Goal: Transaction & Acquisition: Book appointment/travel/reservation

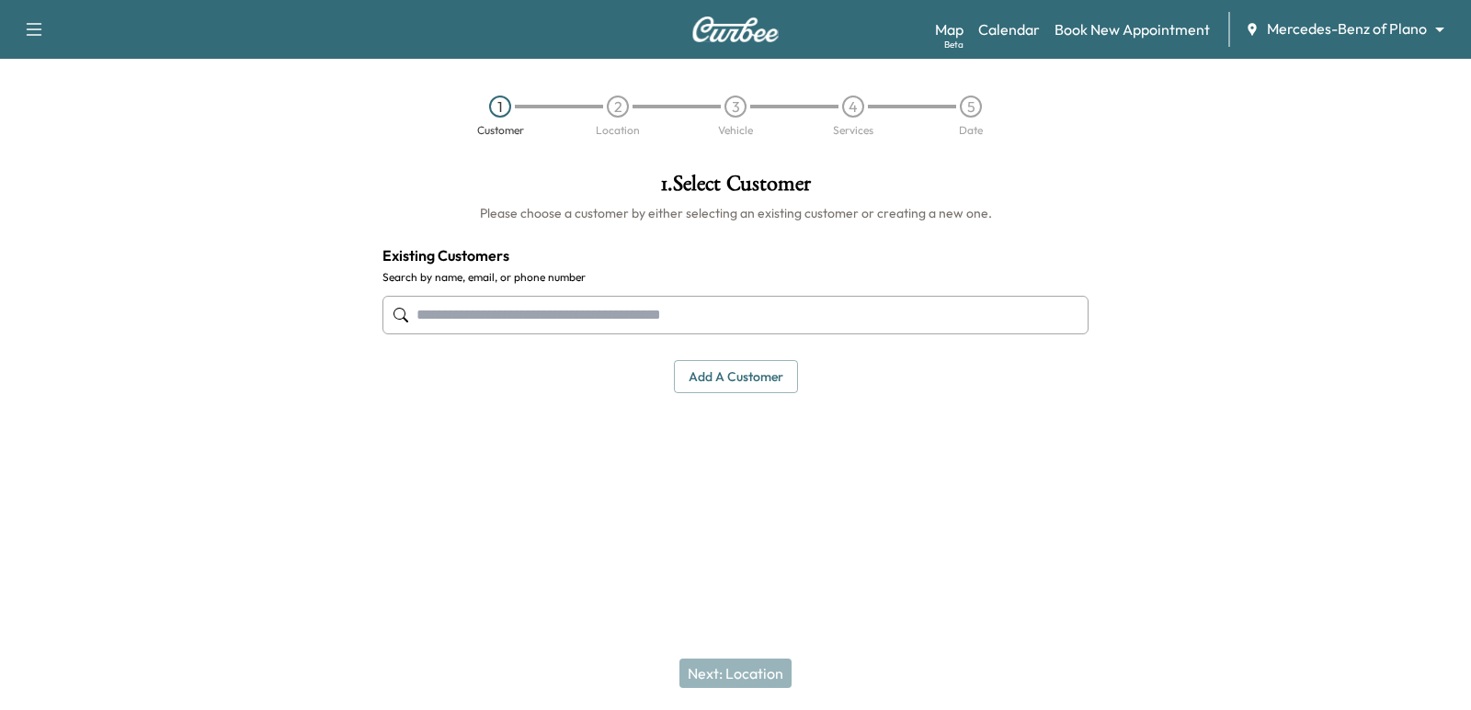
click at [1394, 27] on body "Support Log Out Map Beta Calendar Book New Appointment Mercedes-Benz of Plano *…" at bounding box center [735, 355] width 1471 height 710
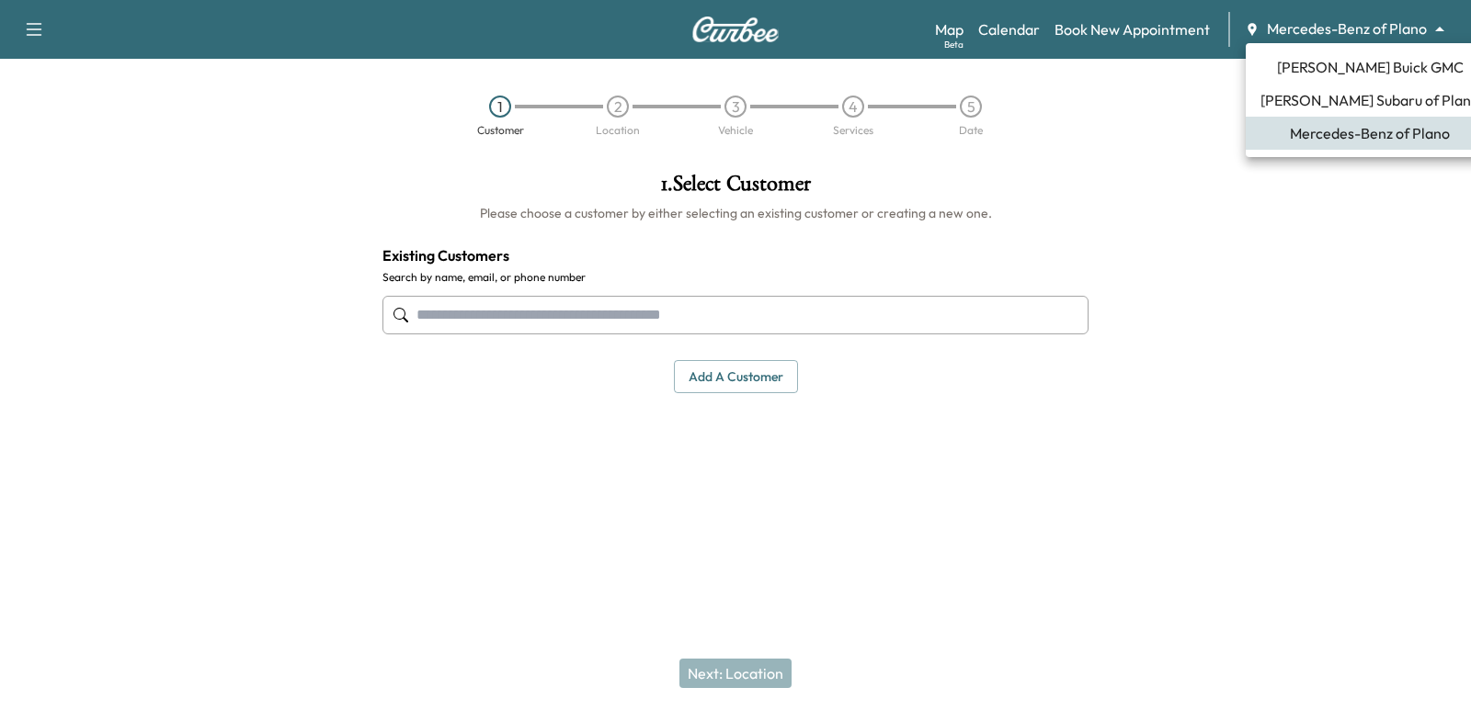
click at [1319, 92] on span "[PERSON_NAME] Subaru of Plano" at bounding box center [1369, 100] width 219 height 22
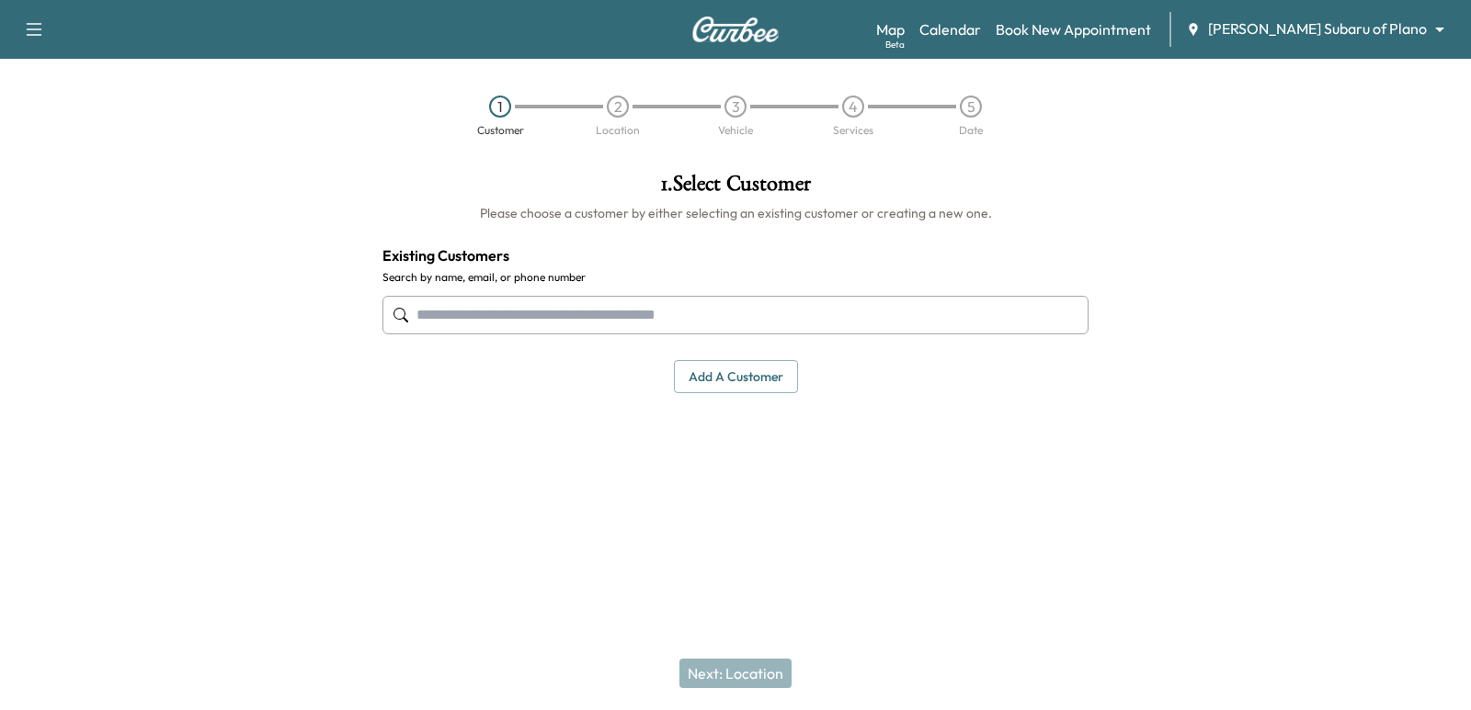
click at [906, 317] on input "text" at bounding box center [735, 315] width 706 height 39
drag, startPoint x: 652, startPoint y: 318, endPoint x: 650, endPoint y: 299, distance: 19.4
click at [650, 319] on input "text" at bounding box center [735, 315] width 706 height 39
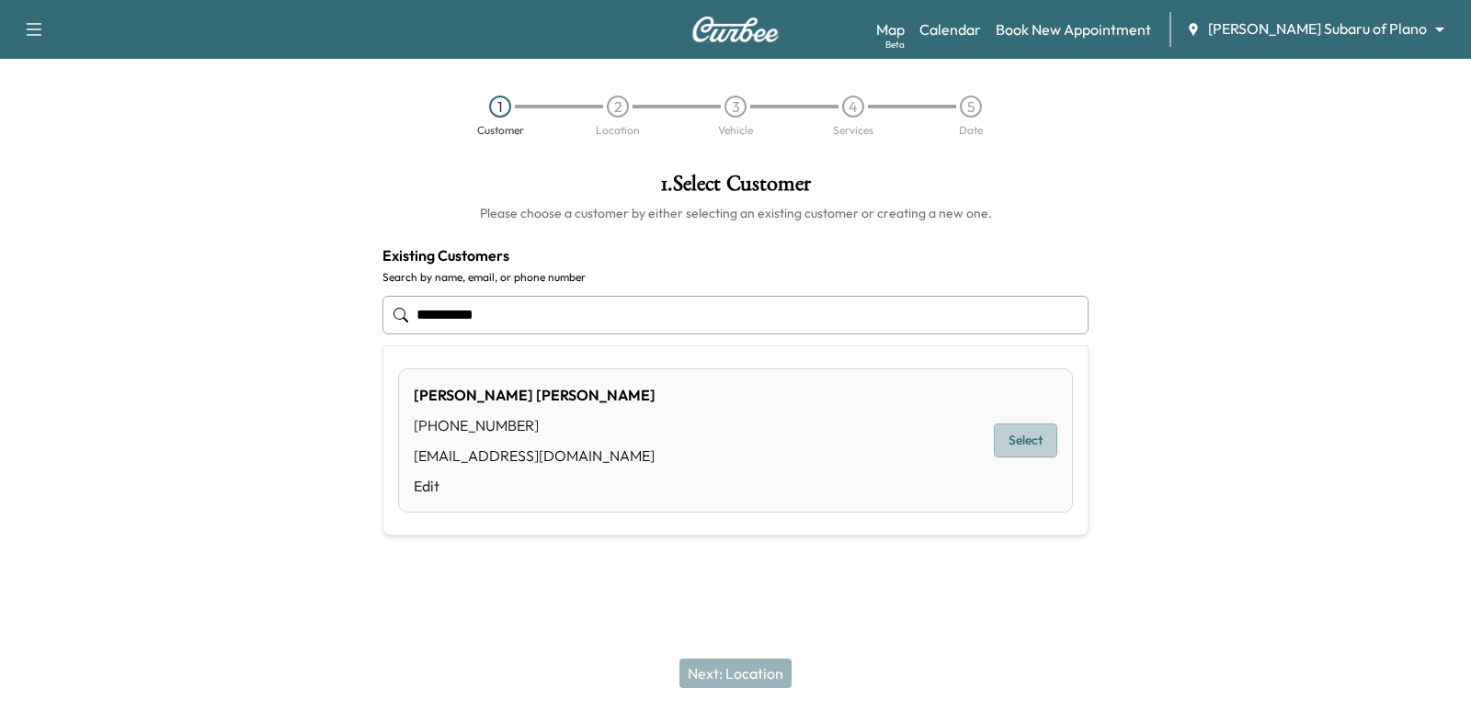
click at [1019, 451] on button "Select" at bounding box center [1025, 441] width 63 height 34
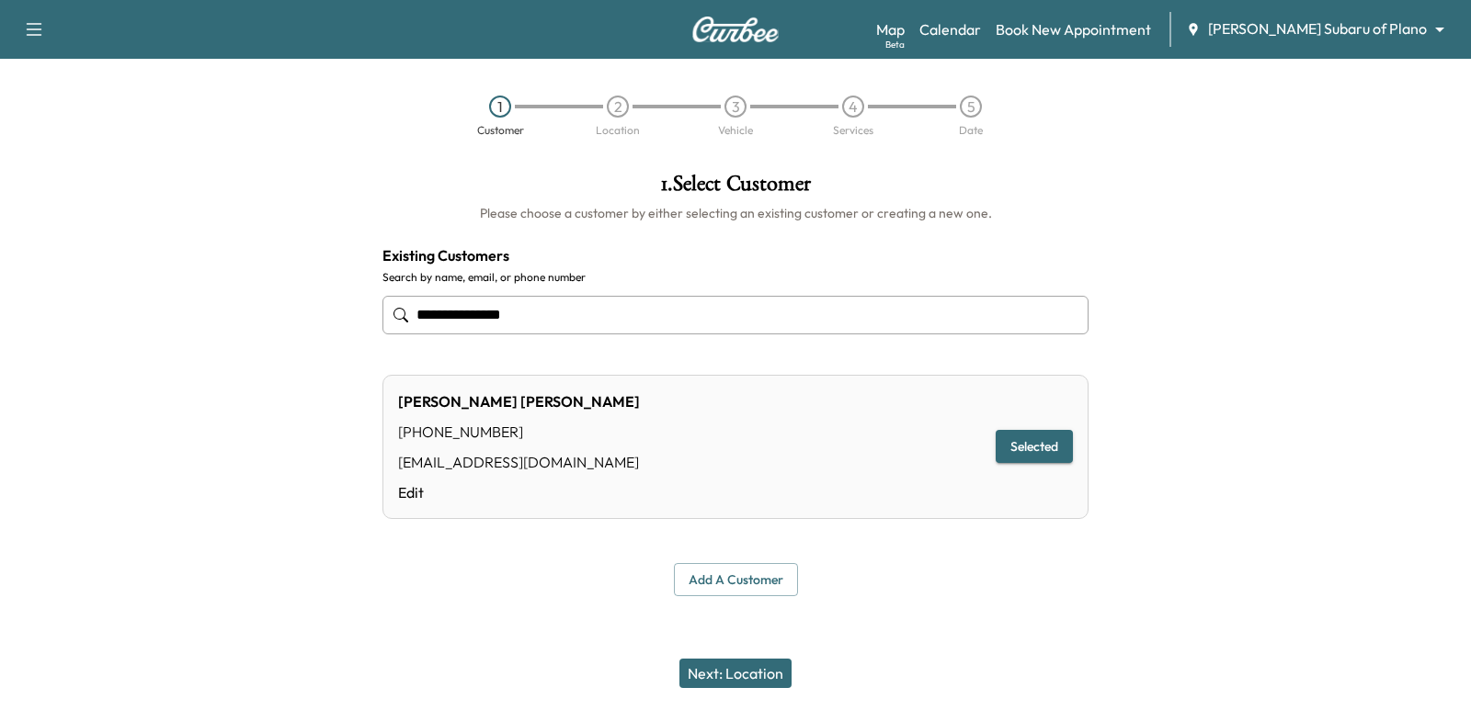
type input "**********"
click at [763, 661] on button "Next: Location" at bounding box center [735, 673] width 112 height 29
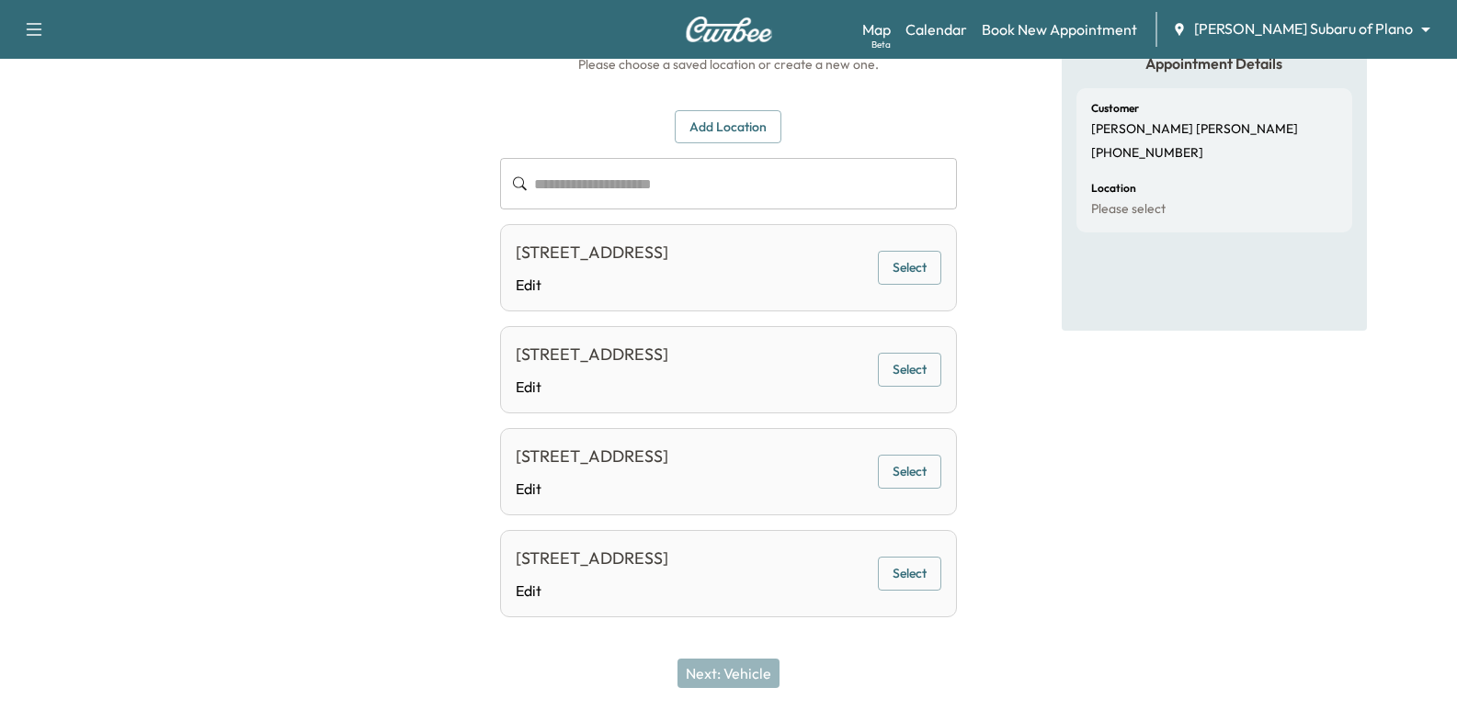
scroll to position [166, 0]
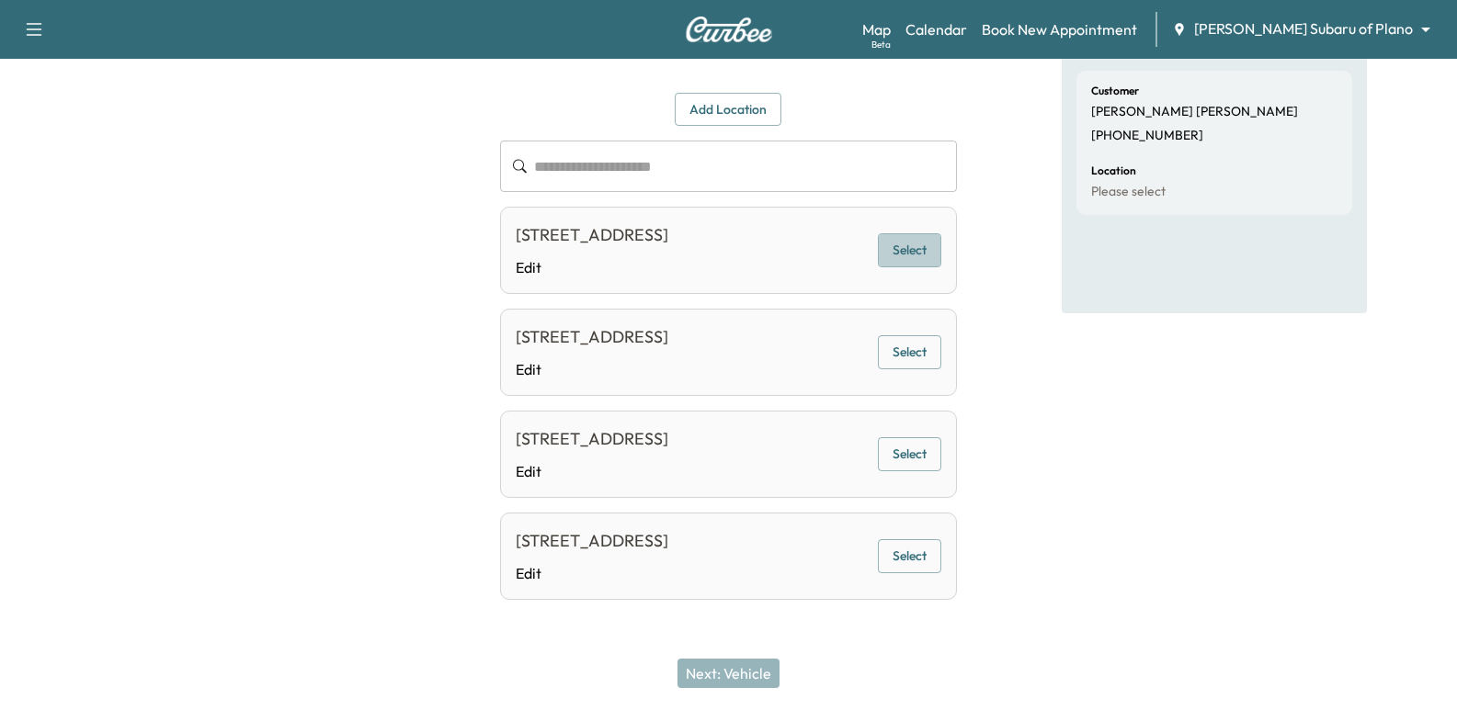
click at [913, 237] on button "Select" at bounding box center [909, 250] width 63 height 34
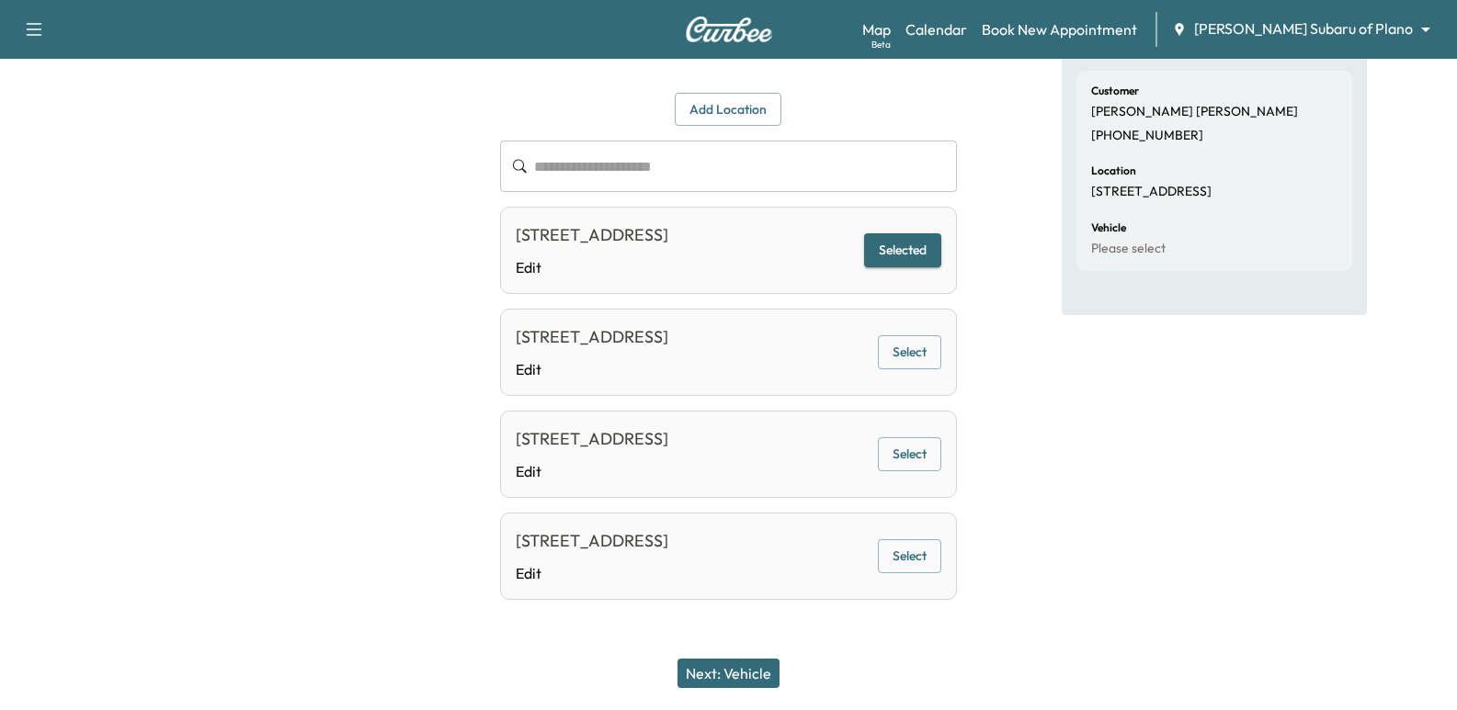
click at [735, 678] on button "Next: Vehicle" at bounding box center [728, 673] width 102 height 29
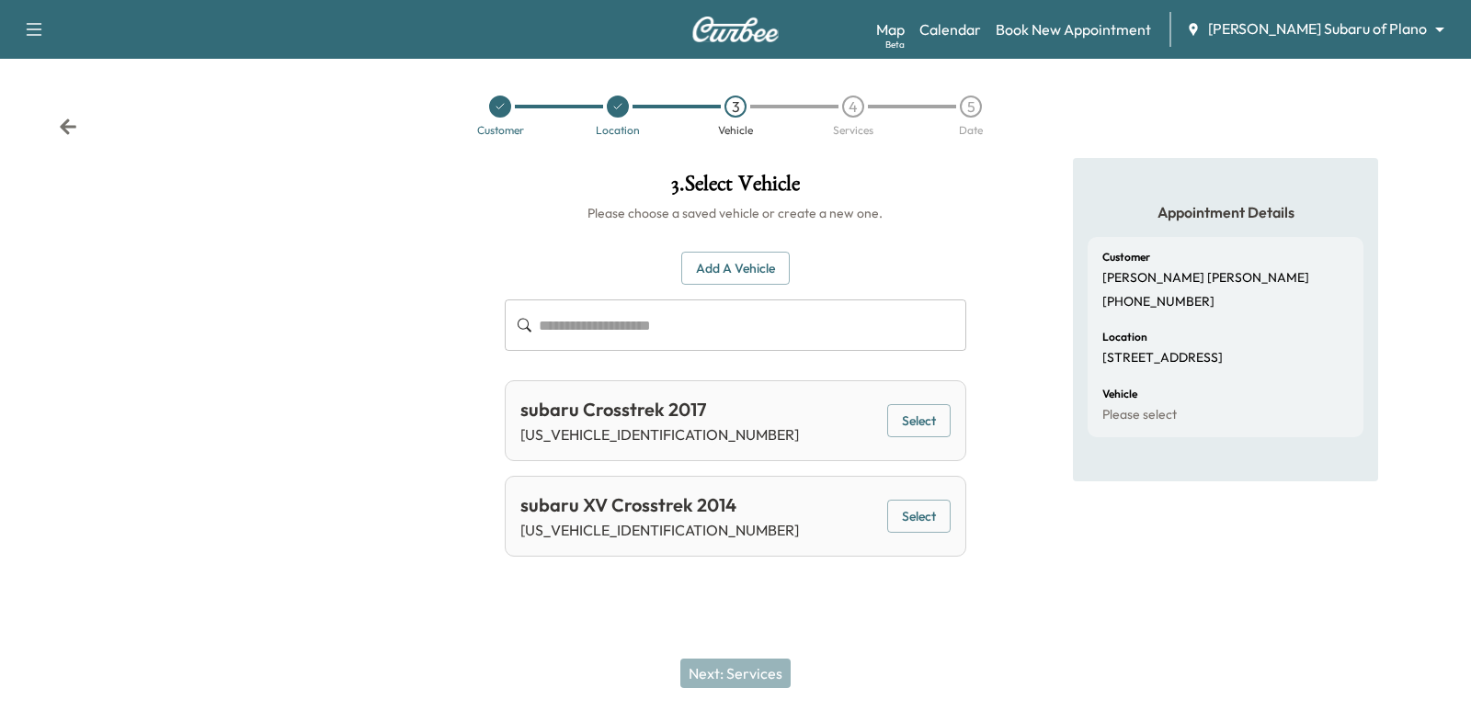
click at [735, 271] on button "Add a Vehicle" at bounding box center [735, 269] width 108 height 34
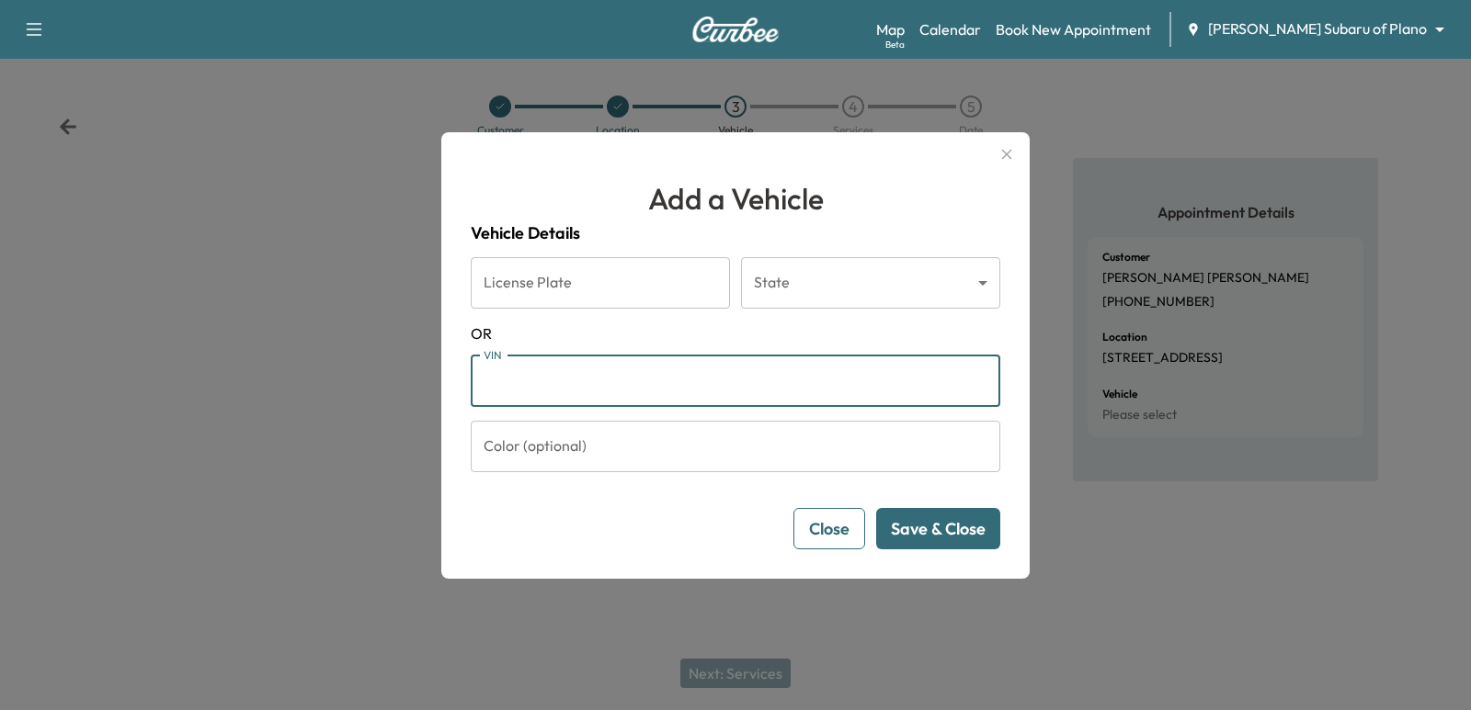
click at [622, 374] on input "VIN" at bounding box center [735, 381] width 529 height 51
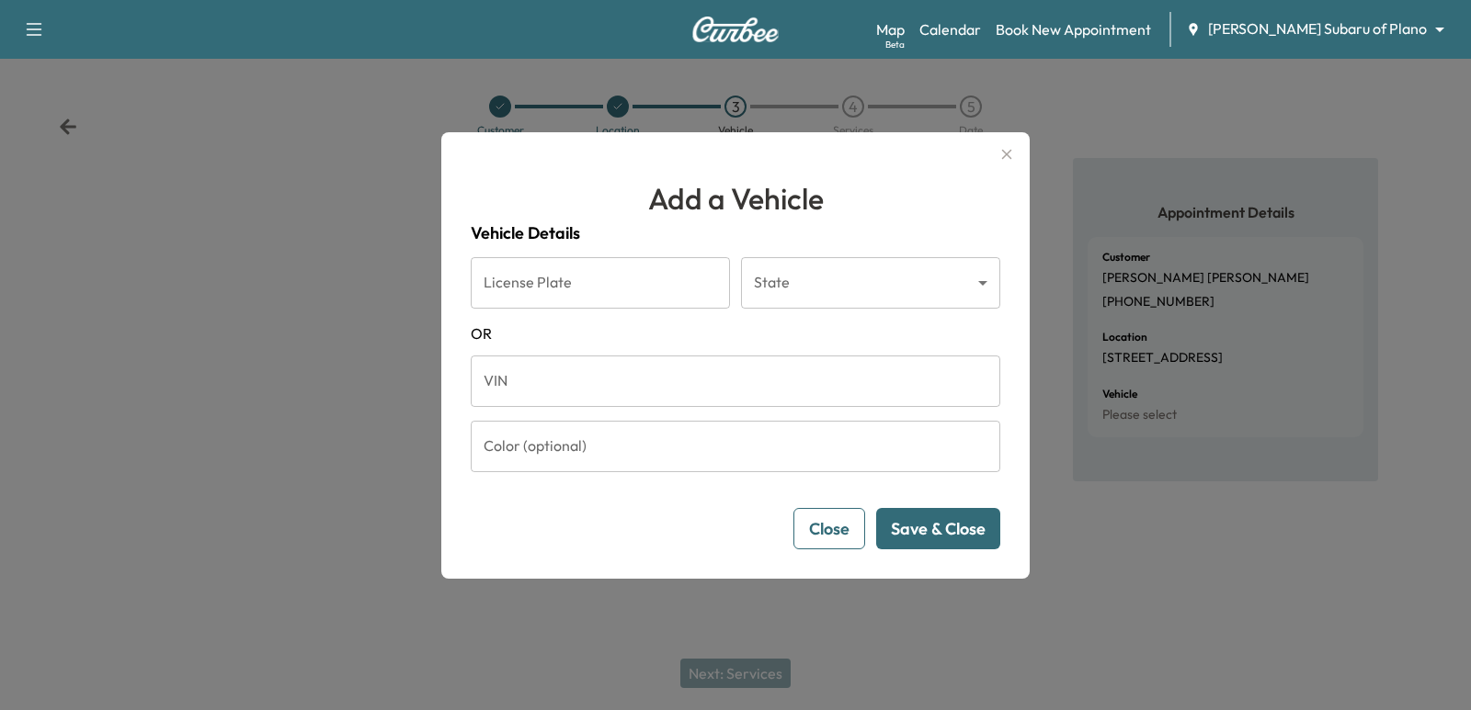
click at [393, 358] on div at bounding box center [735, 355] width 1471 height 710
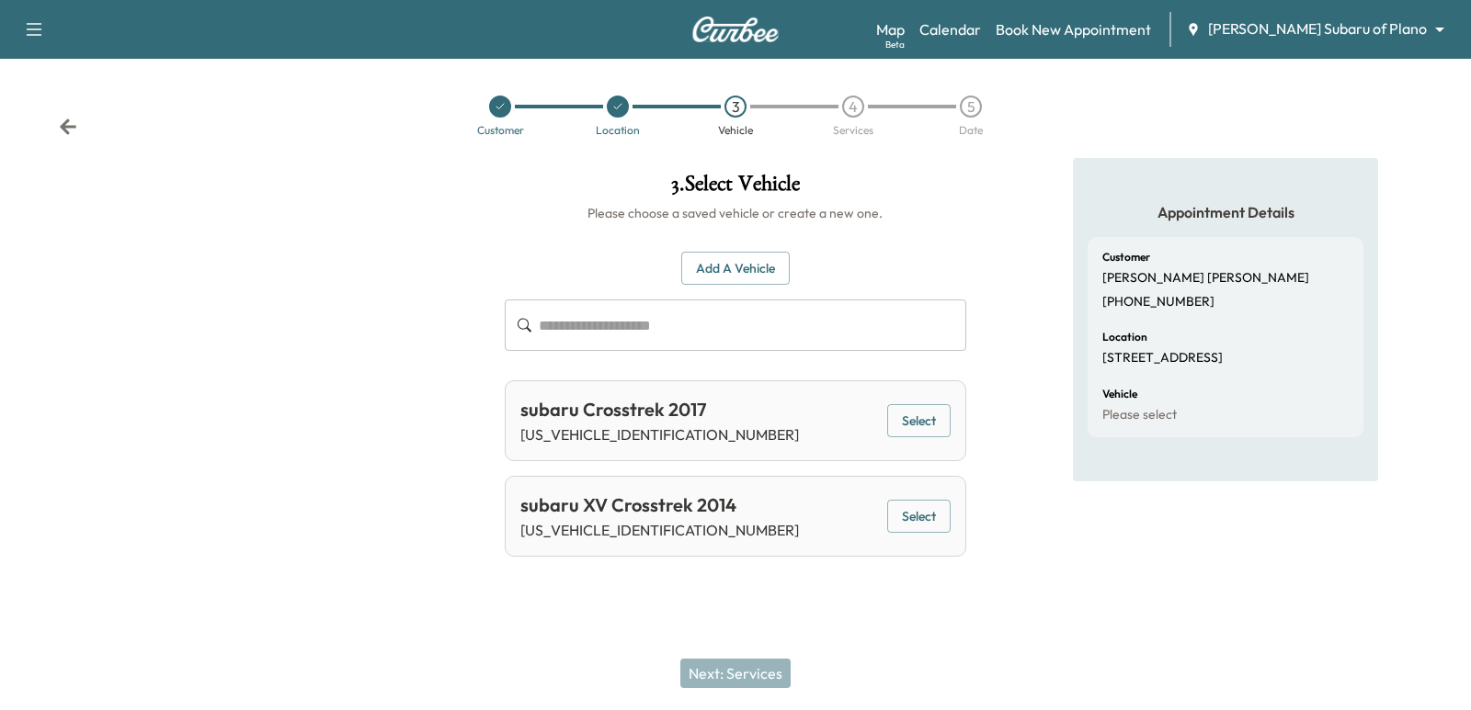
click at [737, 265] on button "Add a Vehicle" at bounding box center [735, 269] width 108 height 34
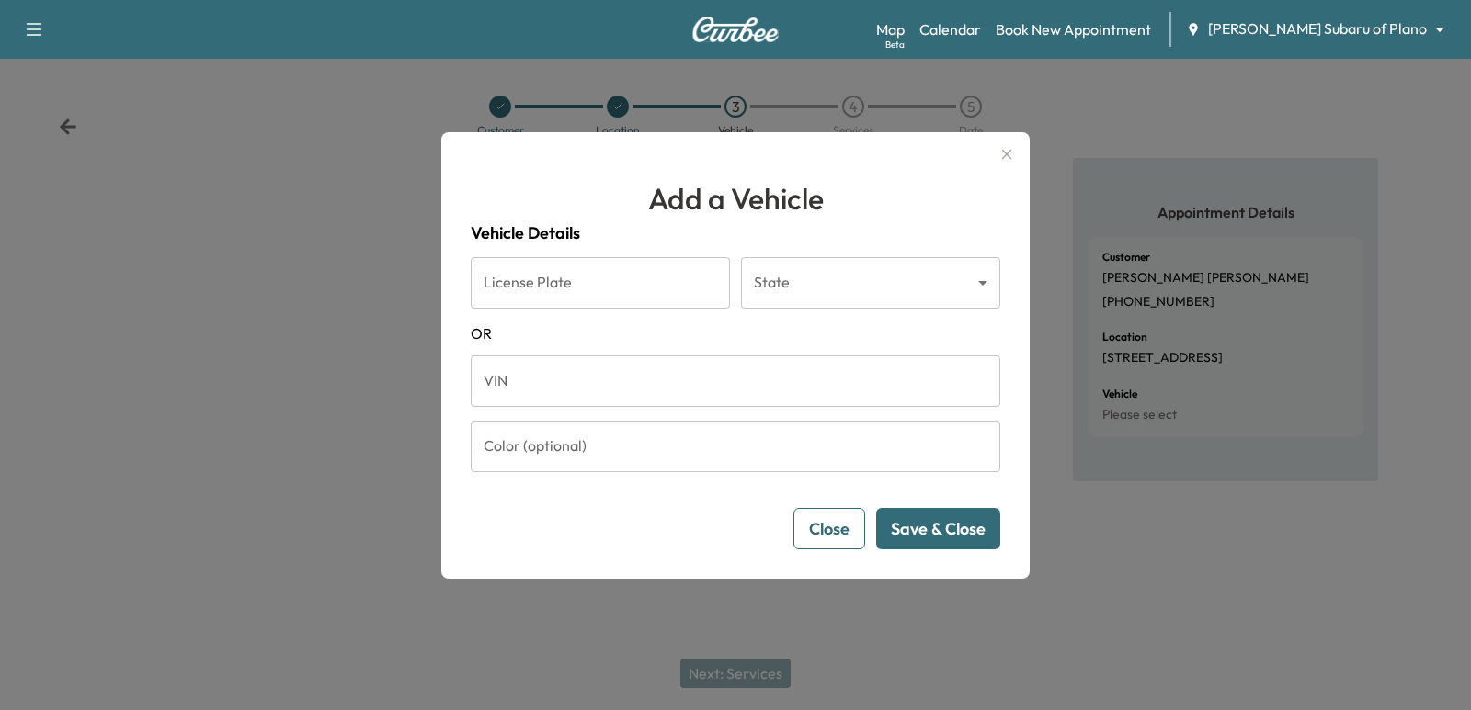
click at [588, 382] on input "VIN" at bounding box center [735, 381] width 529 height 51
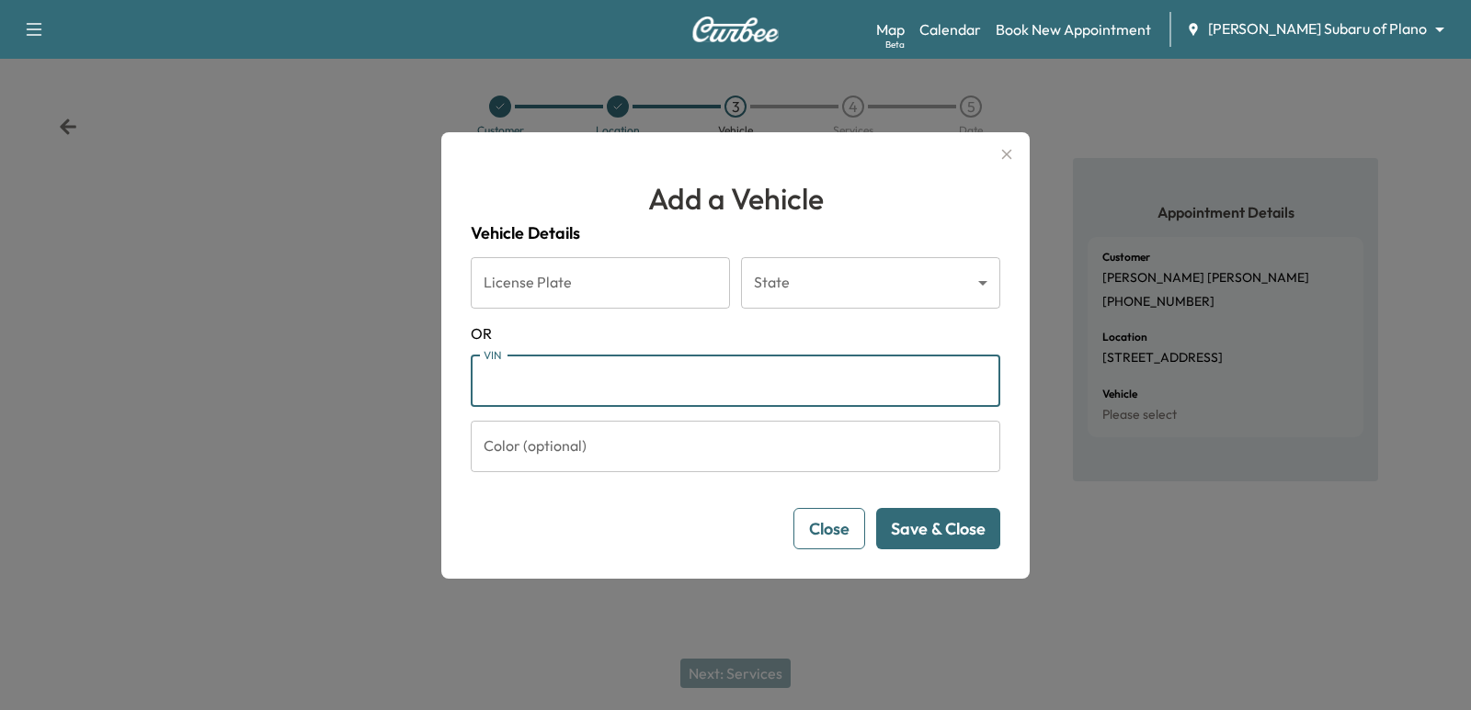
click at [1335, 402] on div at bounding box center [735, 355] width 1471 height 710
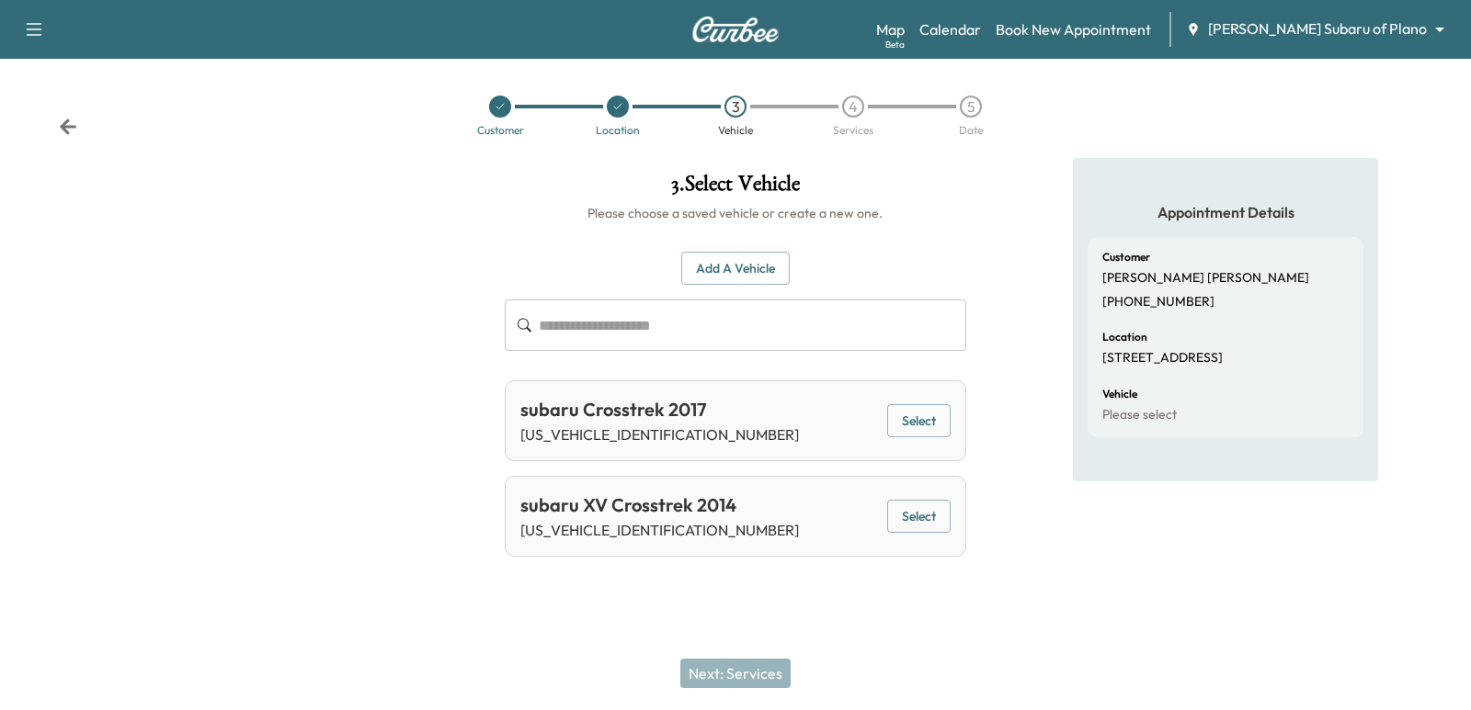
click at [987, 260] on div "Appointment Details Customer [PERSON_NAME] [PHONE_NUMBER] Location [STREET_ADDR…" at bounding box center [1226, 365] width 490 height 414
click at [1222, 367] on p "[STREET_ADDRESS]" at bounding box center [1162, 358] width 120 height 17
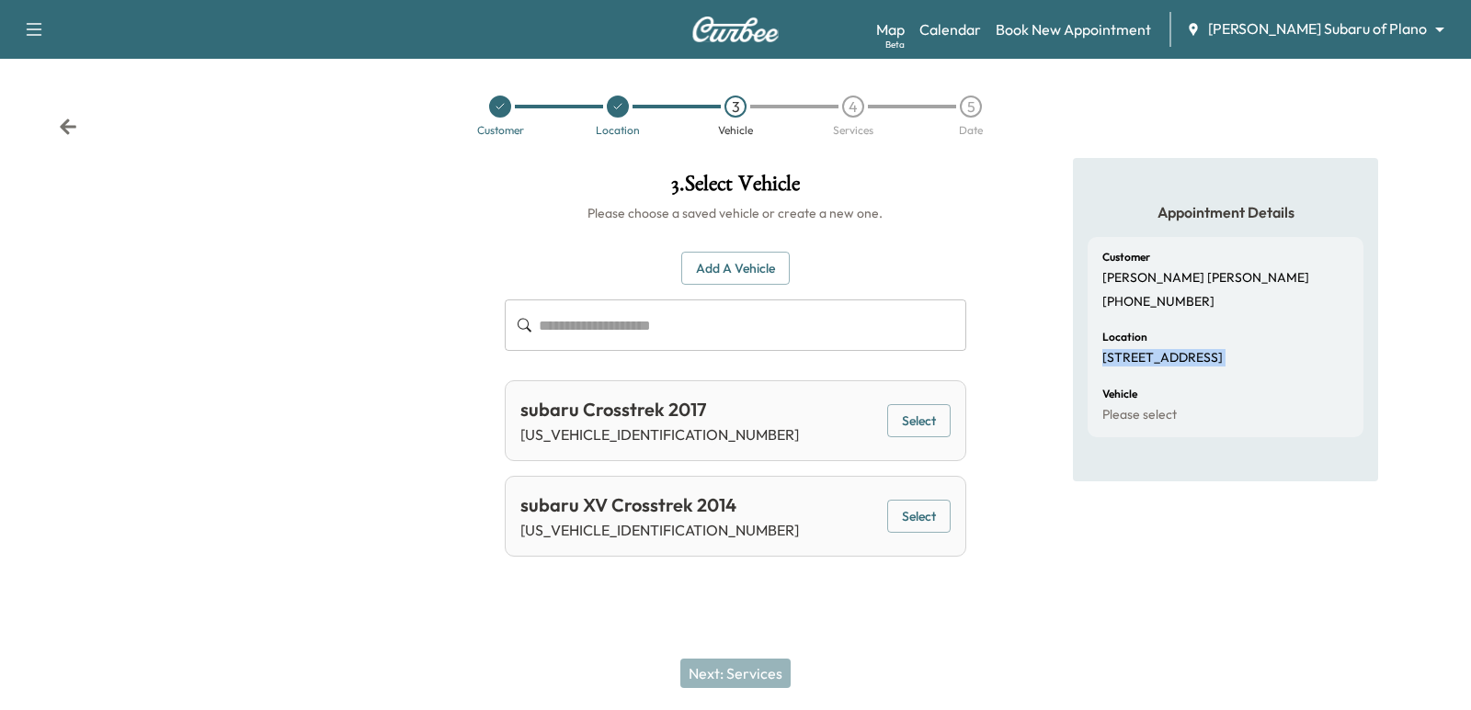
click at [1272, 387] on div "Customer [PERSON_NAME] [PHONE_NUMBER] Location [STREET_ADDRESS] Vehicle Please …" at bounding box center [1225, 337] width 276 height 200
click at [1258, 387] on div "Customer [PERSON_NAME] [PHONE_NUMBER] Location [STREET_ADDRESS] Vehicle Please …" at bounding box center [1225, 337] width 276 height 200
click at [1059, 574] on div at bounding box center [735, 601] width 1471 height 59
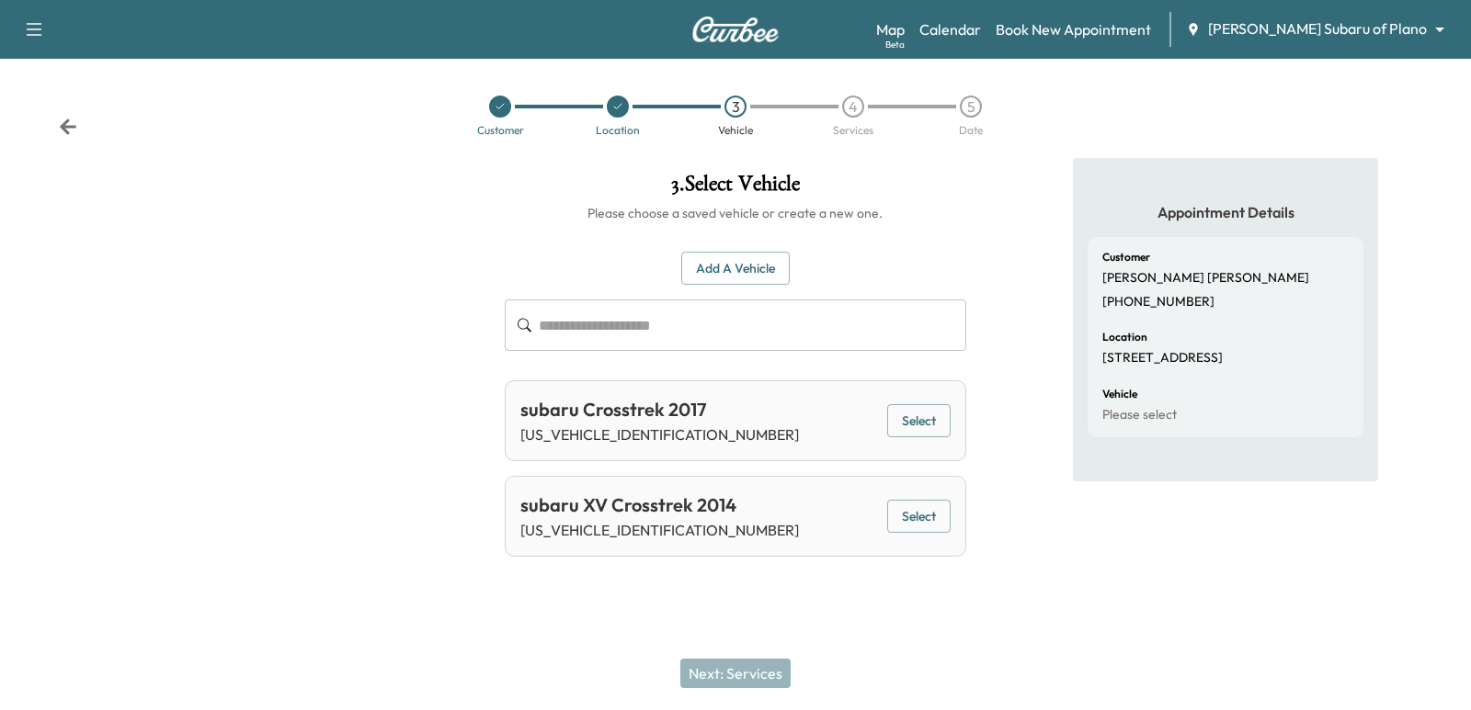
click at [1169, 386] on div "Customer [PERSON_NAME] [PHONE_NUMBER] Location [STREET_ADDRESS] Vehicle Please …" at bounding box center [1225, 337] width 276 height 200
click at [1176, 386] on div "Customer [PERSON_NAME] [PHONE_NUMBER] Location [STREET_ADDRESS] Vehicle Please …" at bounding box center [1225, 337] width 276 height 200
click at [1222, 367] on p "[STREET_ADDRESS]" at bounding box center [1162, 358] width 120 height 17
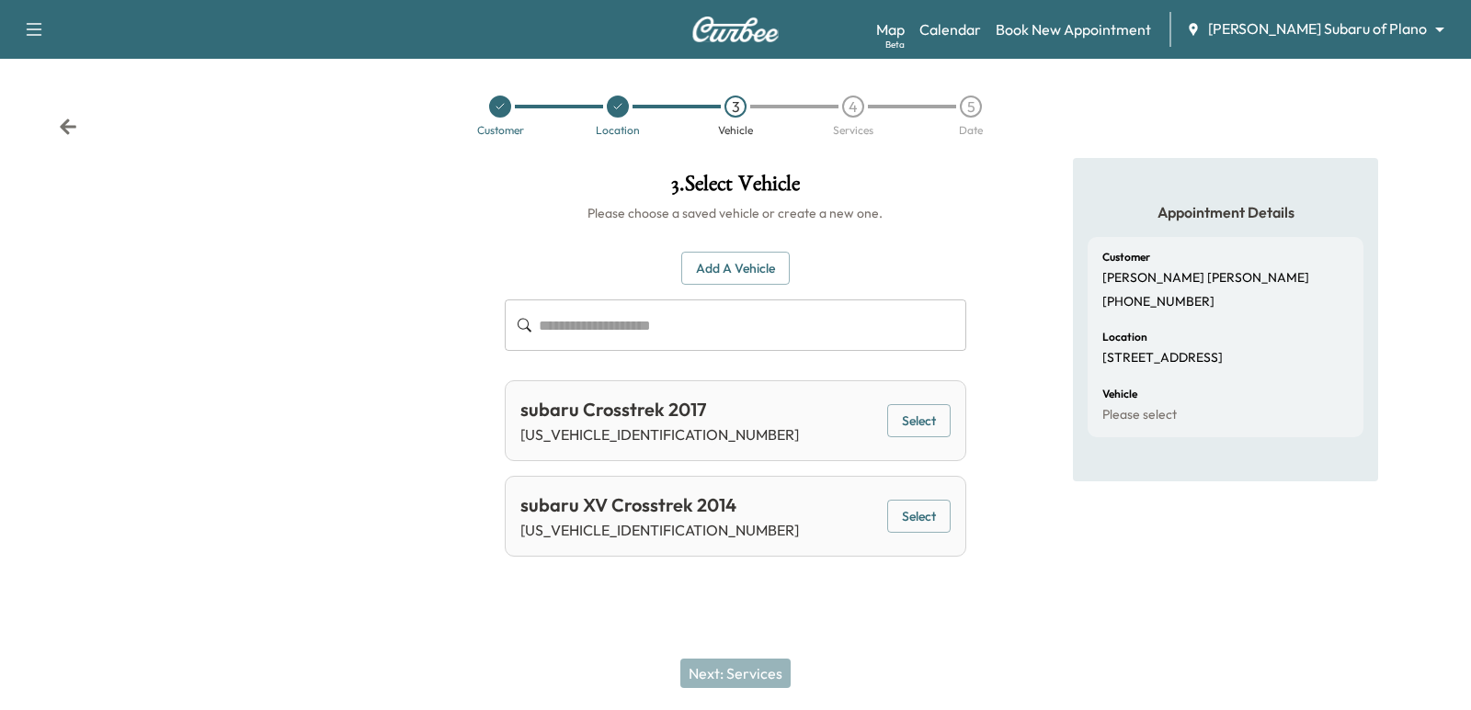
click at [1313, 257] on div "Customer [PERSON_NAME] [PHONE_NUMBER]" at bounding box center [1225, 281] width 246 height 58
click at [1222, 355] on p "[STREET_ADDRESS]" at bounding box center [1162, 358] width 120 height 17
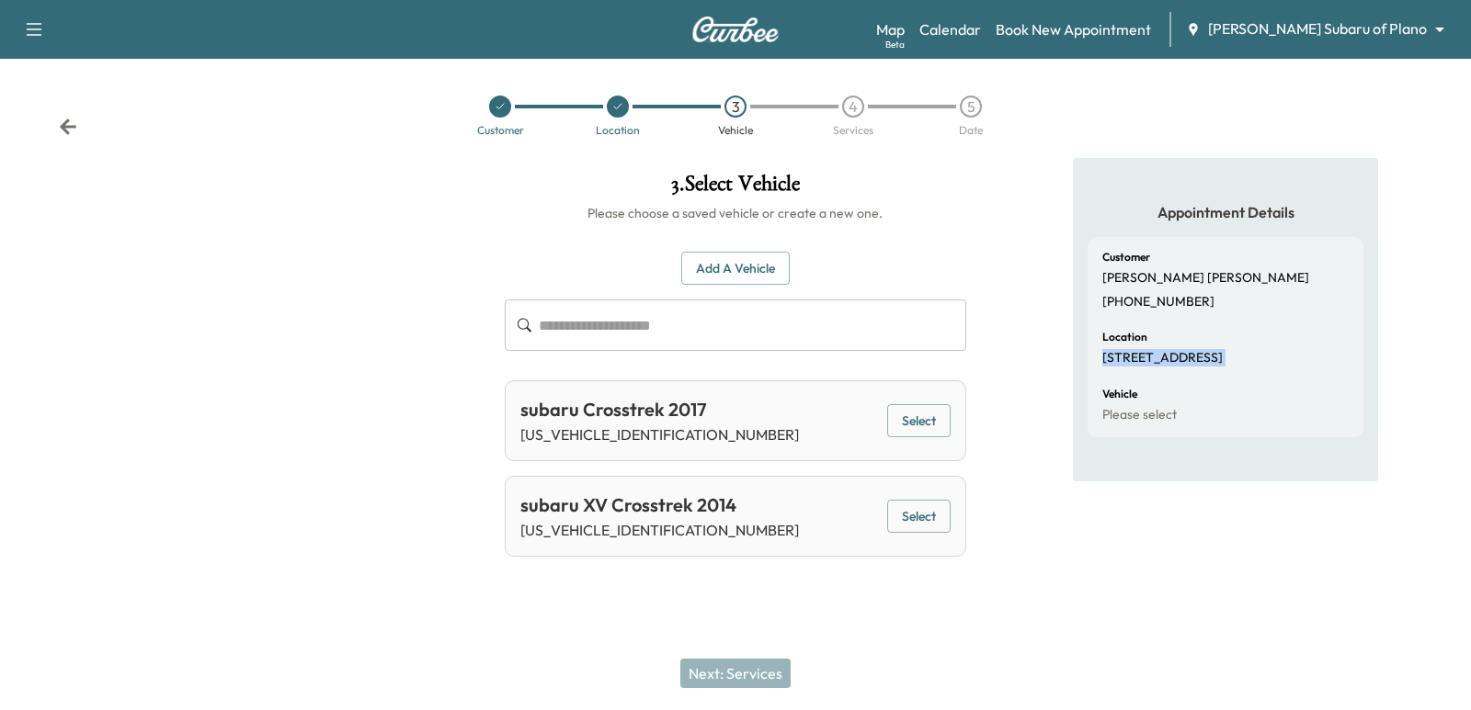
click at [1222, 355] on p "[STREET_ADDRESS]" at bounding box center [1162, 358] width 120 height 17
click at [1174, 367] on p "[STREET_ADDRESS]" at bounding box center [1162, 358] width 120 height 17
click at [743, 267] on button "Add a Vehicle" at bounding box center [735, 269] width 108 height 34
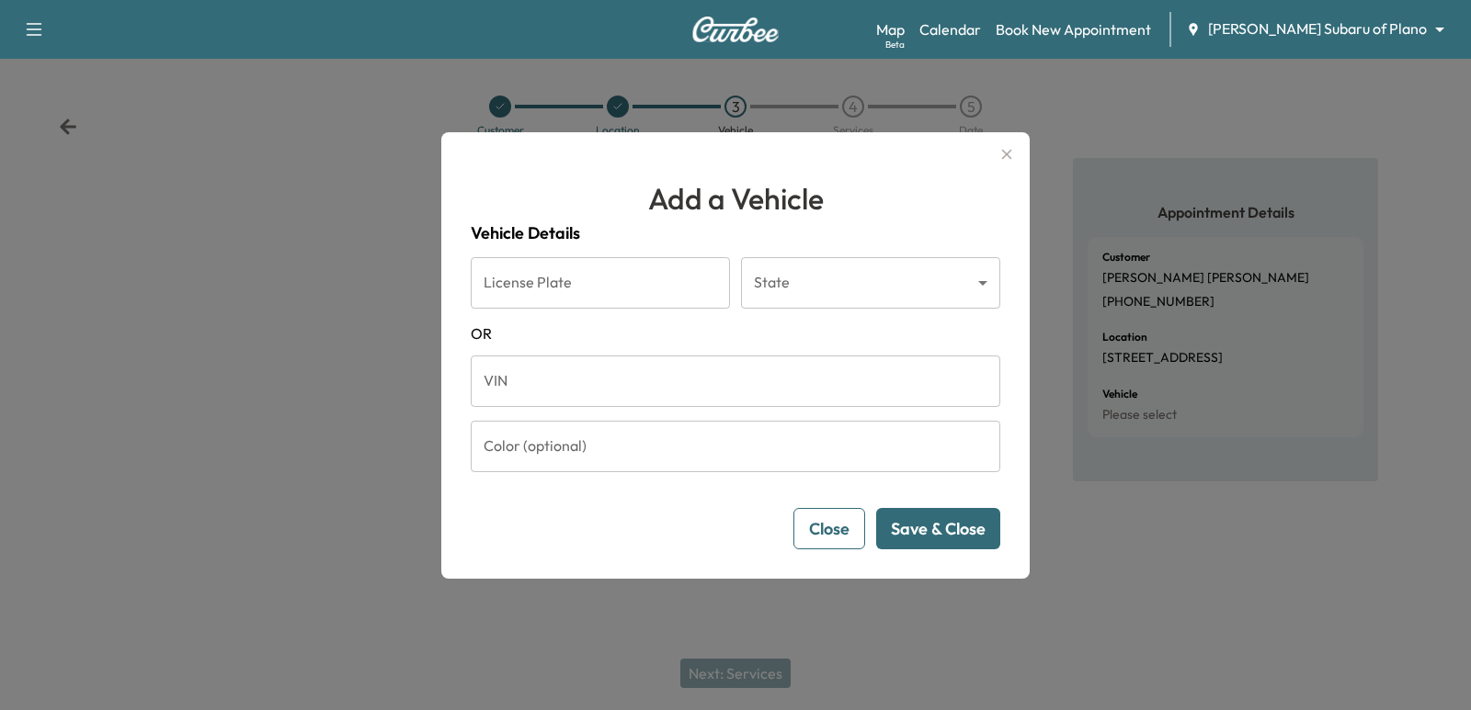
click at [523, 369] on input "VIN" at bounding box center [735, 381] width 529 height 51
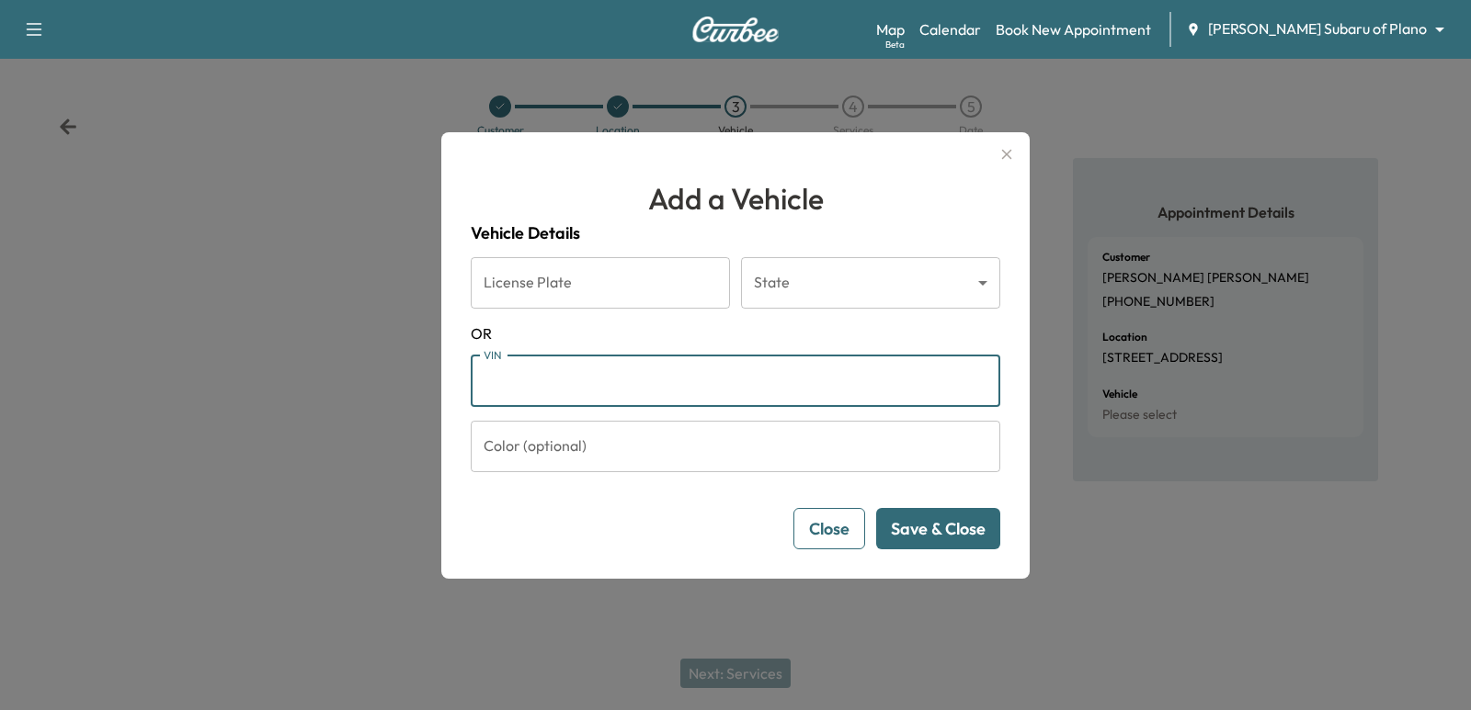
click at [620, 373] on input "VIN" at bounding box center [735, 381] width 529 height 51
paste input "**********"
click at [669, 378] on input "VIN" at bounding box center [735, 381] width 529 height 51
type input "**********"
click at [952, 531] on button "Save & Close" at bounding box center [938, 528] width 124 height 41
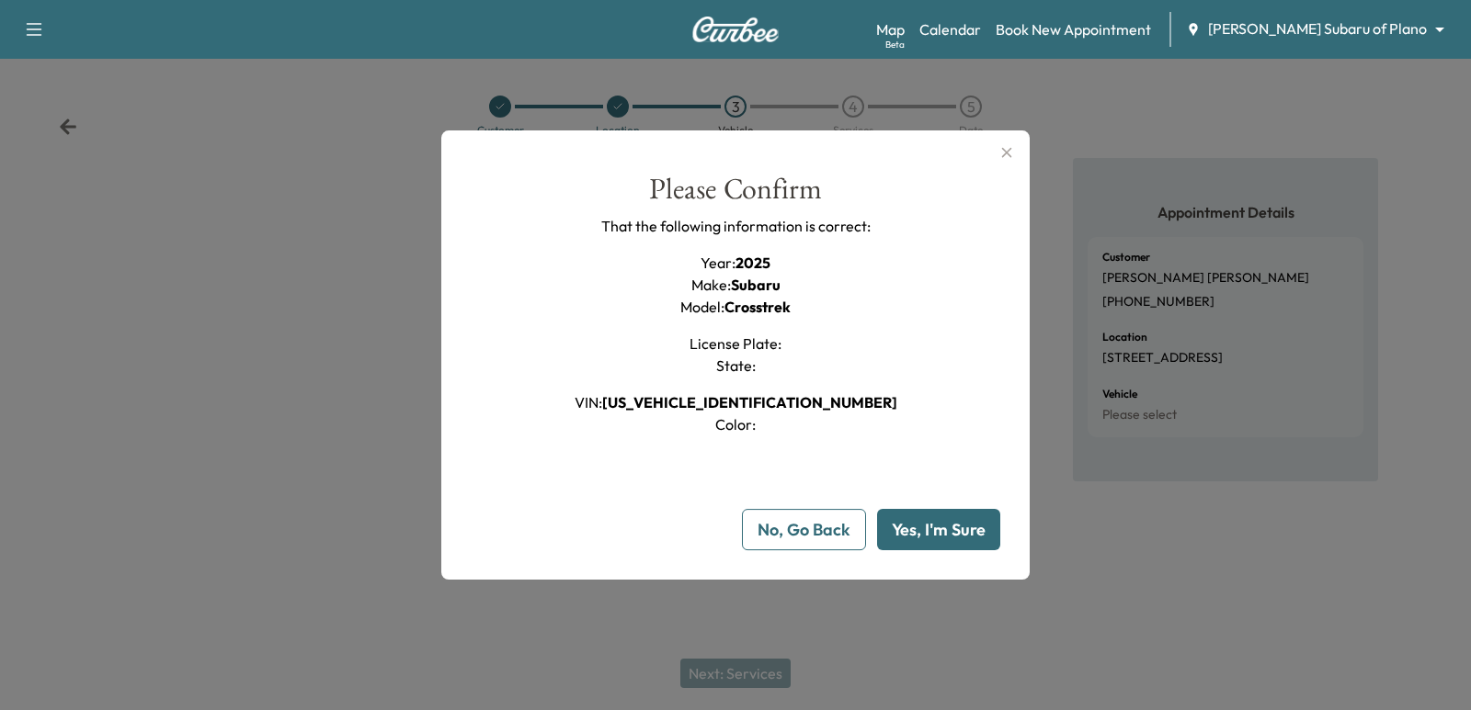
click at [911, 528] on button "Yes, I'm Sure" at bounding box center [938, 529] width 123 height 41
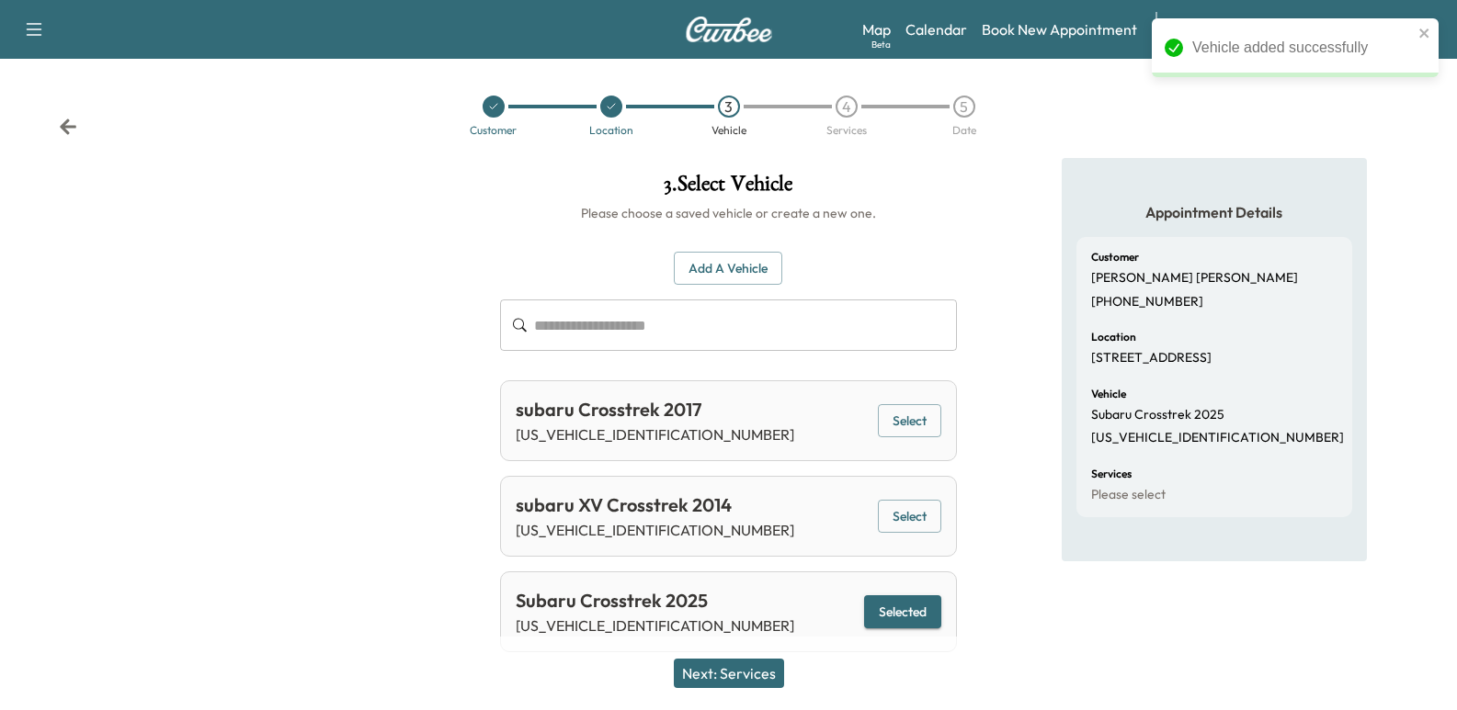
click at [746, 669] on button "Next: Services" at bounding box center [729, 673] width 110 height 29
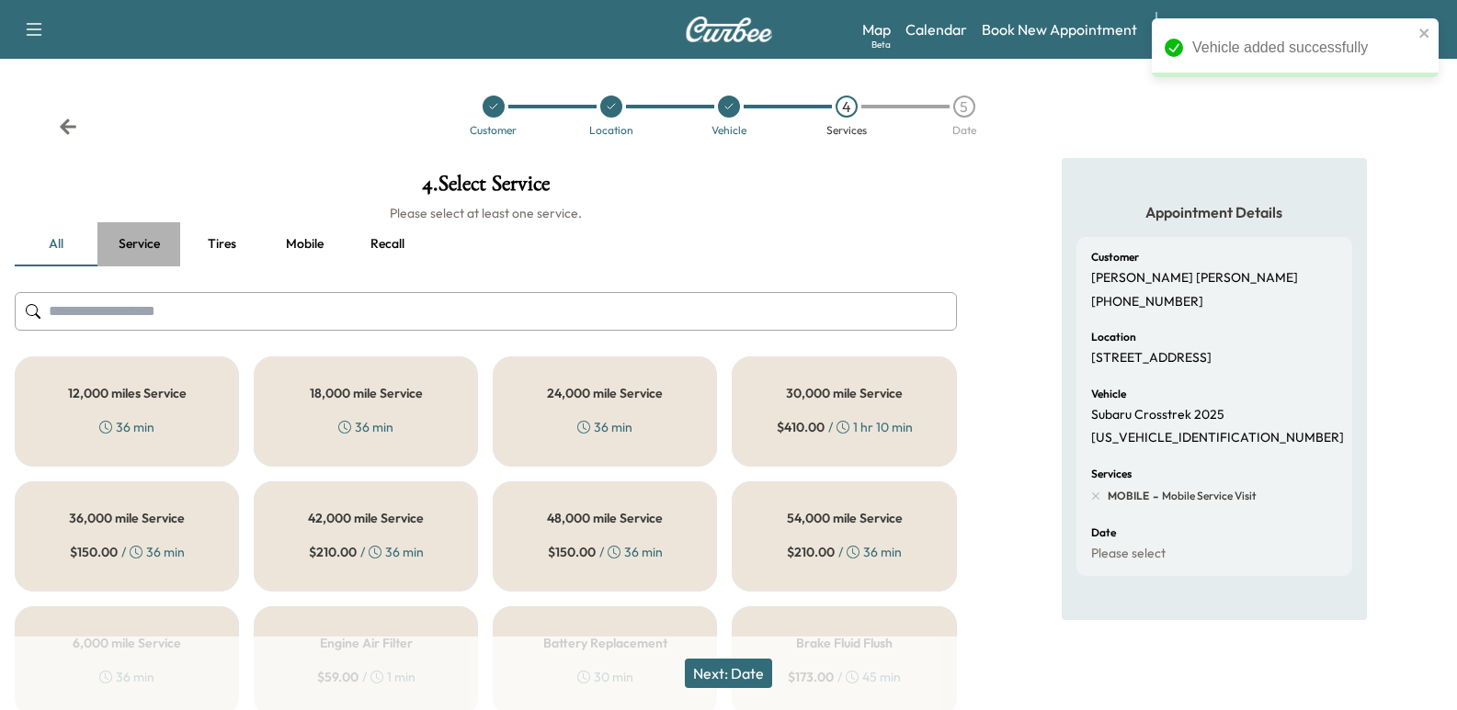
click at [161, 233] on button "Service" at bounding box center [138, 244] width 83 height 44
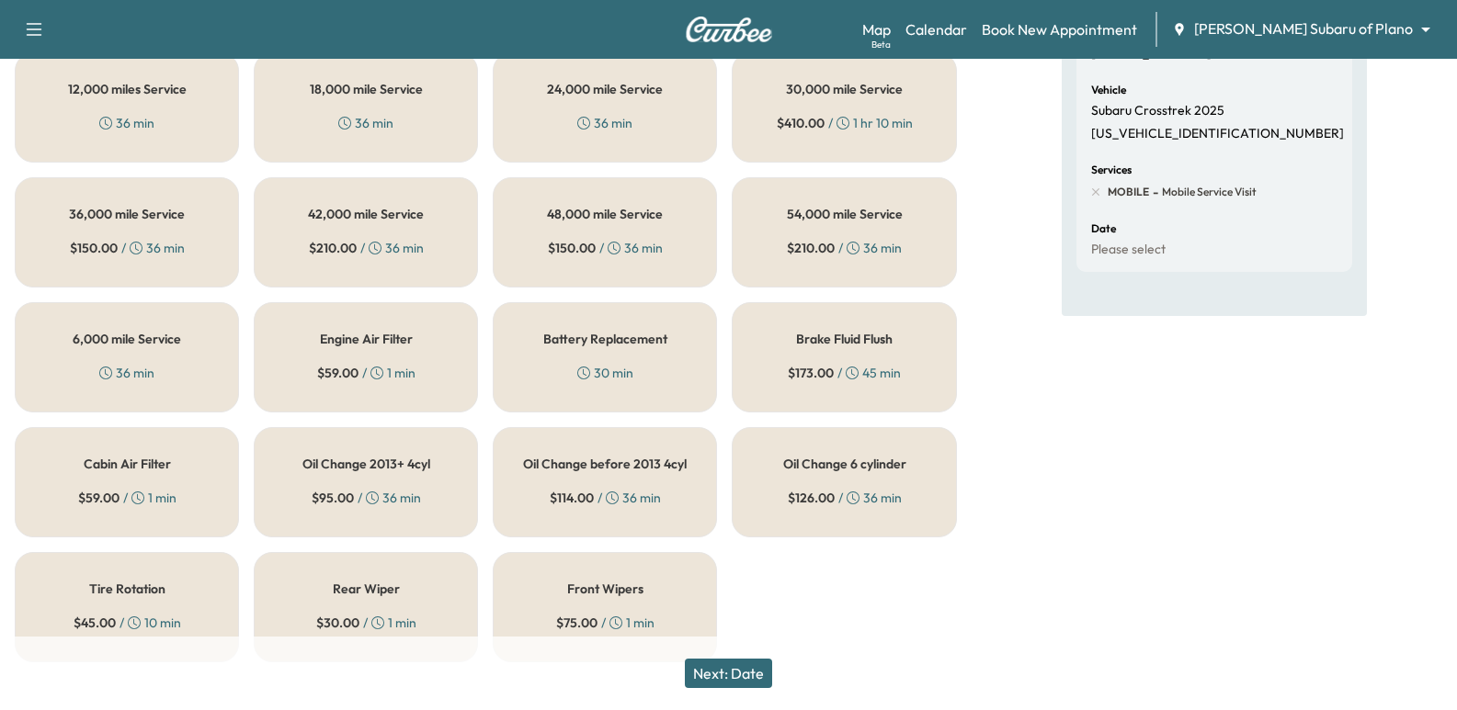
scroll to position [330, 0]
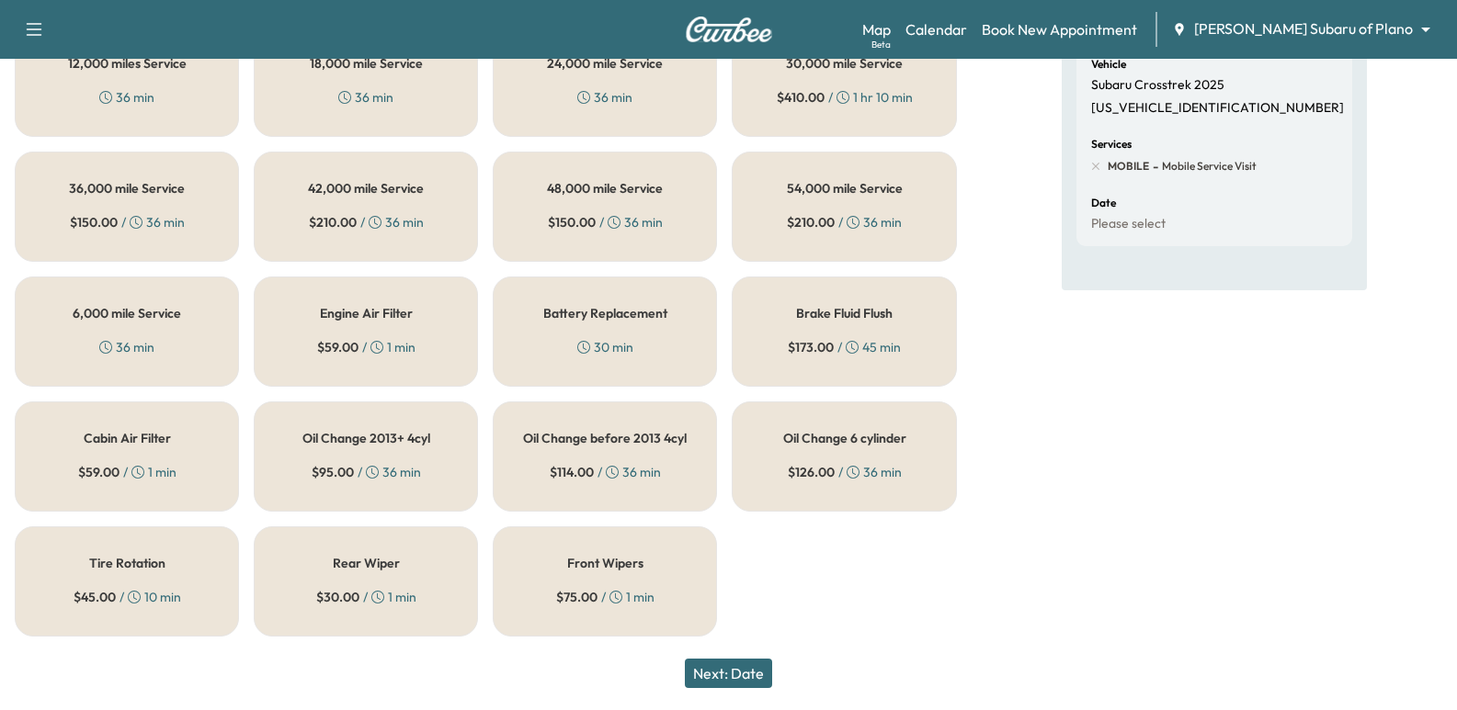
click at [108, 326] on div "6,000 mile Service 36 min" at bounding box center [127, 332] width 224 height 110
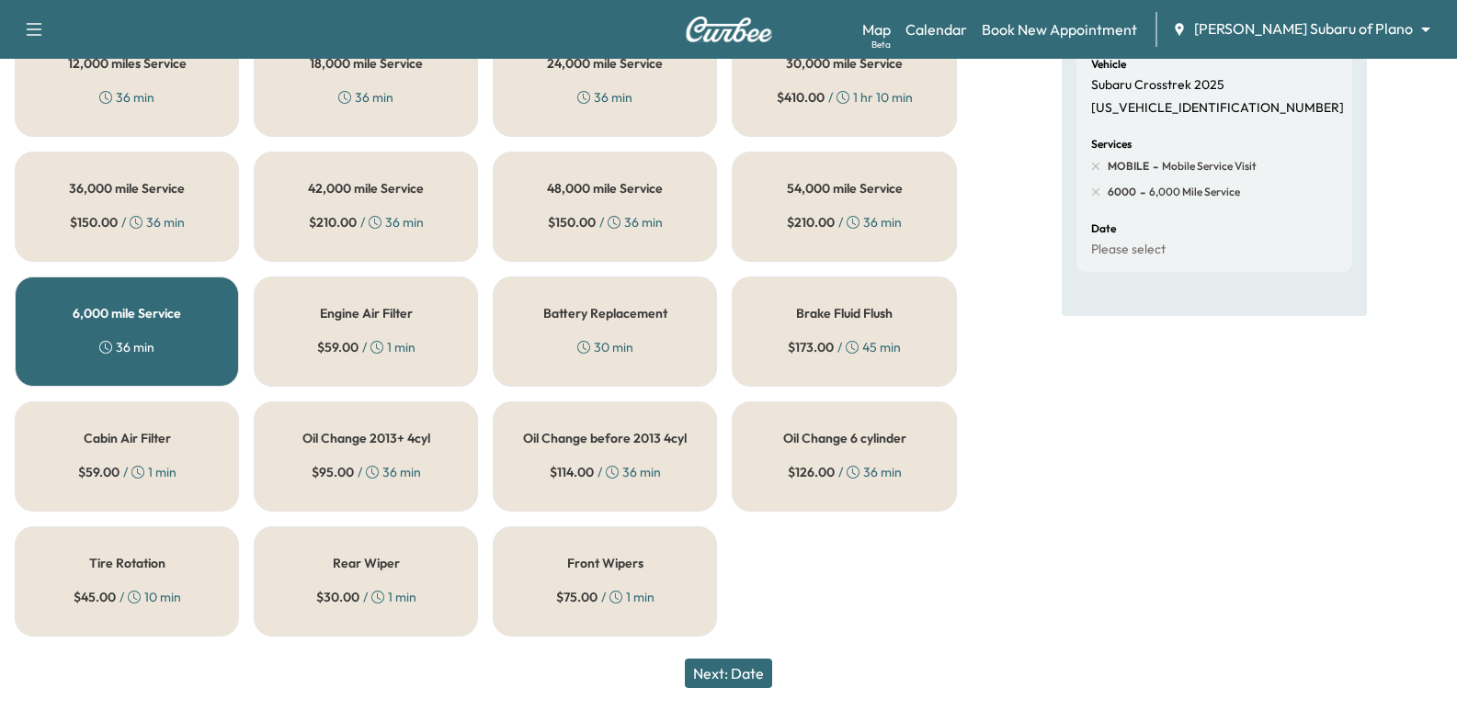
click at [752, 678] on button "Next: Date" at bounding box center [728, 673] width 87 height 29
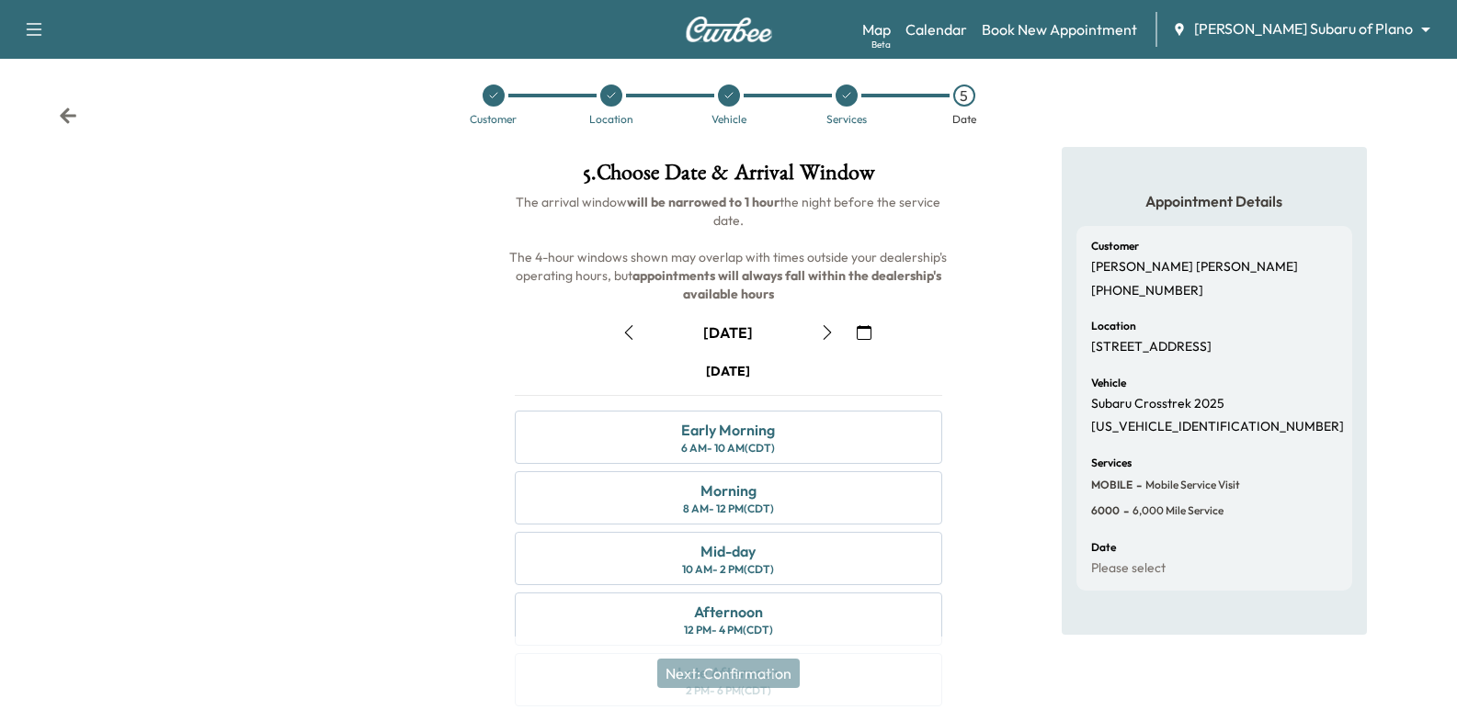
scroll to position [210, 0]
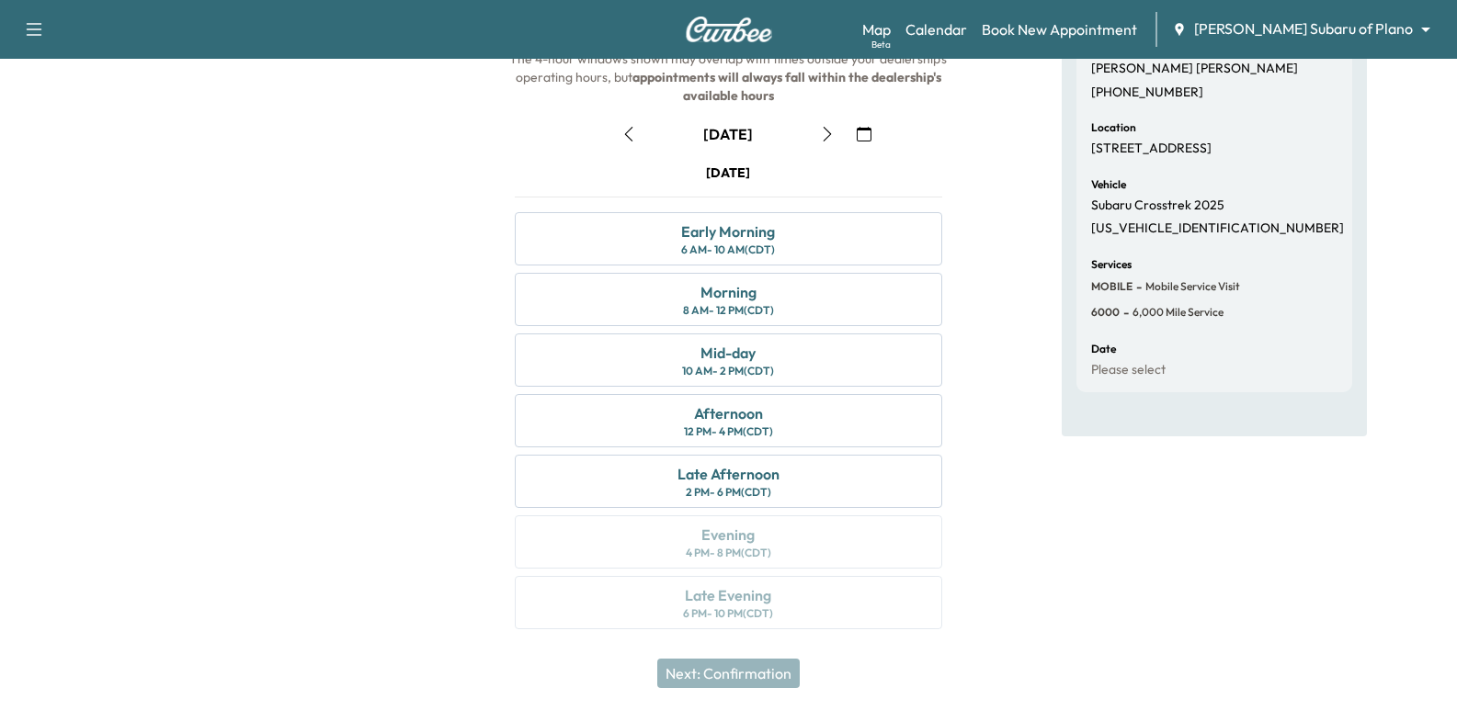
click at [830, 140] on icon "button" at bounding box center [827, 134] width 15 height 15
click at [621, 123] on button "button" at bounding box center [628, 133] width 31 height 29
click at [620, 252] on div "Early Morning 6 AM - 10 AM (CDT)" at bounding box center [728, 238] width 426 height 53
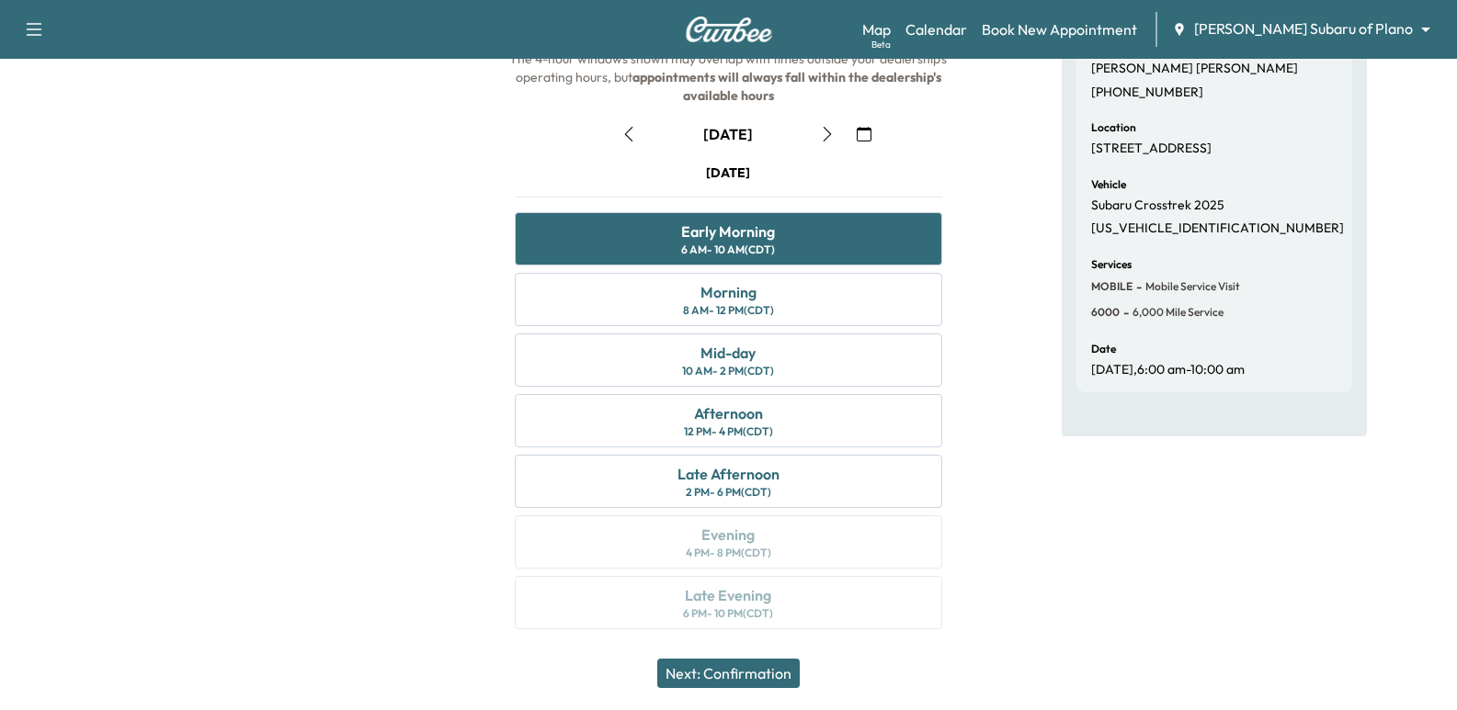
click at [259, 233] on div at bounding box center [242, 300] width 485 height 703
click at [856, 137] on button "button" at bounding box center [863, 133] width 31 height 29
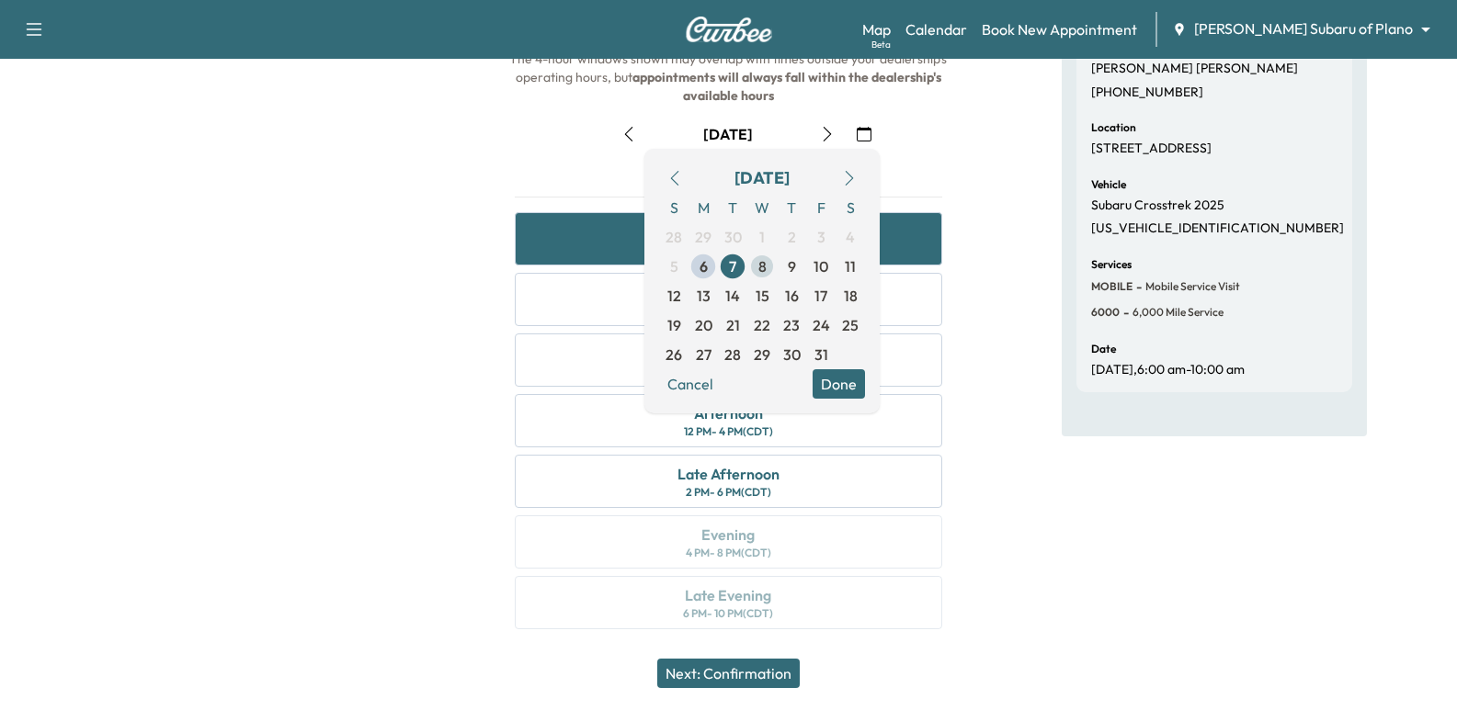
click at [761, 270] on span "8" at bounding box center [762, 267] width 8 height 22
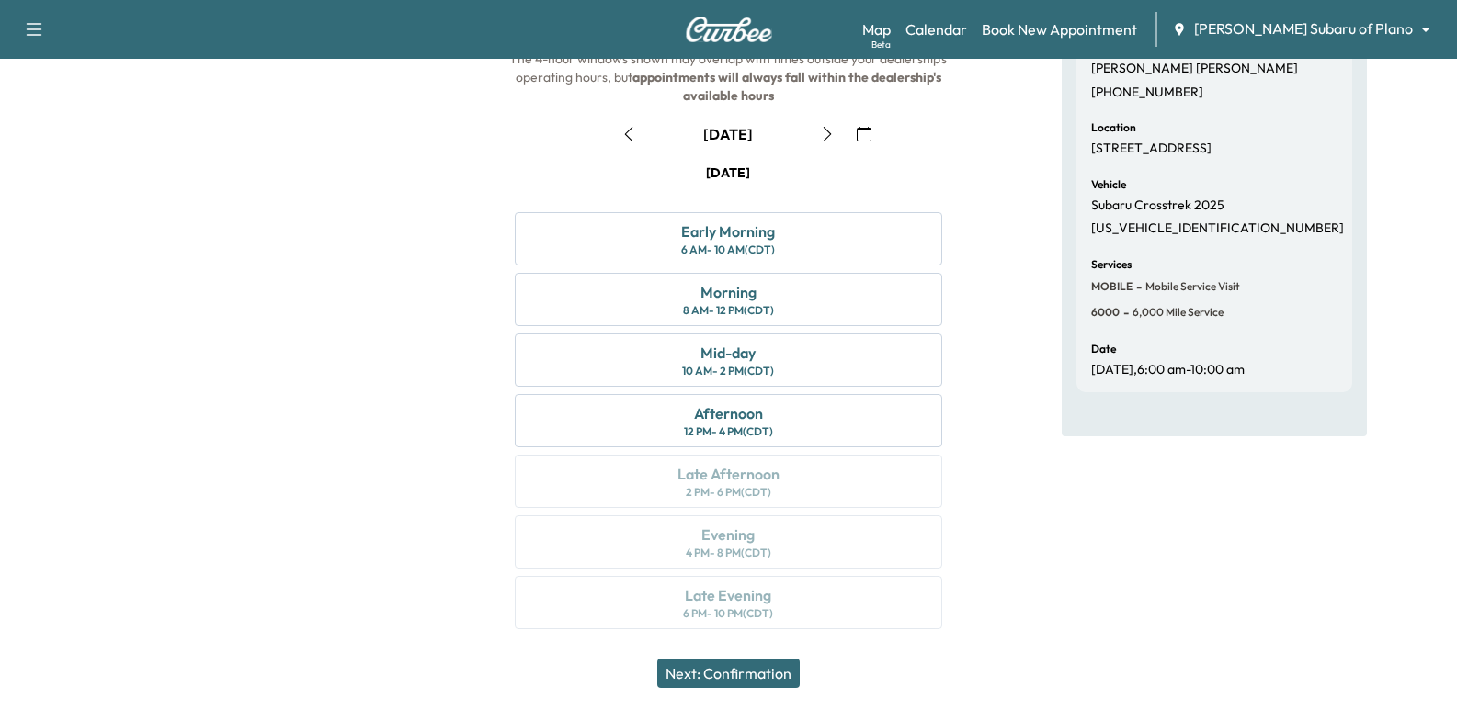
click at [386, 199] on div at bounding box center [242, 300] width 485 height 703
click at [821, 409] on div "Afternoon 12 PM - 4 PM (CDT)" at bounding box center [728, 420] width 426 height 53
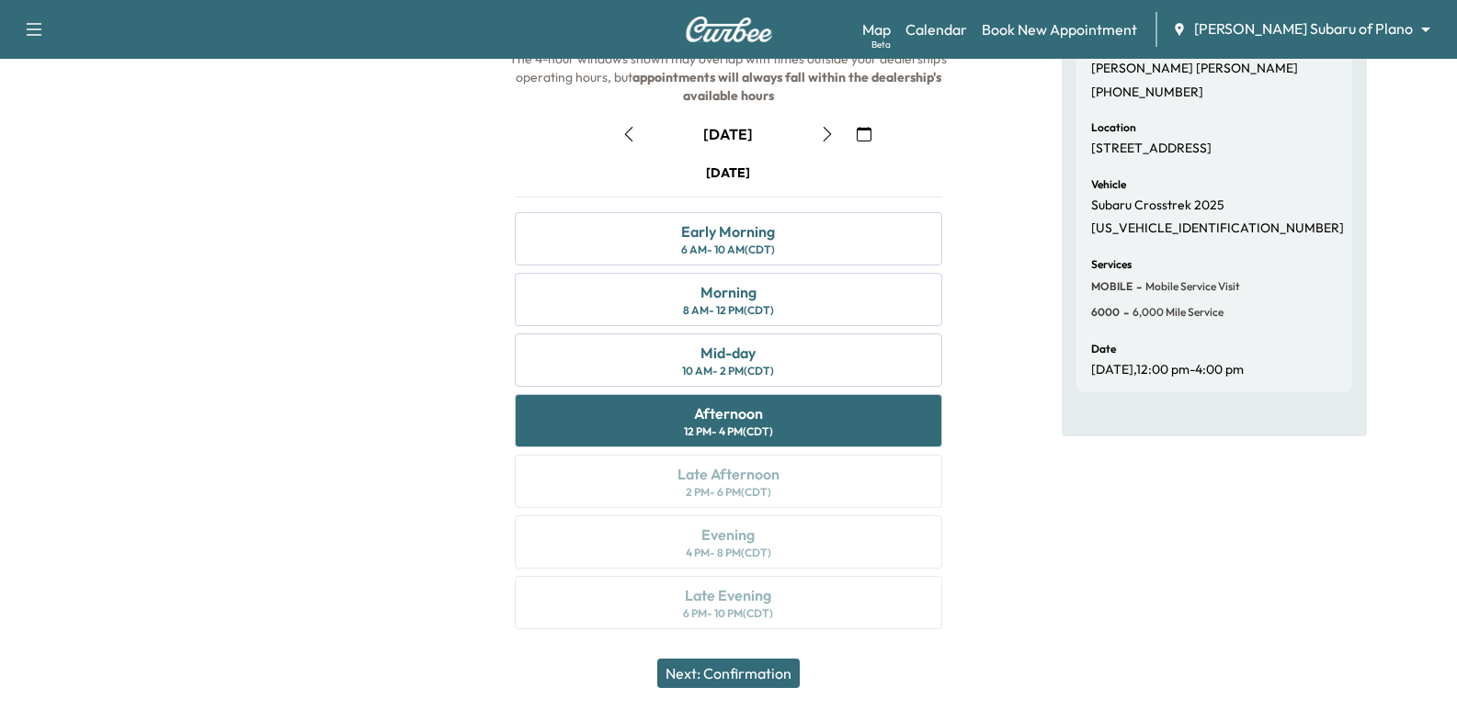
click at [753, 678] on button "Next: Confirmation" at bounding box center [728, 673] width 142 height 29
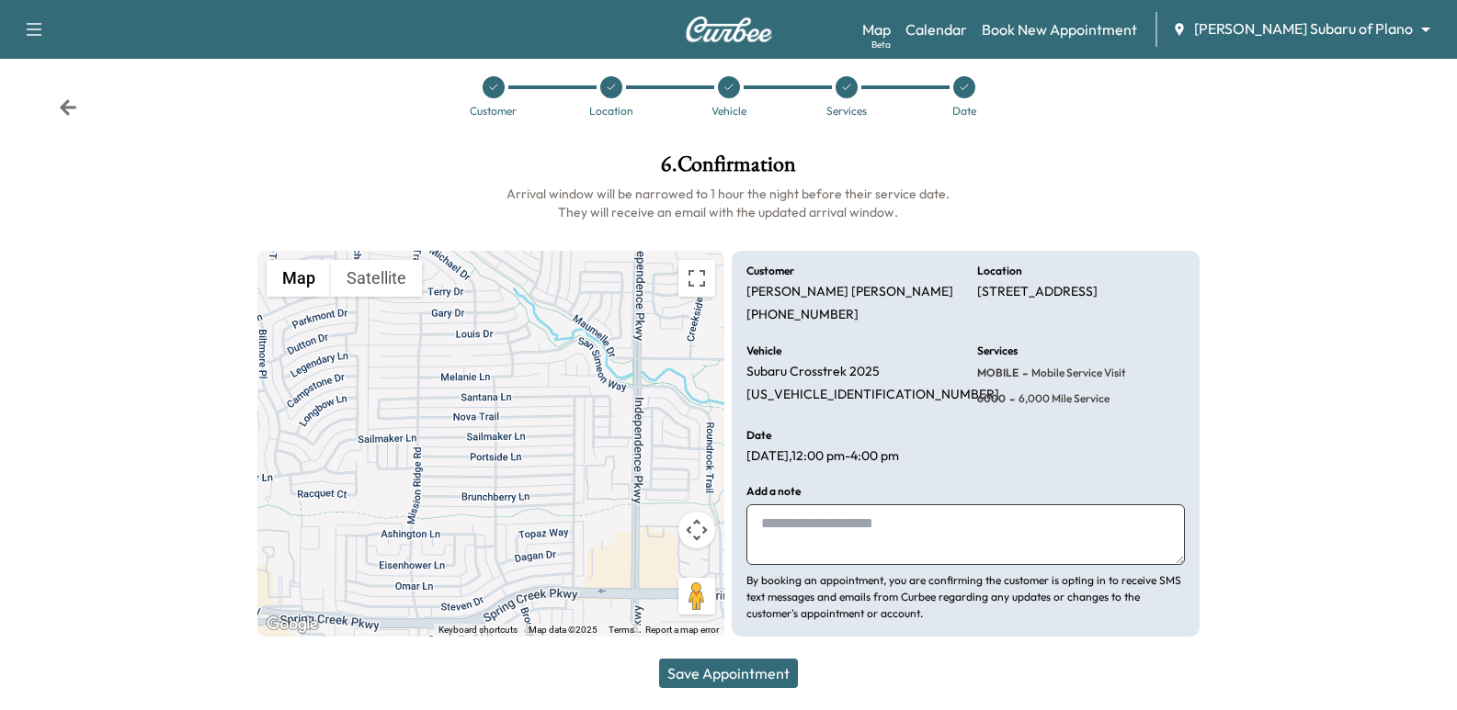
click at [870, 535] on textarea at bounding box center [965, 535] width 438 height 61
click at [972, 444] on div "Customer [PERSON_NAME] [PHONE_NUMBER] Location [STREET_ADDRESS] Vehicle Subaru …" at bounding box center [965, 444] width 467 height 387
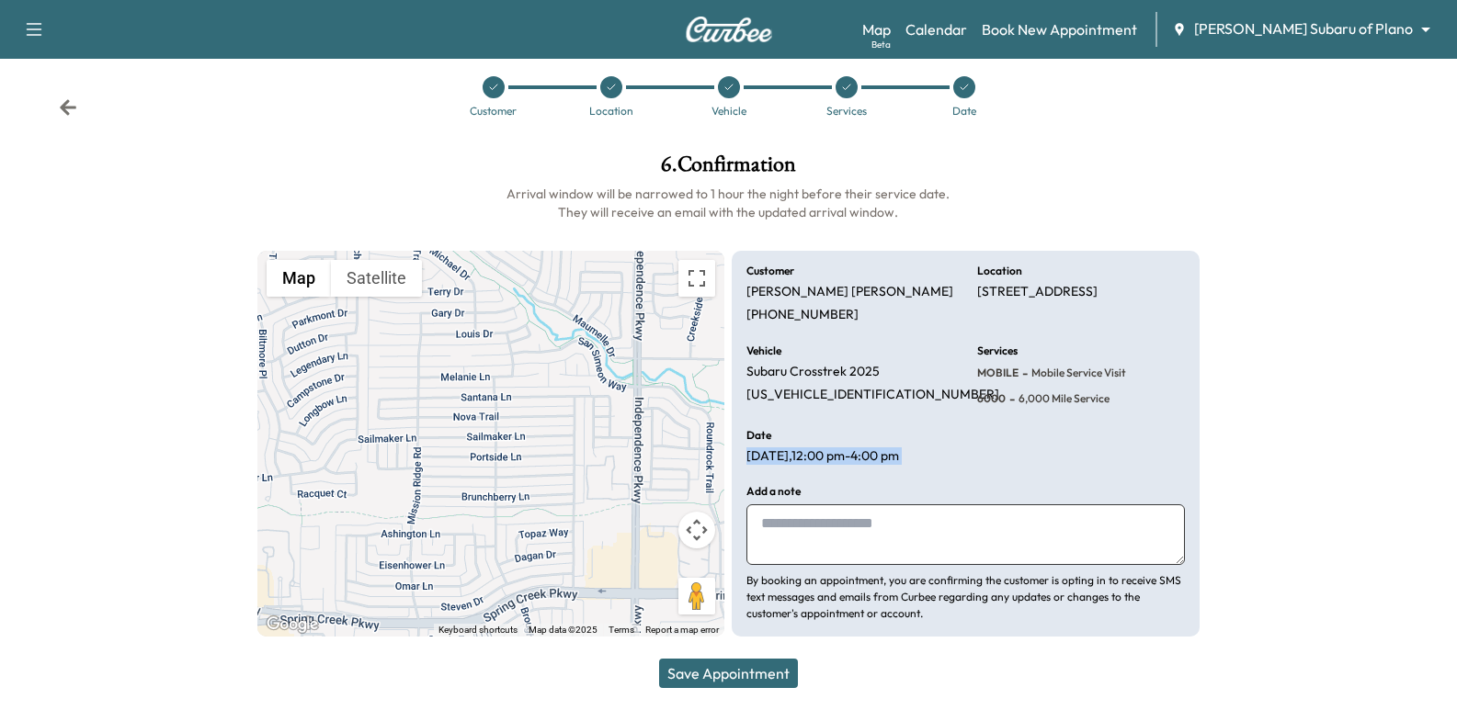
click at [773, 672] on button "Save Appointment" at bounding box center [728, 673] width 139 height 29
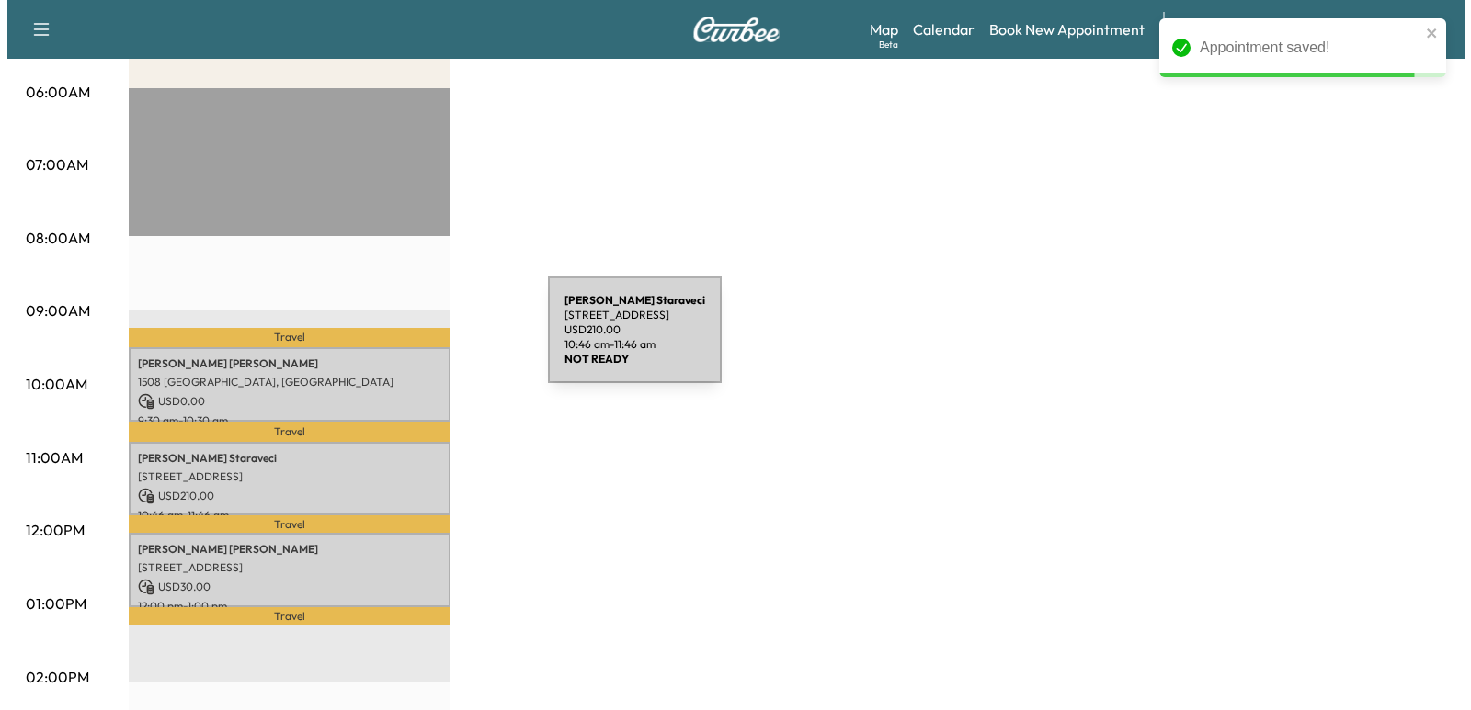
scroll to position [460, 0]
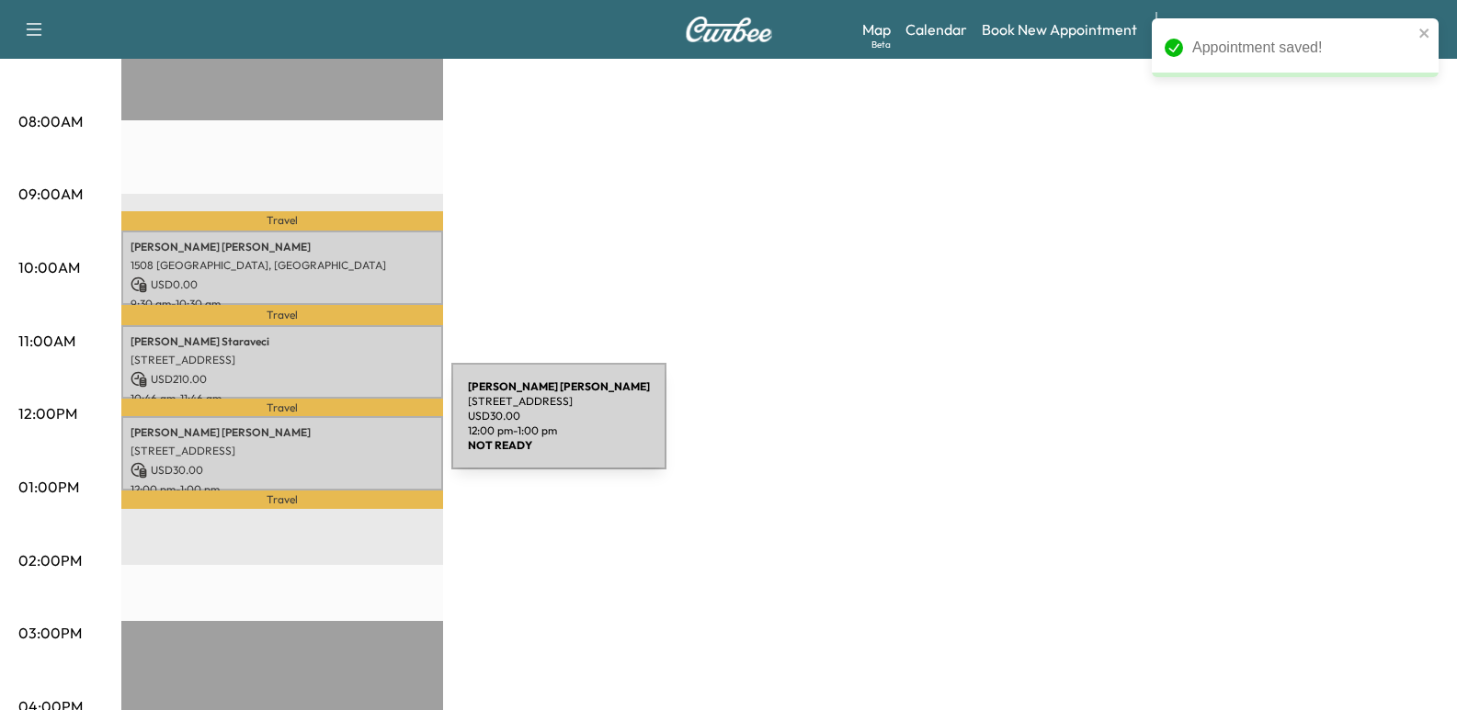
click at [313, 427] on p "[PERSON_NAME]" at bounding box center [282, 433] width 303 height 15
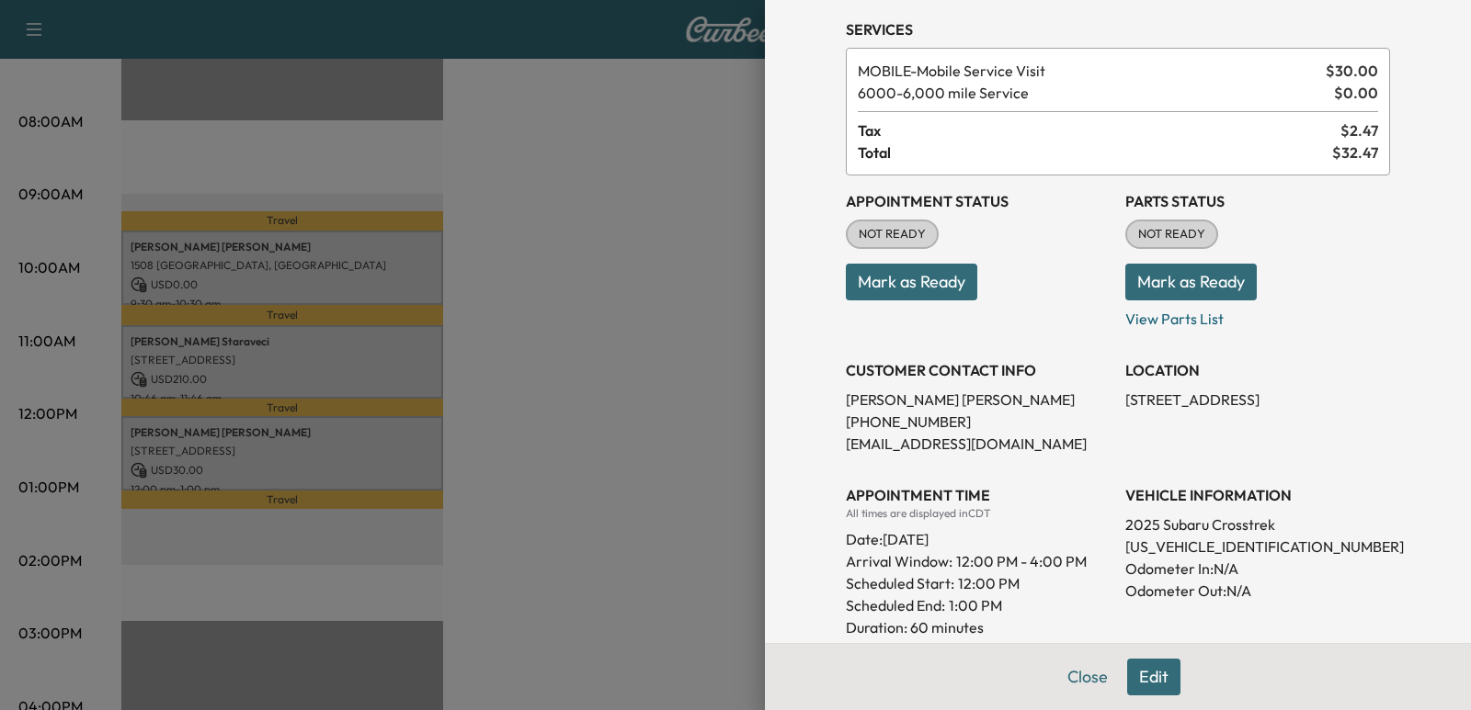
scroll to position [92, 0]
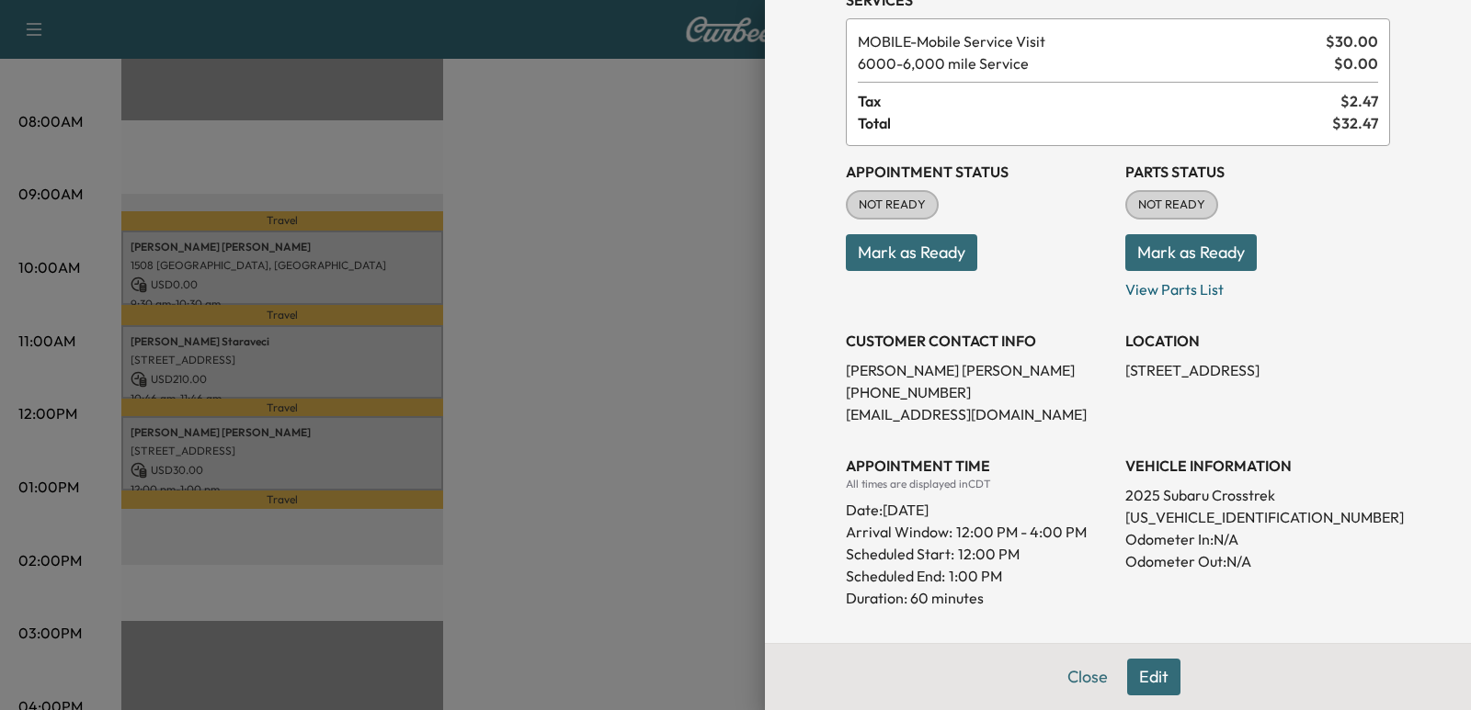
click at [912, 387] on p "[PHONE_NUMBER]" at bounding box center [978, 392] width 265 height 22
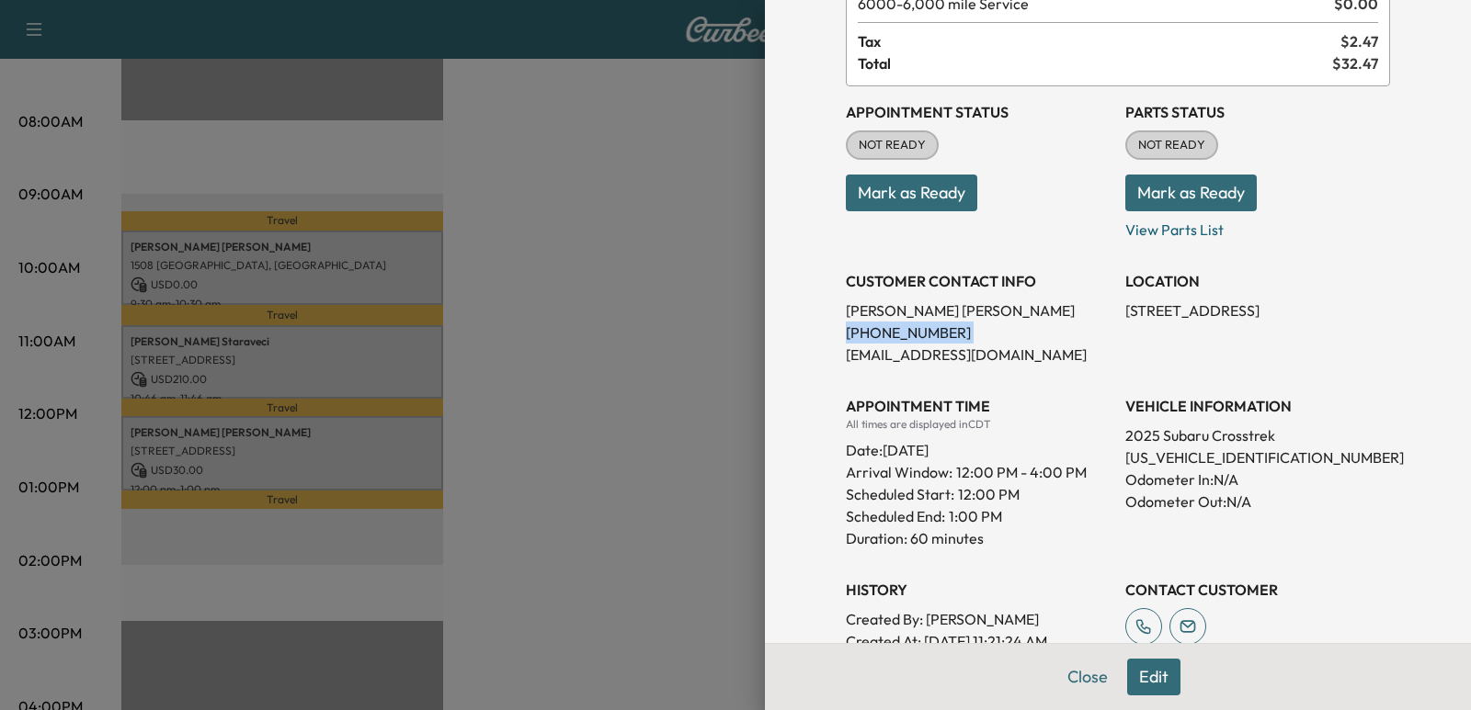
scroll to position [184, 0]
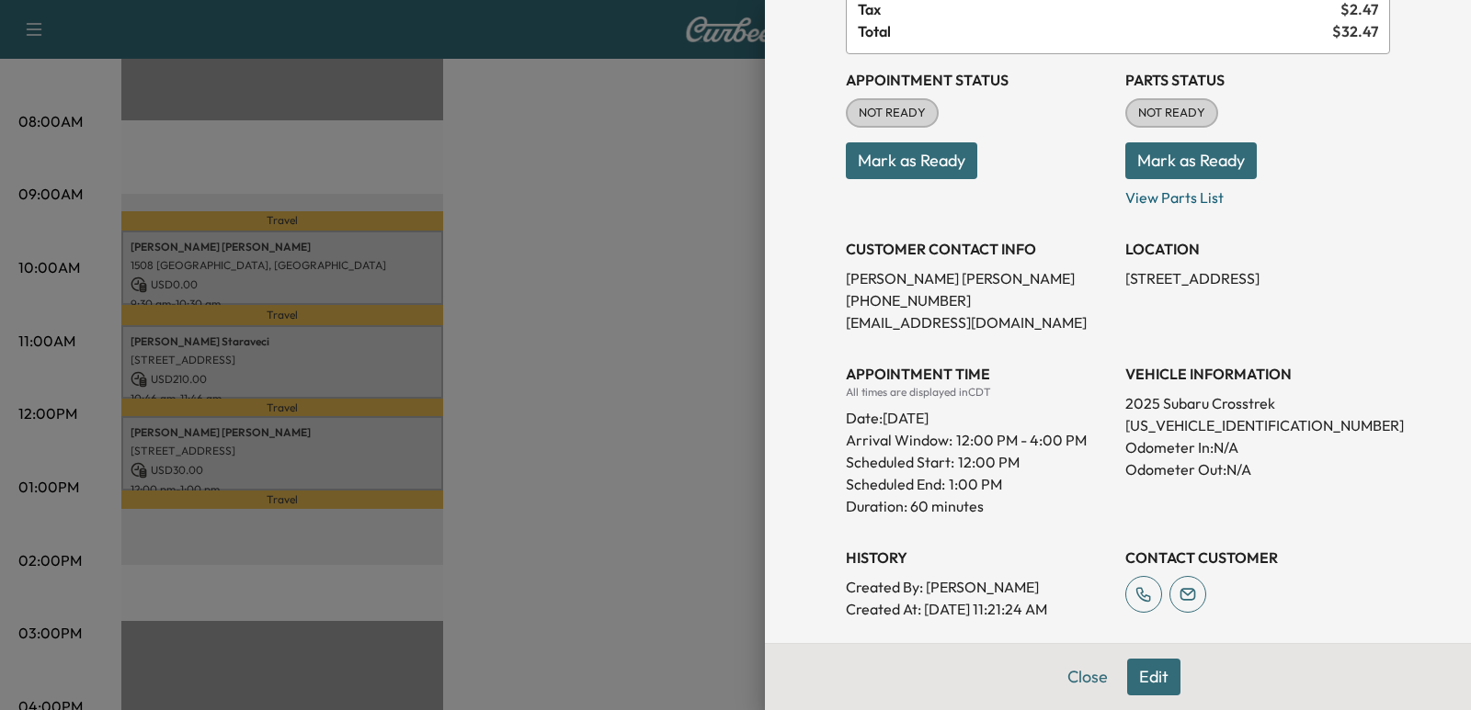
click at [1050, 326] on p "[EMAIL_ADDRESS][DOMAIN_NAME]" at bounding box center [978, 323] width 265 height 22
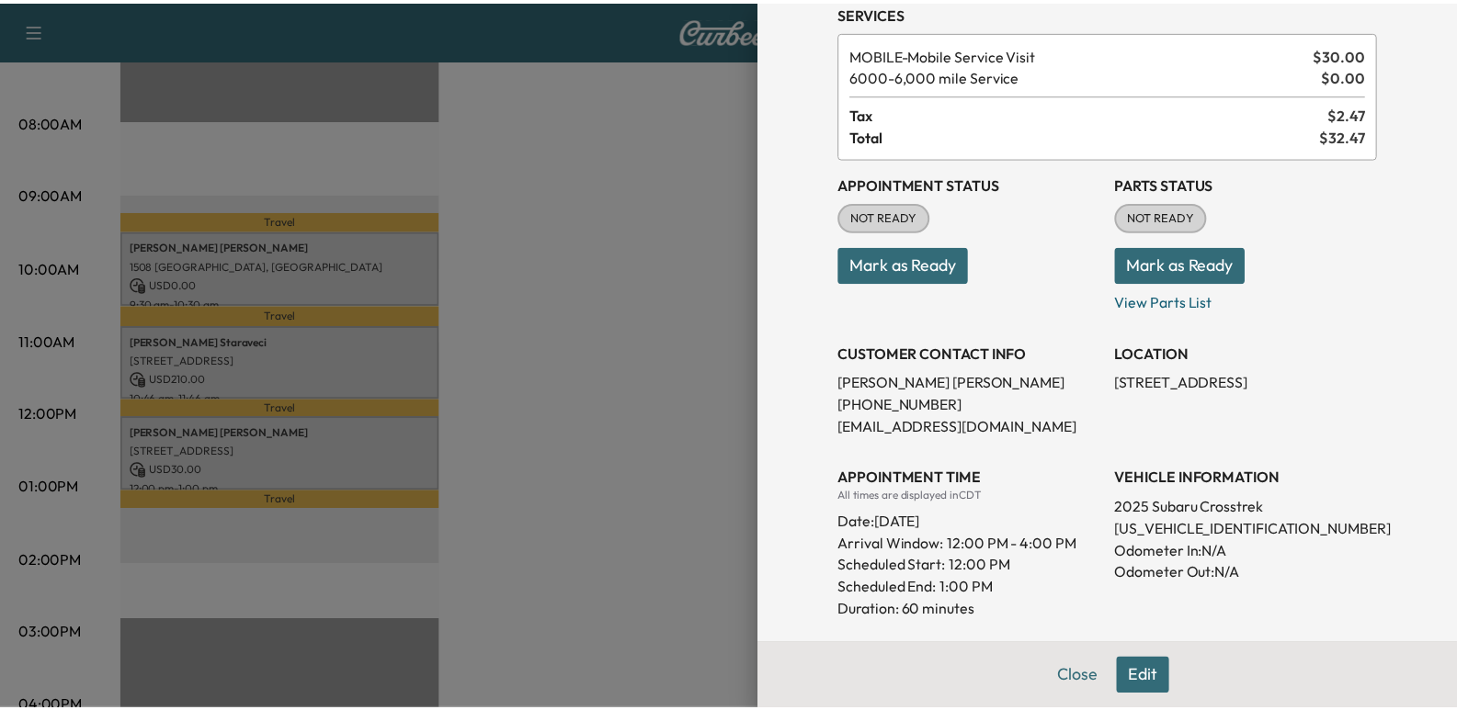
scroll to position [0, 0]
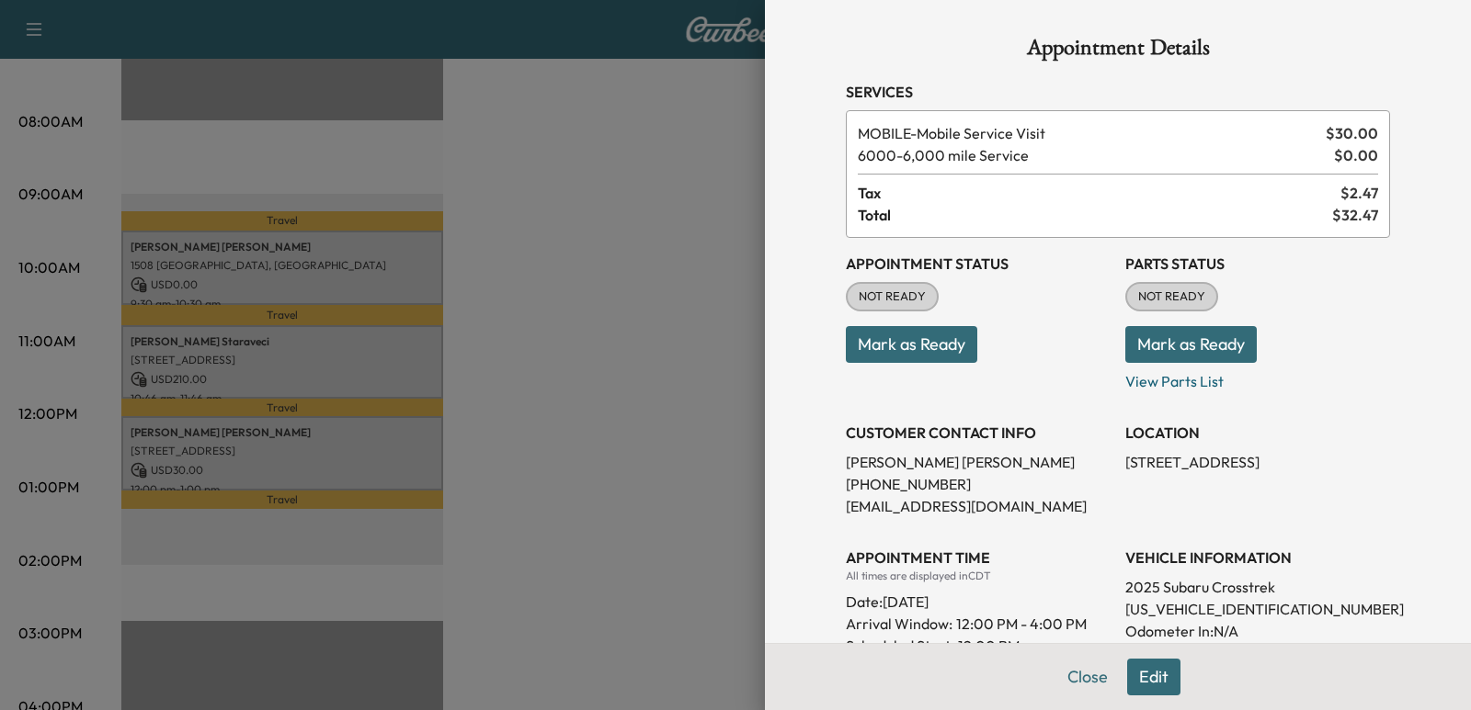
click at [623, 243] on div at bounding box center [735, 355] width 1471 height 710
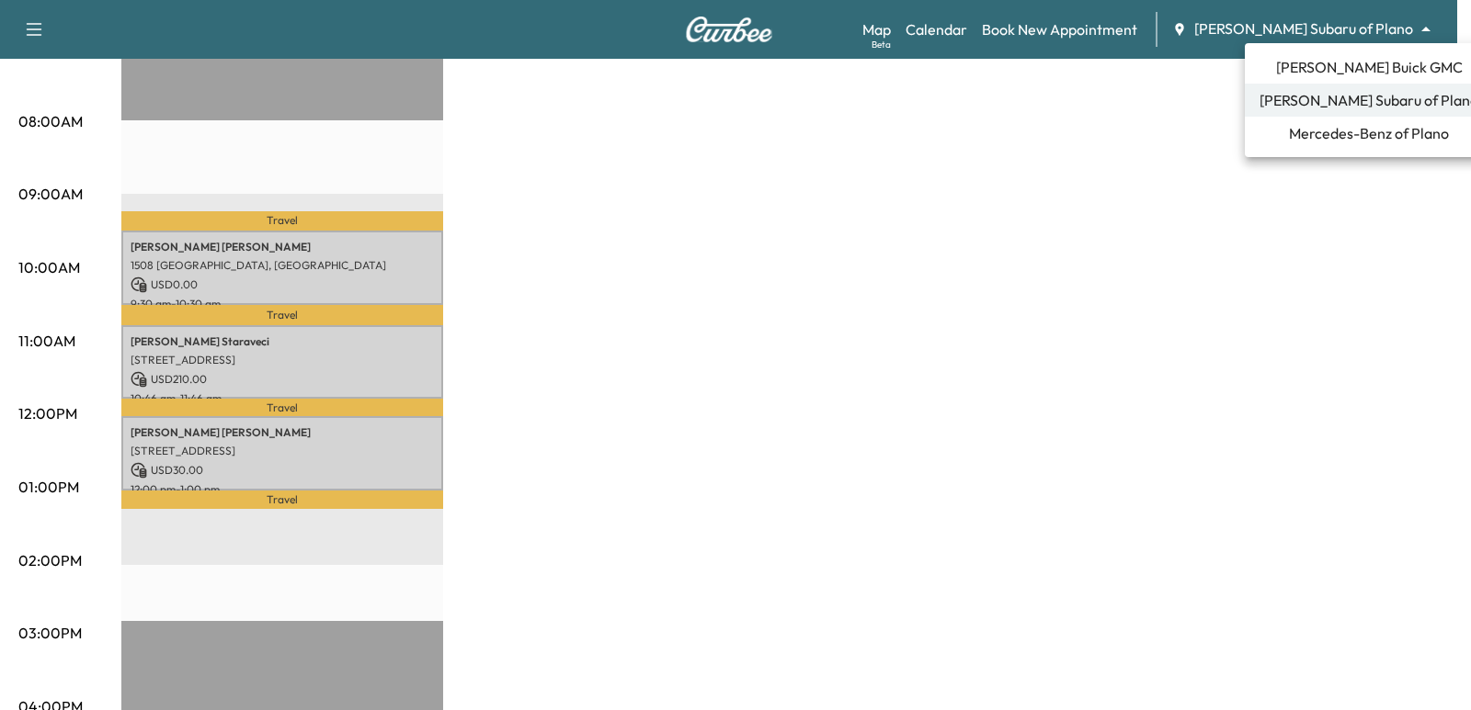
click at [1350, 144] on li "Mercedes-Benz of Plano" at bounding box center [1368, 133] width 248 height 33
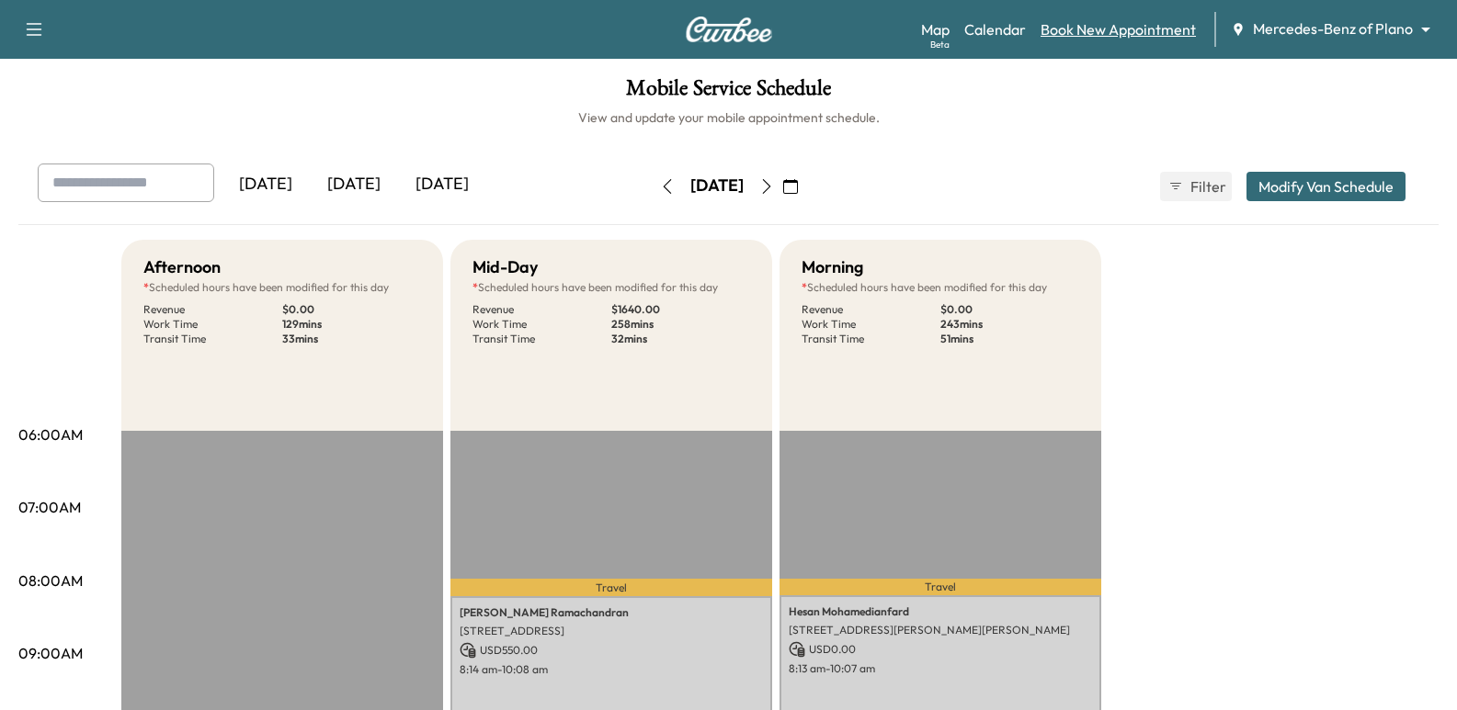
click at [1095, 26] on link "Book New Appointment" at bounding box center [1117, 29] width 155 height 22
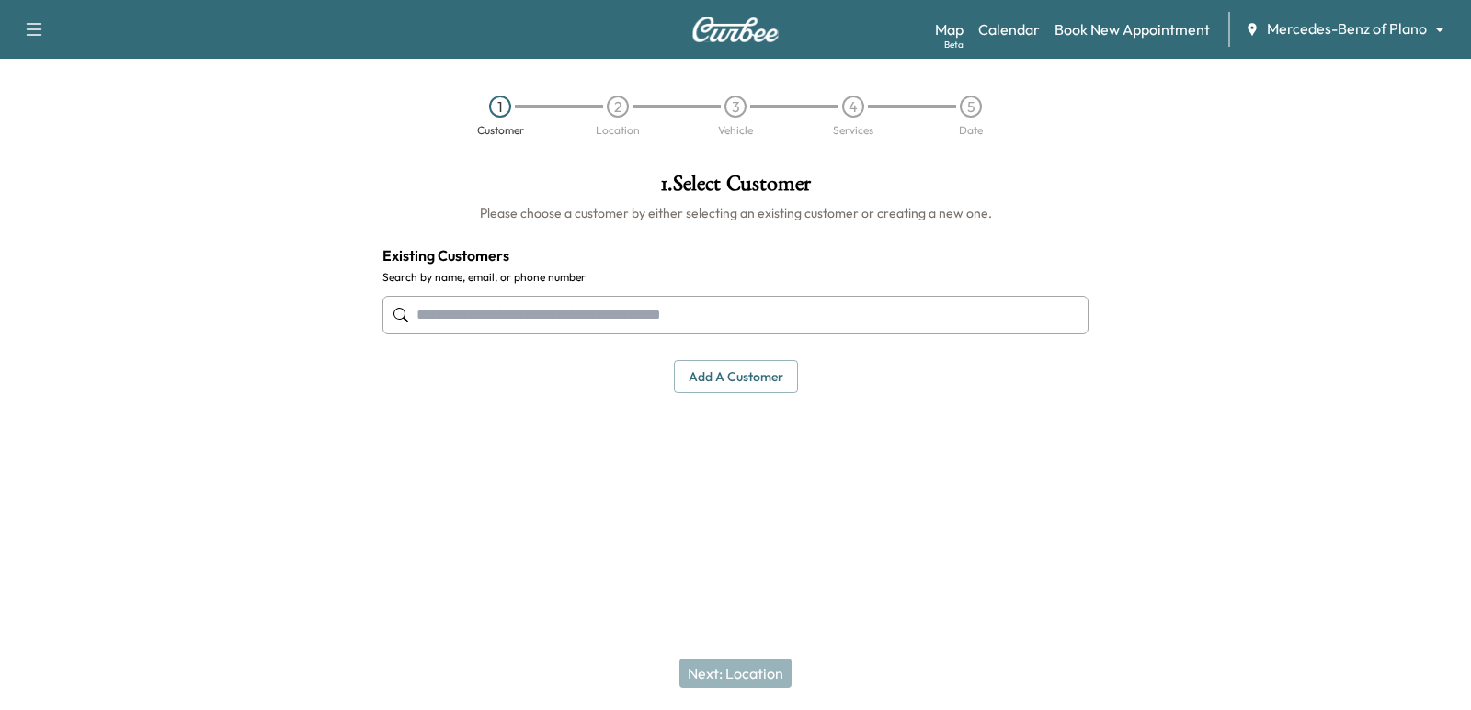
click at [750, 328] on input "text" at bounding box center [735, 315] width 706 height 39
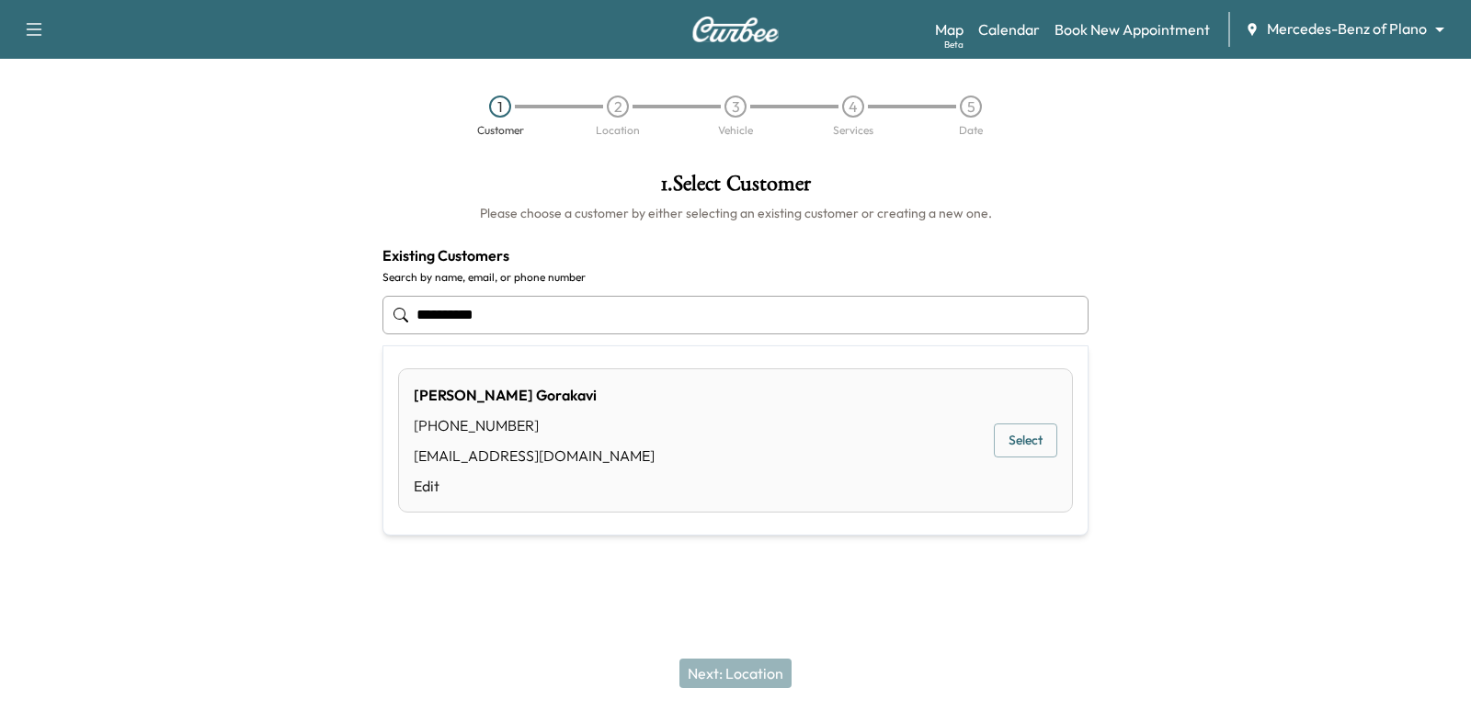
click at [1027, 451] on button "Select" at bounding box center [1025, 441] width 63 height 34
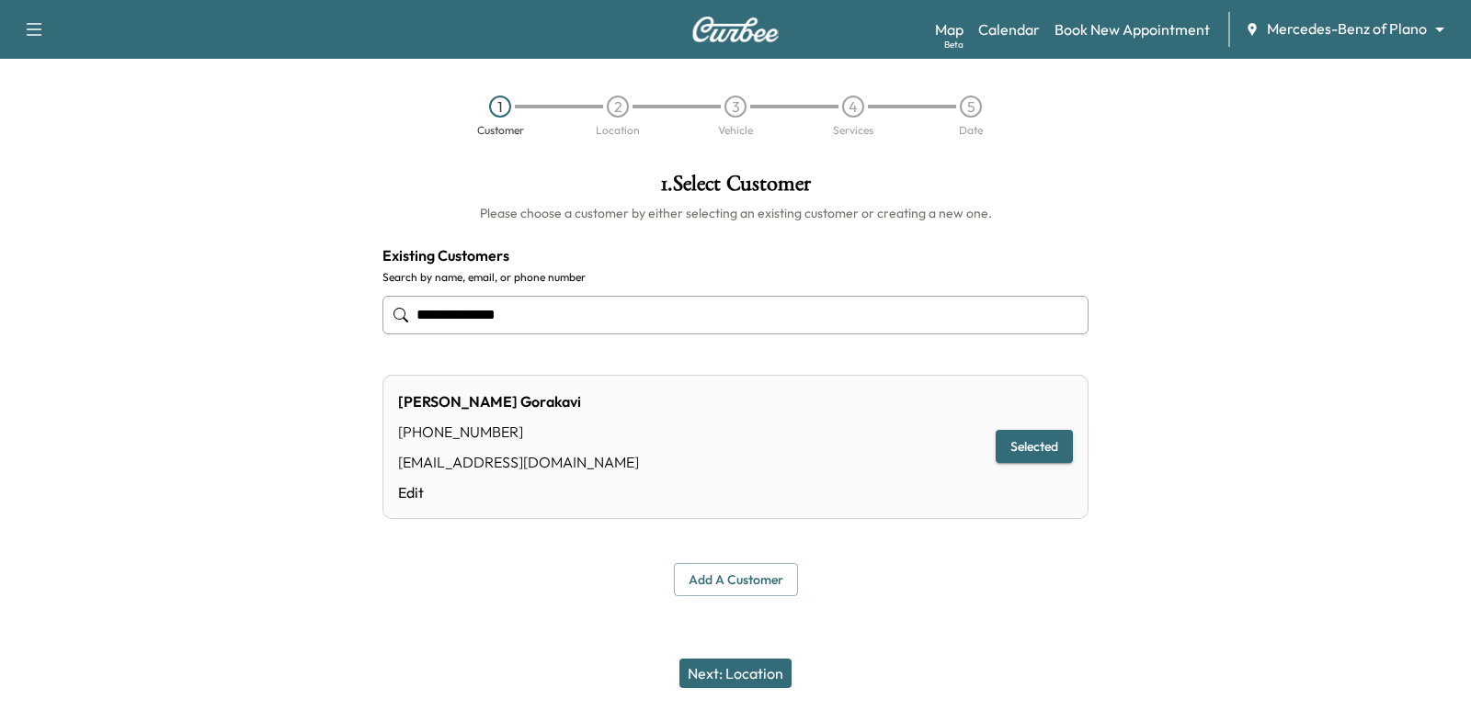
type input "**********"
click at [748, 669] on button "Next: Location" at bounding box center [735, 673] width 112 height 29
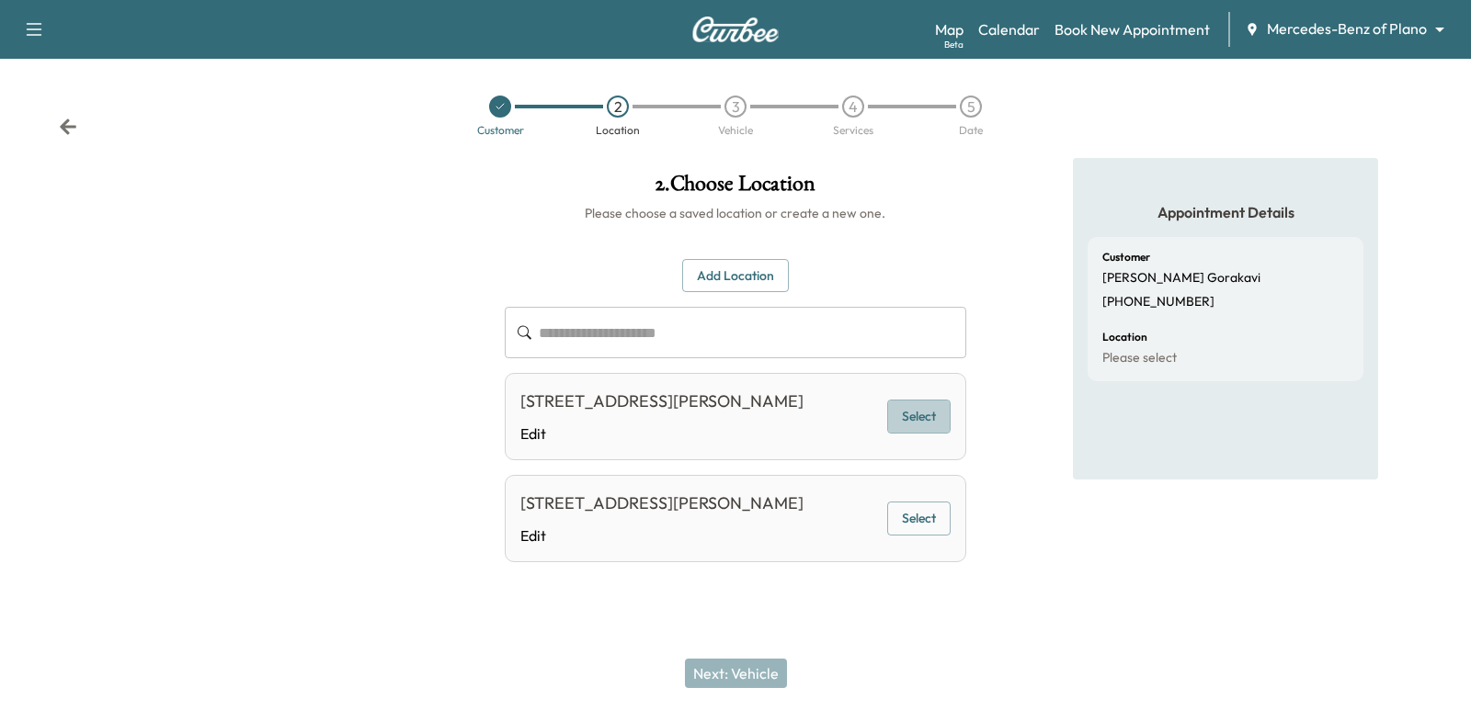
click at [927, 403] on button "Select" at bounding box center [918, 417] width 63 height 34
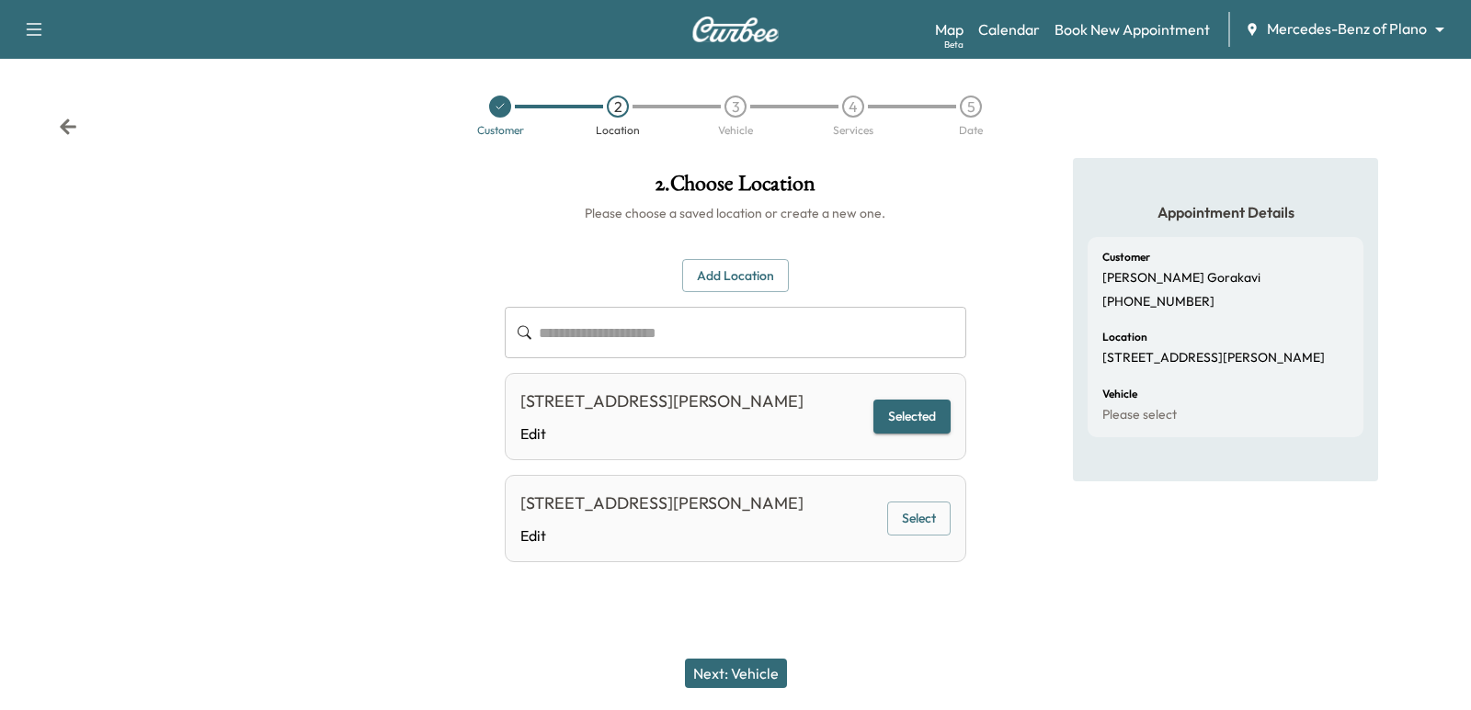
click at [759, 673] on button "Next: Vehicle" at bounding box center [736, 673] width 102 height 29
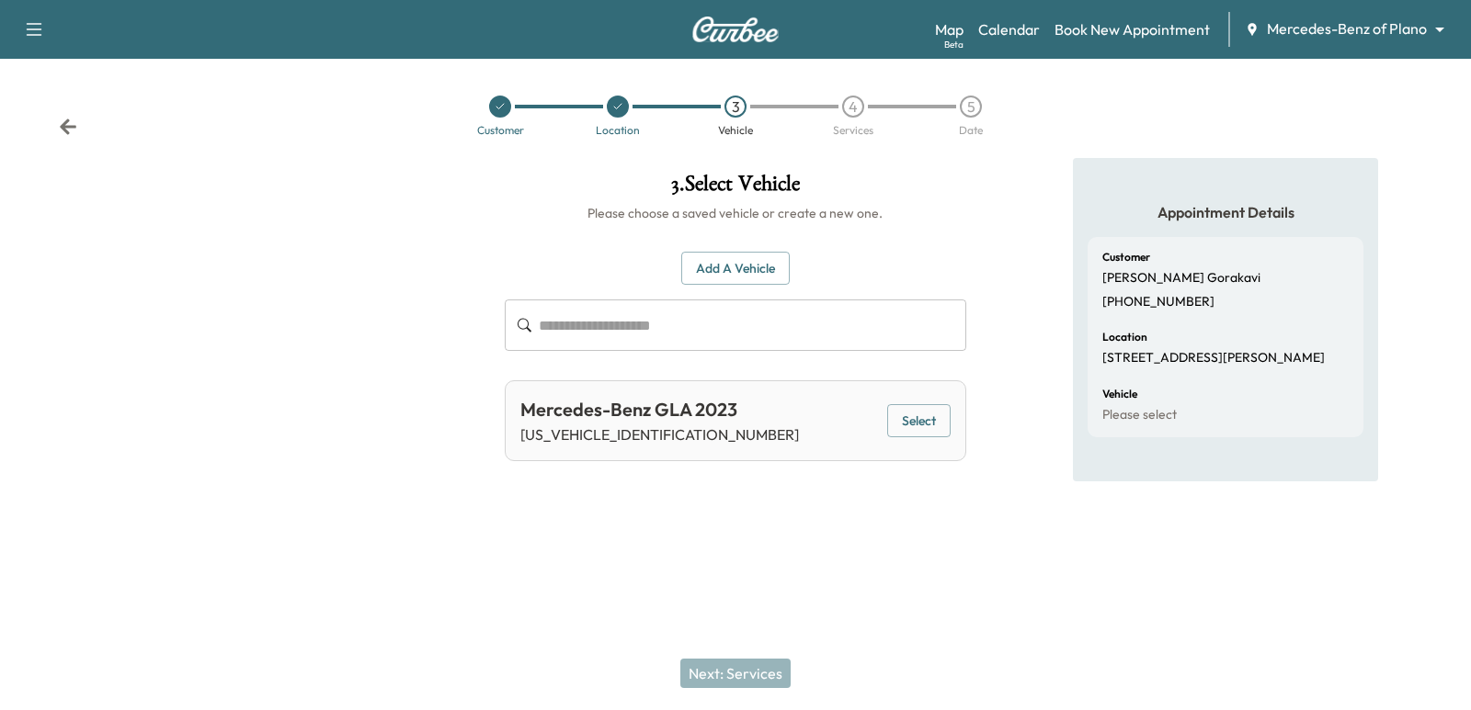
click at [916, 429] on button "Select" at bounding box center [918, 421] width 63 height 34
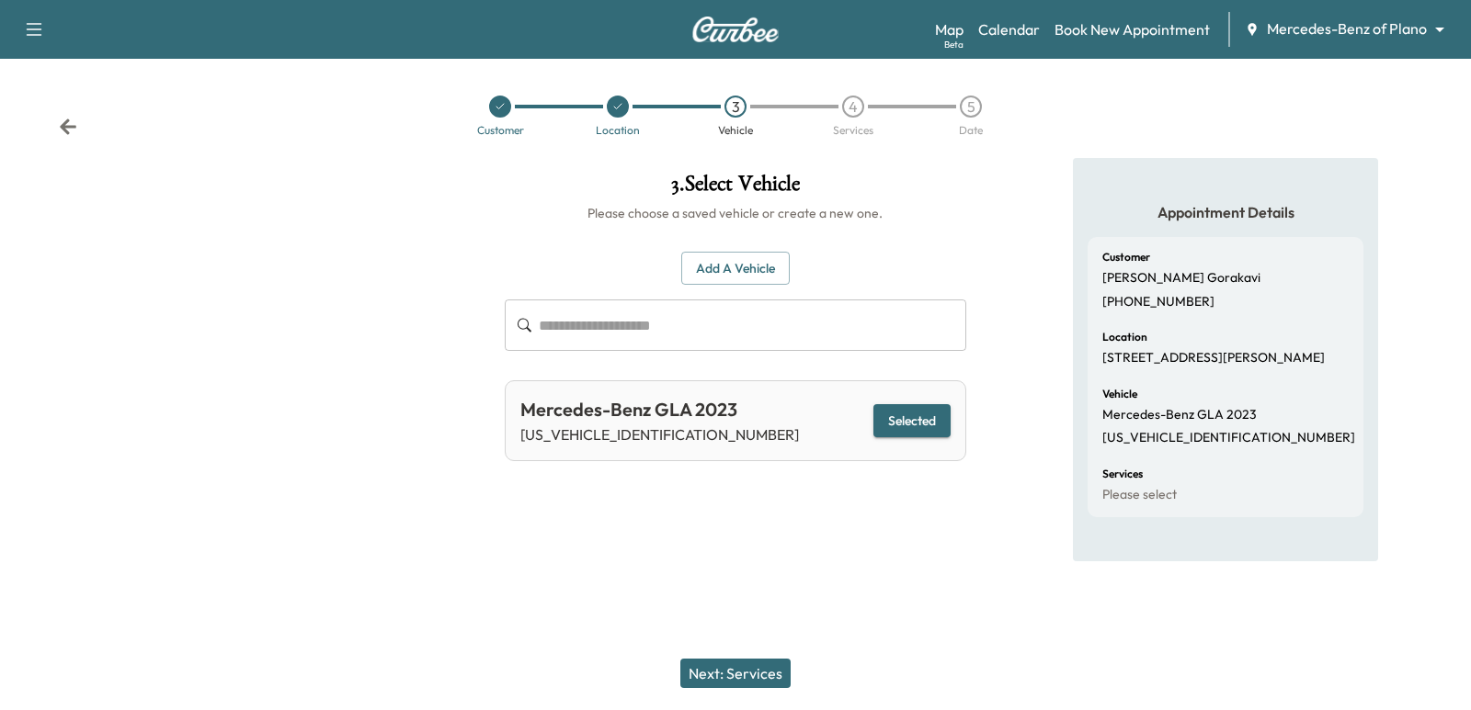
click at [751, 674] on button "Next: Services" at bounding box center [735, 673] width 110 height 29
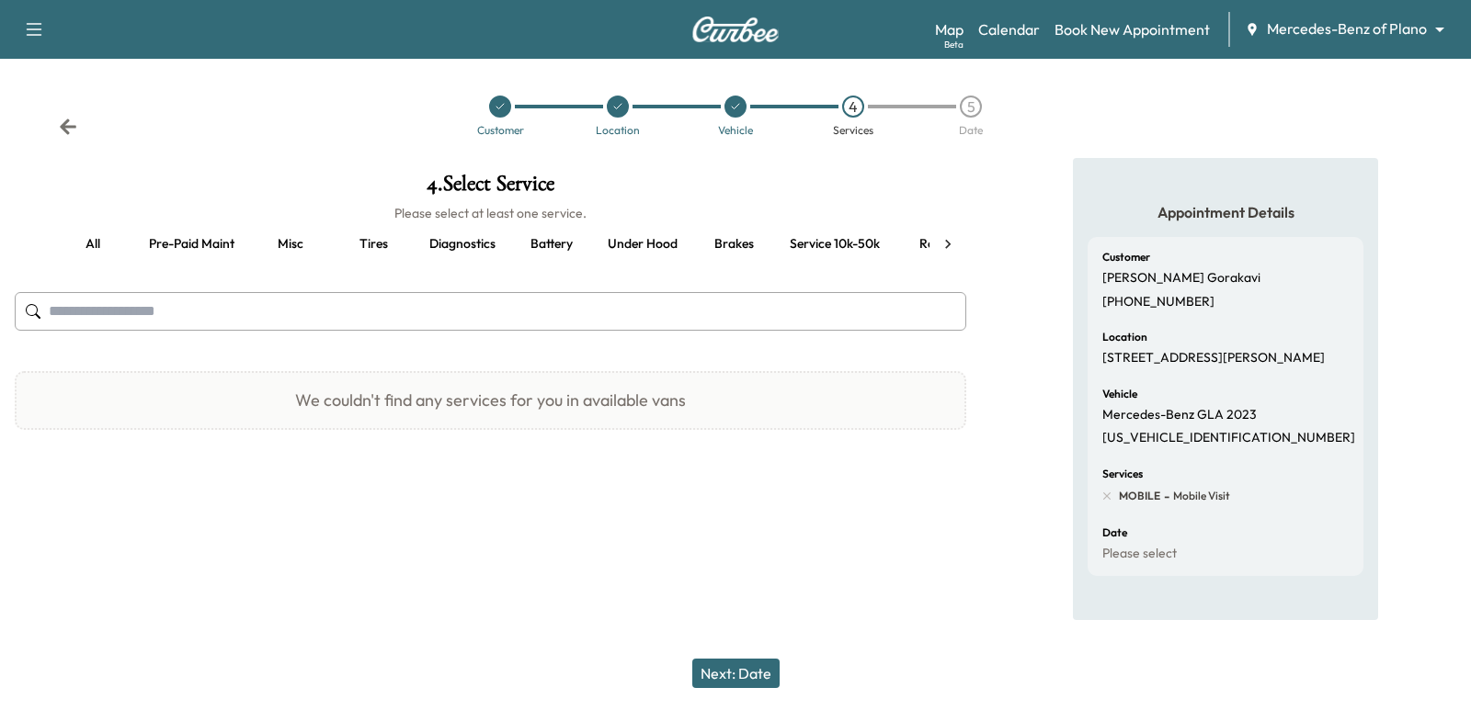
click at [802, 252] on button "Service 10k-50k" at bounding box center [834, 244] width 119 height 44
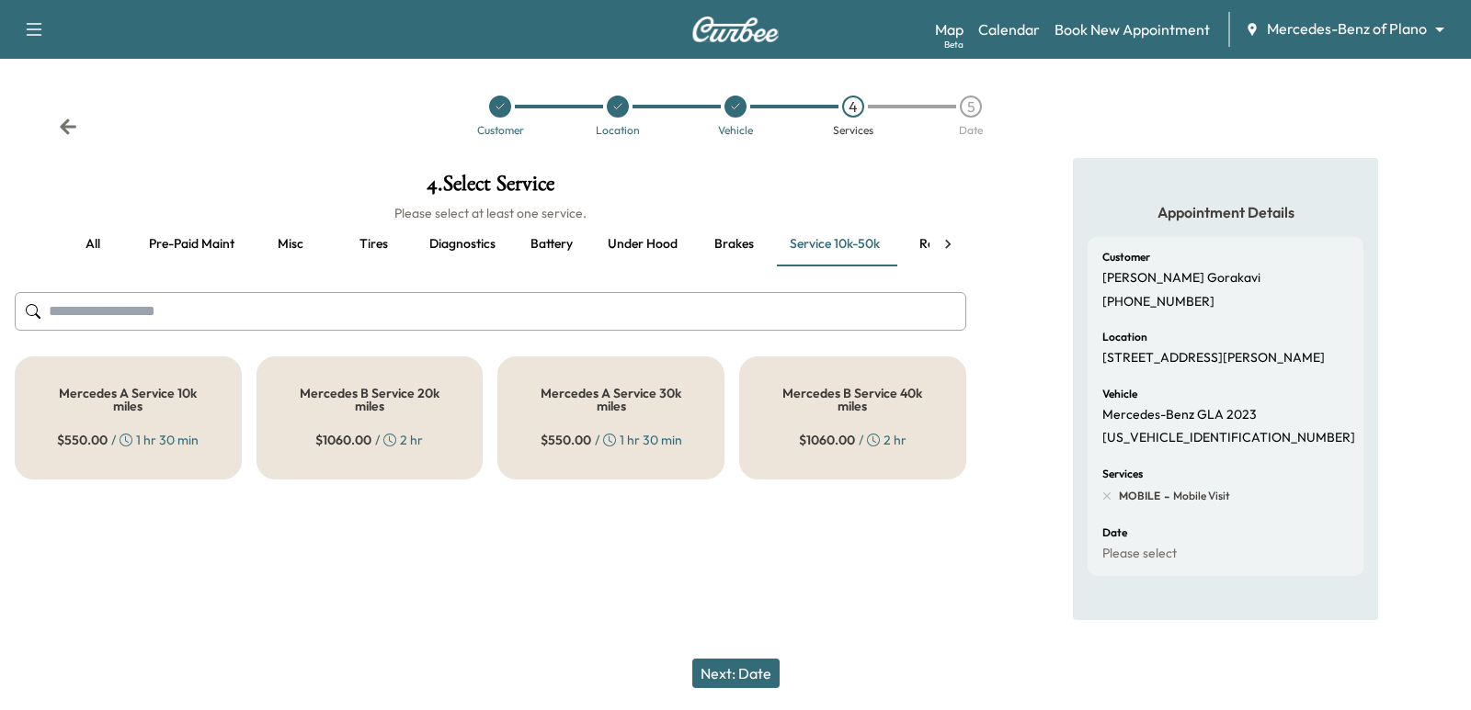
click at [435, 444] on div "Mercedes B Service 20k miles $ 1060.00 / 2 hr" at bounding box center [369, 418] width 227 height 123
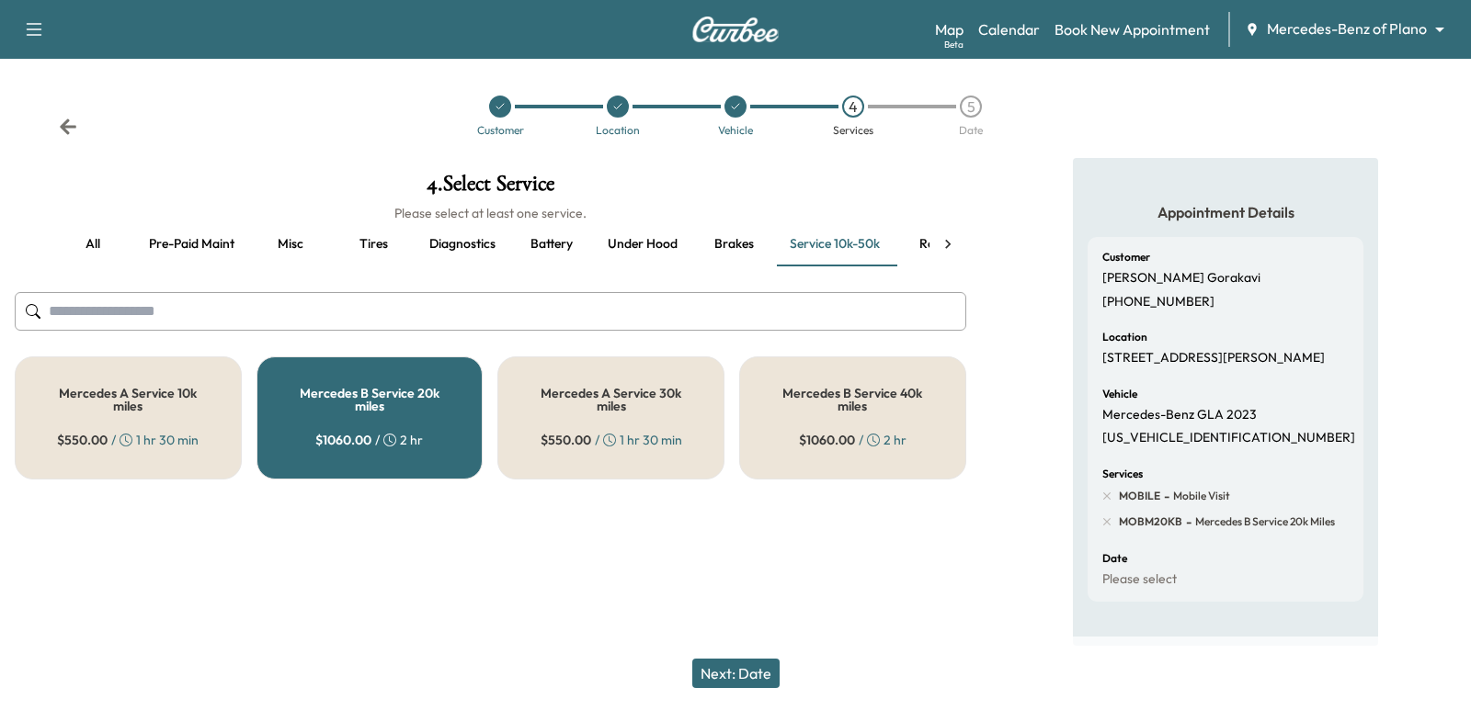
click at [769, 663] on button "Next: Date" at bounding box center [735, 673] width 87 height 29
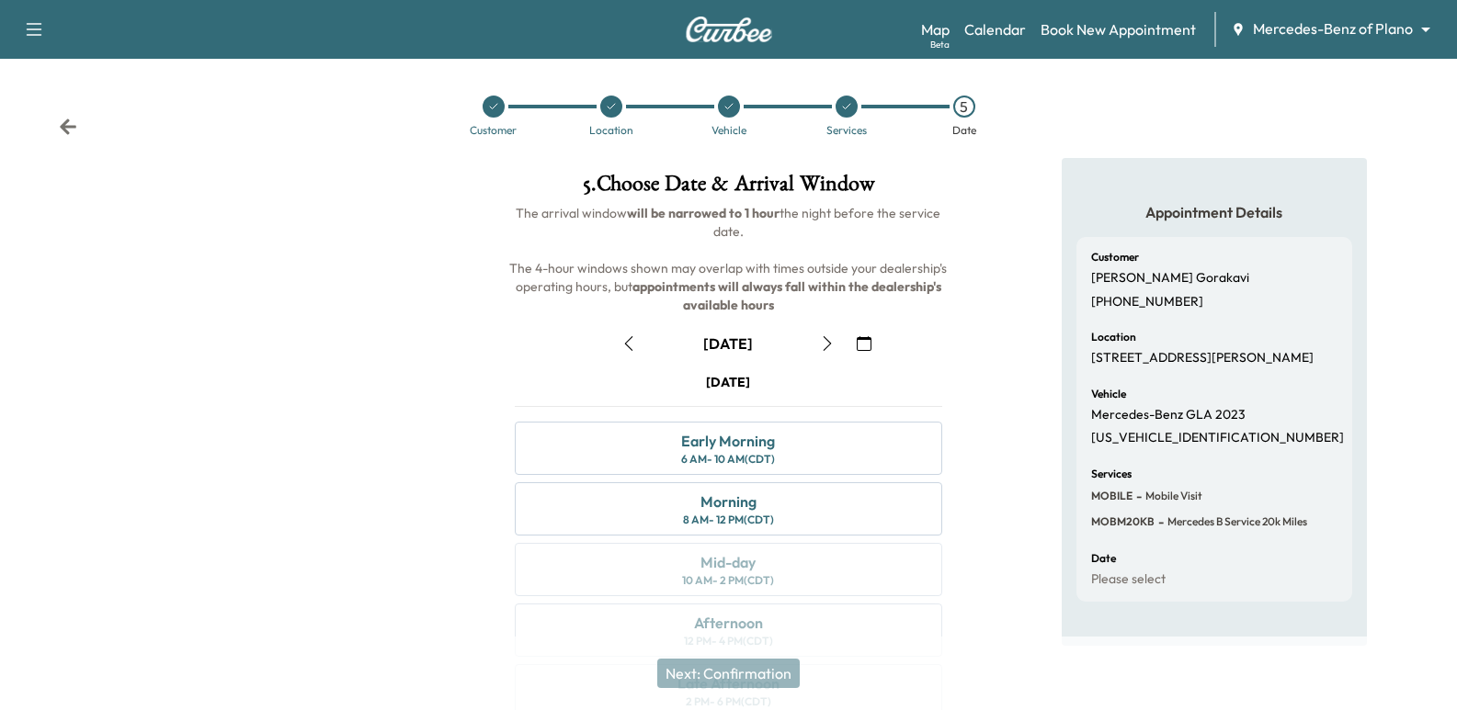
click at [826, 351] on button "button" at bounding box center [827, 343] width 31 height 29
click at [632, 347] on icon "button" at bounding box center [628, 343] width 15 height 15
click at [788, 486] on div "Morning 8 AM - 12 PM (CDT)" at bounding box center [728, 509] width 426 height 53
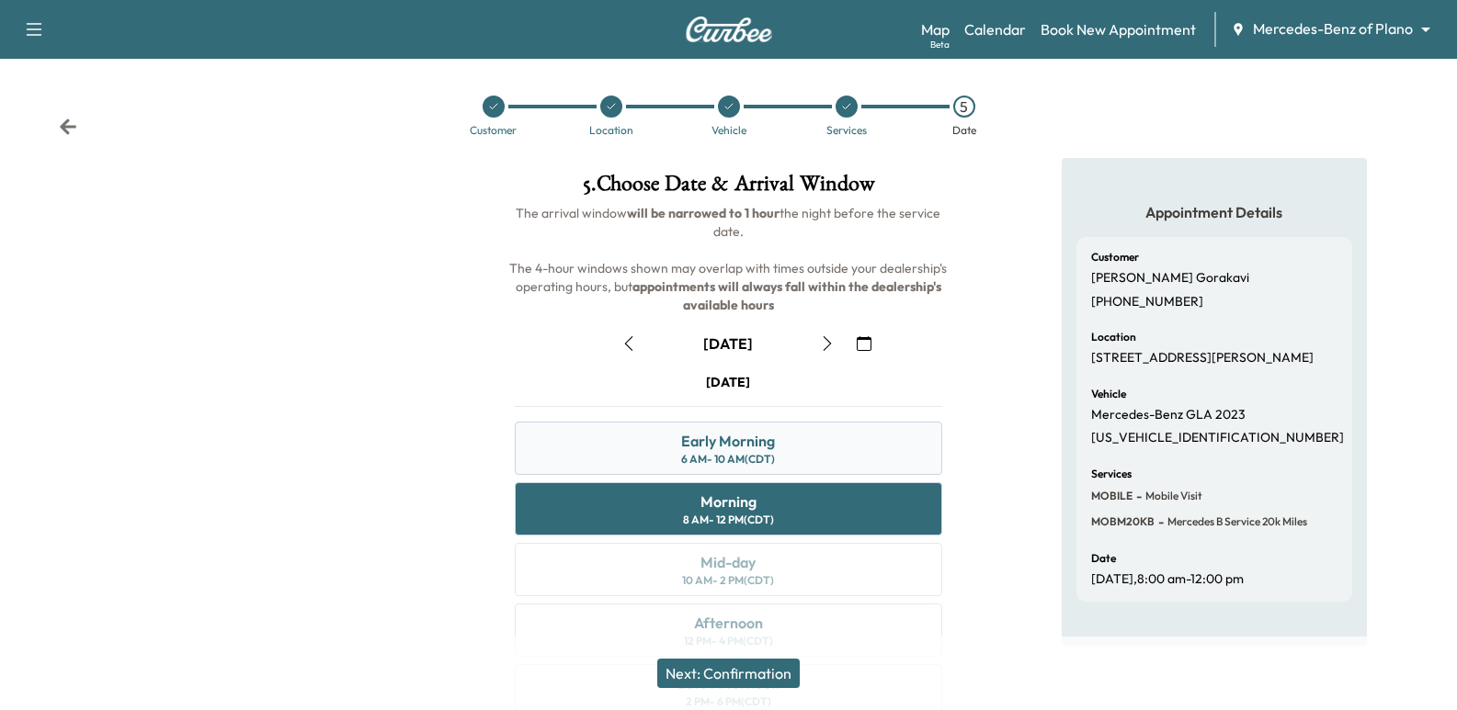
click at [796, 438] on div "Early Morning 6 AM - 10 AM (CDT)" at bounding box center [728, 448] width 426 height 53
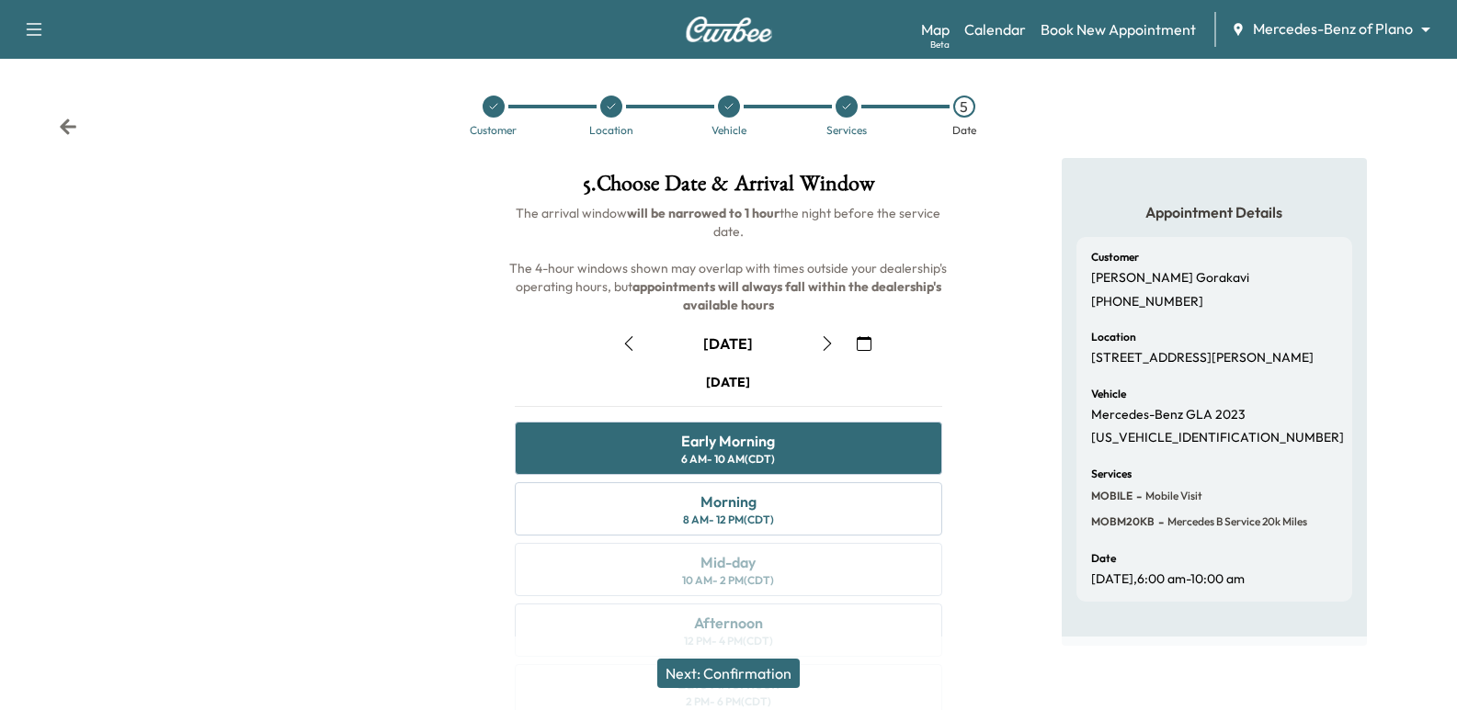
click at [878, 346] on button "button" at bounding box center [863, 343] width 31 height 29
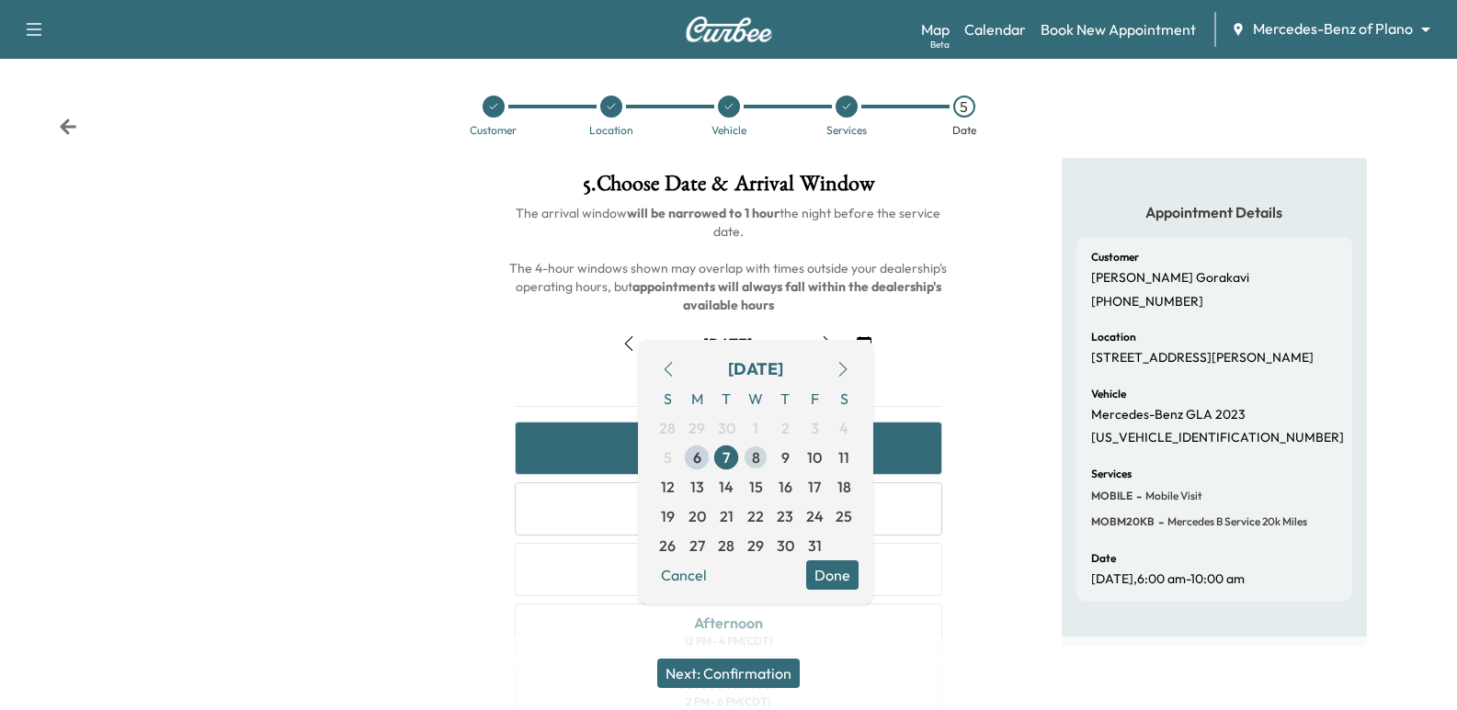
click at [762, 458] on span "8" at bounding box center [755, 457] width 29 height 29
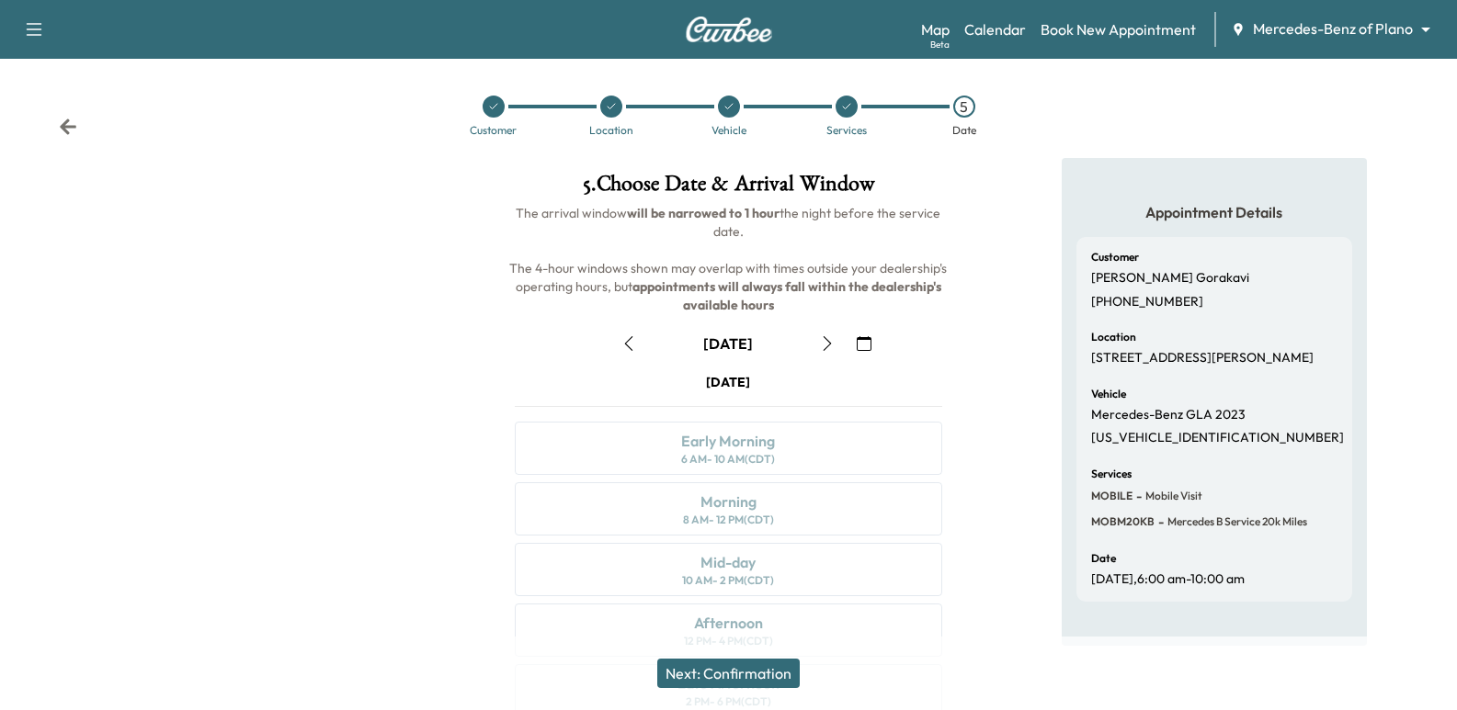
click at [858, 329] on button "button" at bounding box center [863, 343] width 31 height 29
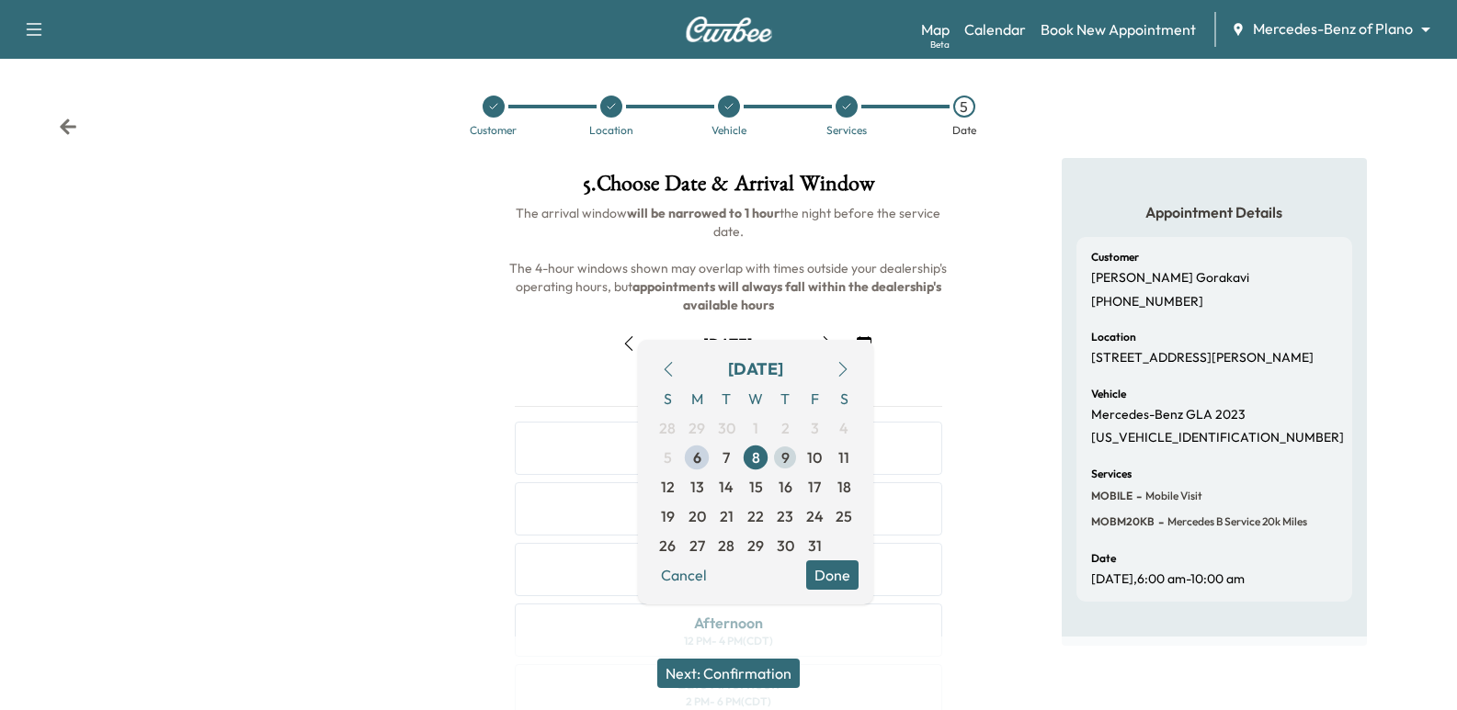
click at [788, 449] on span "9" at bounding box center [785, 458] width 8 height 22
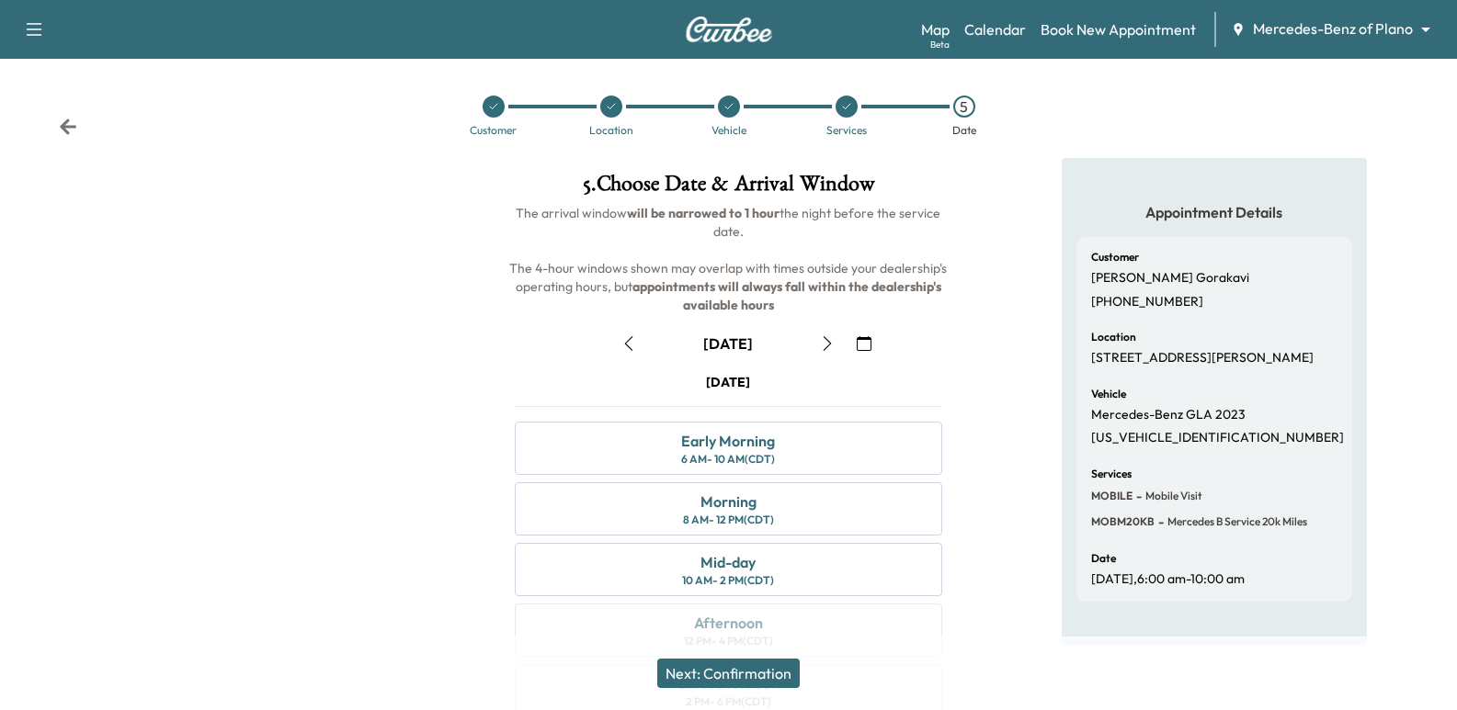
click at [872, 344] on button "button" at bounding box center [863, 343] width 31 height 29
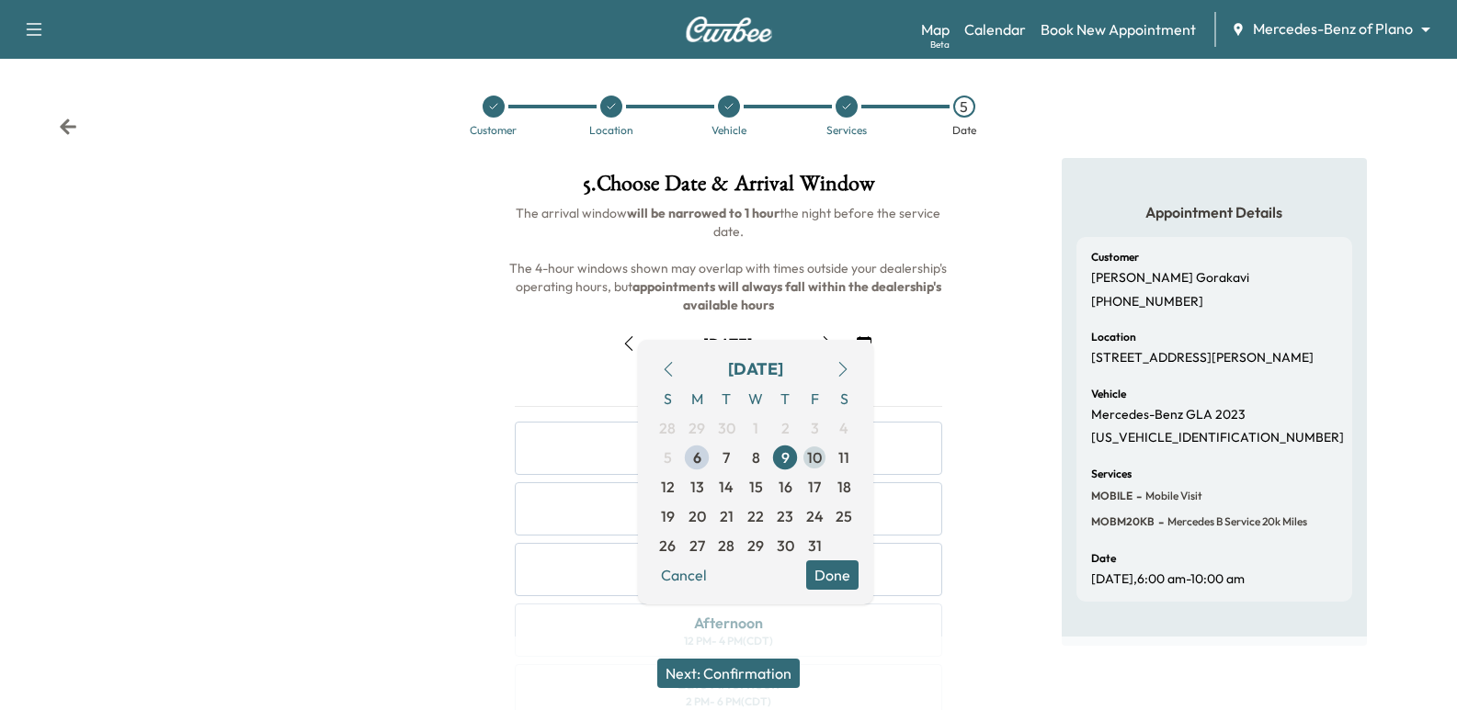
click at [813, 454] on span "10" at bounding box center [814, 458] width 15 height 22
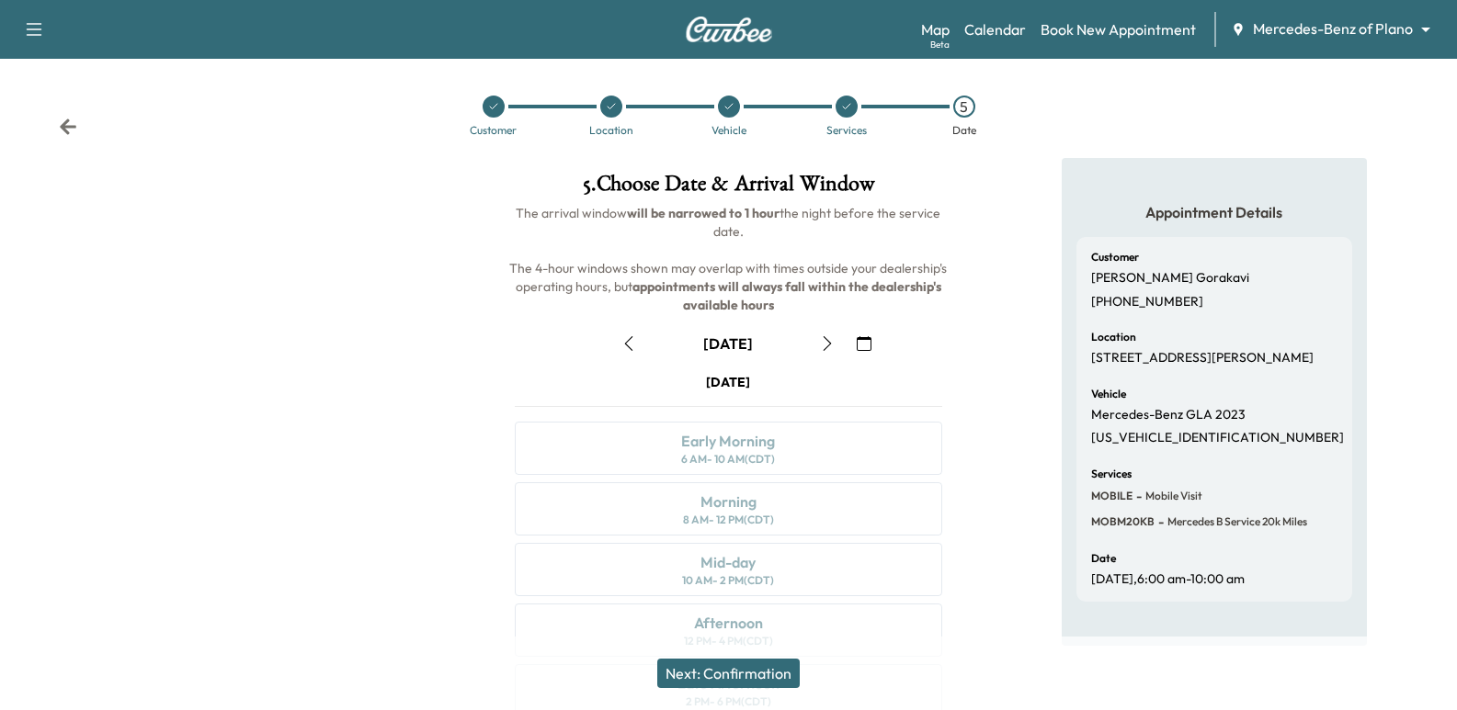
click at [626, 337] on icon "button" at bounding box center [628, 343] width 15 height 15
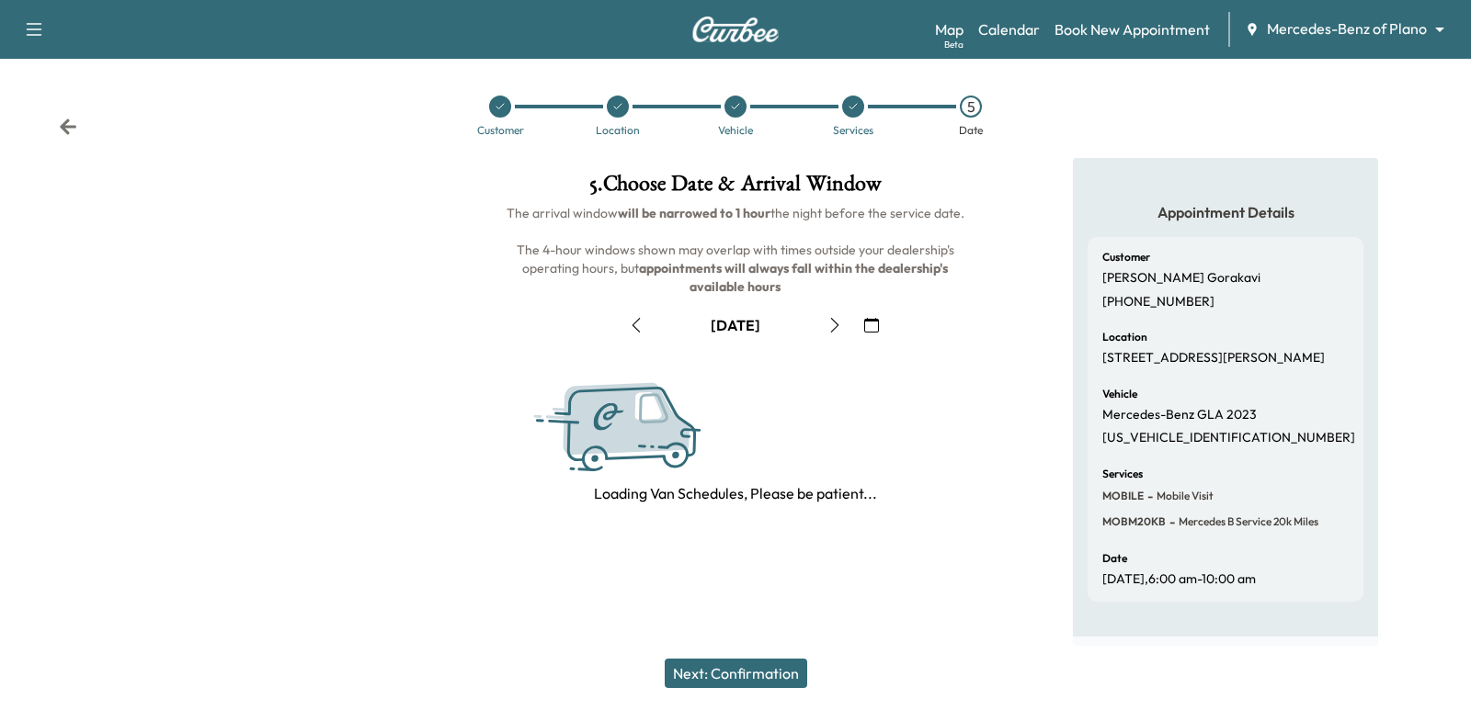
click at [630, 337] on button "button" at bounding box center [635, 325] width 31 height 29
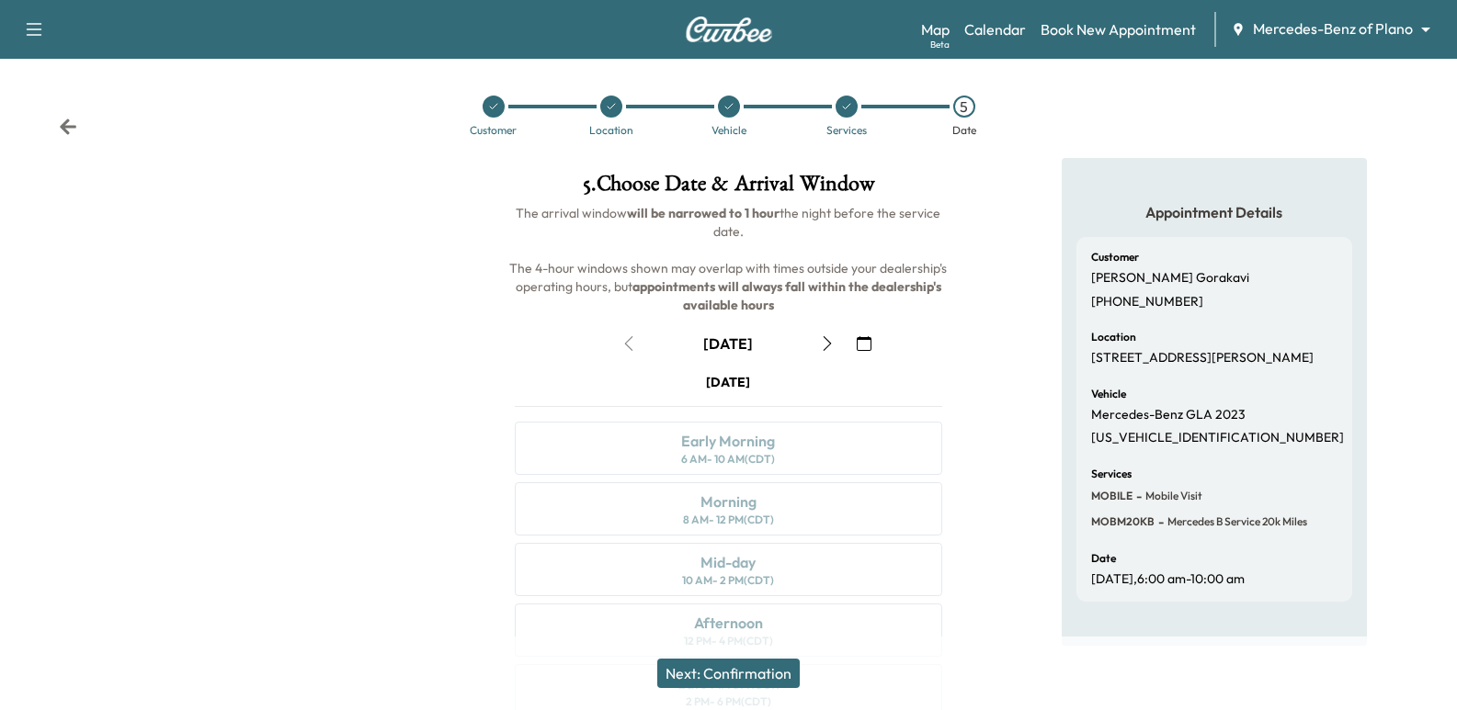
click at [855, 343] on button "button" at bounding box center [863, 343] width 31 height 29
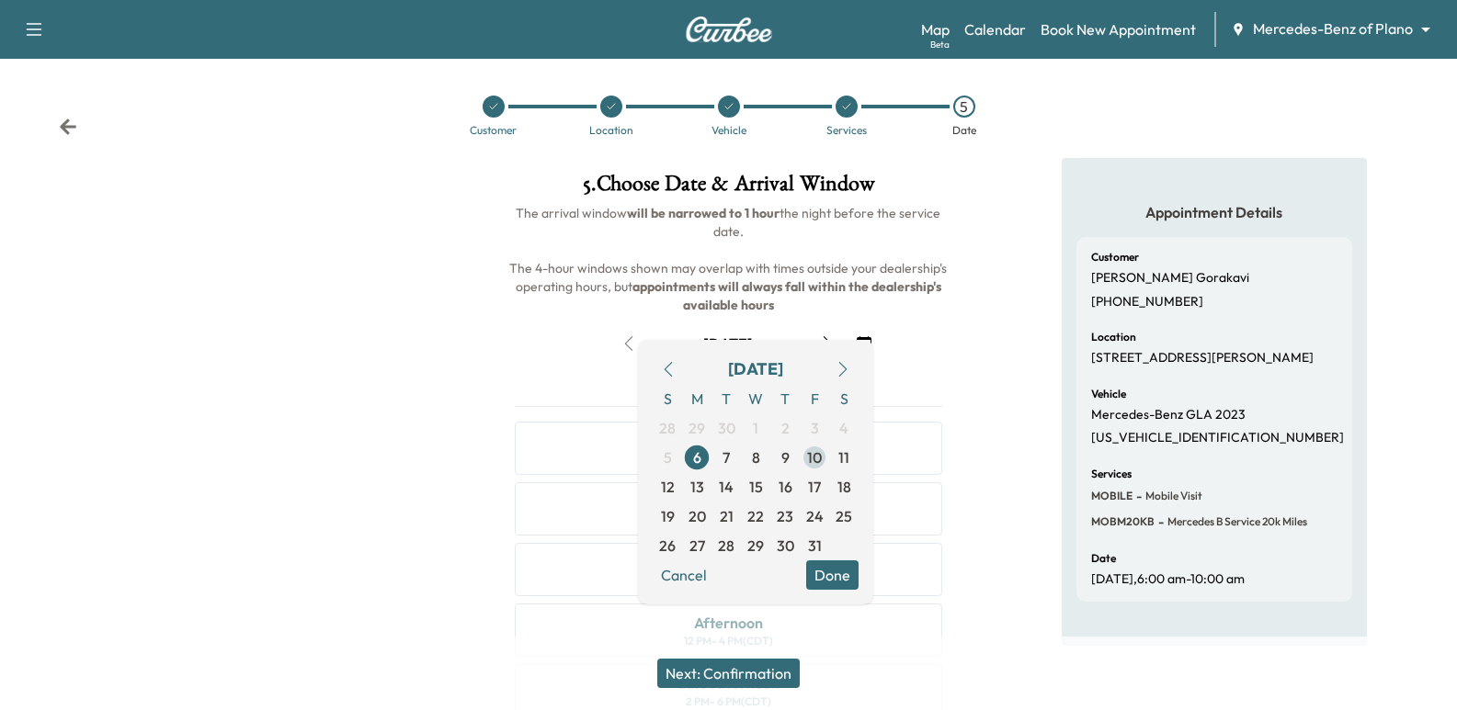
click at [803, 460] on span "10" at bounding box center [814, 457] width 29 height 29
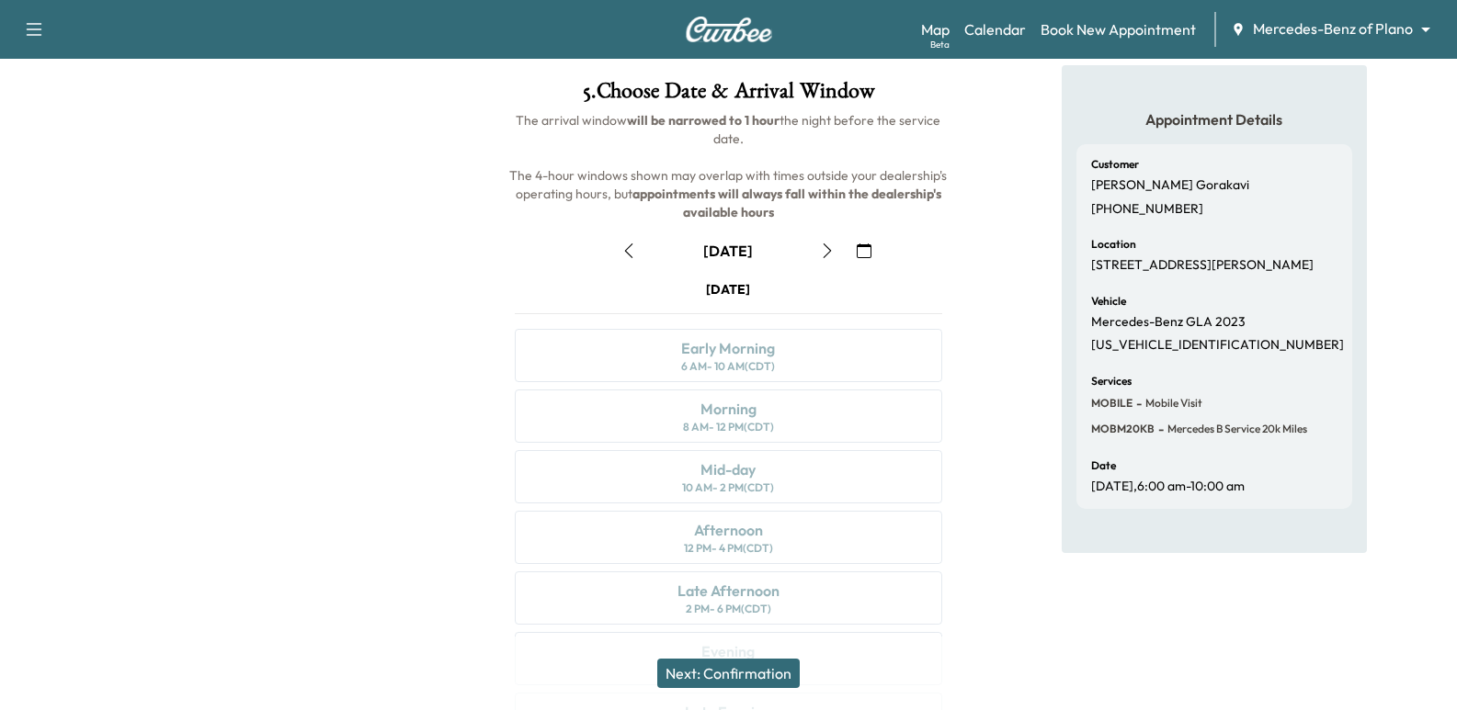
scroll to position [92, 0]
click at [865, 237] on button "button" at bounding box center [863, 251] width 31 height 29
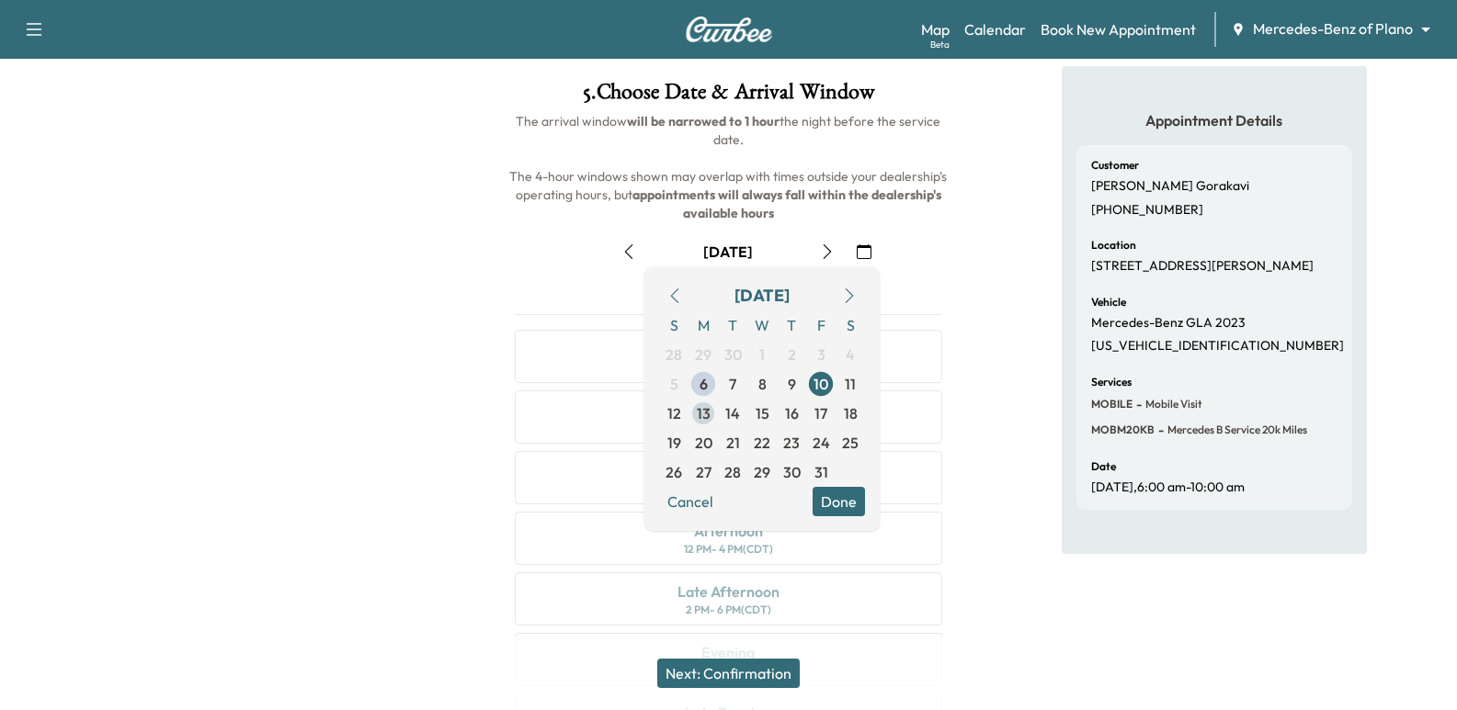
click at [699, 413] on span "13" at bounding box center [704, 414] width 14 height 22
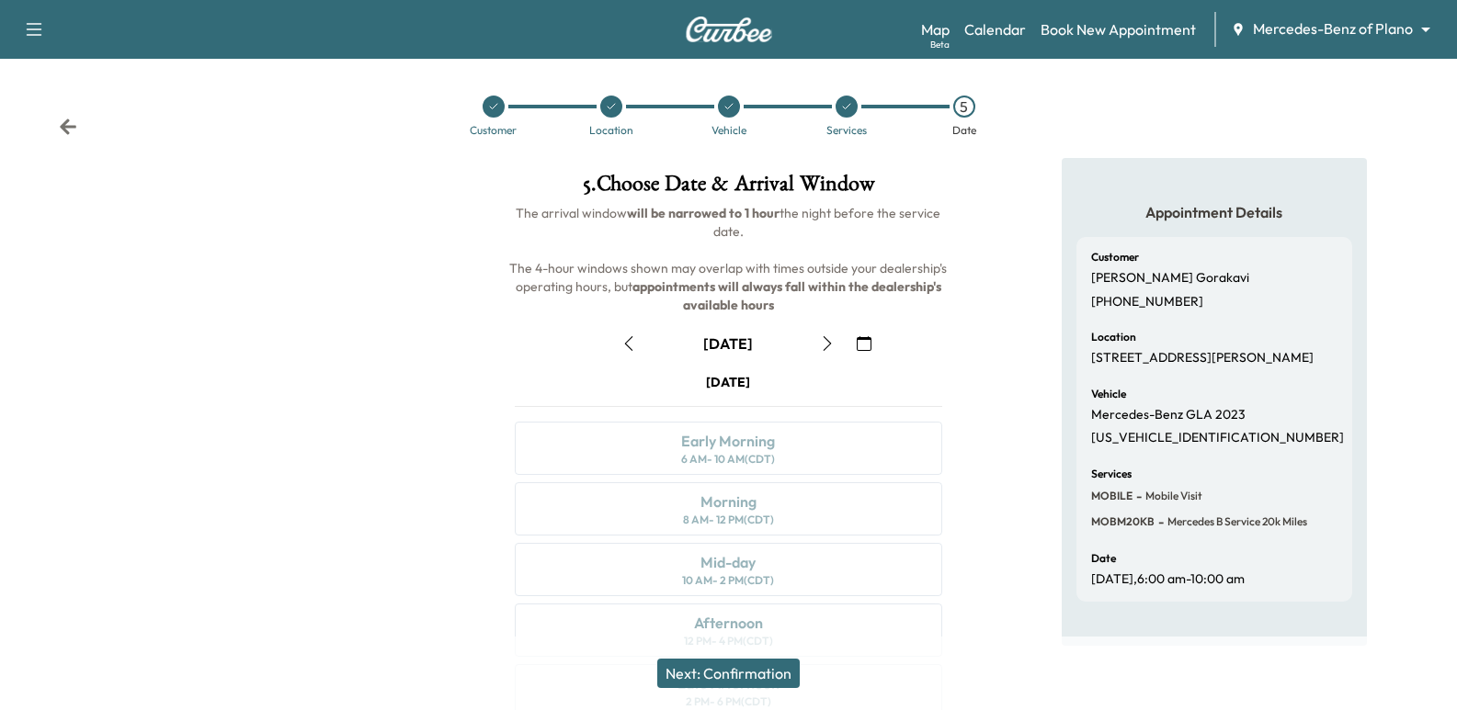
click at [849, 340] on button "button" at bounding box center [863, 343] width 31 height 29
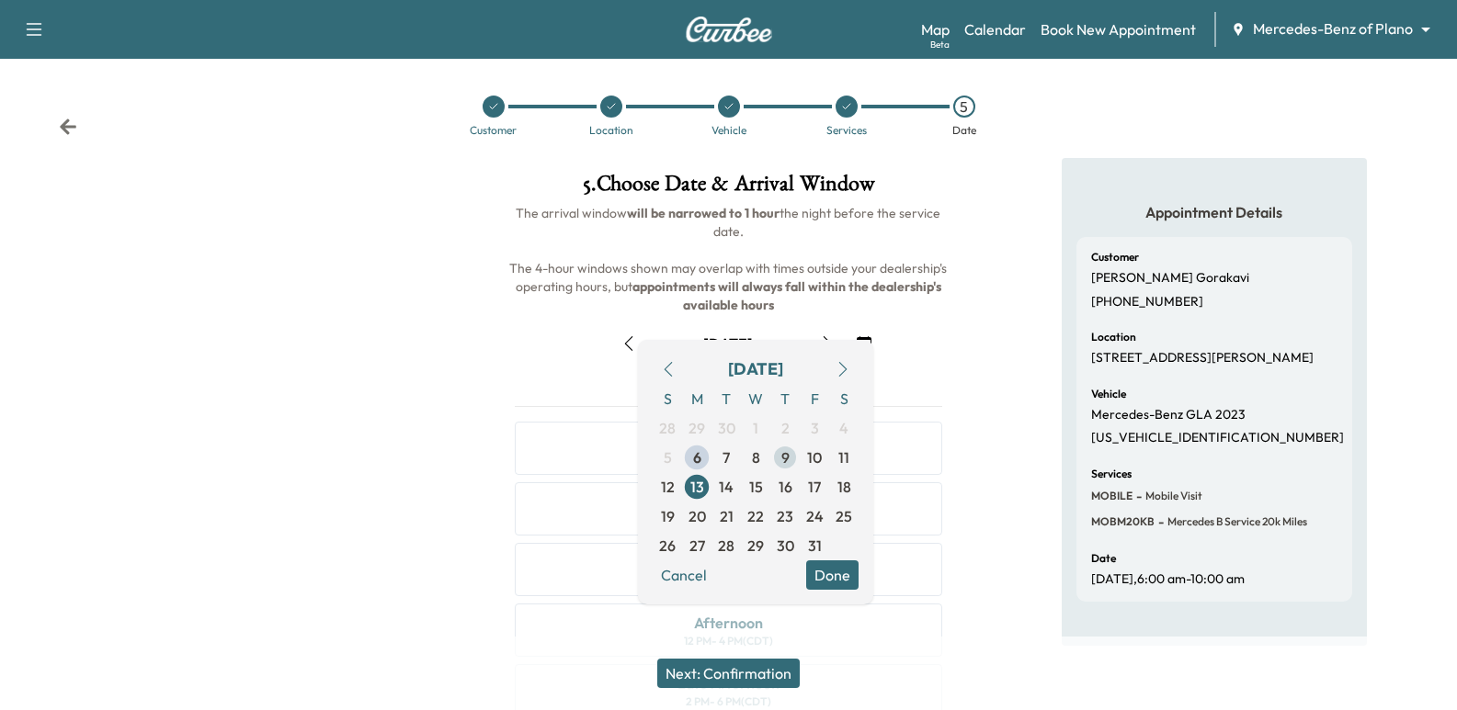
click at [797, 458] on span "9" at bounding box center [784, 457] width 29 height 29
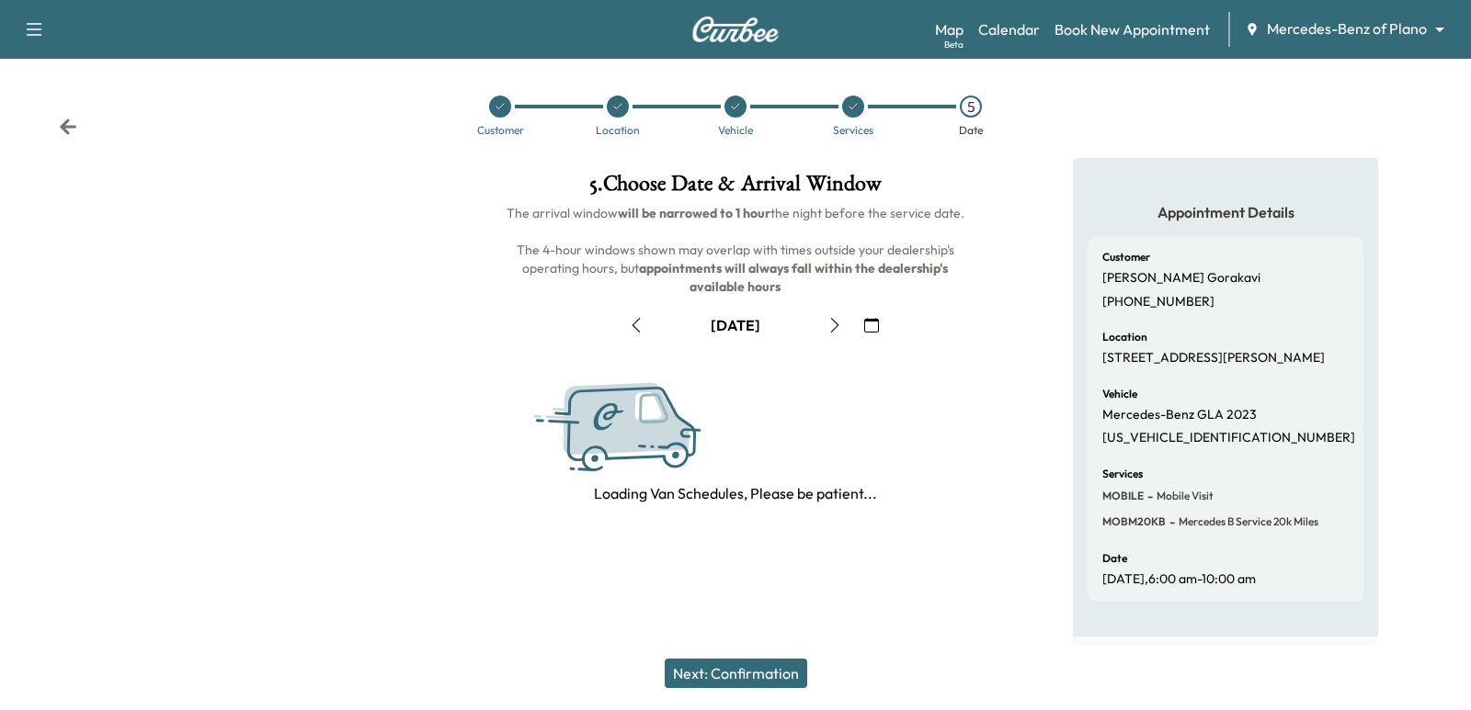
click at [867, 321] on icon "button" at bounding box center [871, 325] width 15 height 15
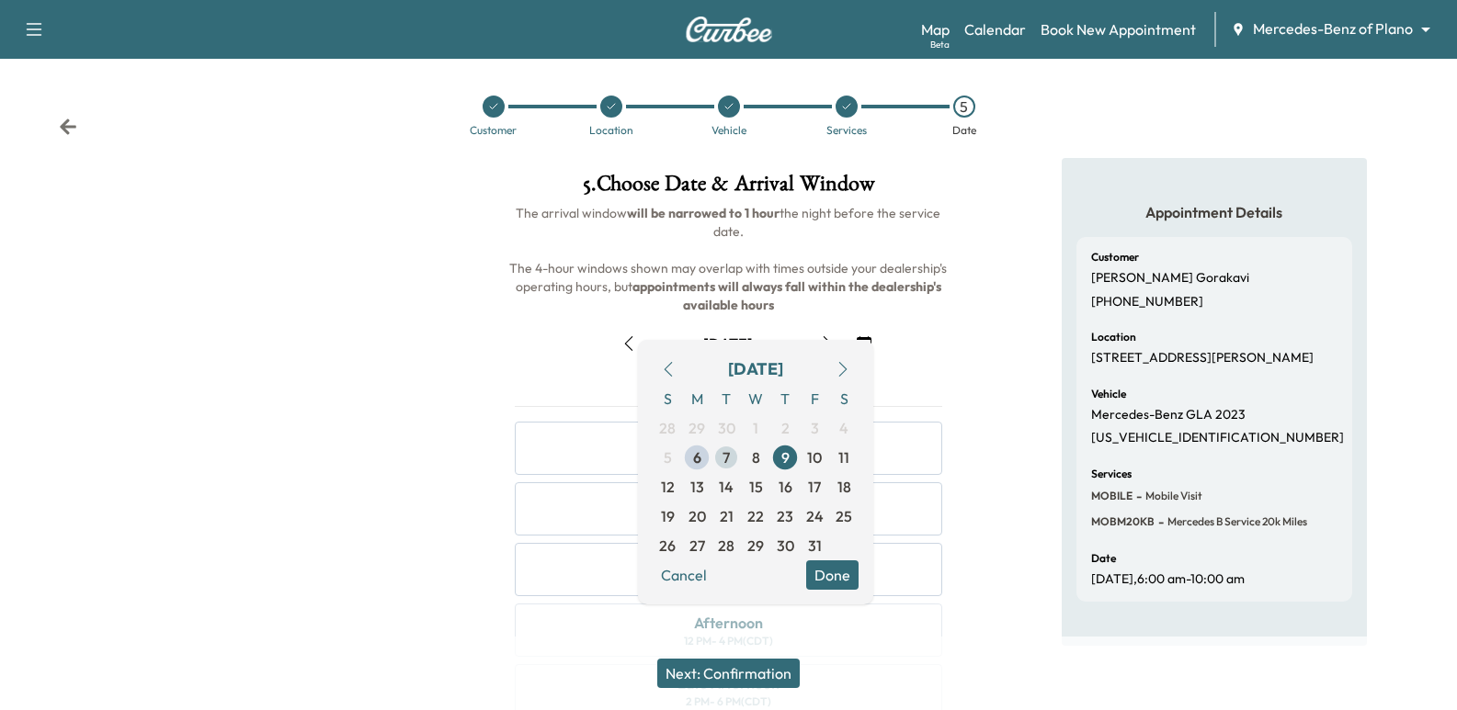
click at [732, 462] on span "7" at bounding box center [725, 457] width 29 height 29
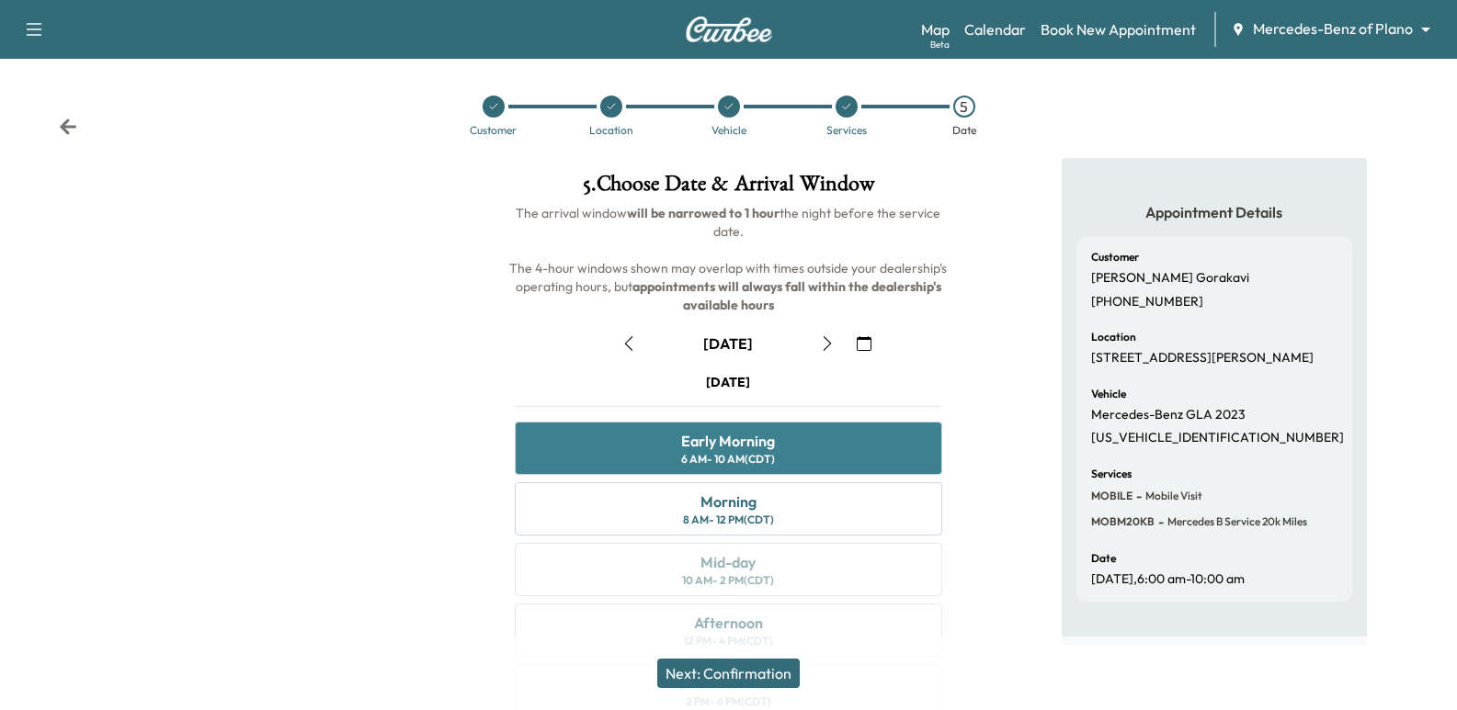
click at [787, 445] on div "Early Morning 6 AM - 10 AM (CDT)" at bounding box center [728, 448] width 426 height 53
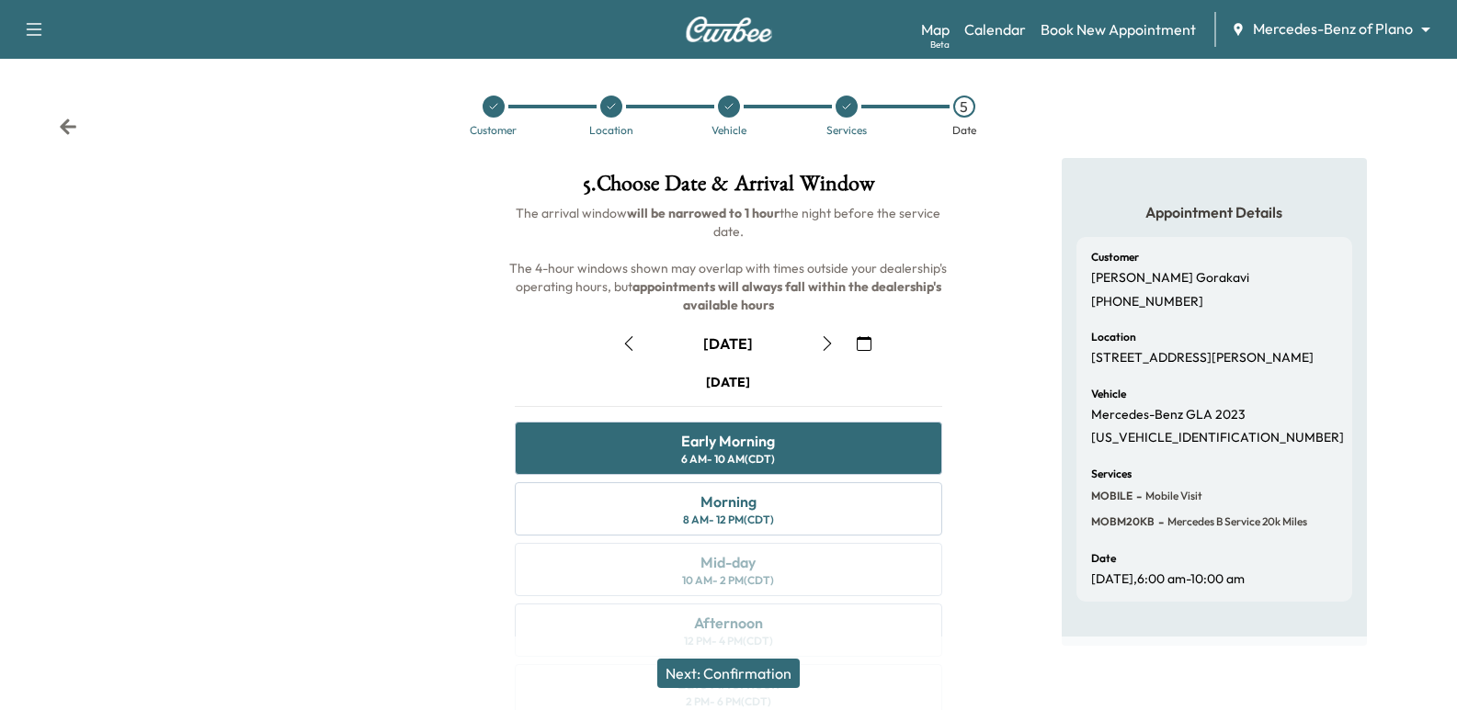
click at [773, 678] on button "Next: Confirmation" at bounding box center [728, 673] width 142 height 29
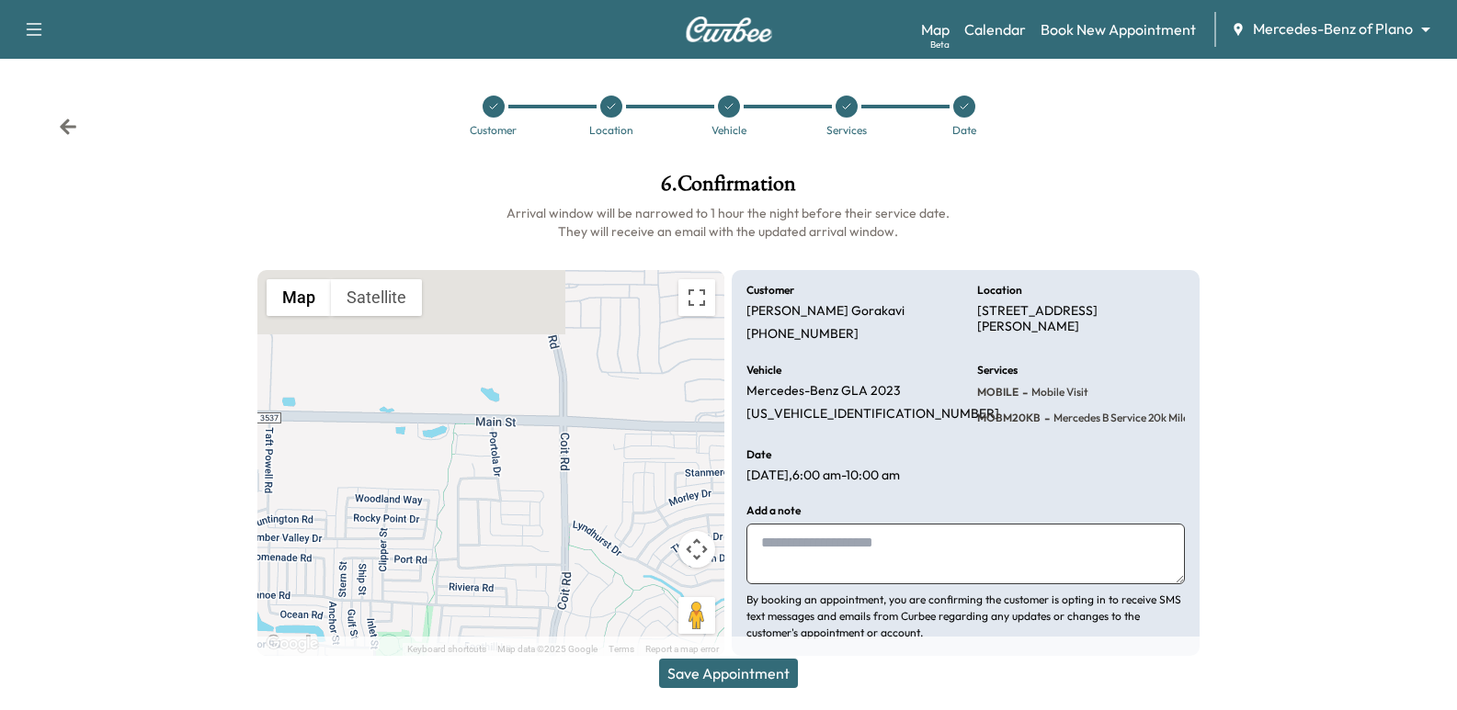
click at [914, 557] on textarea at bounding box center [965, 554] width 438 height 61
click at [73, 121] on icon at bounding box center [68, 127] width 18 height 18
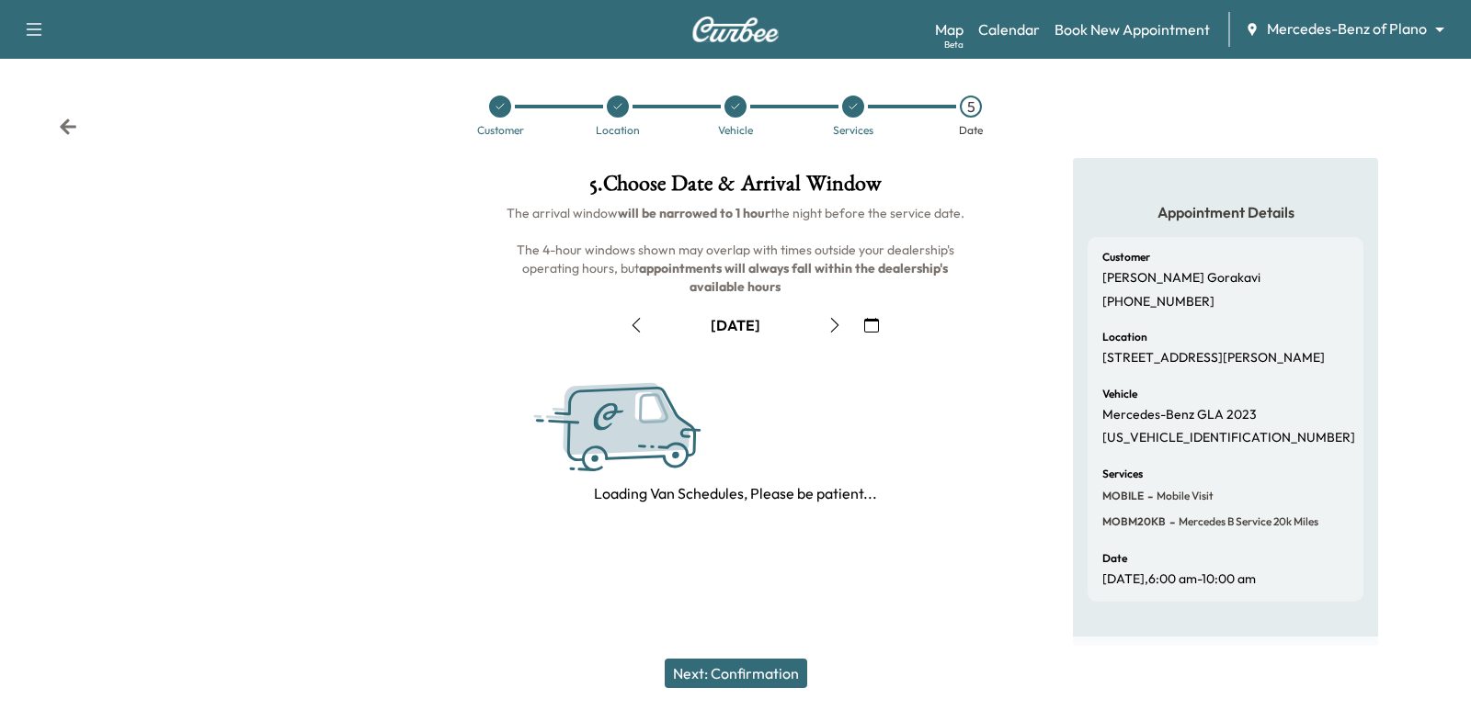
click at [73, 123] on icon at bounding box center [68, 127] width 18 height 18
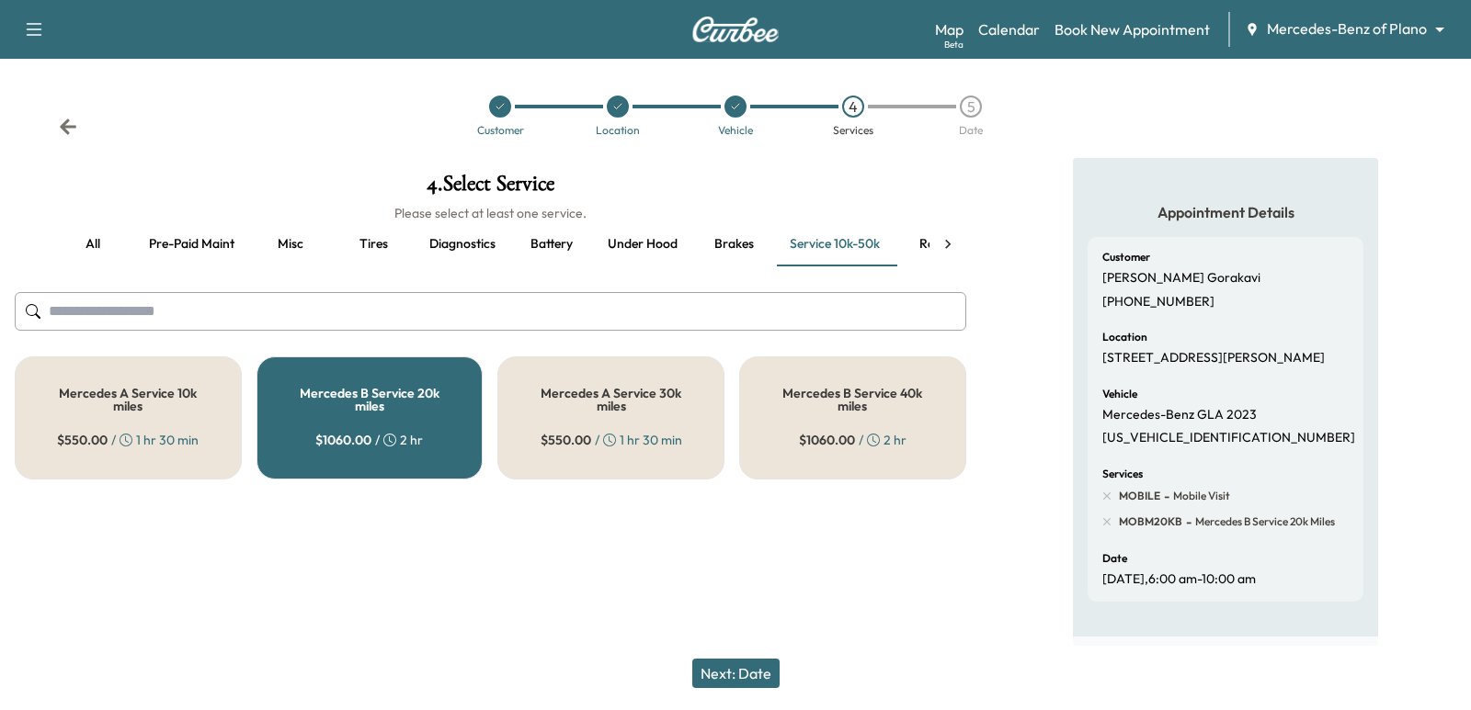
click at [750, 674] on button "Next: Date" at bounding box center [735, 673] width 87 height 29
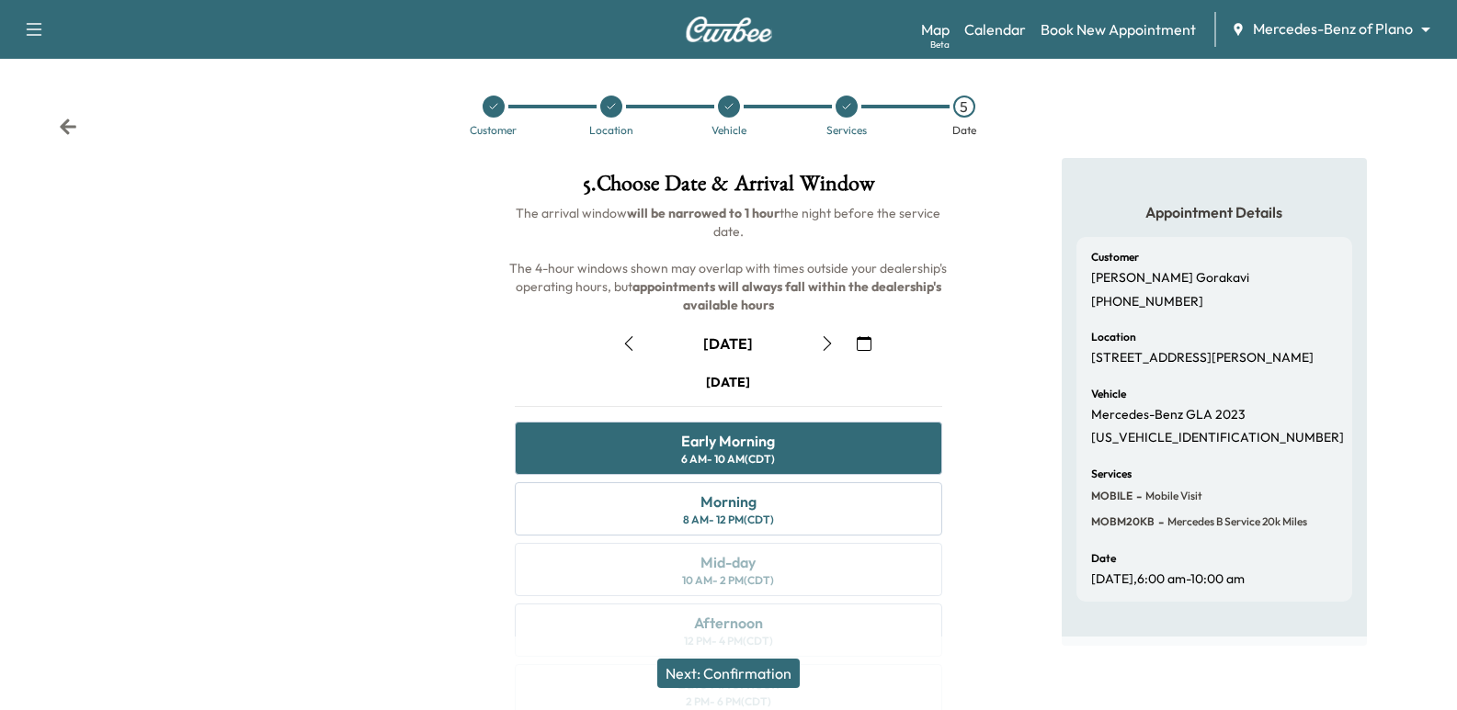
click at [753, 671] on button "Next: Confirmation" at bounding box center [728, 673] width 142 height 29
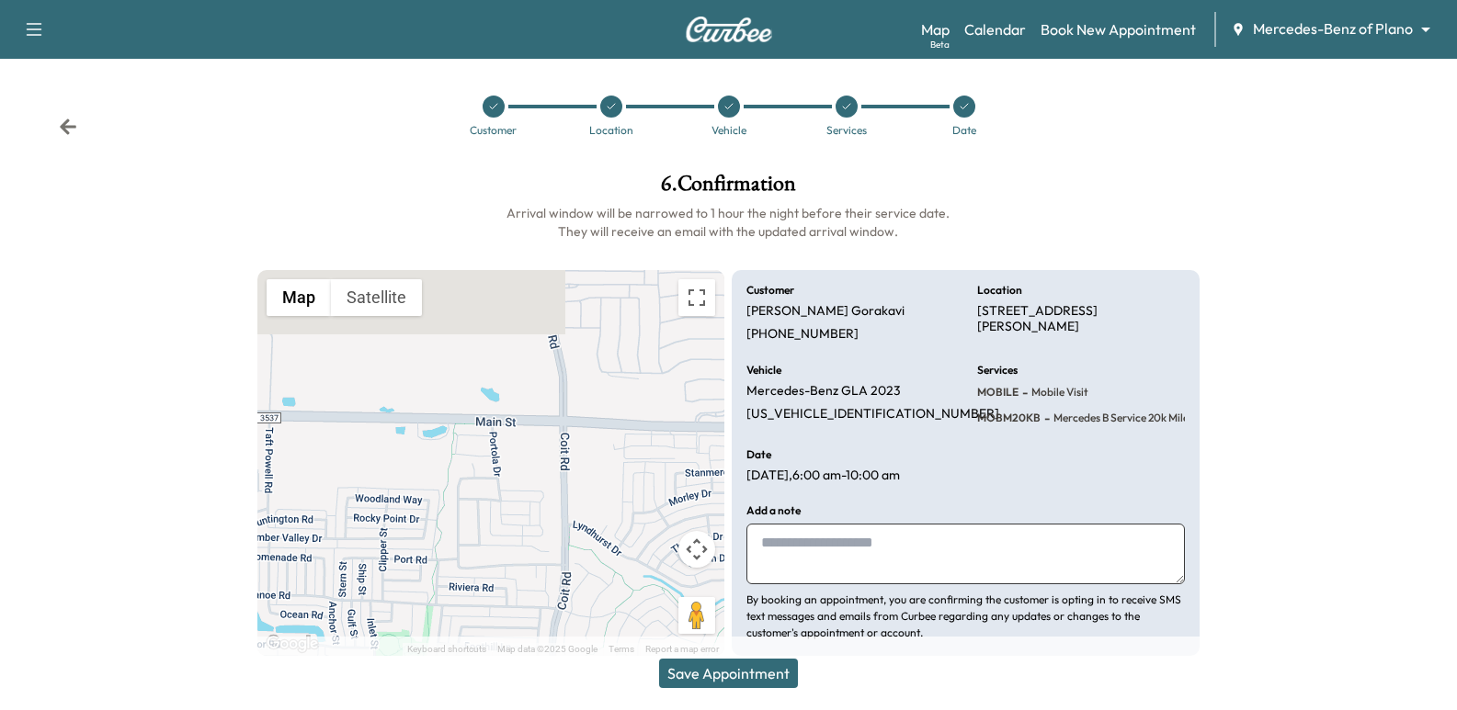
click at [750, 671] on button "Save Appointment" at bounding box center [728, 673] width 139 height 29
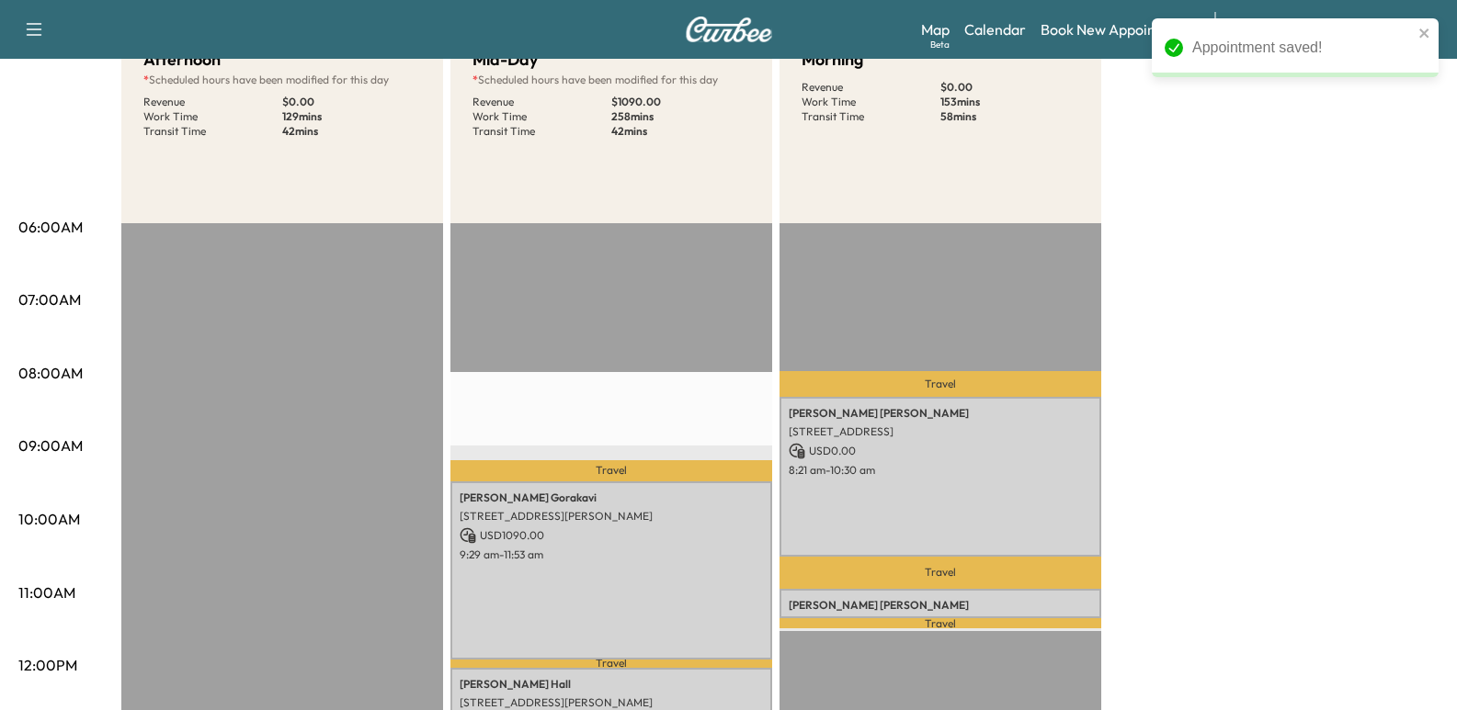
scroll to position [276, 0]
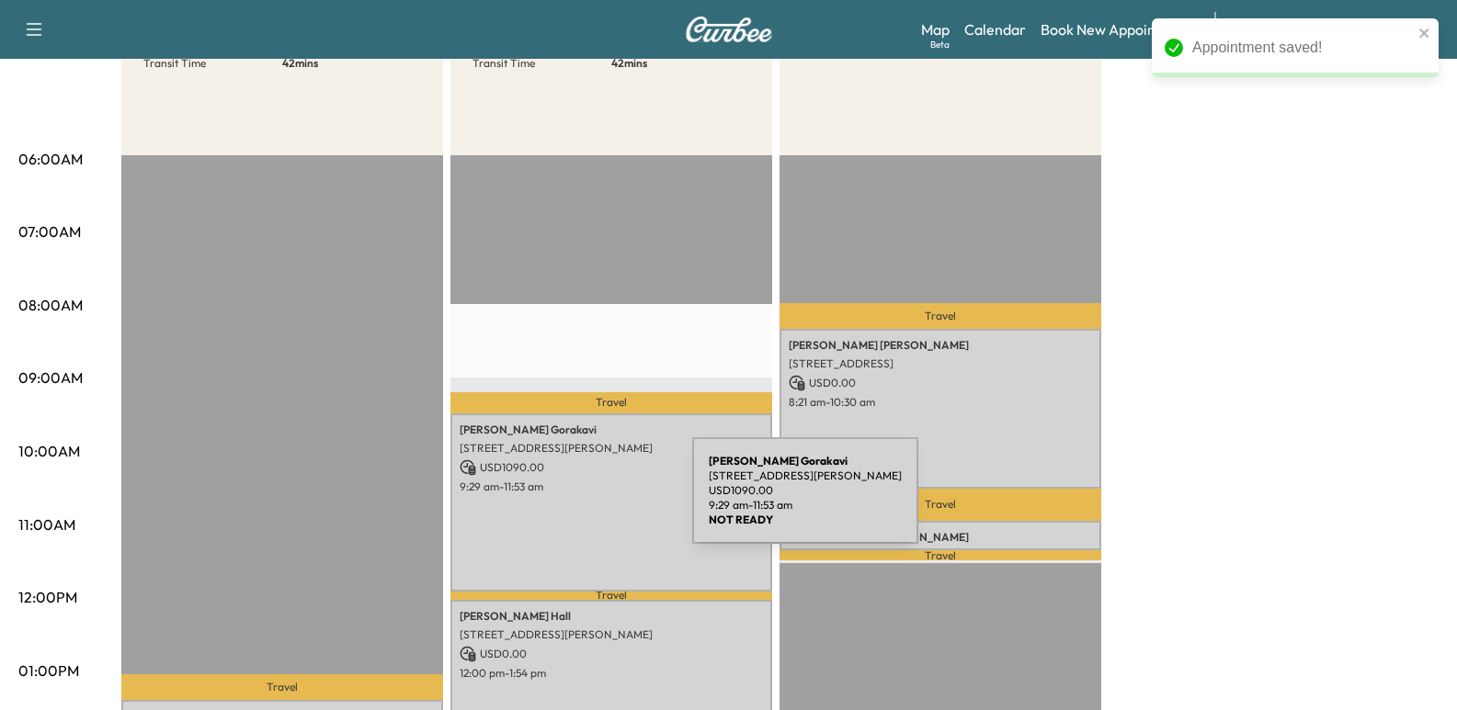
click at [554, 502] on div "[PERSON_NAME] [STREET_ADDRESS][PERSON_NAME] USD 1090.00 9:29 am - 11:53 am" at bounding box center [611, 503] width 322 height 178
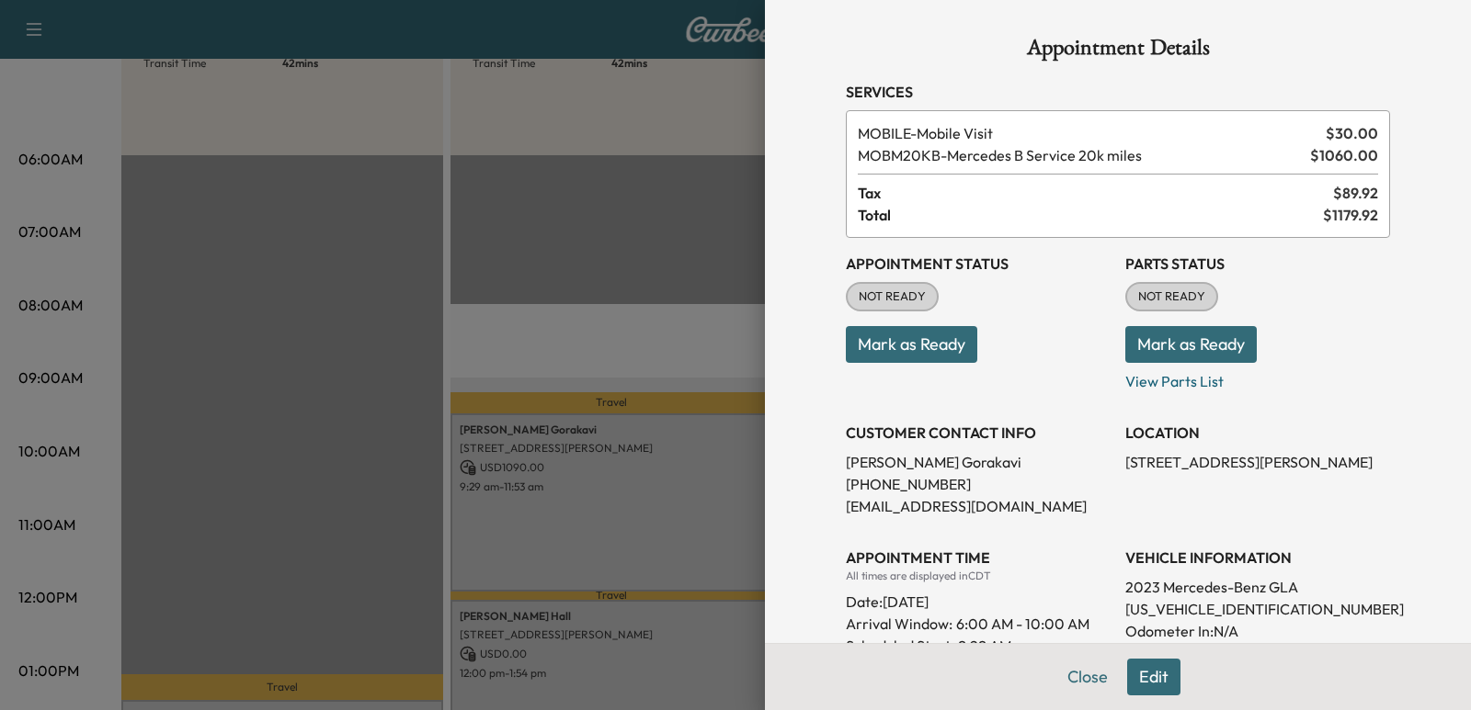
click at [875, 457] on p "[PERSON_NAME]" at bounding box center [978, 462] width 265 height 22
click at [875, 456] on p "[PERSON_NAME]" at bounding box center [978, 462] width 265 height 22
copy p "[PERSON_NAME]"
click at [913, 490] on p "[PHONE_NUMBER]" at bounding box center [978, 484] width 265 height 22
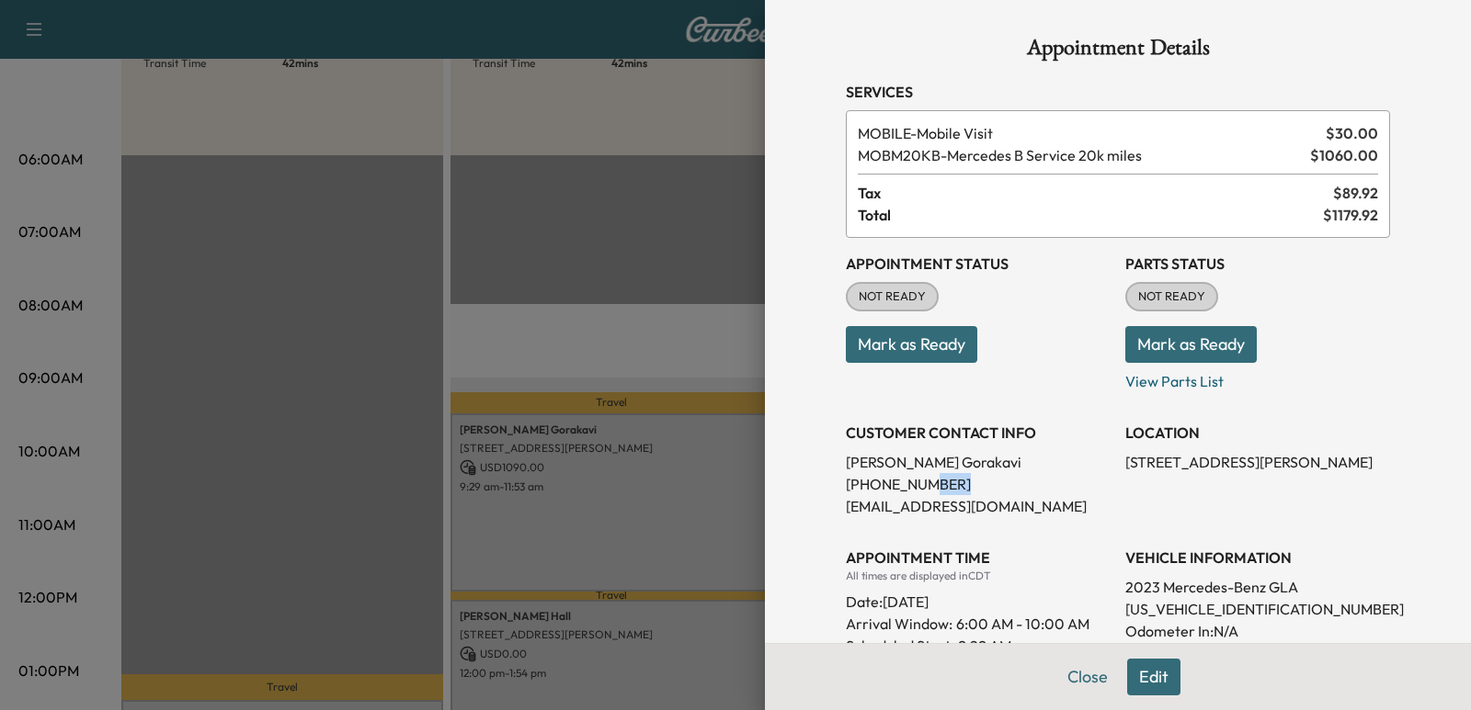
click at [913, 490] on p "[PHONE_NUMBER]" at bounding box center [978, 484] width 265 height 22
copy p "[PHONE_NUMBER]"
click at [458, 133] on div at bounding box center [735, 355] width 1471 height 710
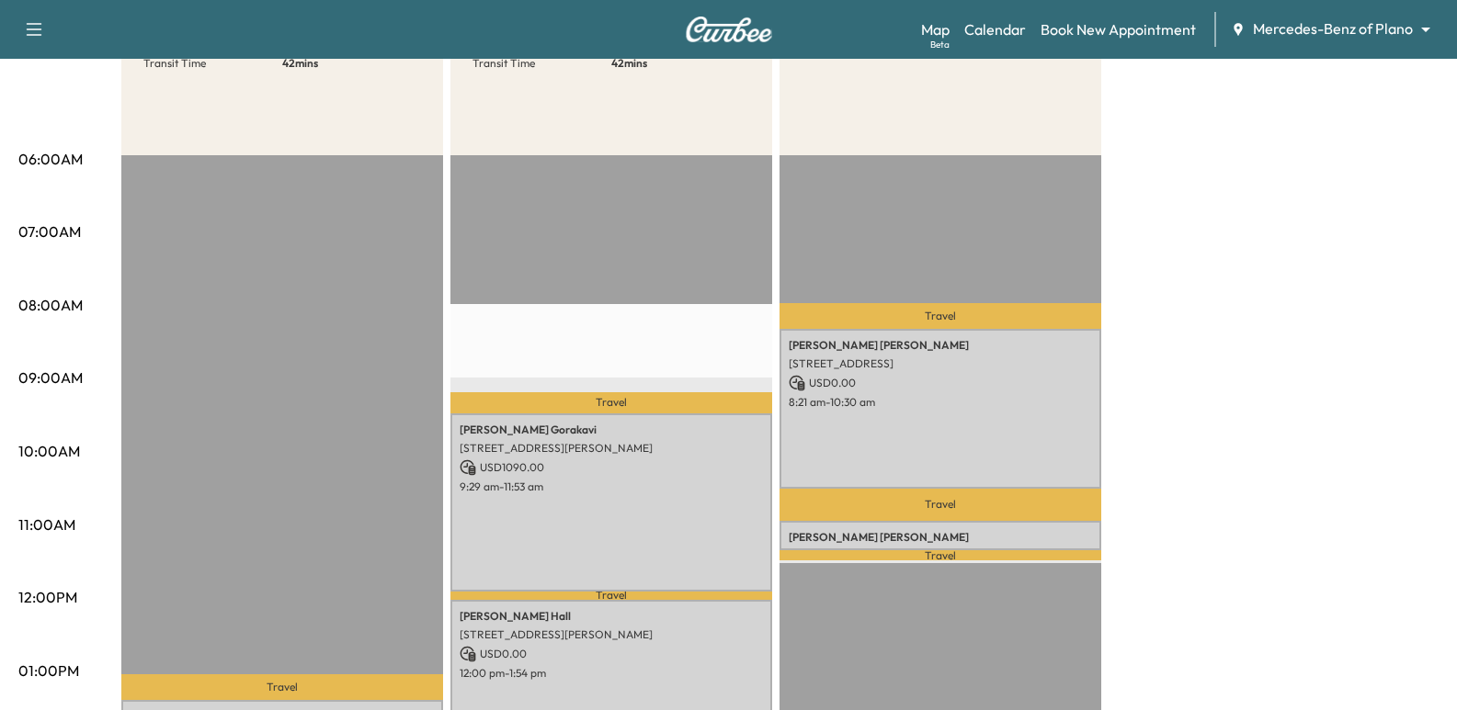
click at [1279, 24] on body "Support Log Out Map Beta Calendar Book New Appointment Mercedes-Benz of Plano *…" at bounding box center [728, 79] width 1457 height 710
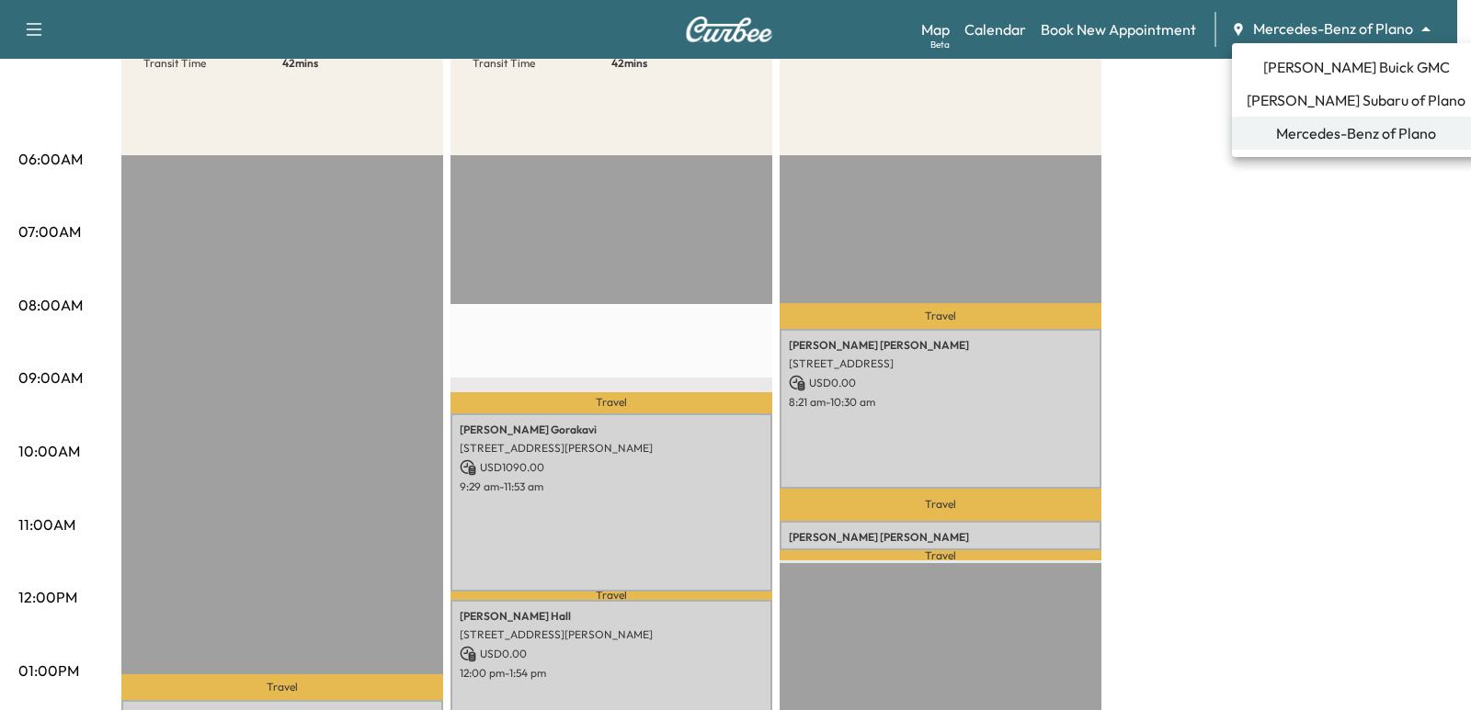
click at [1384, 103] on span "[PERSON_NAME] Subaru of Plano" at bounding box center [1355, 100] width 219 height 22
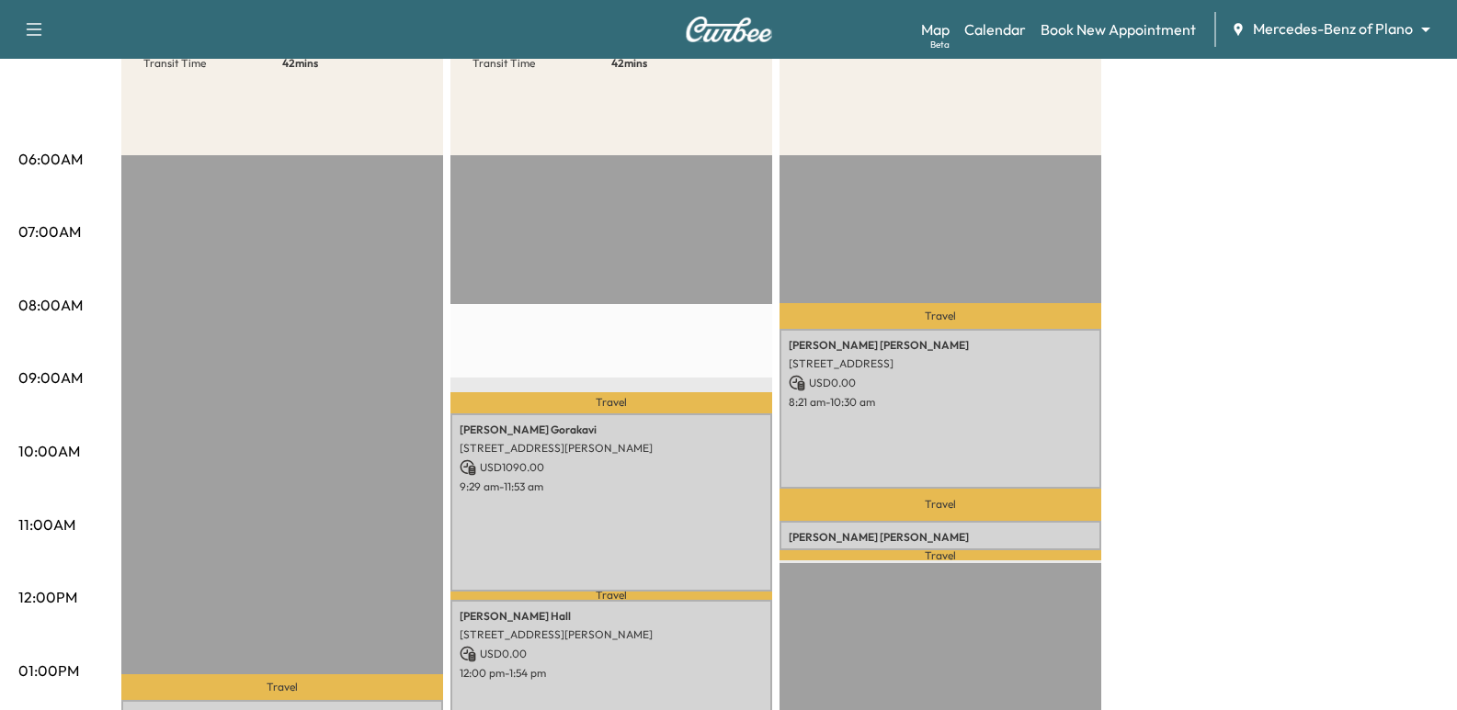
scroll to position [0, 0]
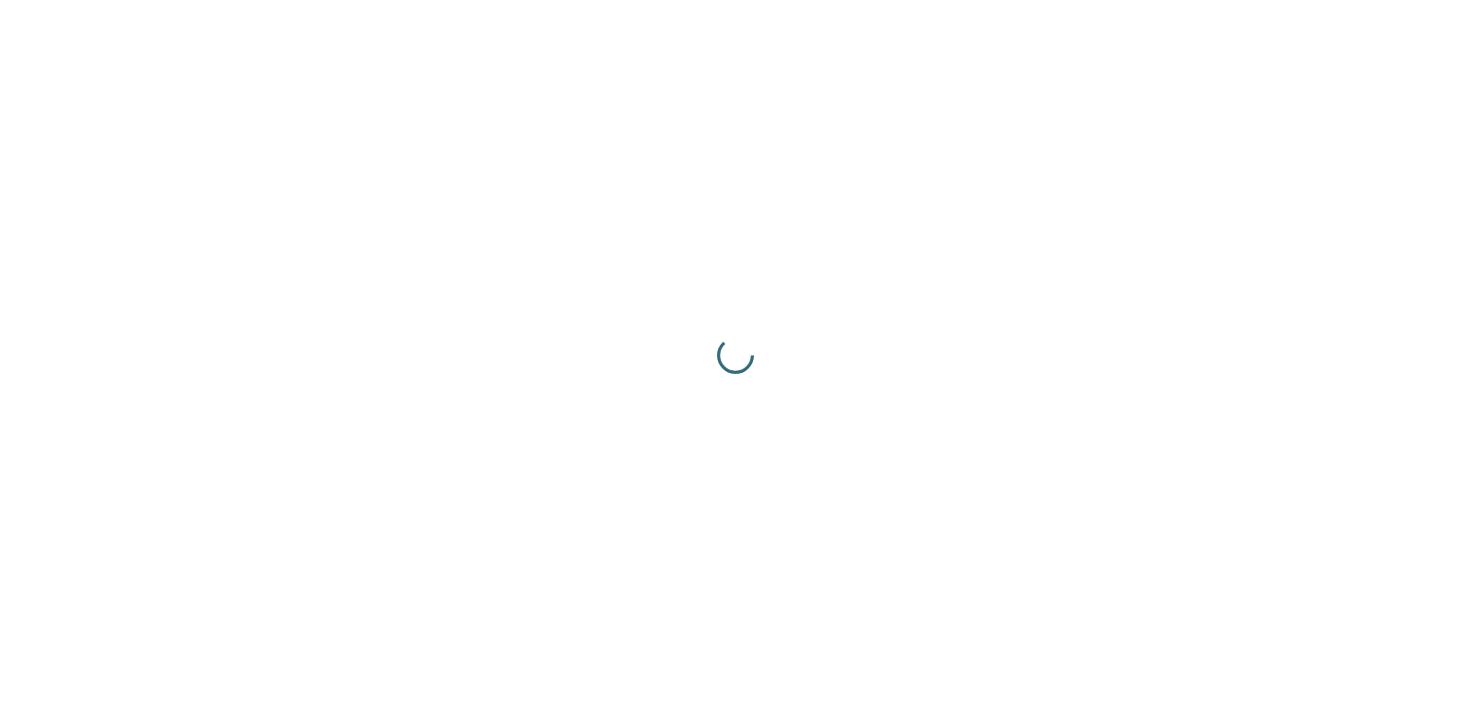
click at [696, 609] on div at bounding box center [735, 355] width 1471 height 710
click at [694, 609] on div at bounding box center [735, 355] width 1471 height 710
click at [690, 609] on div at bounding box center [735, 355] width 1471 height 710
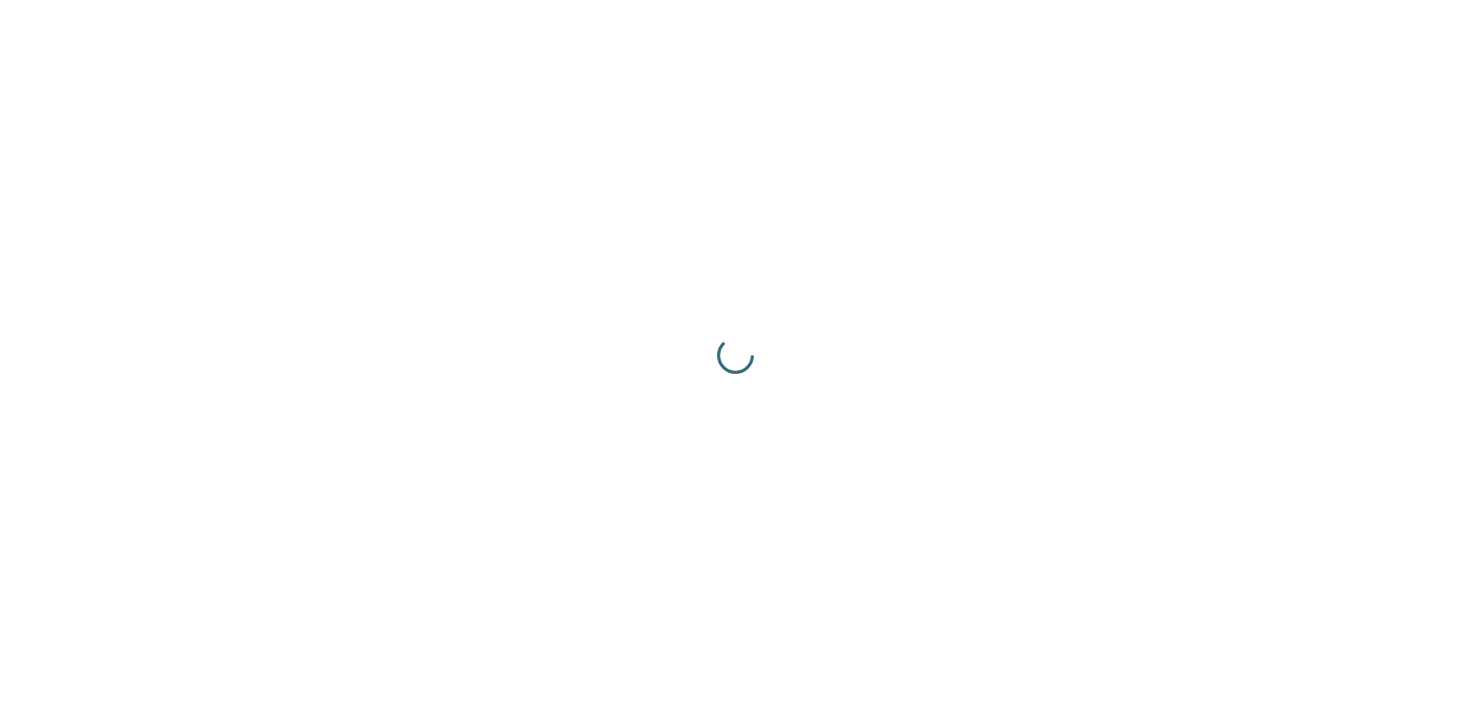
click at [690, 609] on div at bounding box center [735, 355] width 1471 height 710
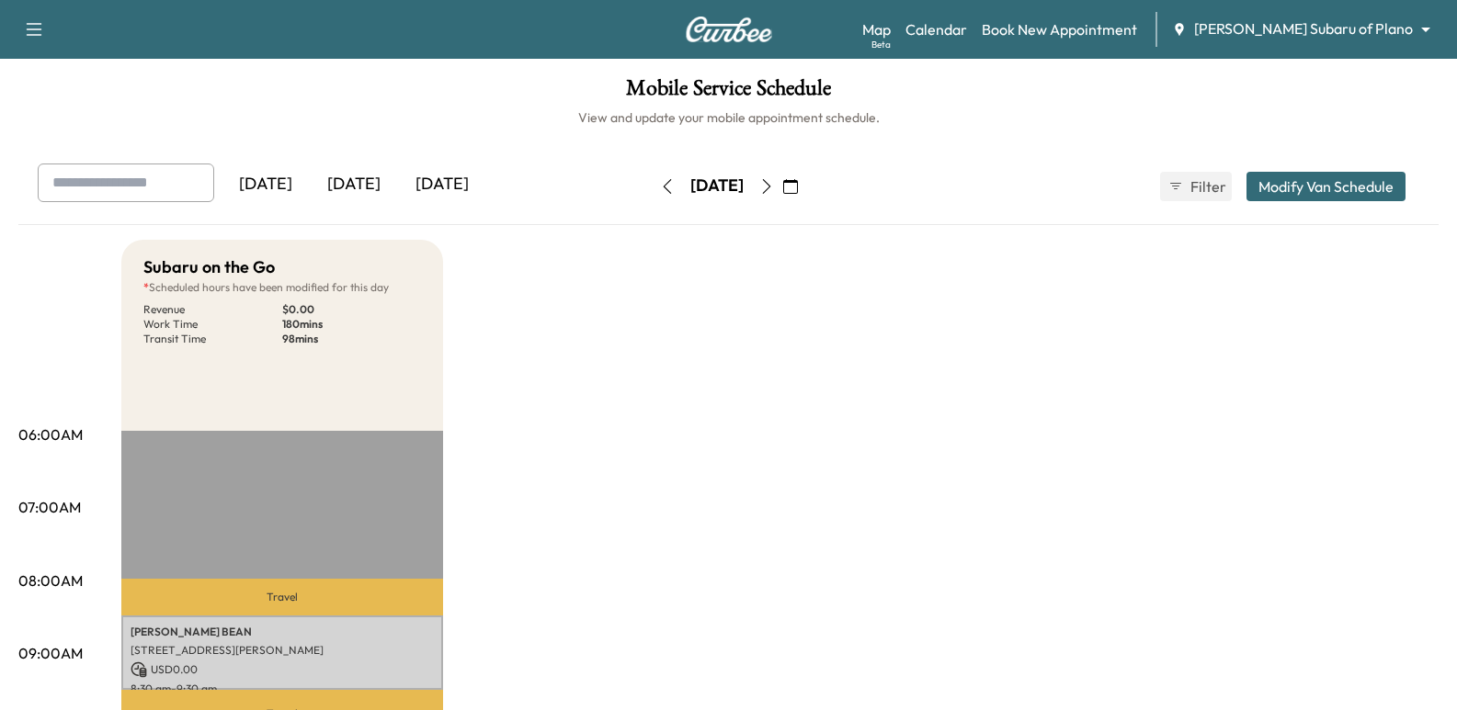
click at [1077, 40] on div "Map Beta Calendar Book New Appointment [PERSON_NAME] Subaru of Plano ******** ​" at bounding box center [1152, 29] width 580 height 35
click at [1093, 35] on link "Book New Appointment" at bounding box center [1059, 29] width 155 height 22
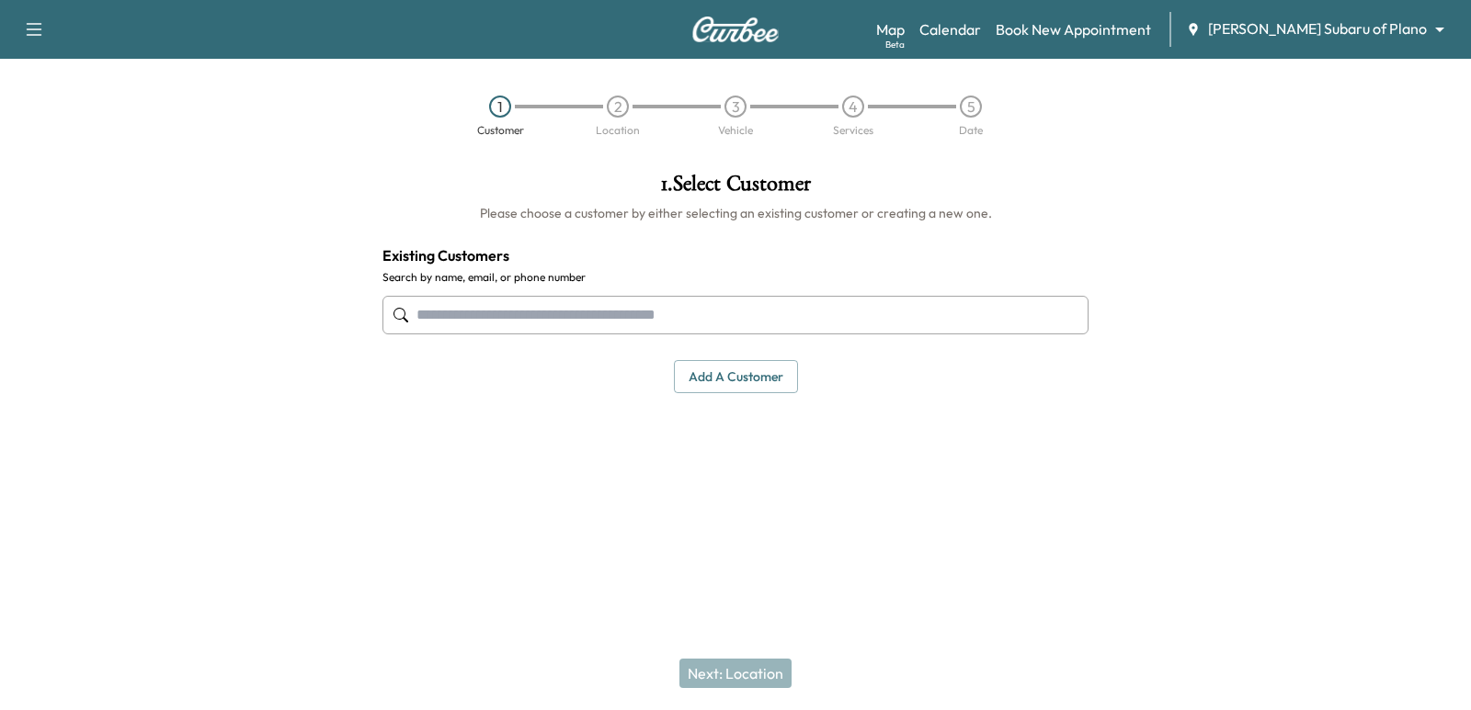
paste input "**********"
click at [777, 312] on input "**********" at bounding box center [735, 315] width 706 height 39
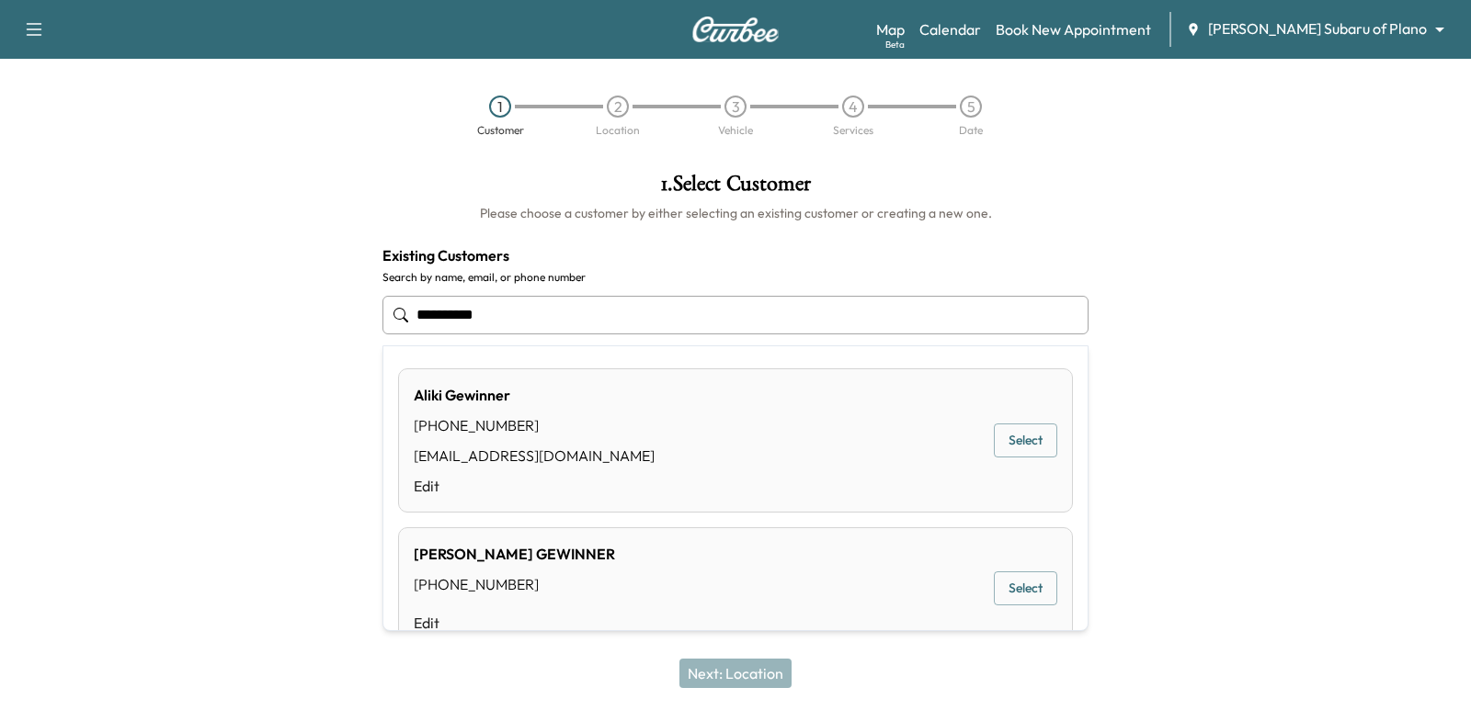
click at [1031, 432] on button "Select" at bounding box center [1025, 441] width 63 height 34
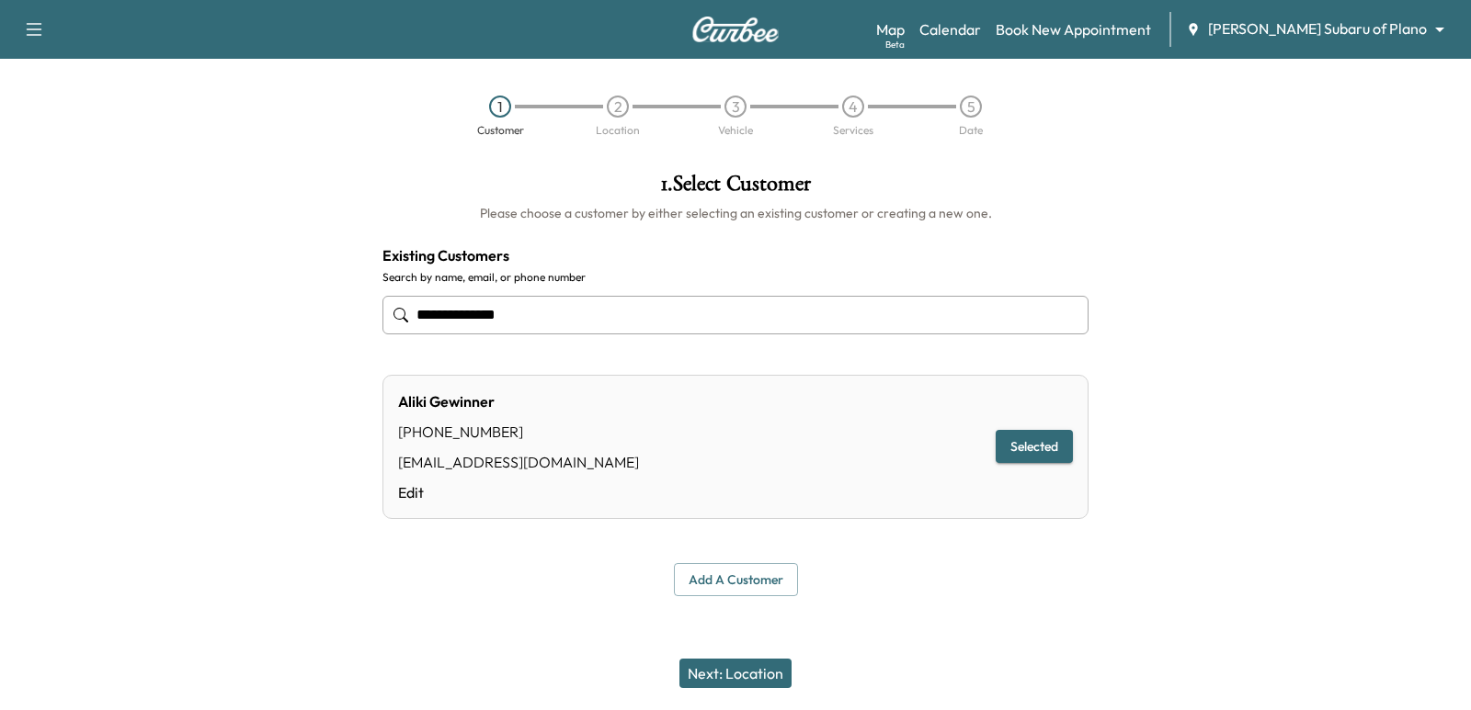
type input "**********"
click at [714, 677] on button "Next: Location" at bounding box center [735, 673] width 112 height 29
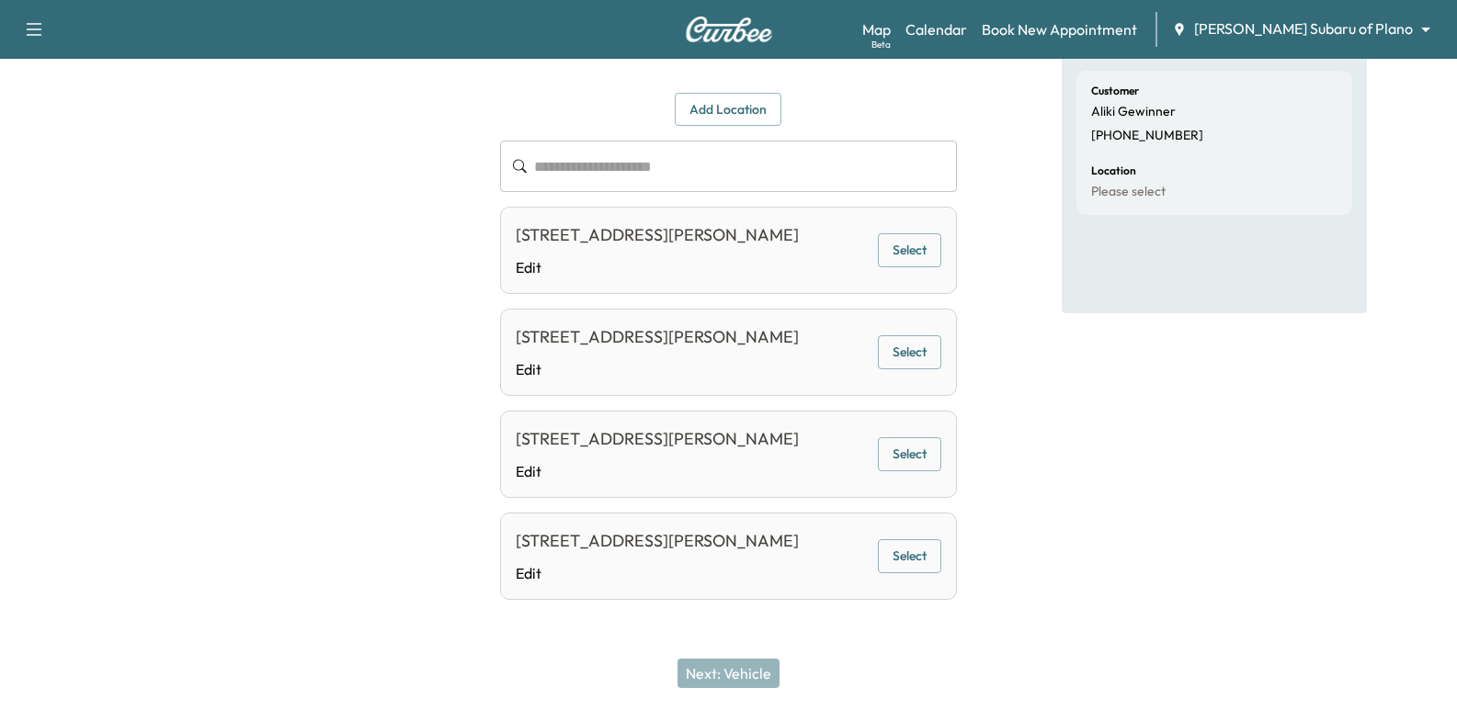
scroll to position [192, 0]
click at [926, 233] on button "Select" at bounding box center [909, 250] width 63 height 34
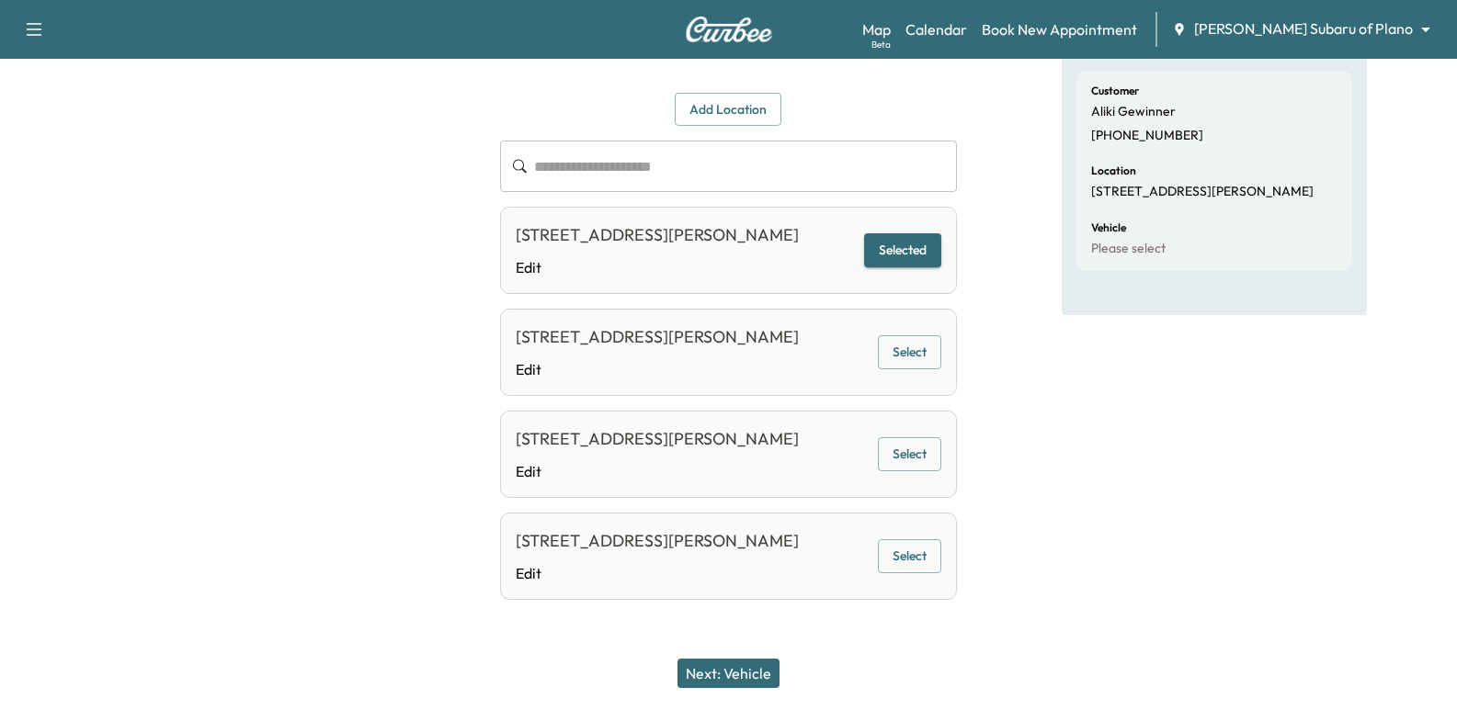
click at [773, 656] on div "Next: Vehicle" at bounding box center [728, 674] width 1457 height 74
click at [772, 678] on button "Next: Vehicle" at bounding box center [728, 673] width 102 height 29
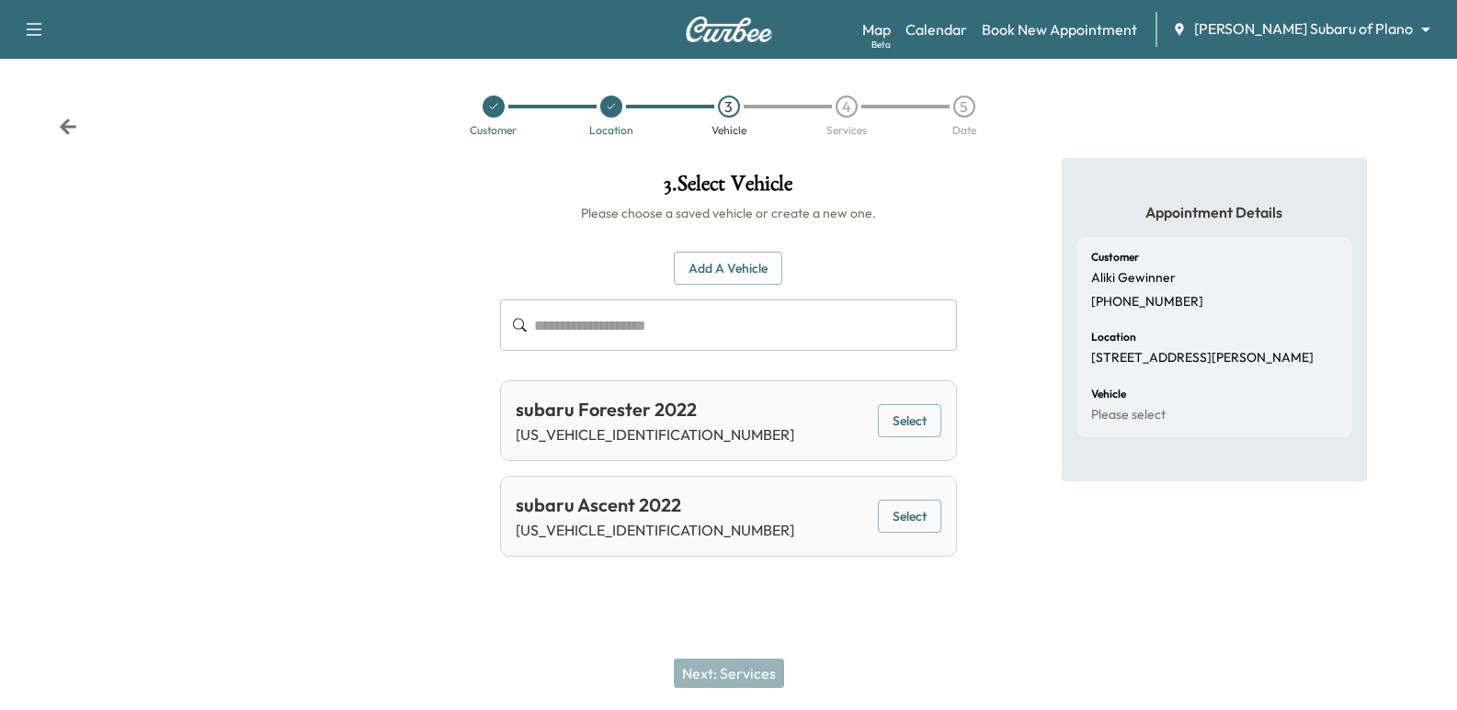
scroll to position [0, 0]
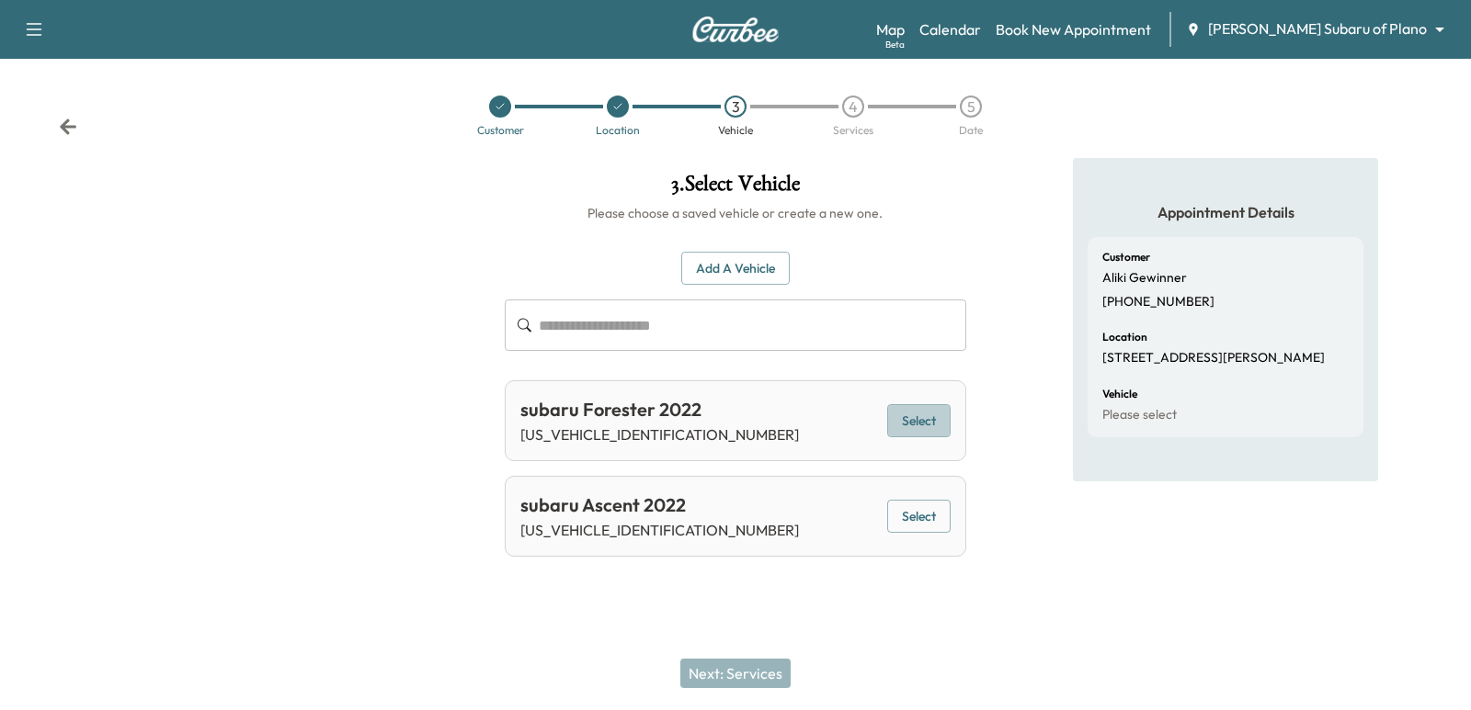
click at [924, 426] on button "Select" at bounding box center [918, 421] width 63 height 34
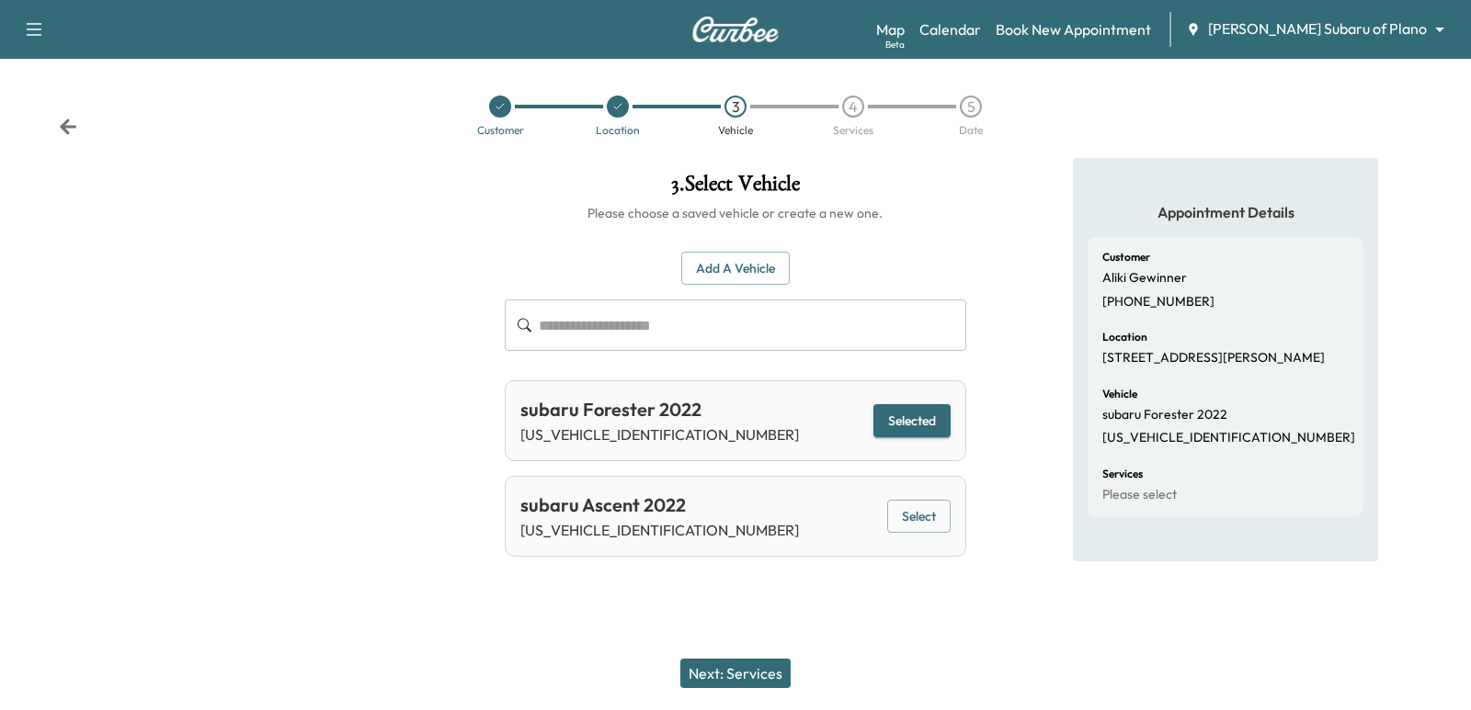
click at [788, 667] on button "Next: Services" at bounding box center [735, 673] width 110 height 29
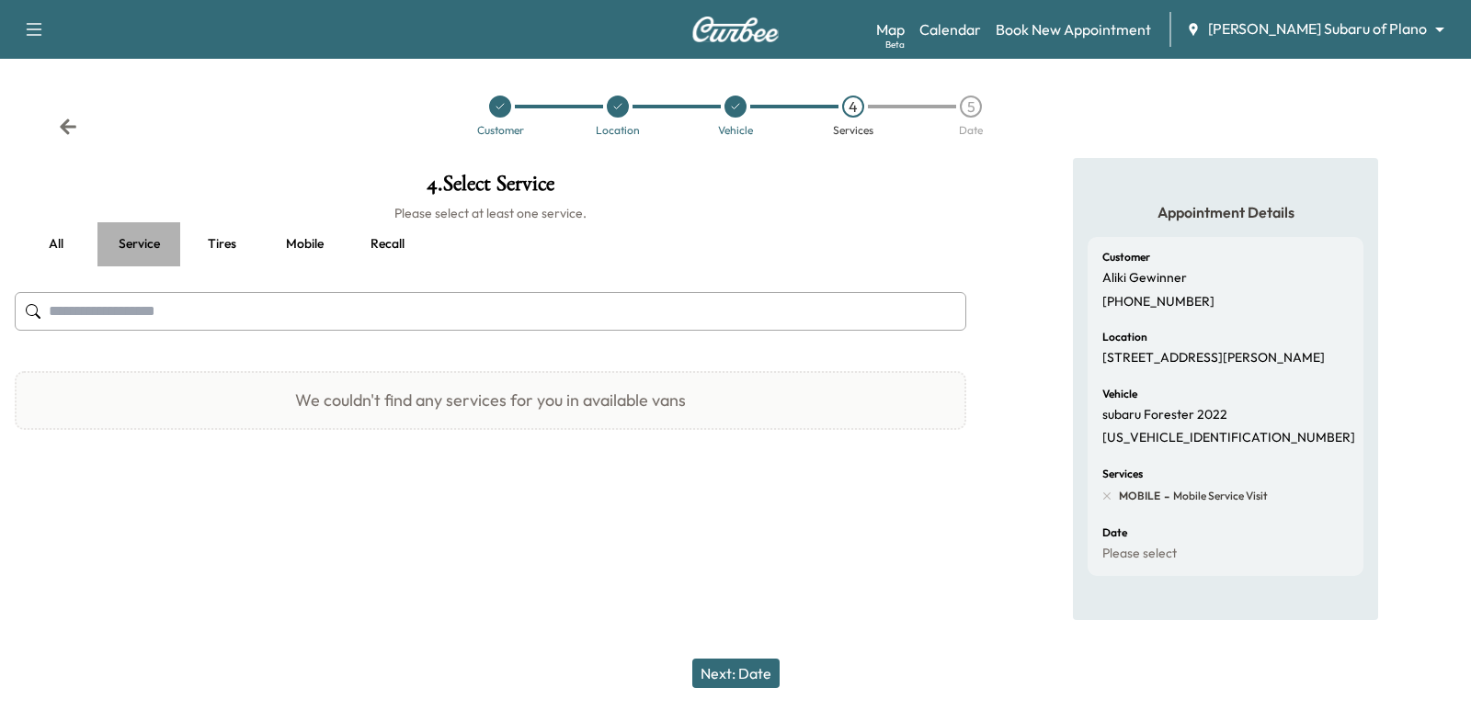
click at [136, 244] on button "Service" at bounding box center [138, 244] width 83 height 44
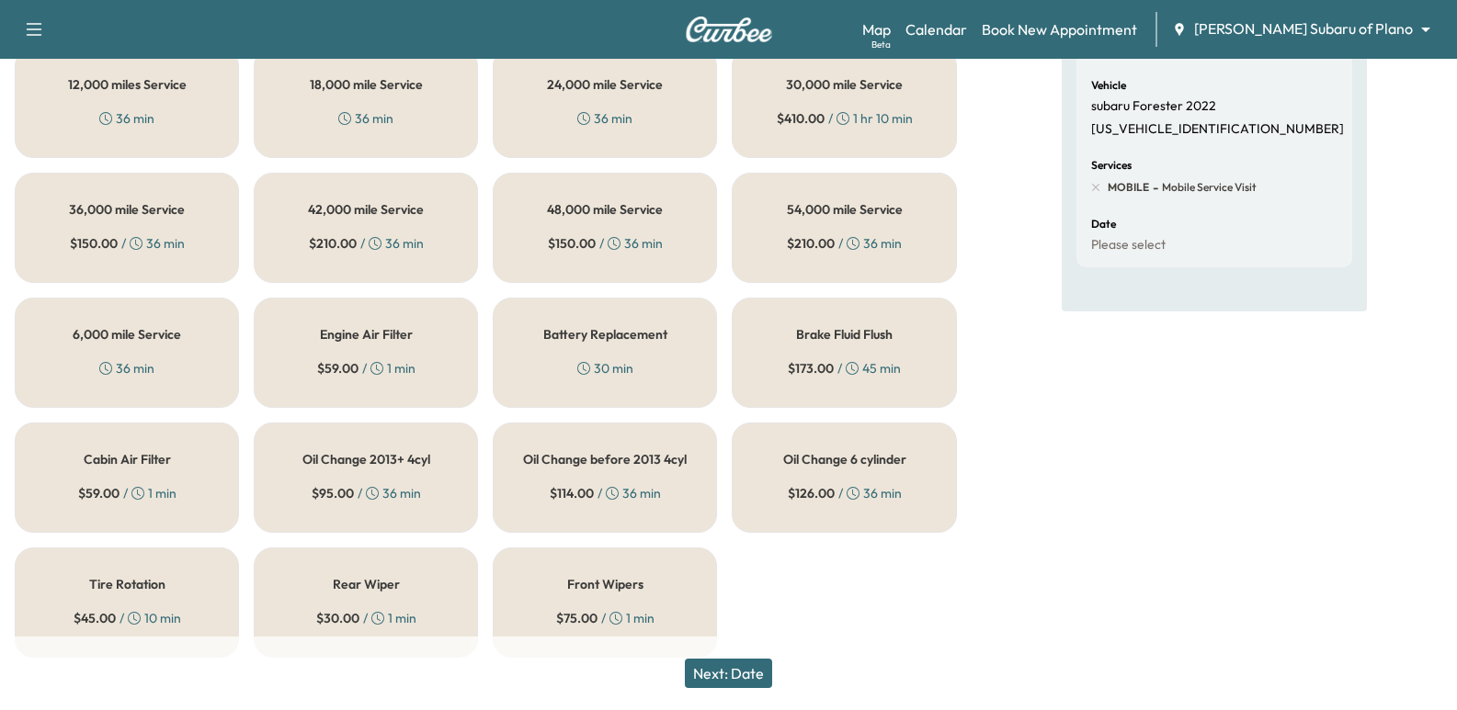
scroll to position [330, 0]
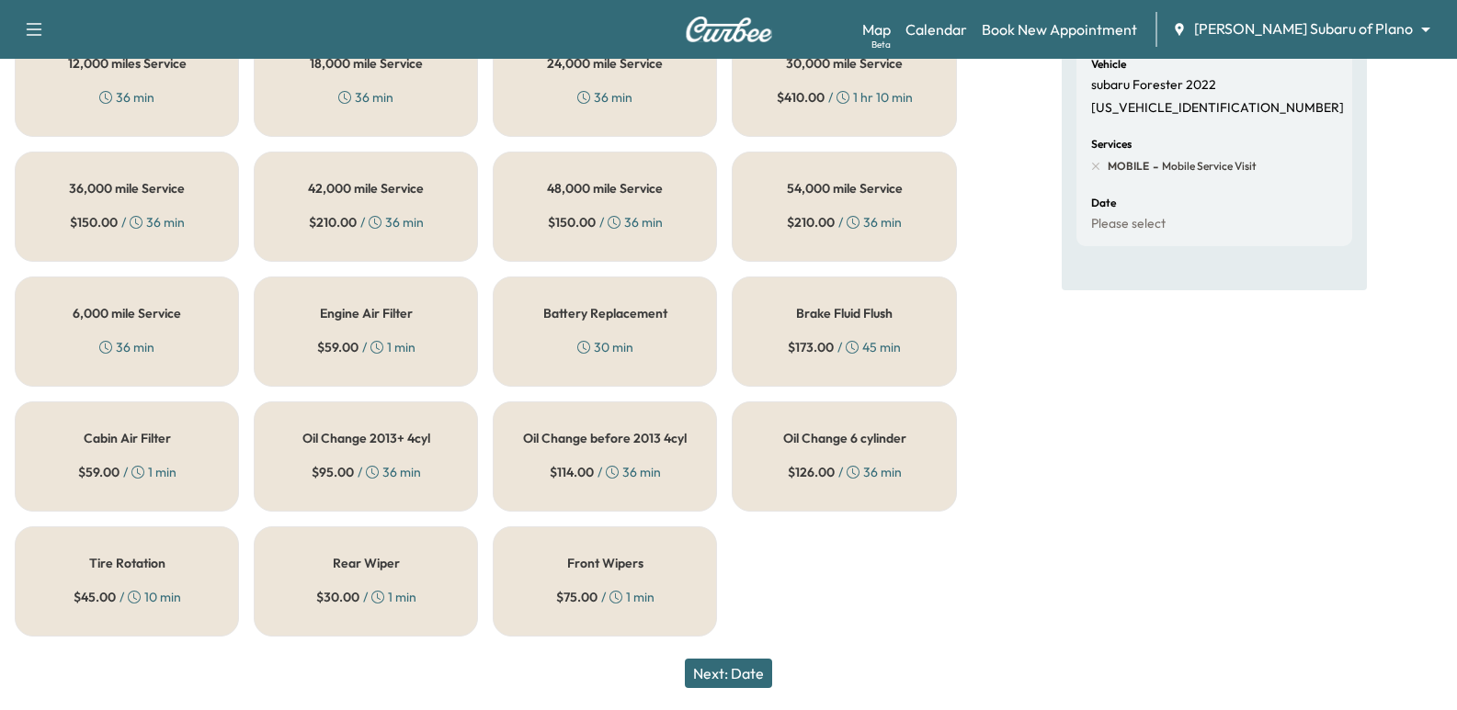
drag, startPoint x: 812, startPoint y: 457, endPoint x: 831, endPoint y: 465, distance: 21.0
click at [831, 465] on div "Oil Change 6 cylinder $ 126.00 / 36 min" at bounding box center [844, 457] width 224 height 110
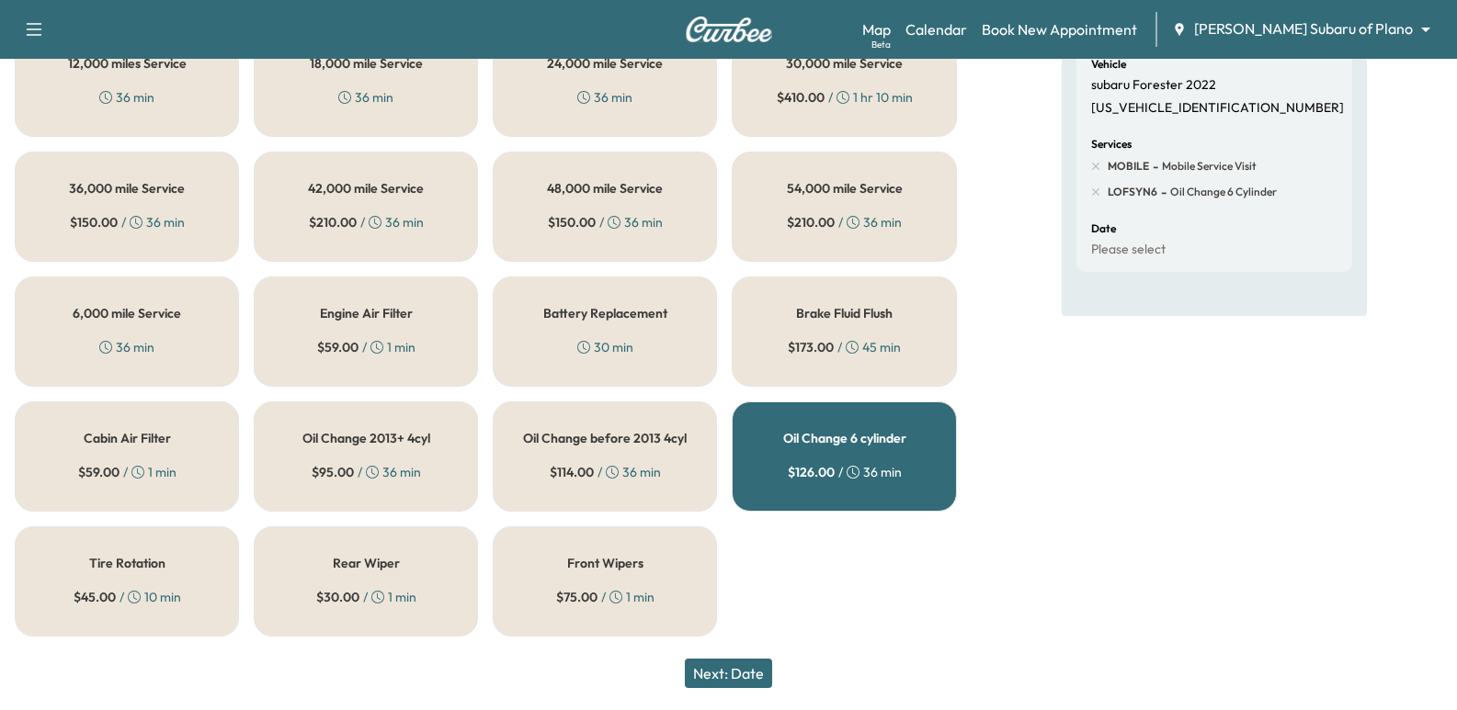
click at [717, 678] on button "Next: Date" at bounding box center [728, 673] width 87 height 29
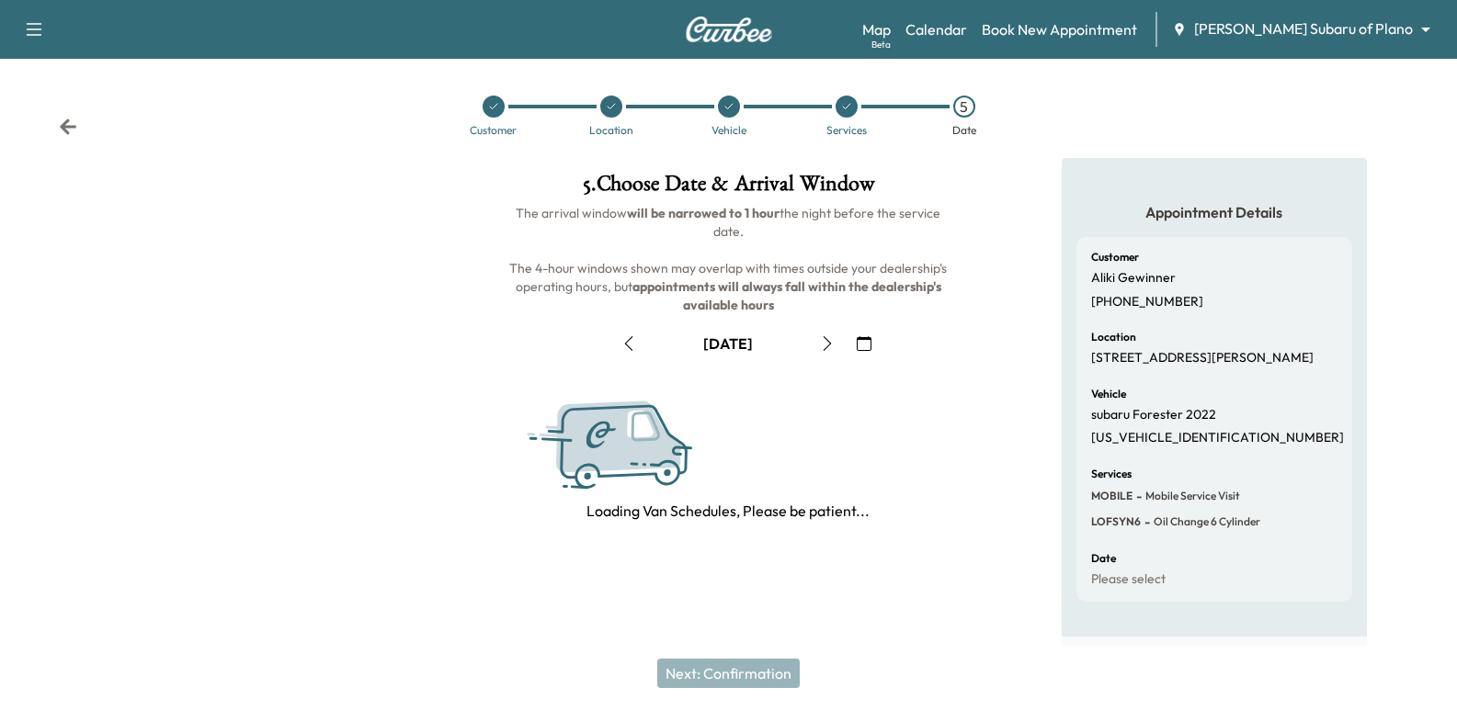
click at [866, 336] on icon "button" at bounding box center [864, 343] width 15 height 15
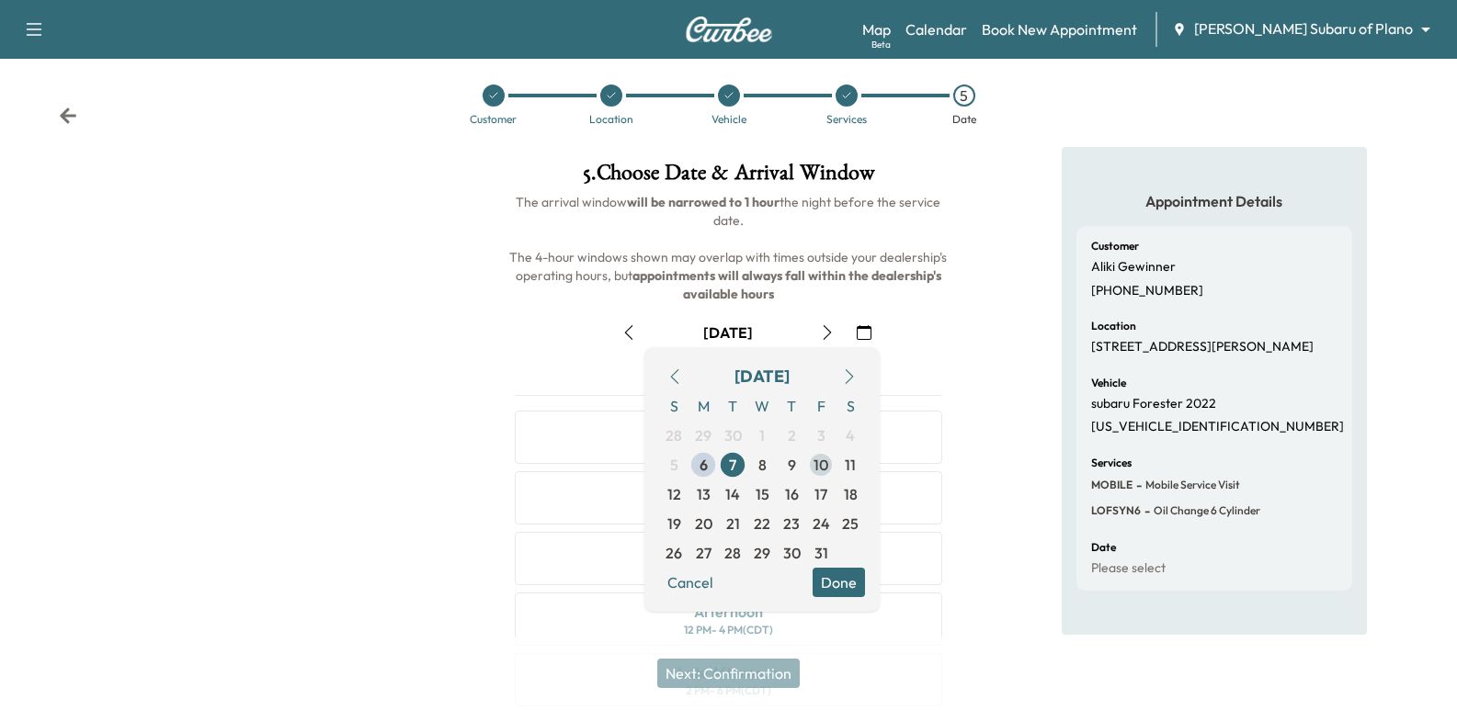
click at [830, 460] on span "10" at bounding box center [820, 464] width 29 height 29
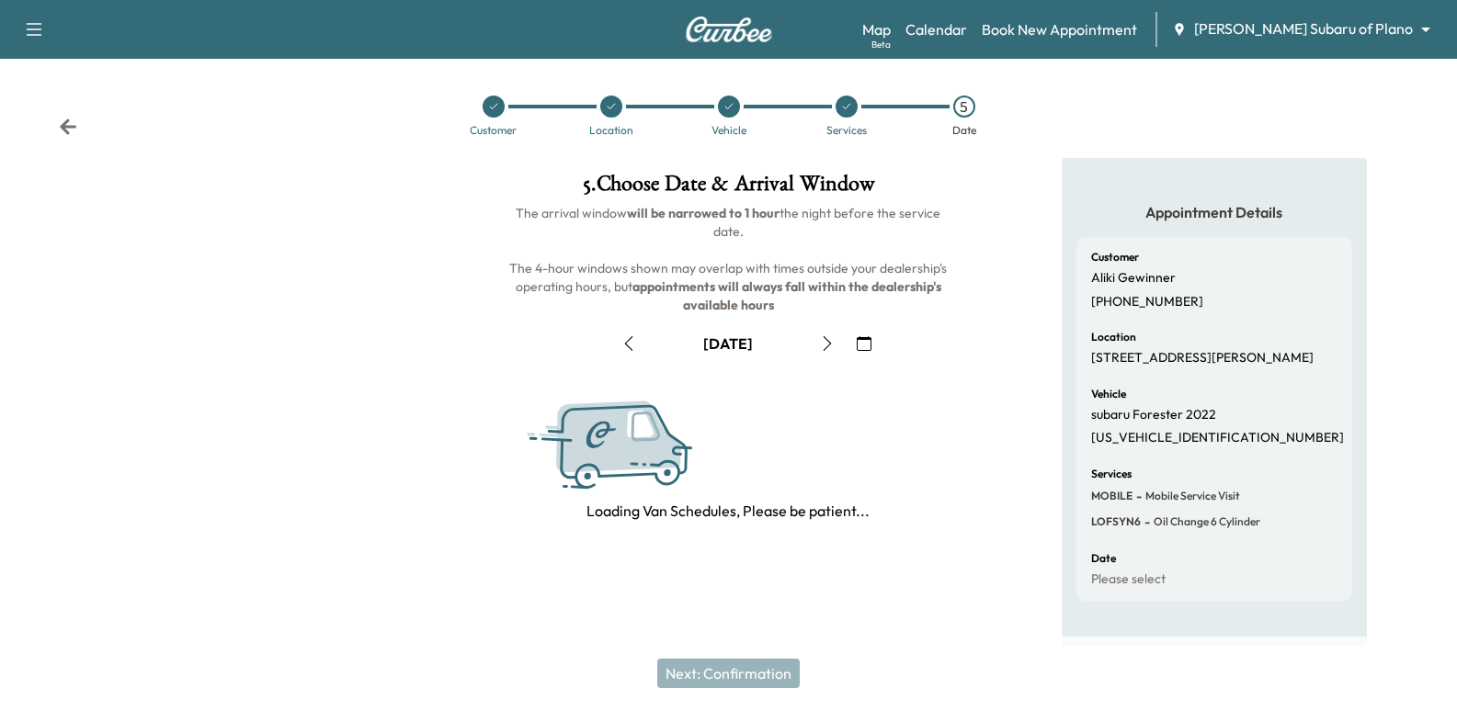
click at [929, 266] on h6 "The arrival window will be narrowed to 1 hour the night before the service date…" at bounding box center [728, 259] width 456 height 110
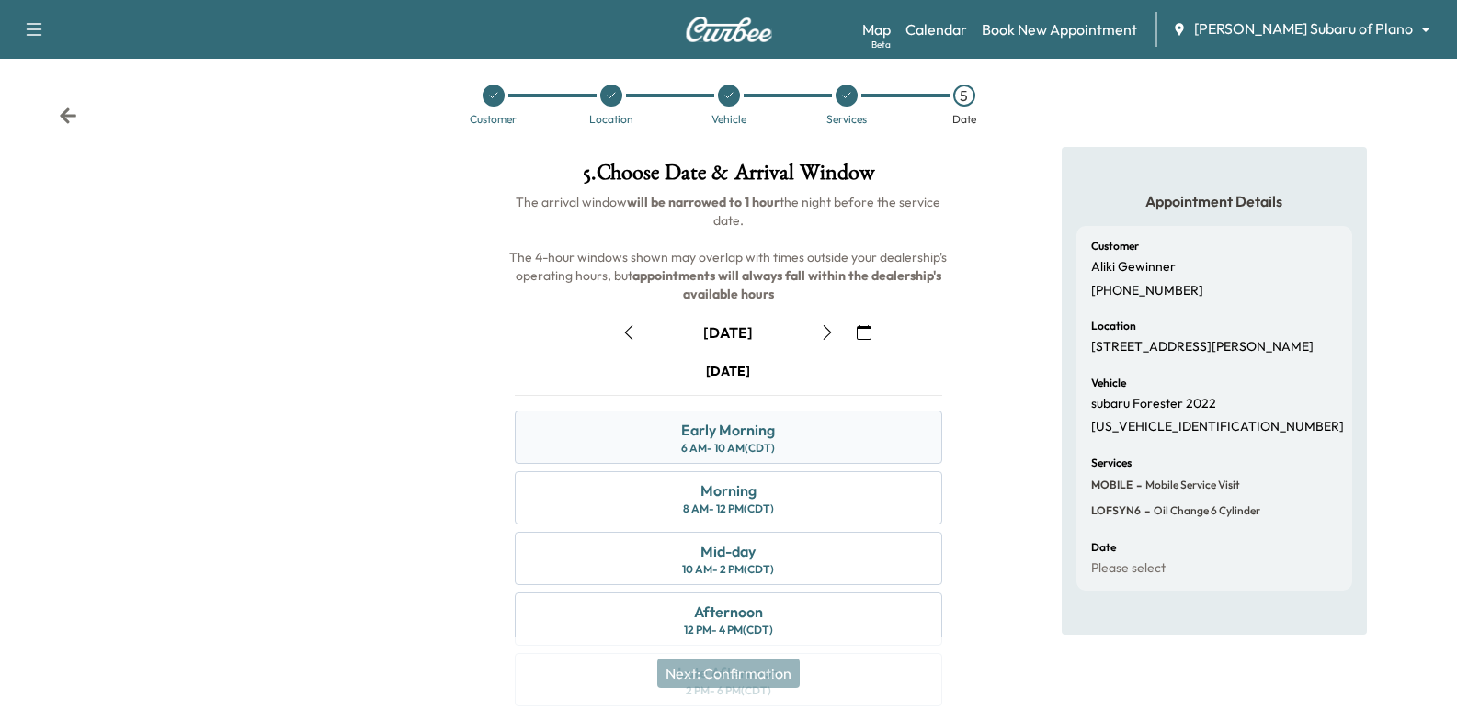
click at [917, 421] on div "Early Morning 6 AM - 10 AM (CDT)" at bounding box center [728, 437] width 426 height 53
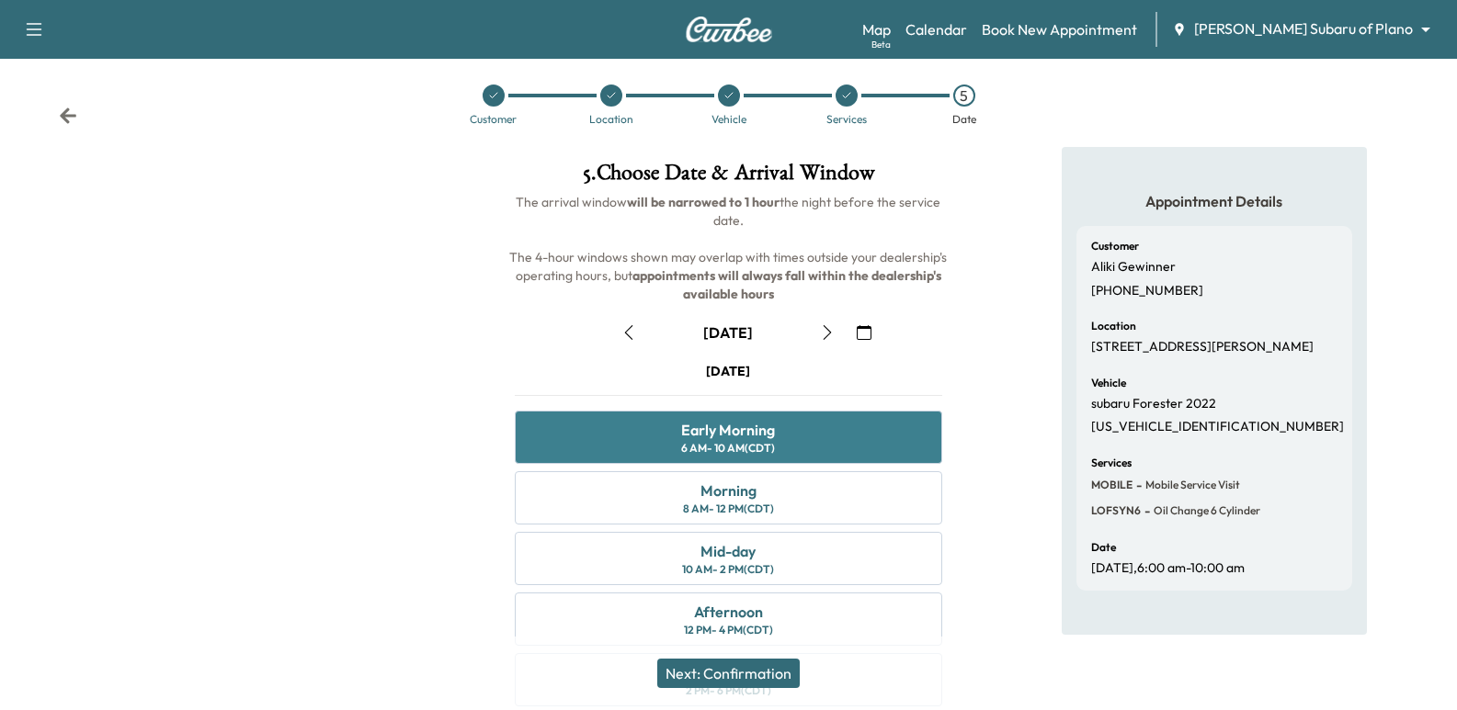
click at [723, 457] on div "Early Morning 6 AM - 10 AM (CDT)" at bounding box center [728, 437] width 426 height 53
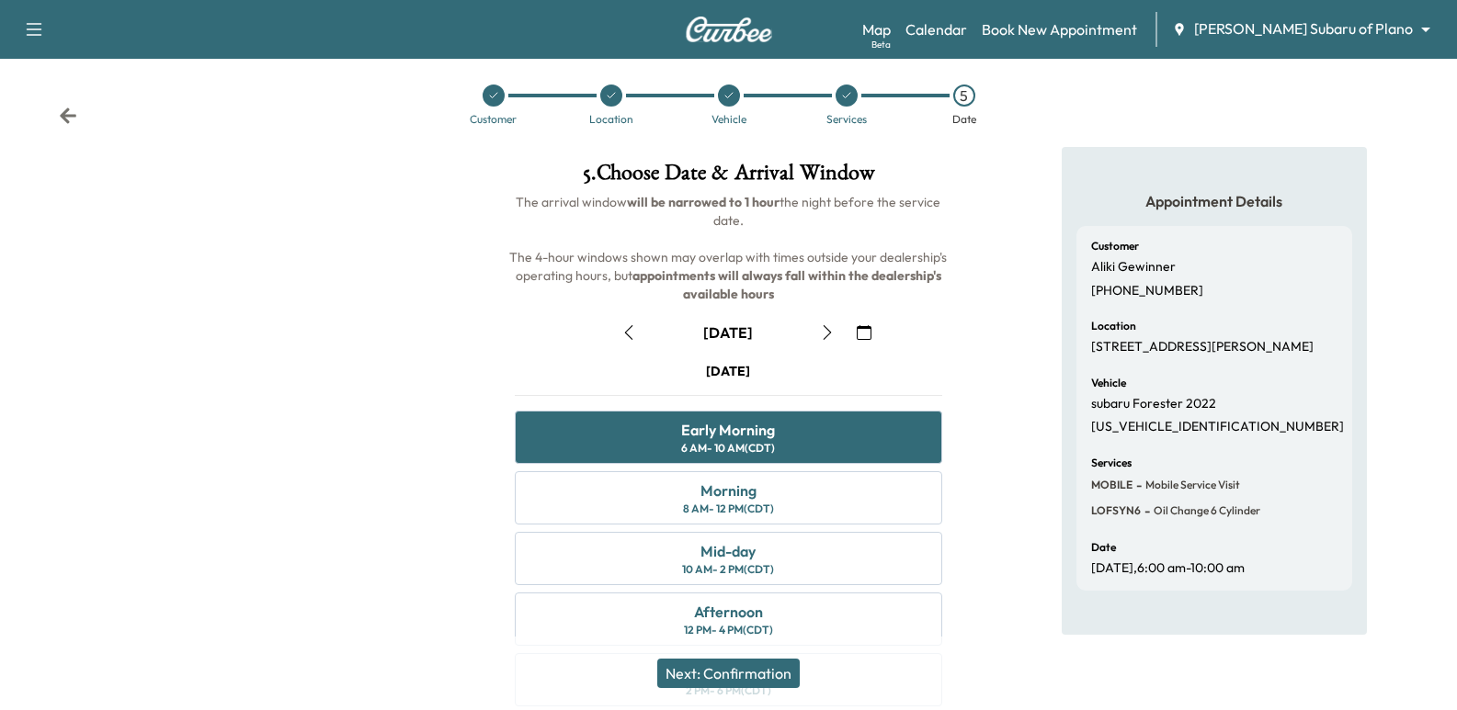
click at [758, 667] on button "Next: Confirmation" at bounding box center [728, 673] width 142 height 29
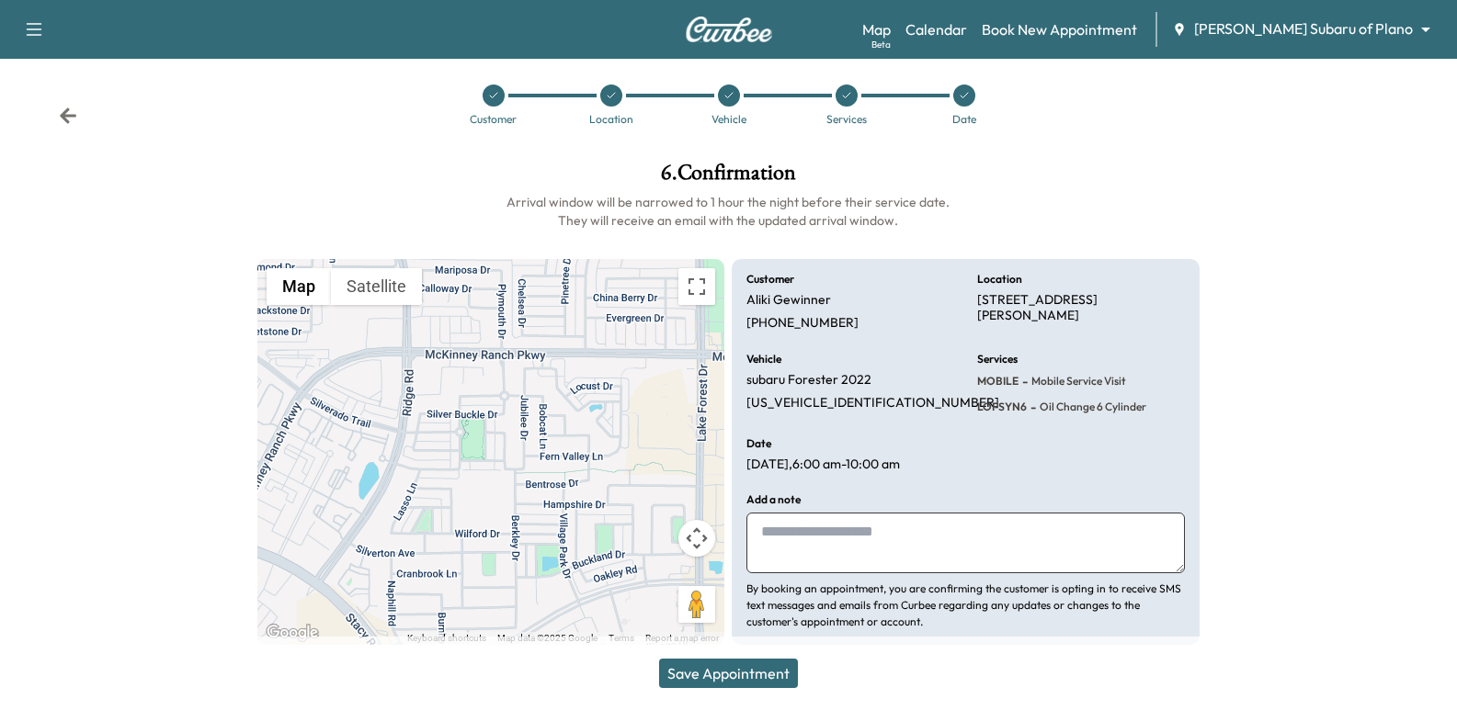
click at [795, 301] on p "[PERSON_NAME]" at bounding box center [788, 300] width 85 height 17
copy p "[PERSON_NAME]"
click at [768, 678] on button "Save Appointment" at bounding box center [728, 673] width 139 height 29
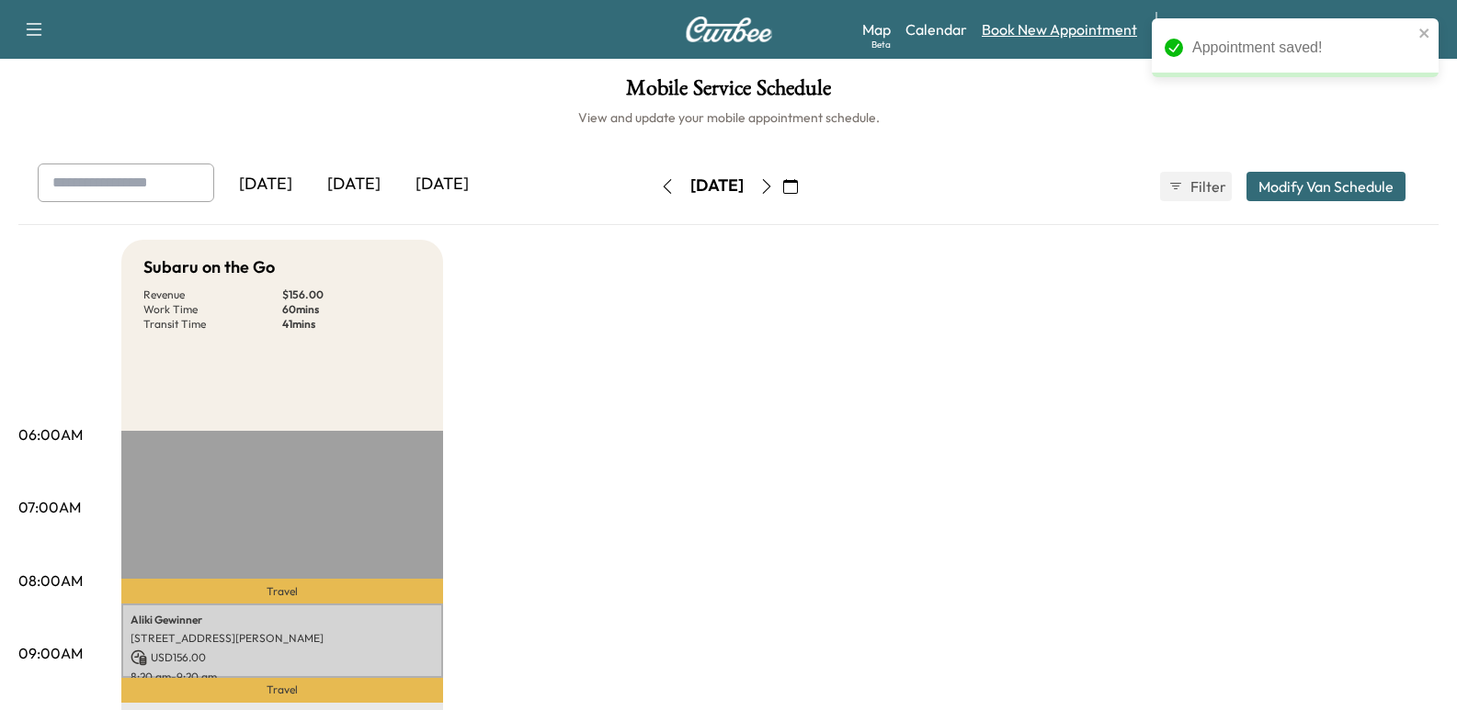
click at [1127, 34] on link "Book New Appointment" at bounding box center [1059, 29] width 155 height 22
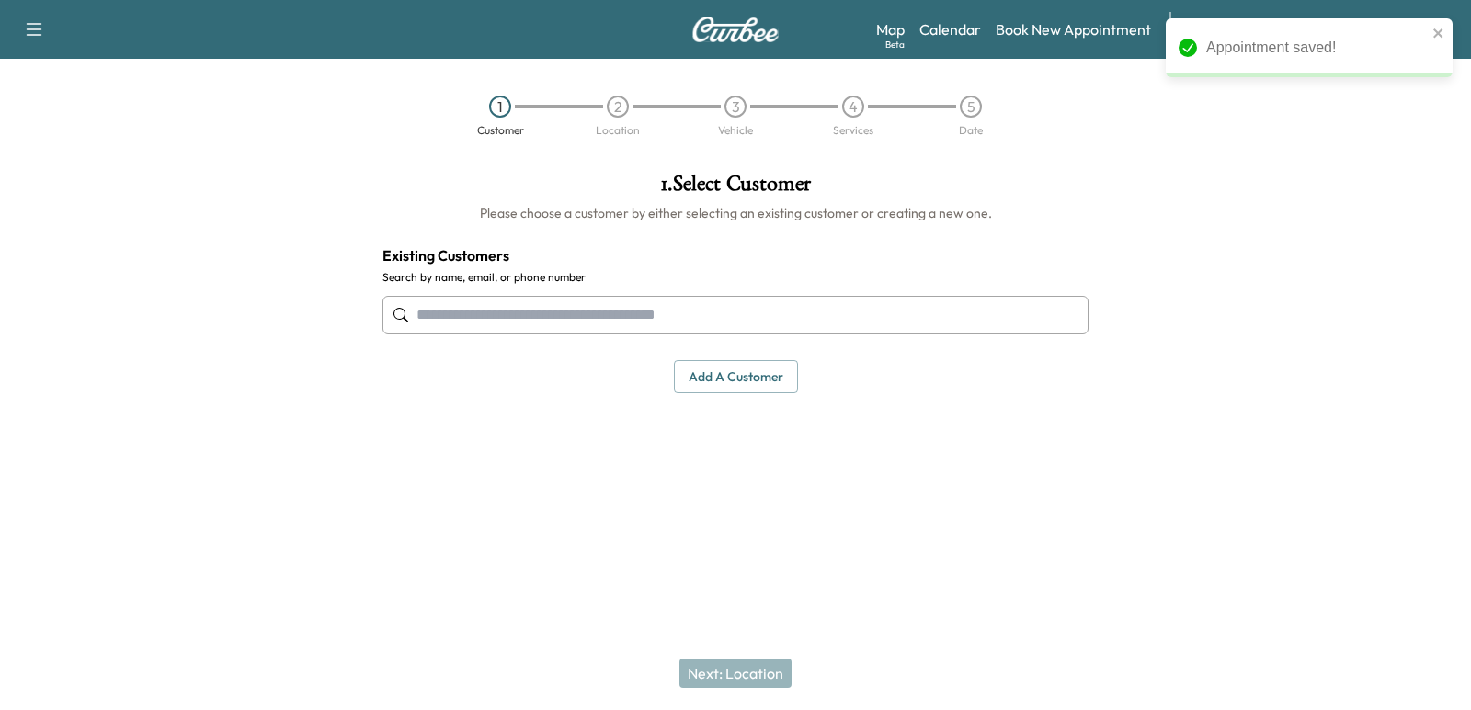
click at [968, 313] on input "text" at bounding box center [735, 315] width 706 height 39
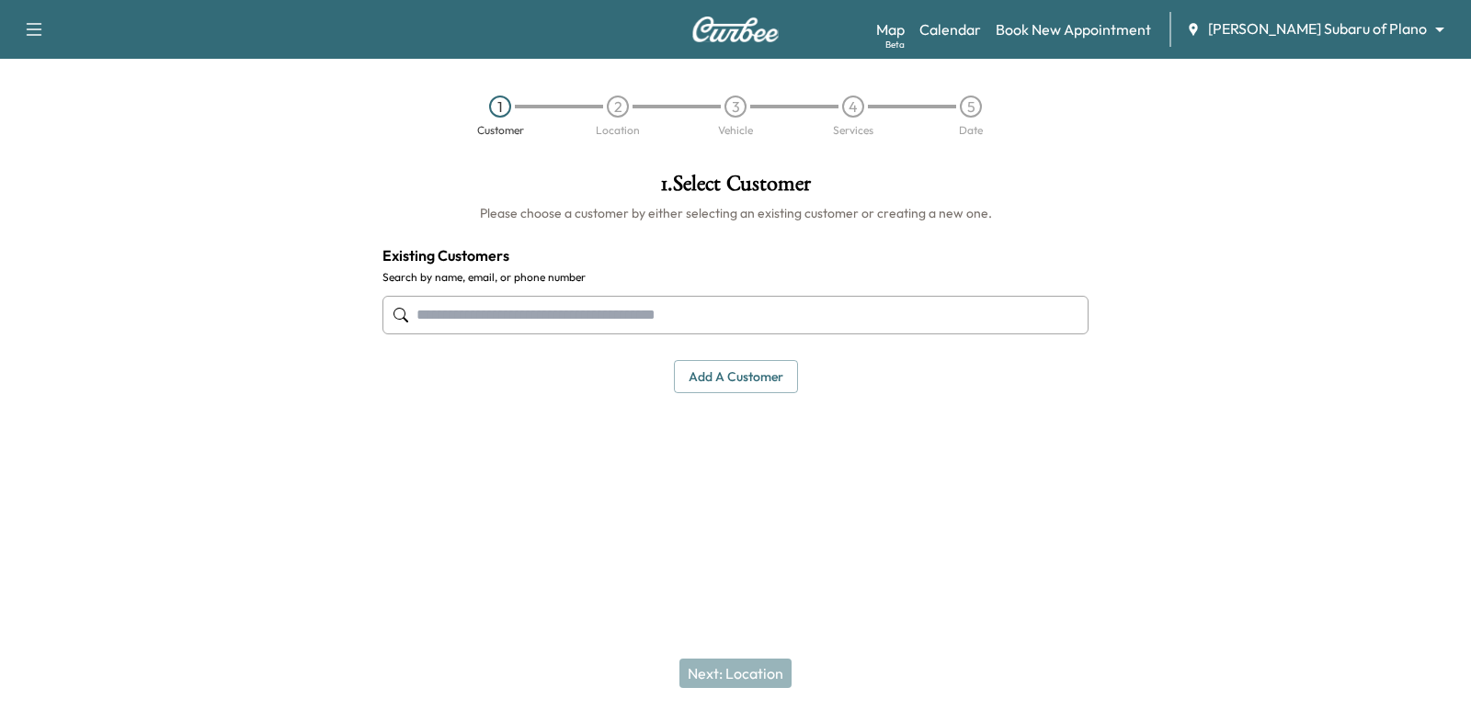
click at [944, 331] on input "text" at bounding box center [735, 315] width 706 height 39
click at [1073, 31] on div "Map Beta Calendar Book New Appointment [PERSON_NAME] Subaru of Plano ******** ​" at bounding box center [1166, 29] width 580 height 35
click at [1059, 30] on div "Map Beta Calendar Book New Appointment [PERSON_NAME] Subaru of Plano ******** ​" at bounding box center [1166, 29] width 580 height 35
click at [981, 22] on link "Calendar" at bounding box center [950, 29] width 62 height 22
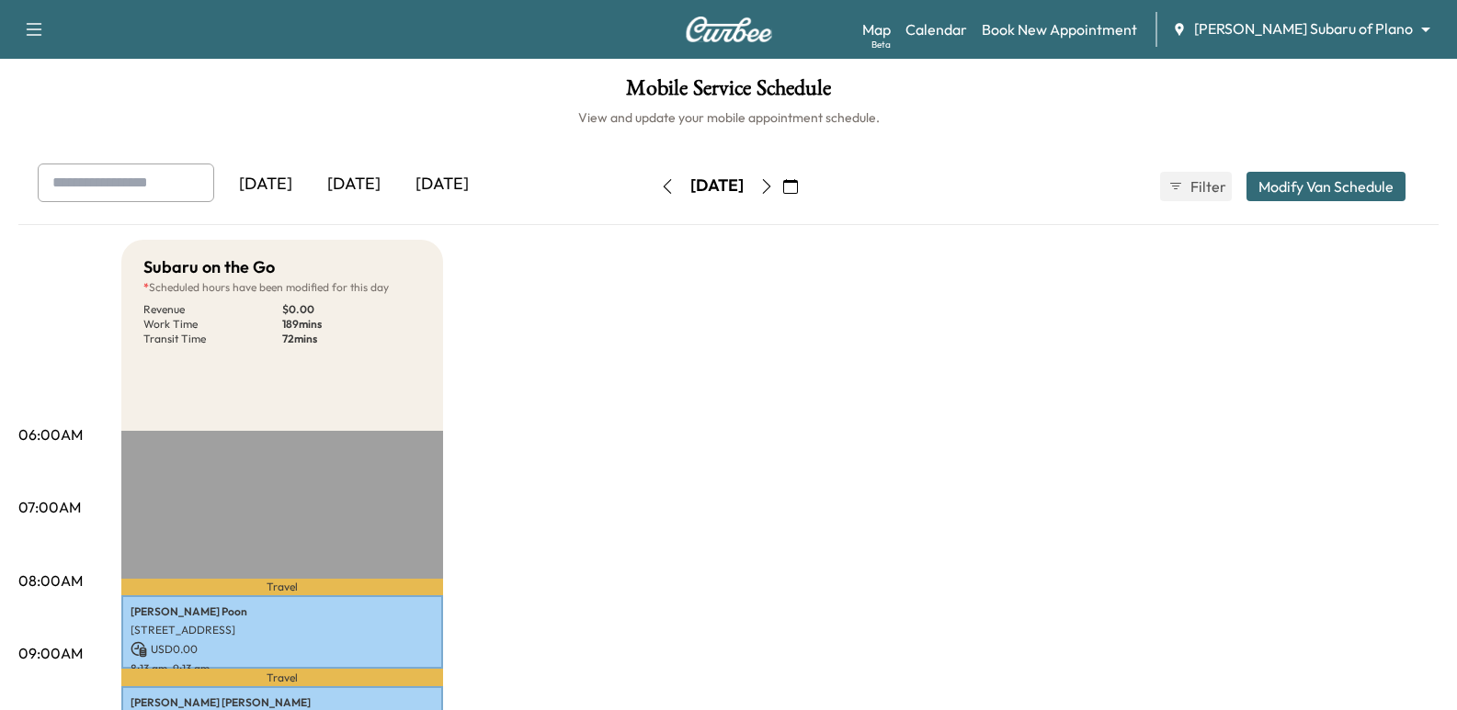
click at [806, 190] on button "button" at bounding box center [790, 186] width 31 height 29
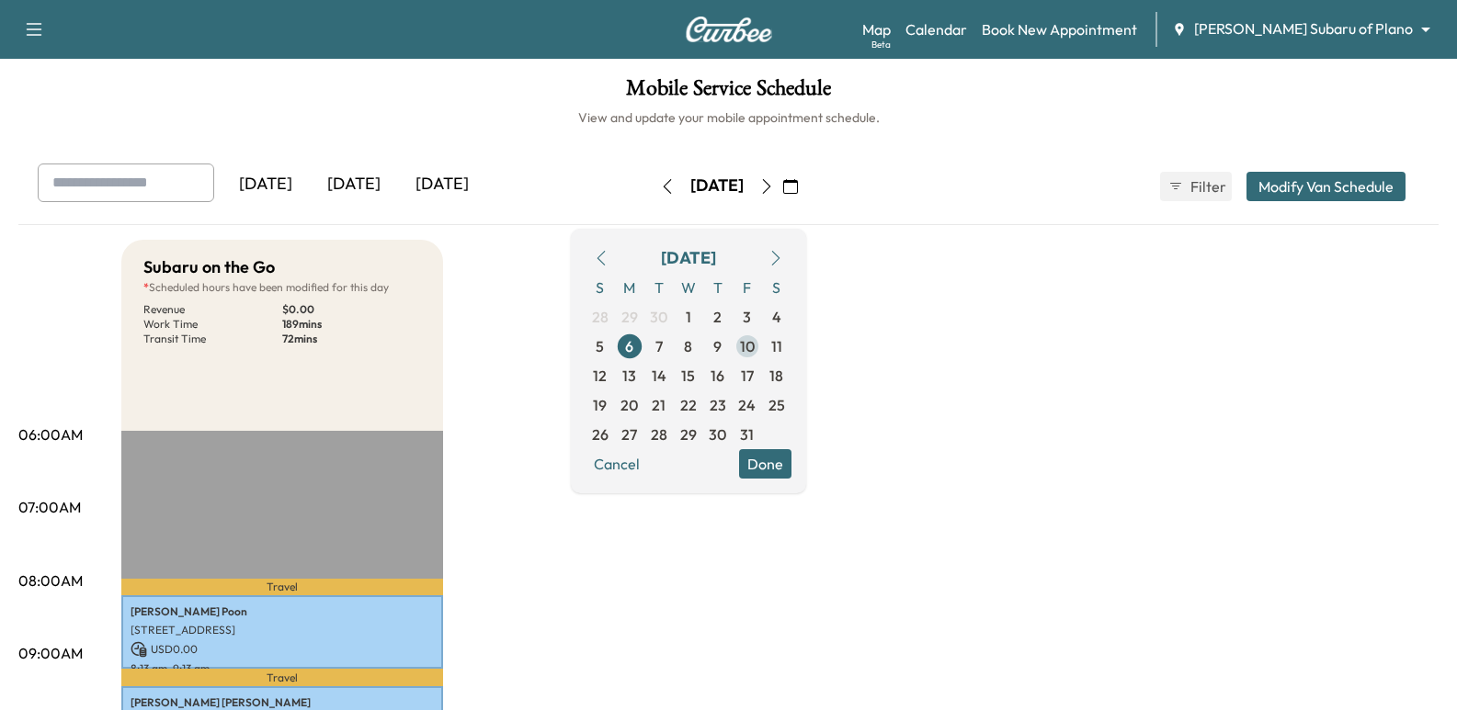
click at [755, 356] on span "10" at bounding box center [747, 346] width 15 height 22
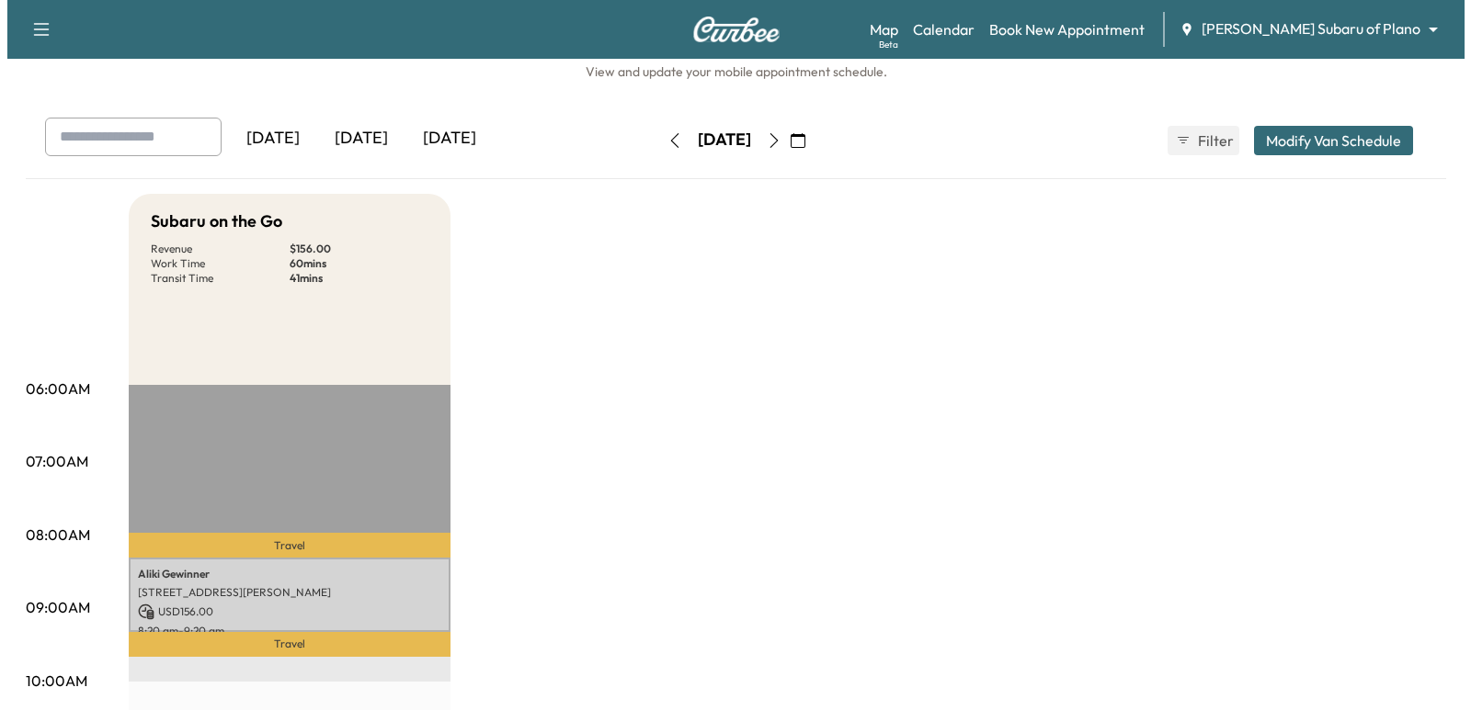
scroll to position [92, 0]
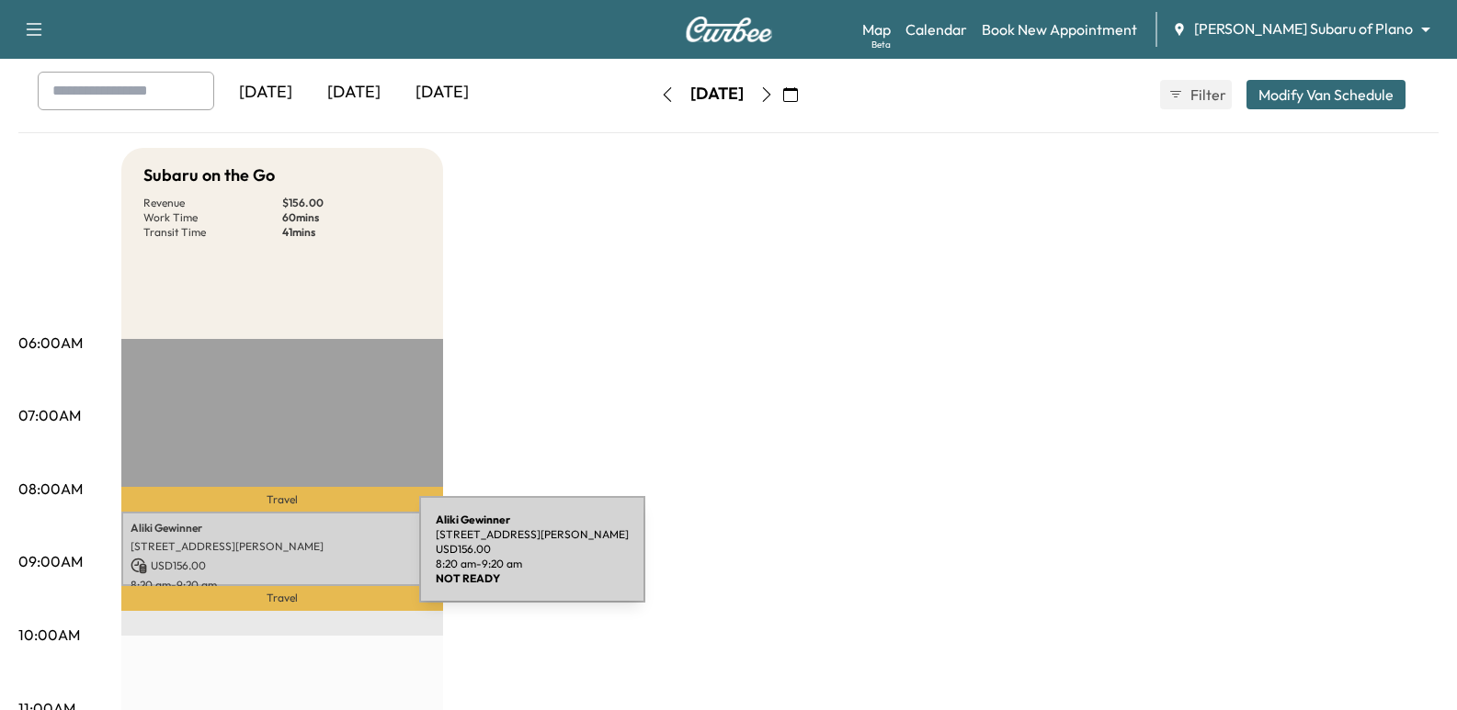
click at [281, 561] on p "USD 156.00" at bounding box center [282, 566] width 303 height 17
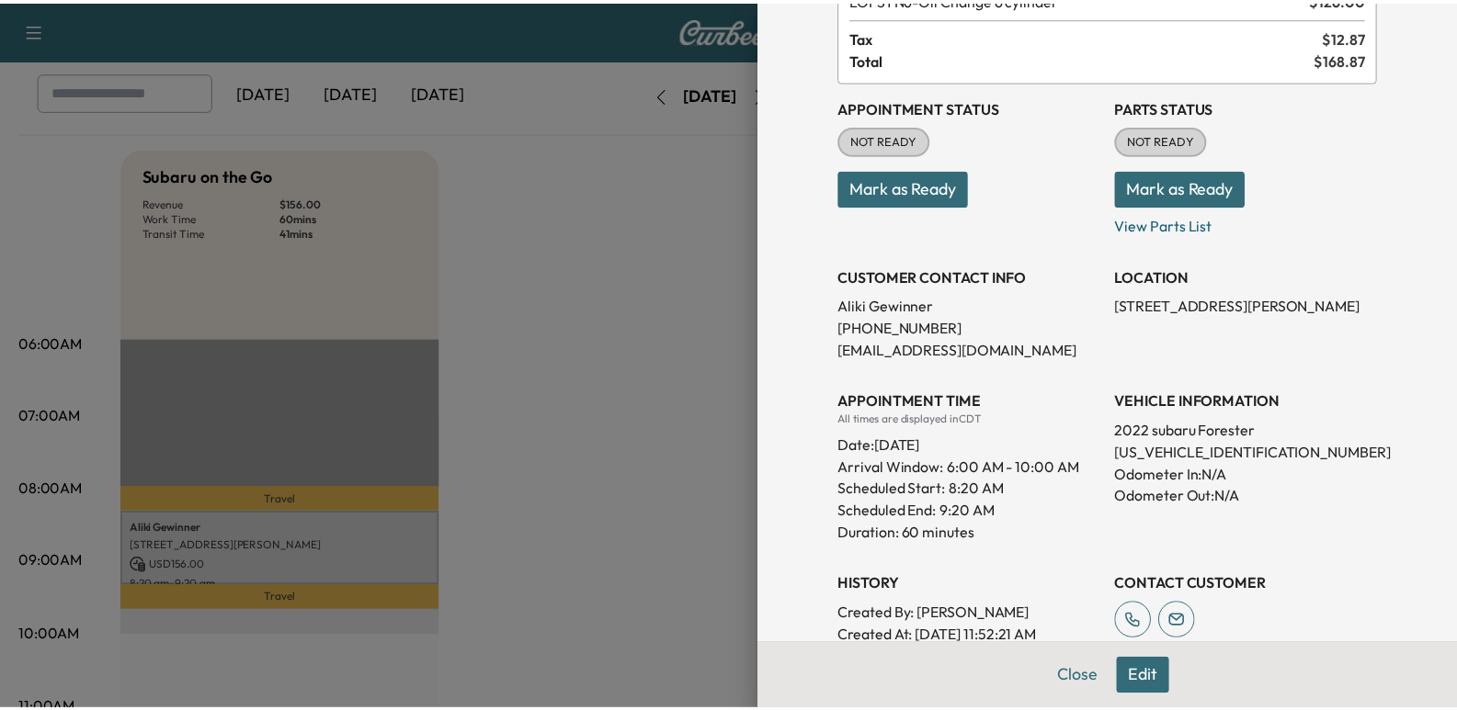
scroll to position [184, 0]
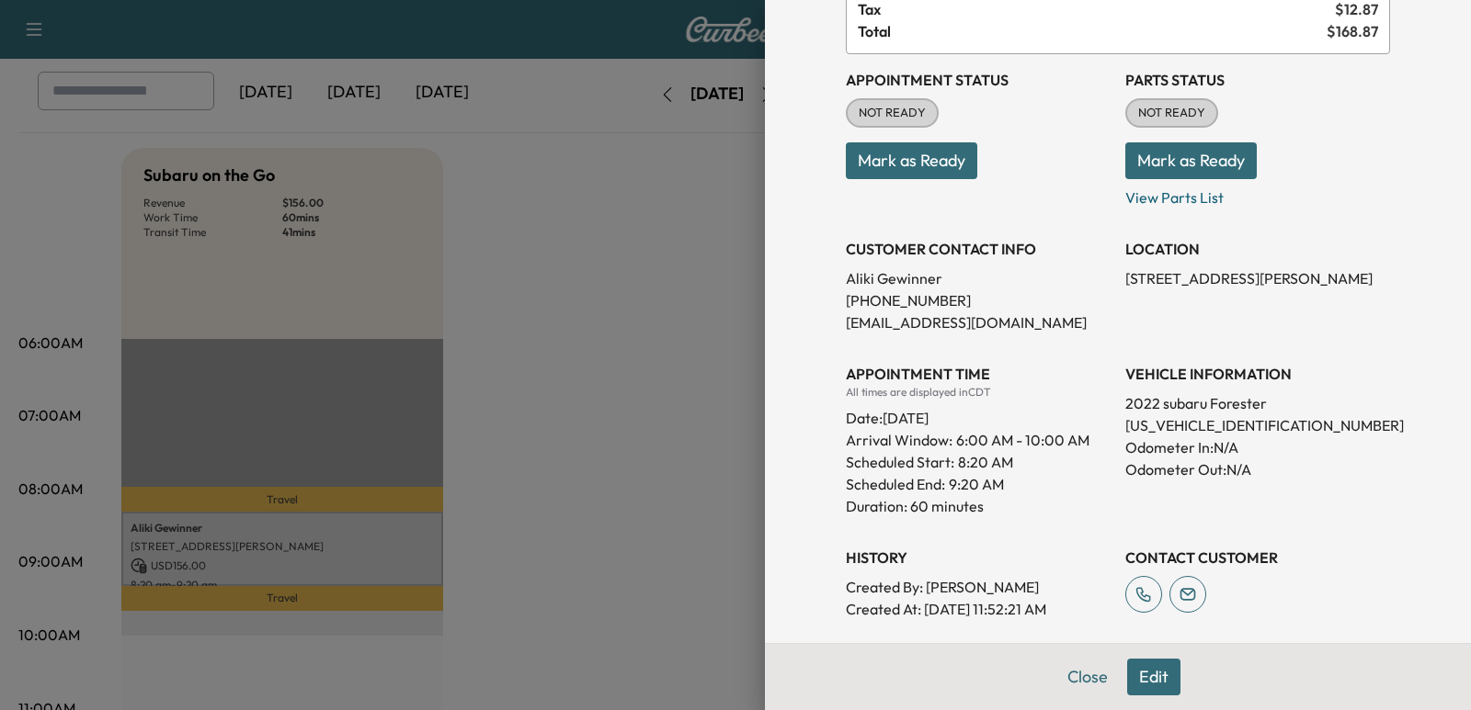
click at [666, 344] on div at bounding box center [735, 355] width 1471 height 710
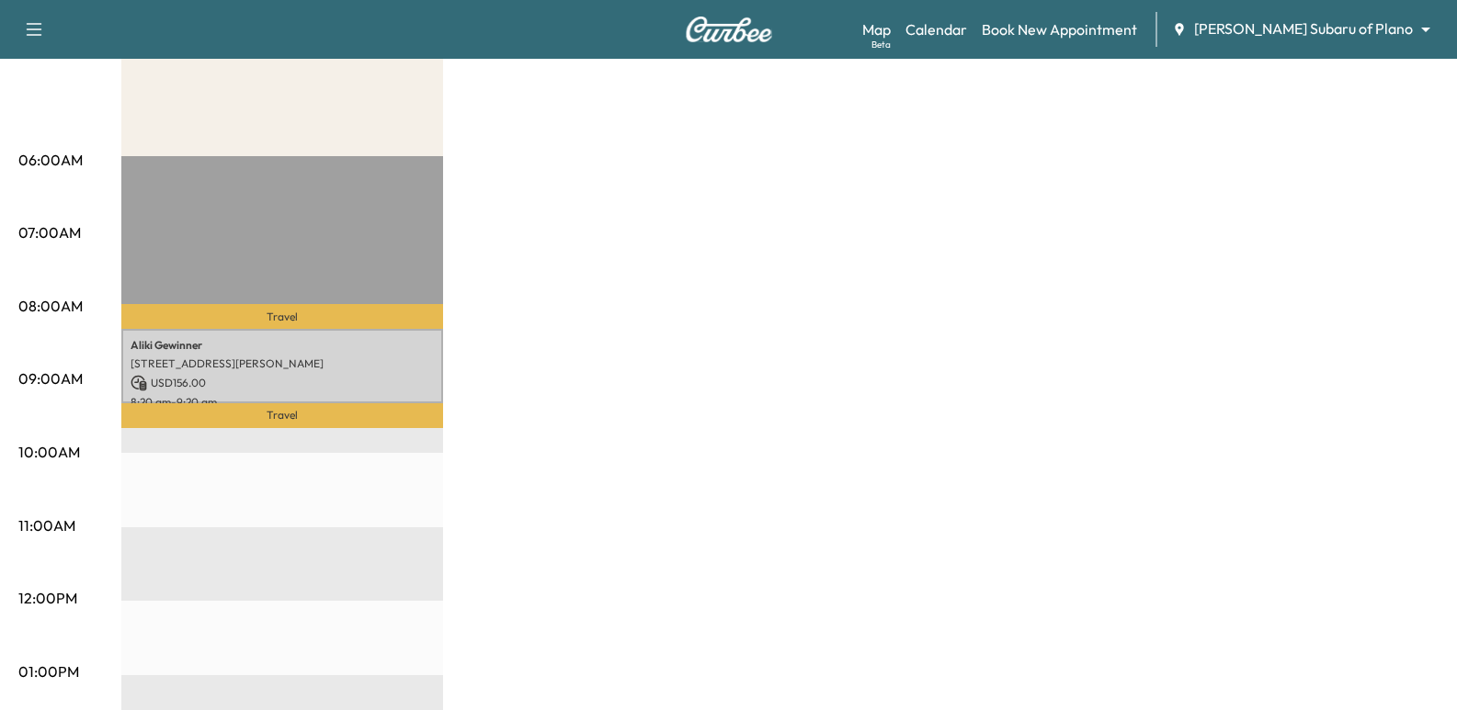
scroll to position [276, 0]
click at [1137, 22] on link "Book New Appointment" at bounding box center [1059, 29] width 155 height 22
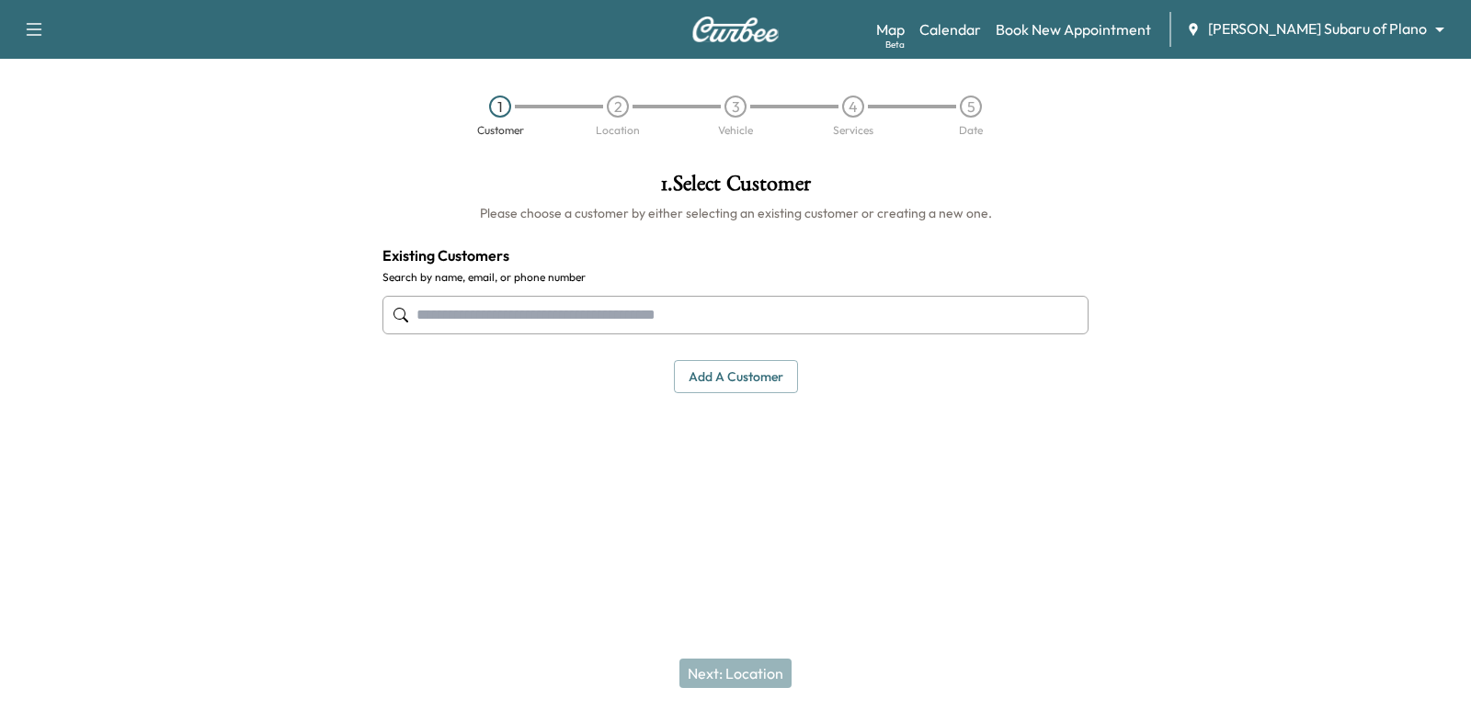
click at [809, 319] on input "text" at bounding box center [735, 315] width 706 height 39
paste input "**********"
type input "**********"
click at [725, 315] on input "**********" at bounding box center [735, 315] width 706 height 39
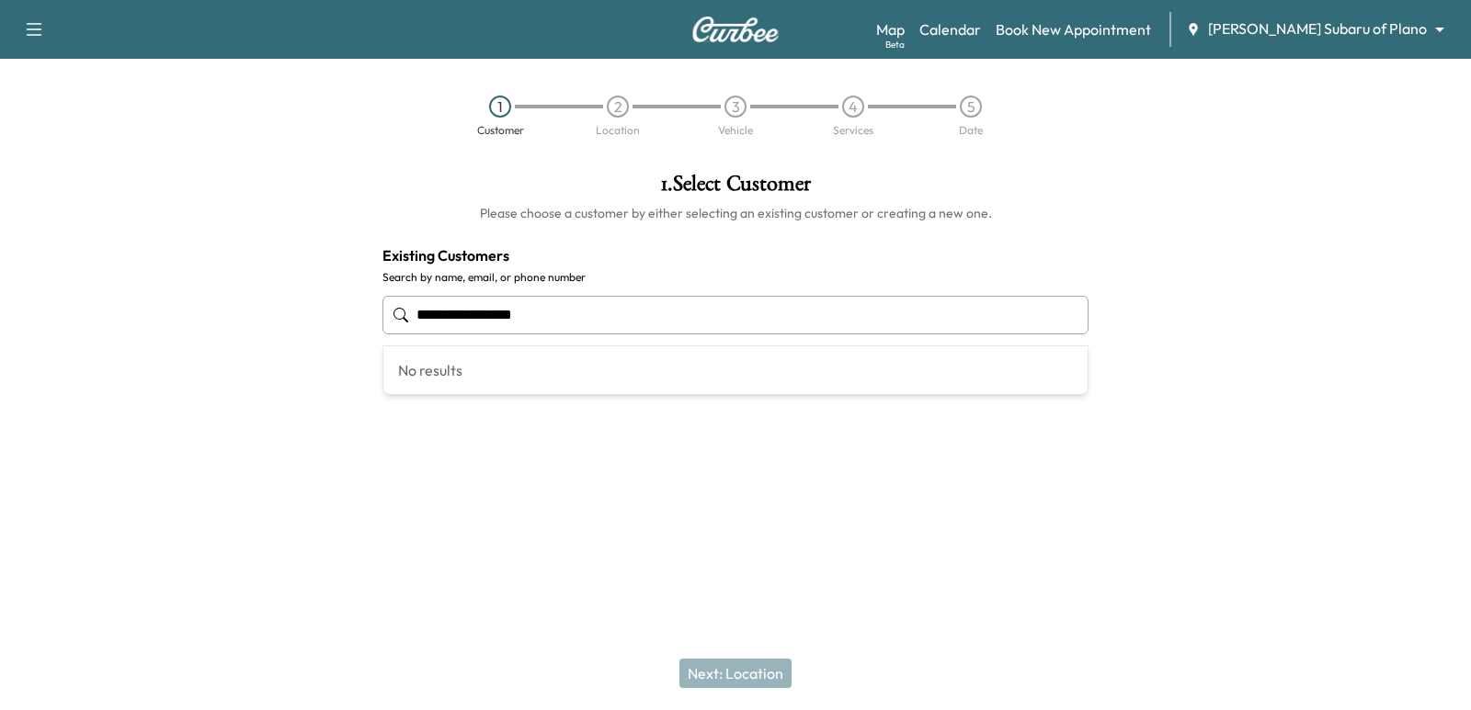
click at [725, 315] on input "**********" at bounding box center [735, 315] width 706 height 39
paste input "**********"
click at [772, 320] on input "**********" at bounding box center [735, 315] width 706 height 39
click at [684, 318] on input "**********" at bounding box center [735, 315] width 706 height 39
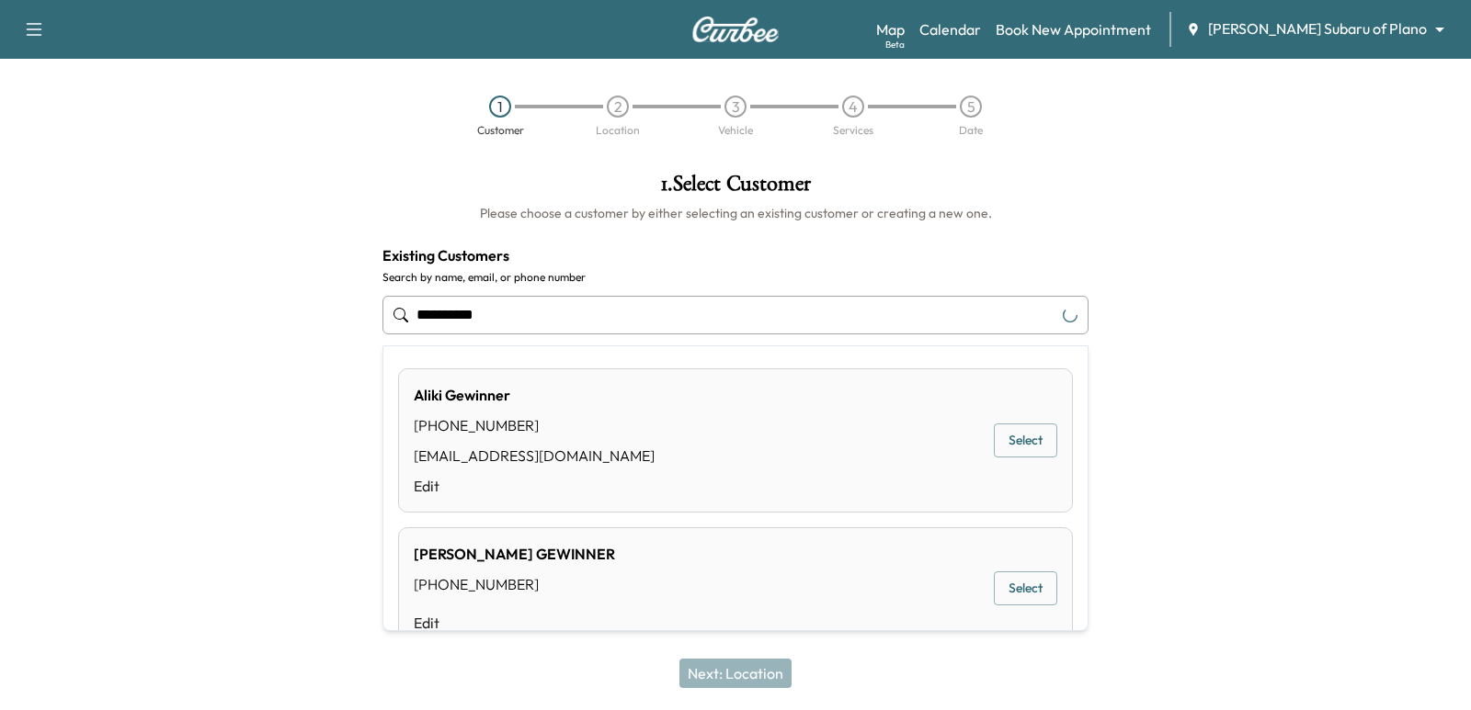
click at [1002, 438] on button "Select" at bounding box center [1025, 441] width 63 height 34
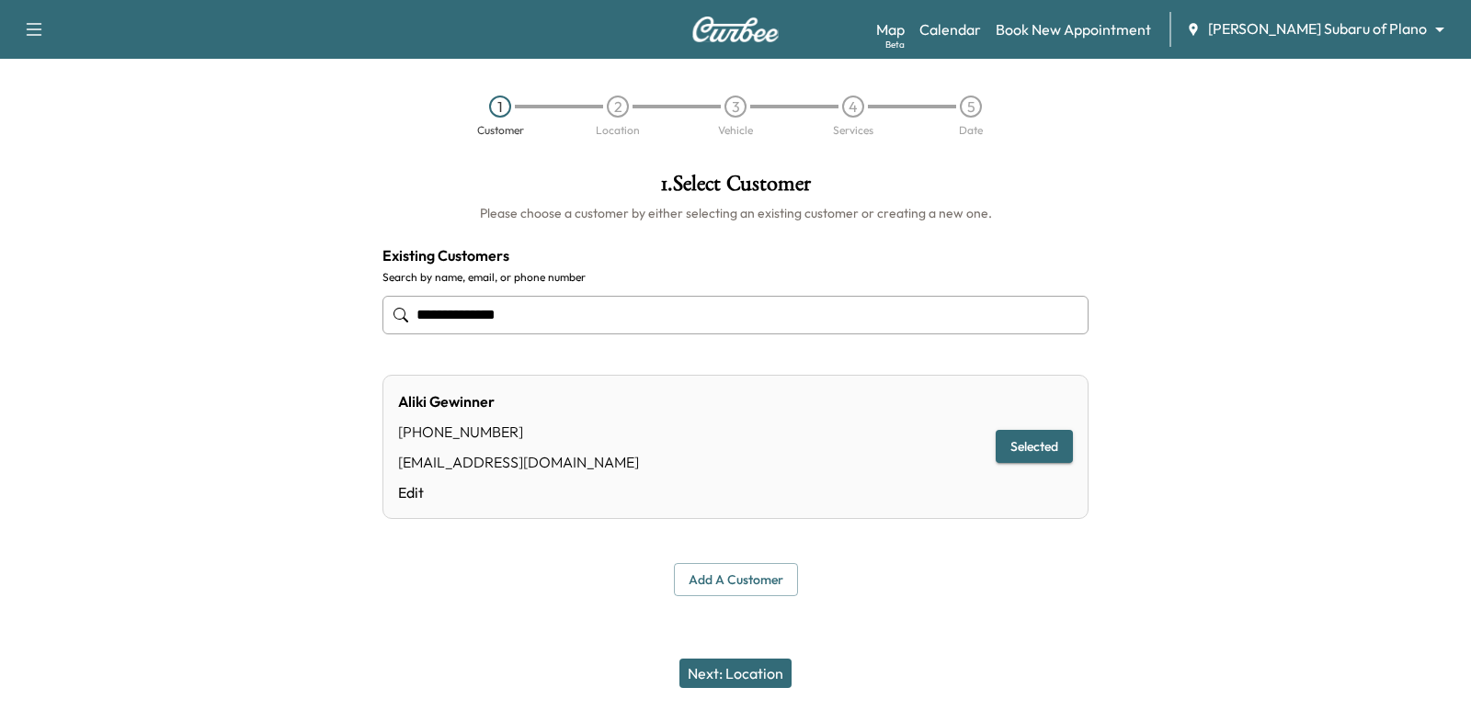
type input "**********"
click at [740, 671] on button "Next: Location" at bounding box center [735, 673] width 112 height 29
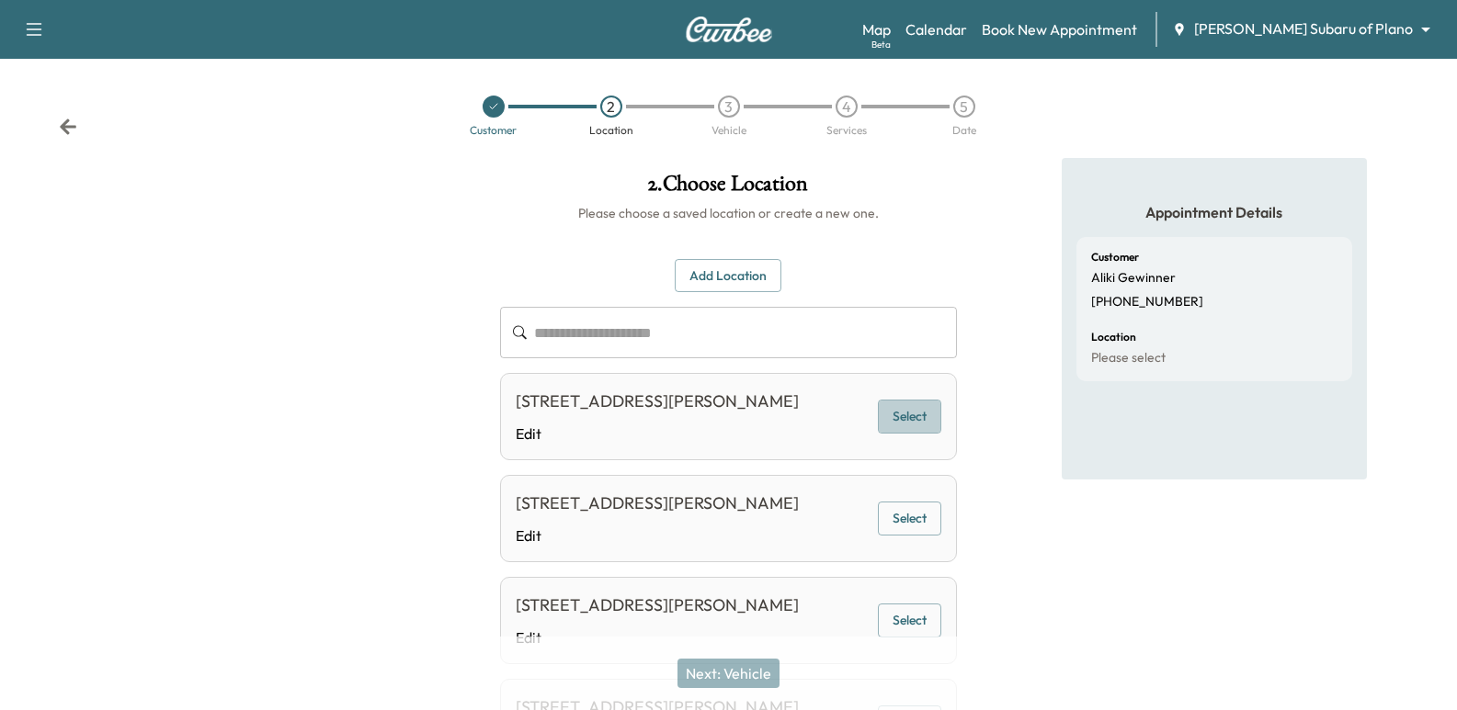
click at [908, 420] on button "Select" at bounding box center [909, 417] width 63 height 34
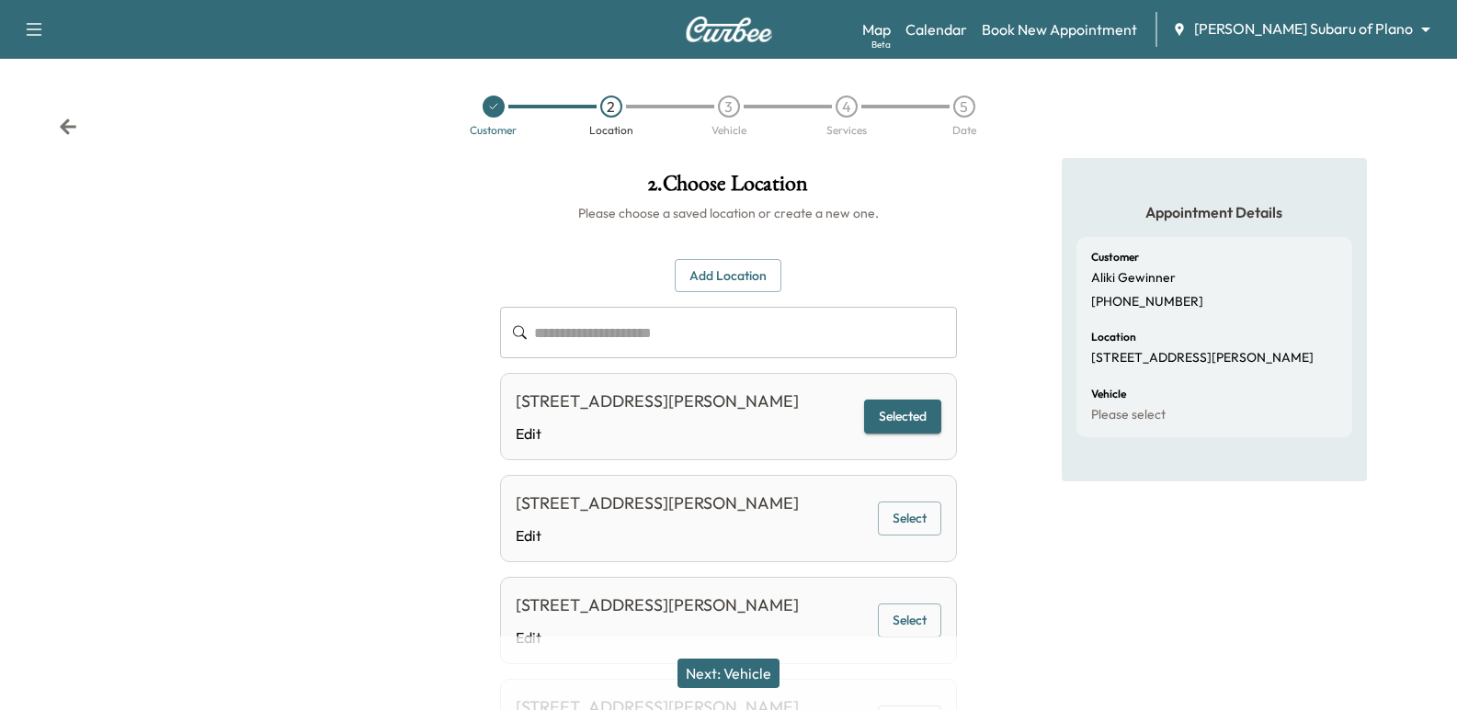
click at [748, 655] on div "Next: Vehicle" at bounding box center [728, 674] width 1457 height 74
click at [762, 678] on button "Next: Vehicle" at bounding box center [728, 673] width 102 height 29
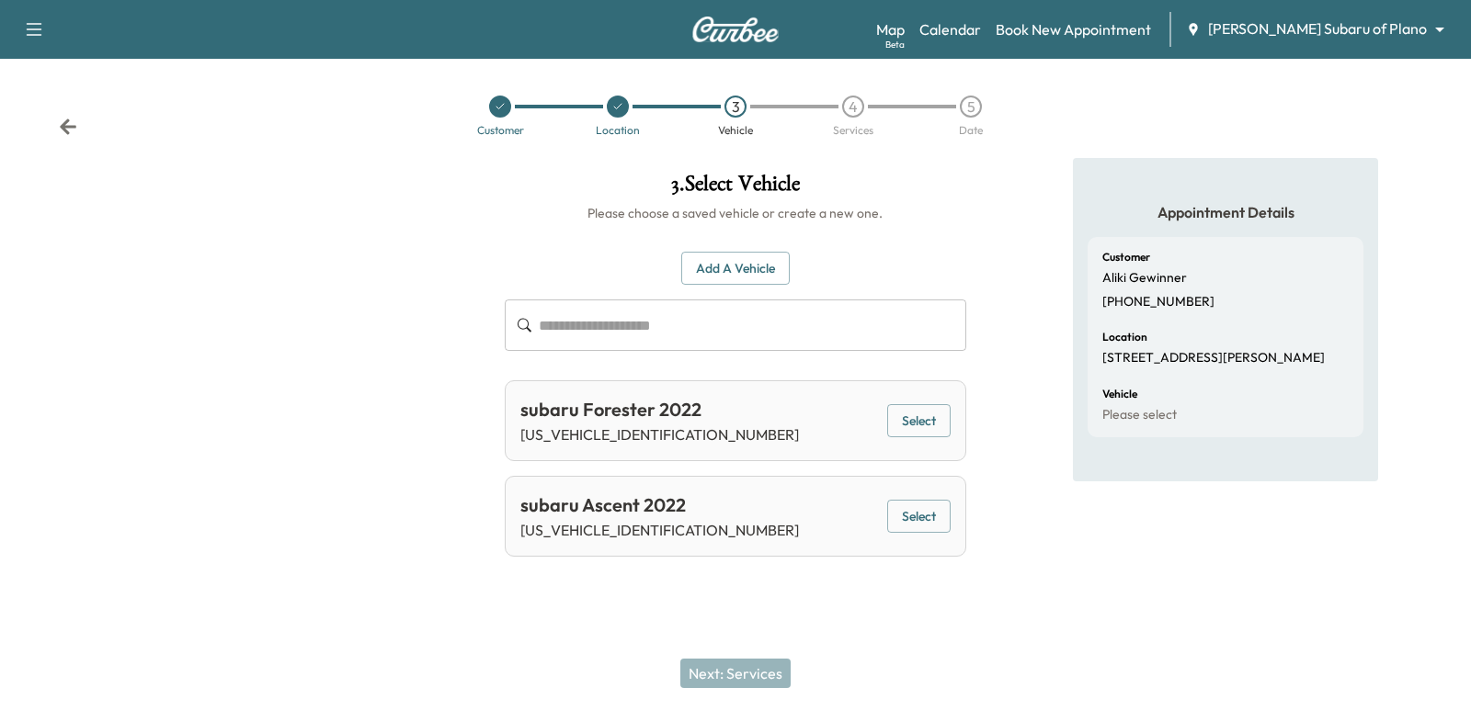
click at [924, 508] on button "Select" at bounding box center [918, 517] width 63 height 34
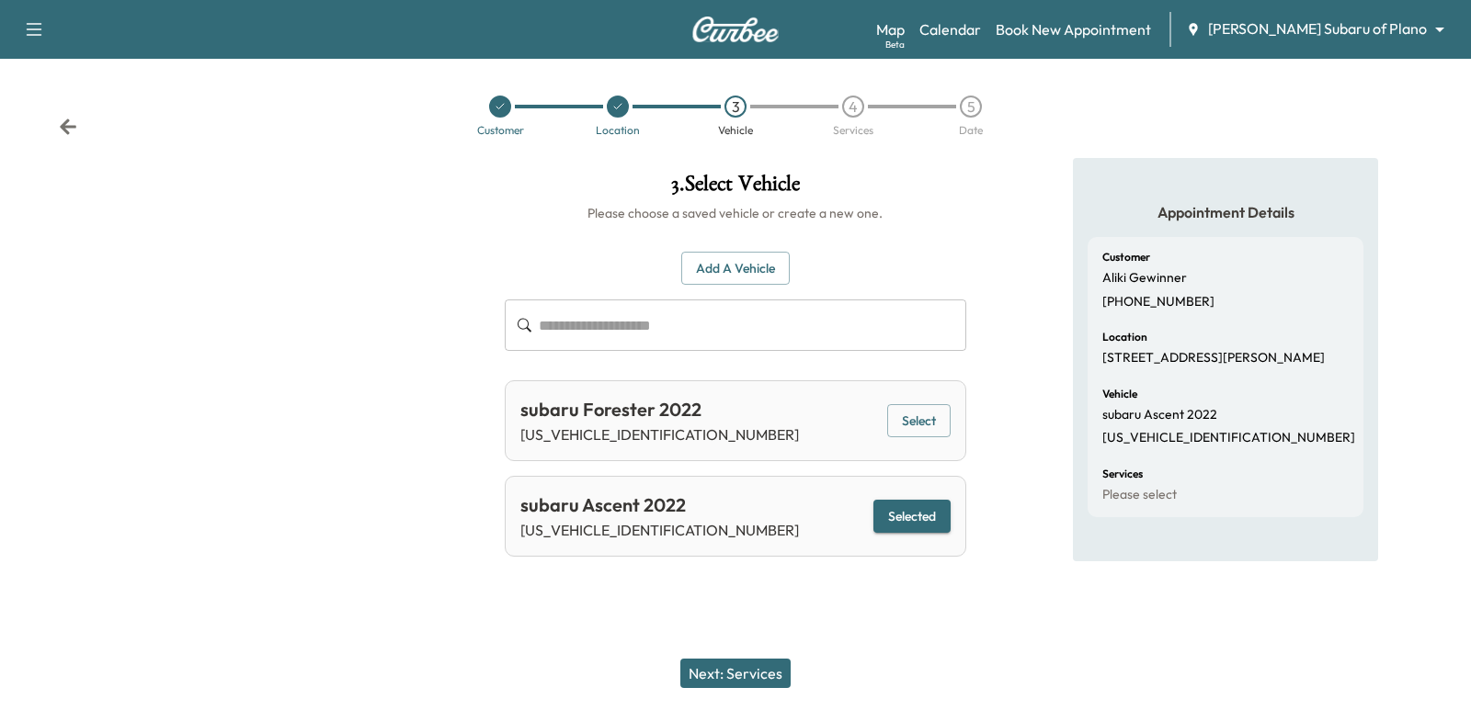
click at [706, 678] on div "Next: Services" at bounding box center [735, 674] width 1471 height 74
click at [726, 672] on button "Next: Services" at bounding box center [735, 673] width 110 height 29
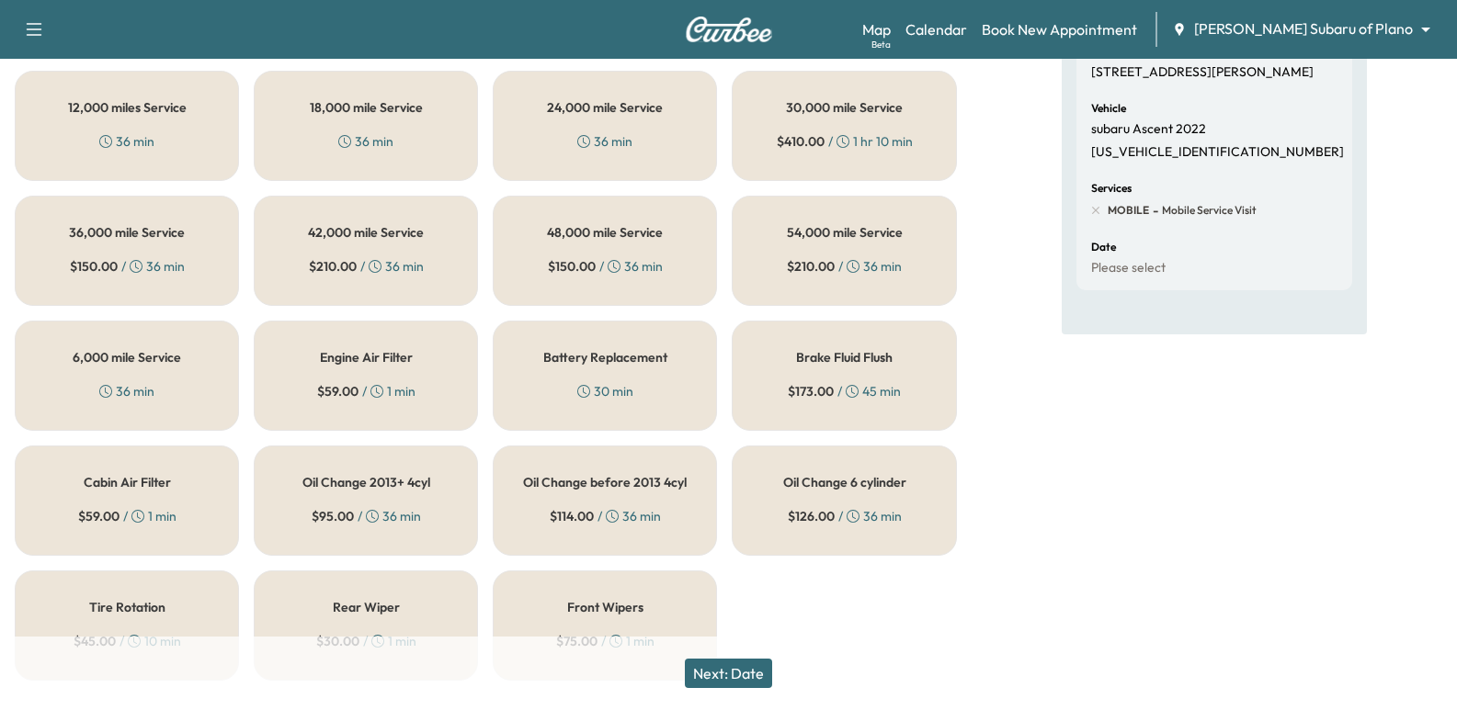
scroll to position [330, 0]
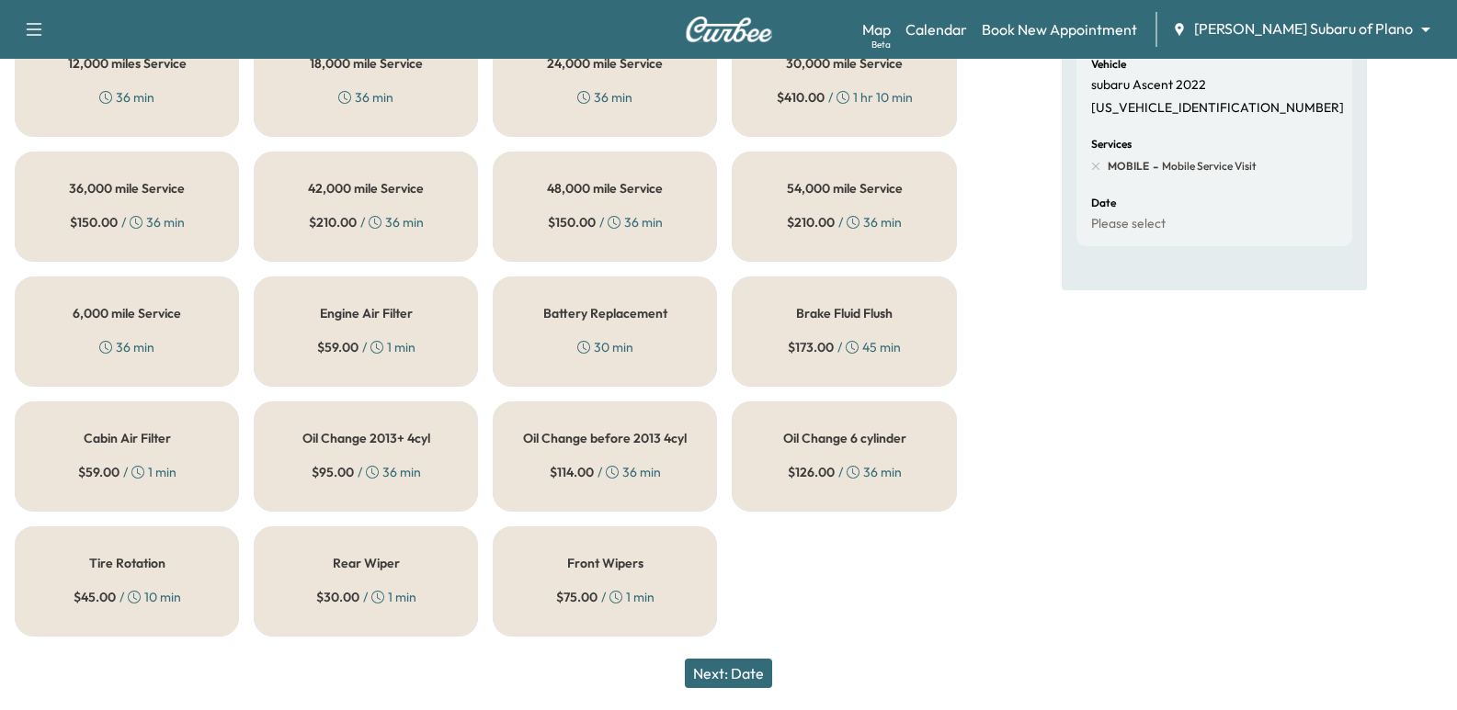
click at [851, 469] on icon at bounding box center [853, 472] width 13 height 13
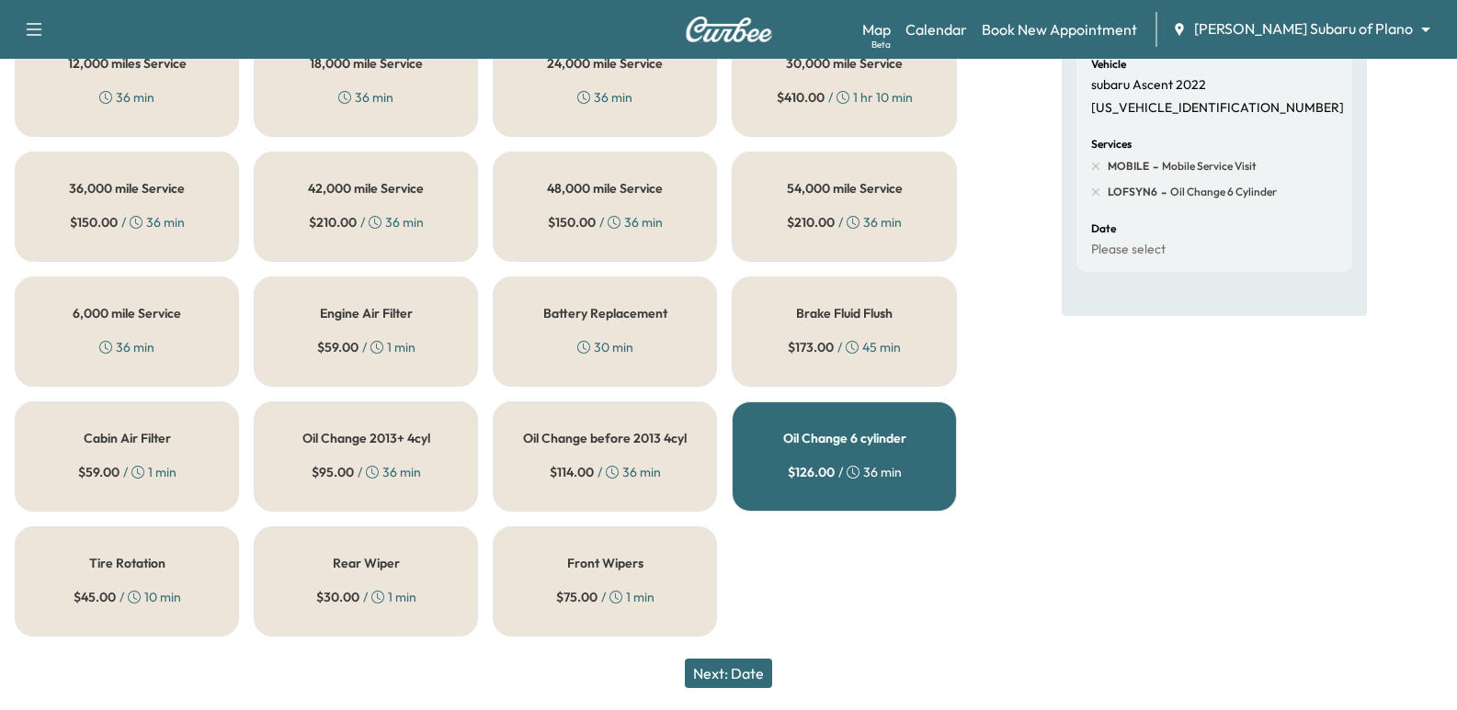
click at [731, 678] on button "Next: Date" at bounding box center [728, 673] width 87 height 29
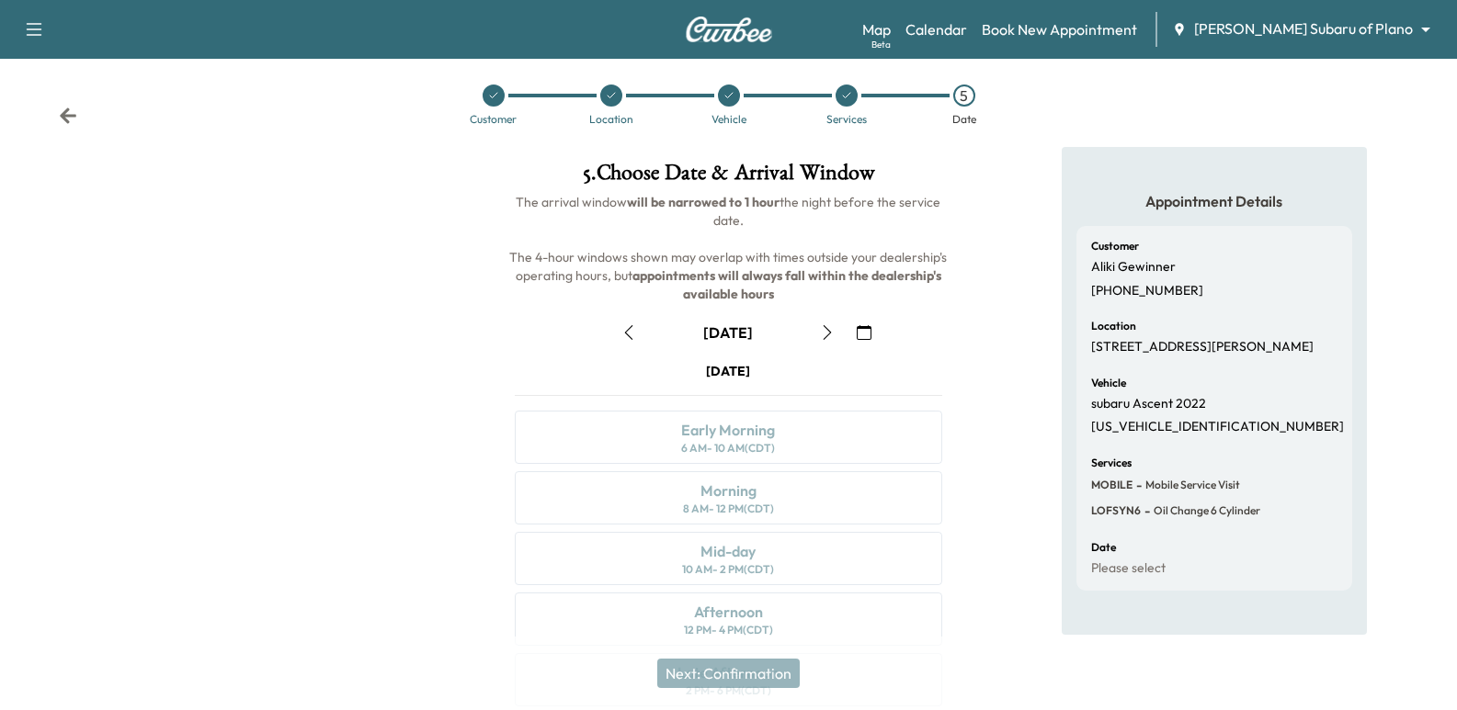
click at [853, 325] on button "button" at bounding box center [863, 332] width 31 height 29
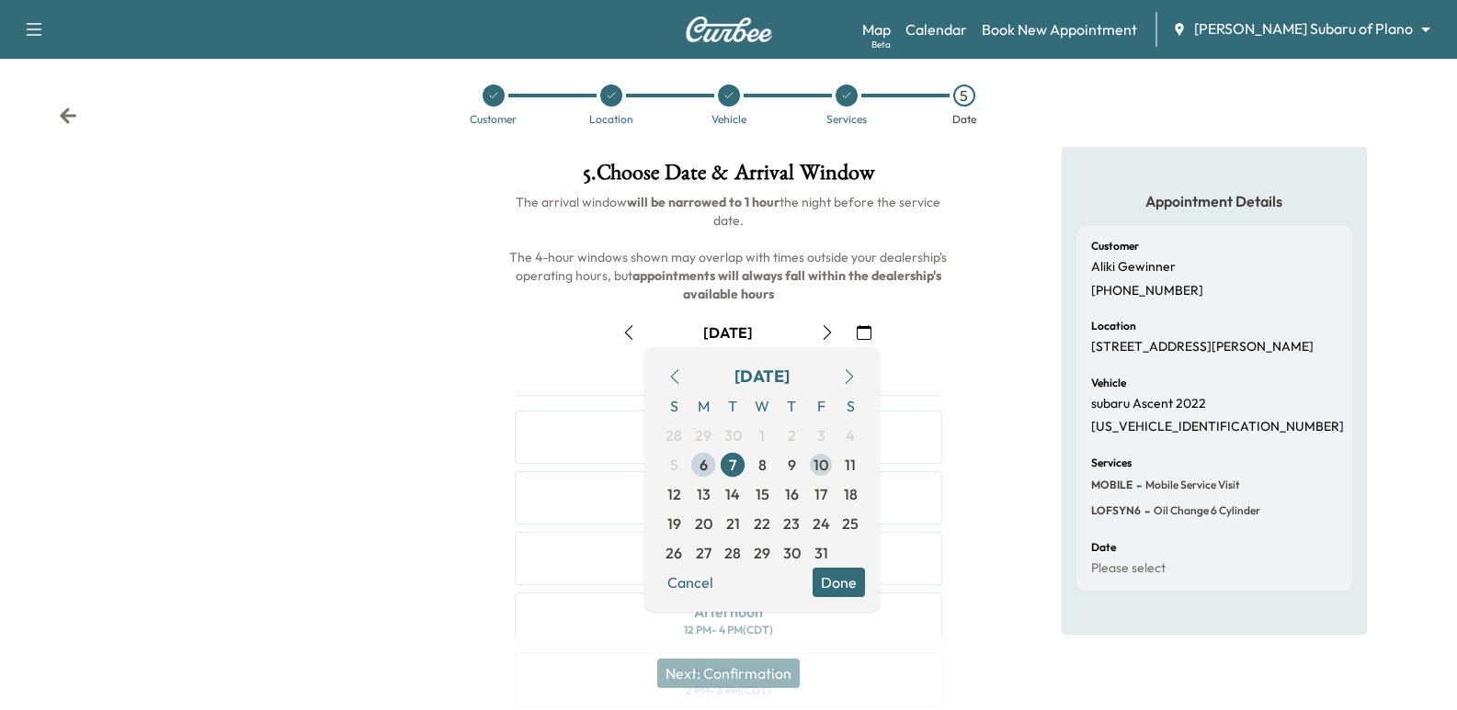
click at [833, 466] on span "10" at bounding box center [820, 464] width 29 height 29
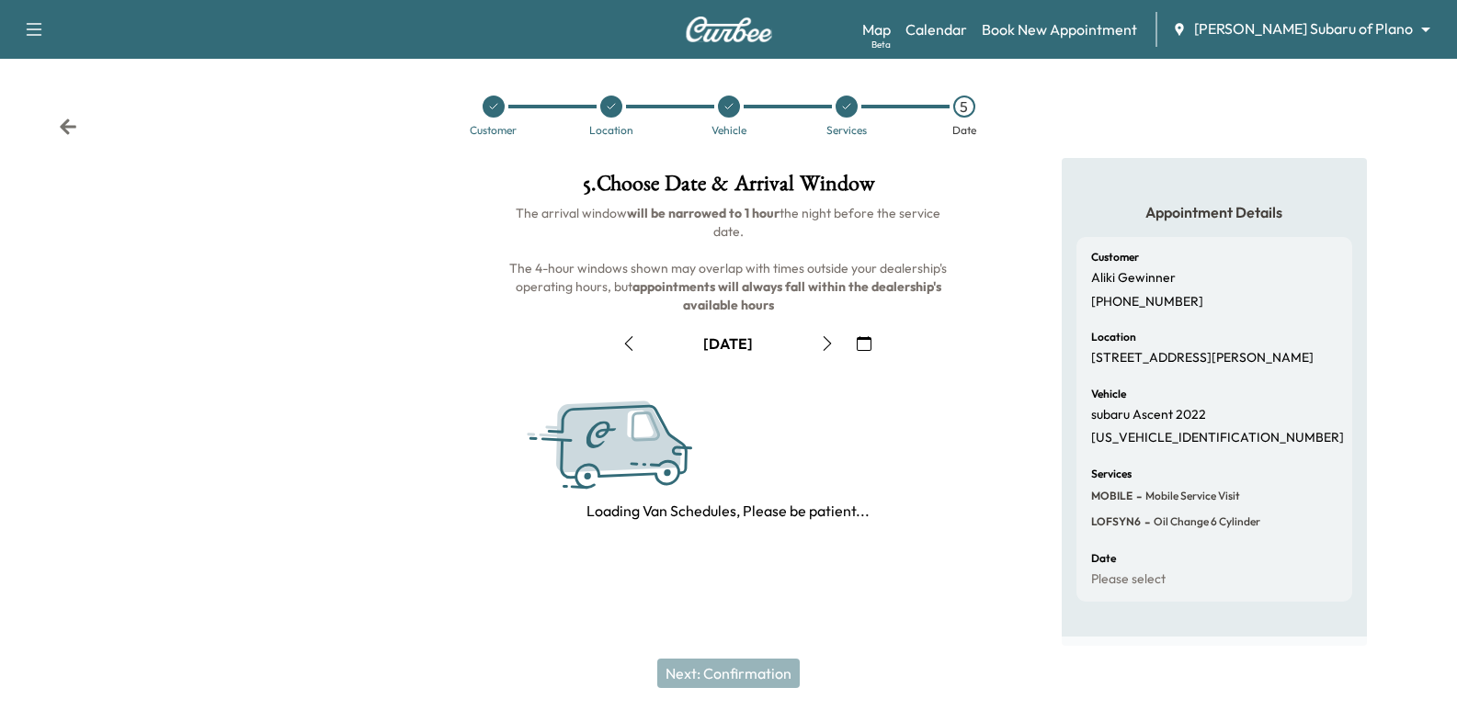
click at [959, 285] on div "5 . Choose Date & Arrival Window The arrival window will be narrowed to 1 hour …" at bounding box center [727, 347] width 485 height 379
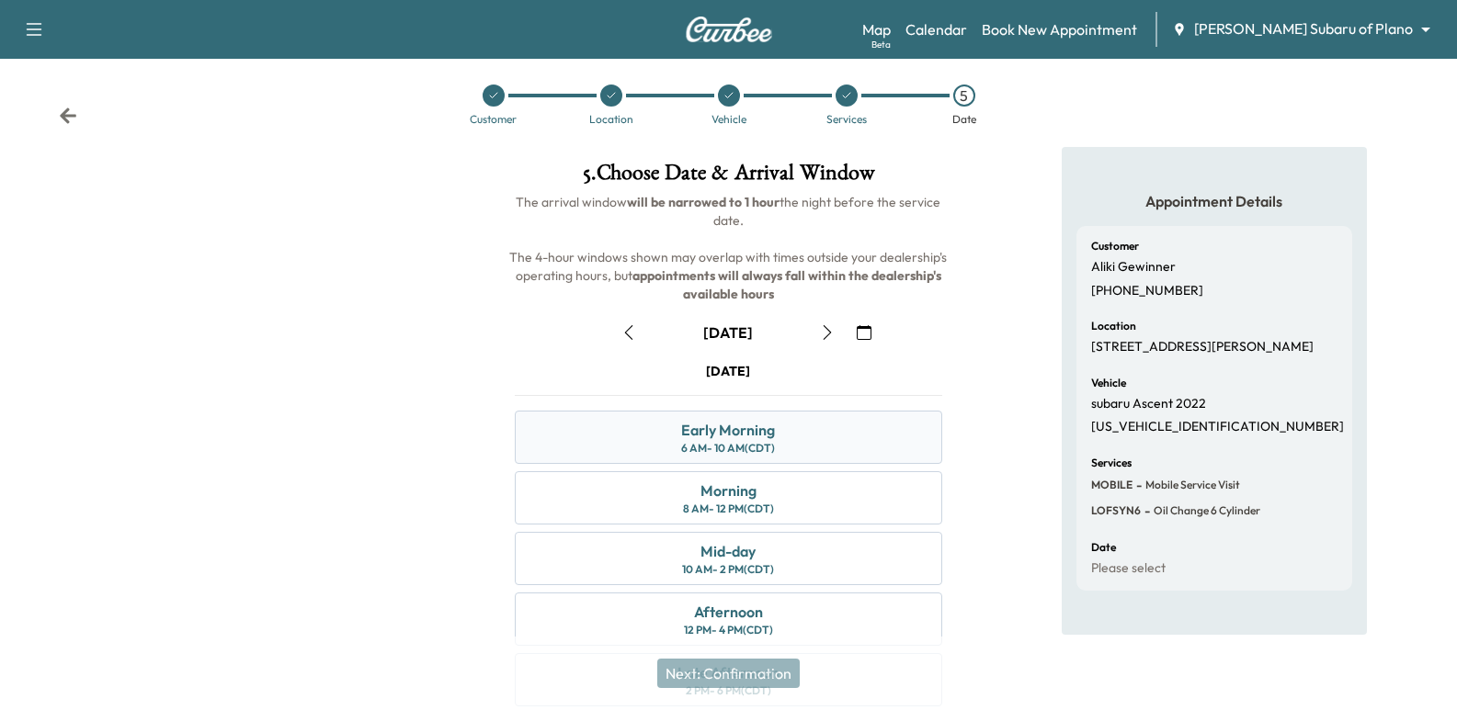
click at [819, 411] on div "Early Morning 6 AM - 10 AM (CDT)" at bounding box center [728, 437] width 426 height 53
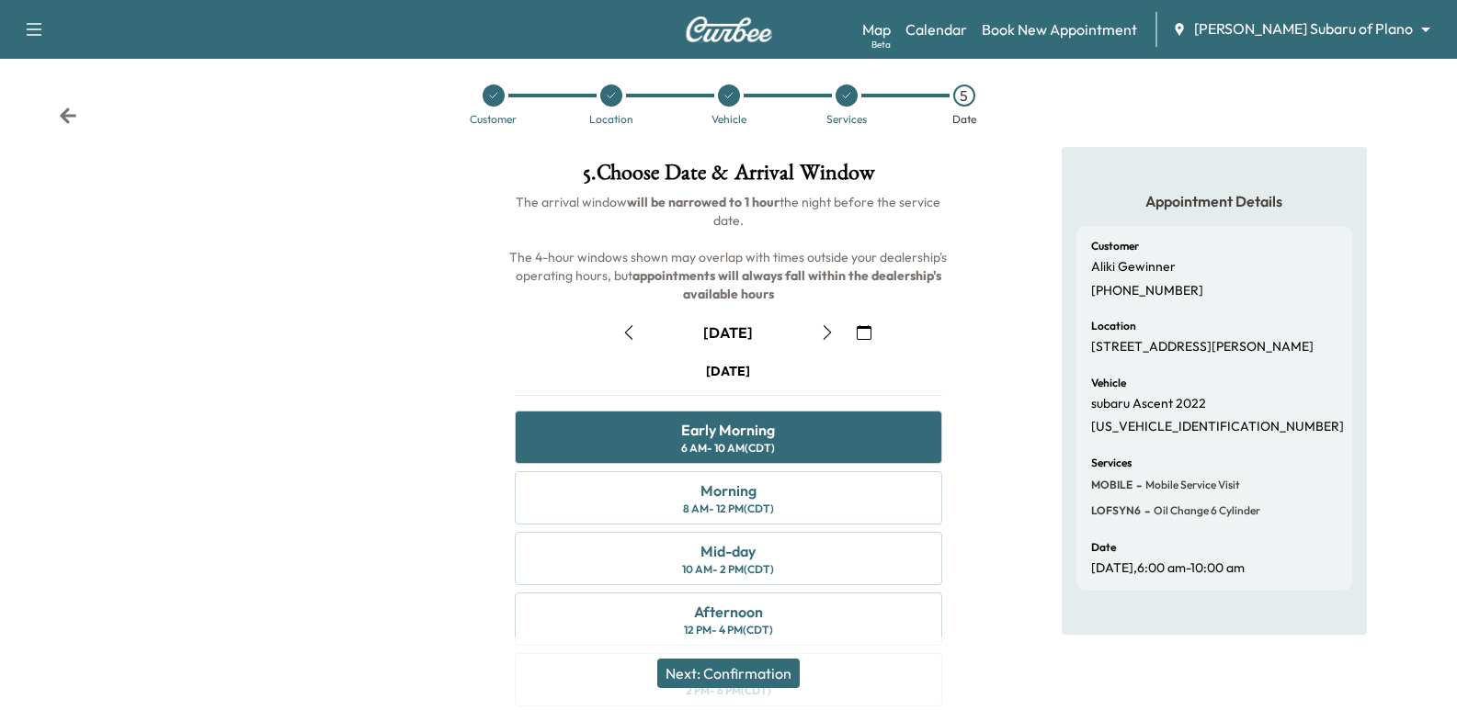
click at [796, 675] on button "Next: Confirmation" at bounding box center [728, 673] width 142 height 29
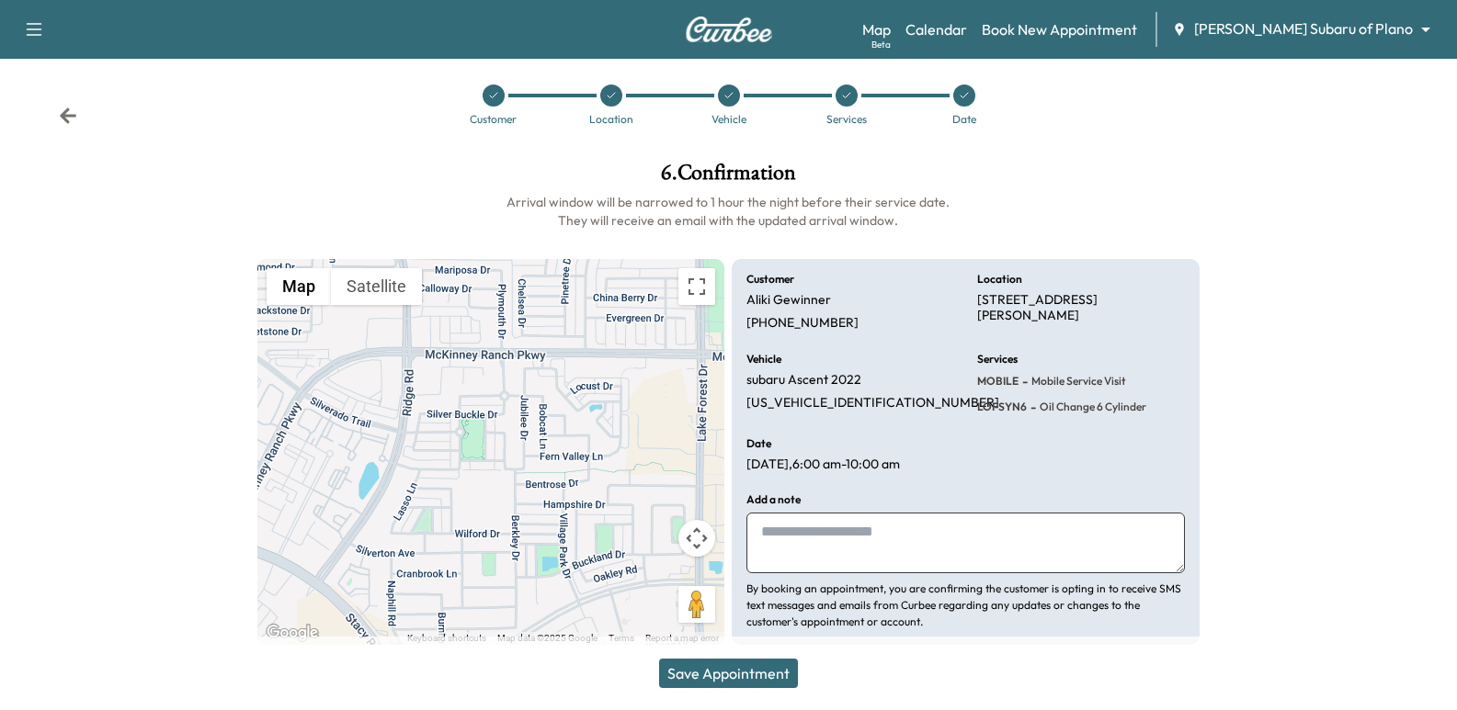
click at [796, 675] on button "Save Appointment" at bounding box center [728, 673] width 139 height 29
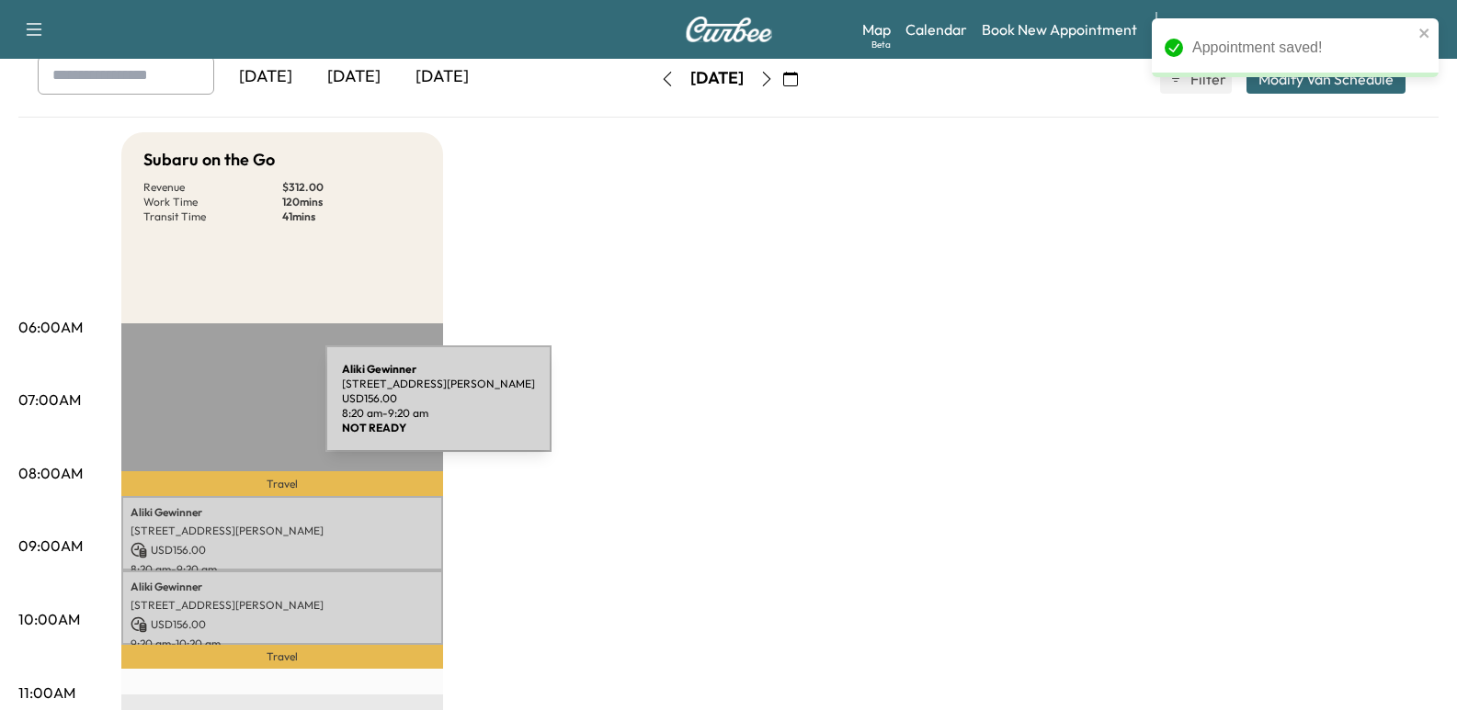
scroll to position [276, 0]
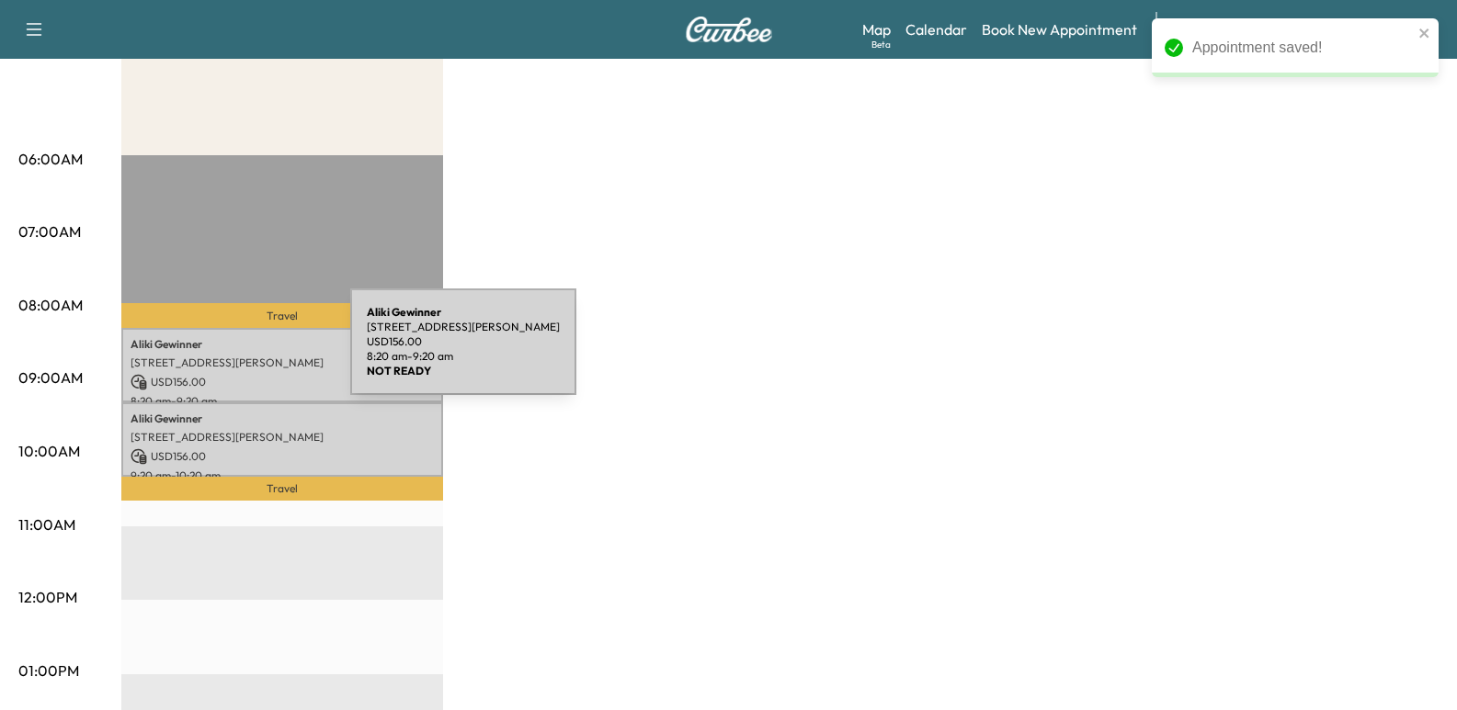
click at [212, 356] on p "[STREET_ADDRESS][PERSON_NAME]" at bounding box center [282, 363] width 303 height 15
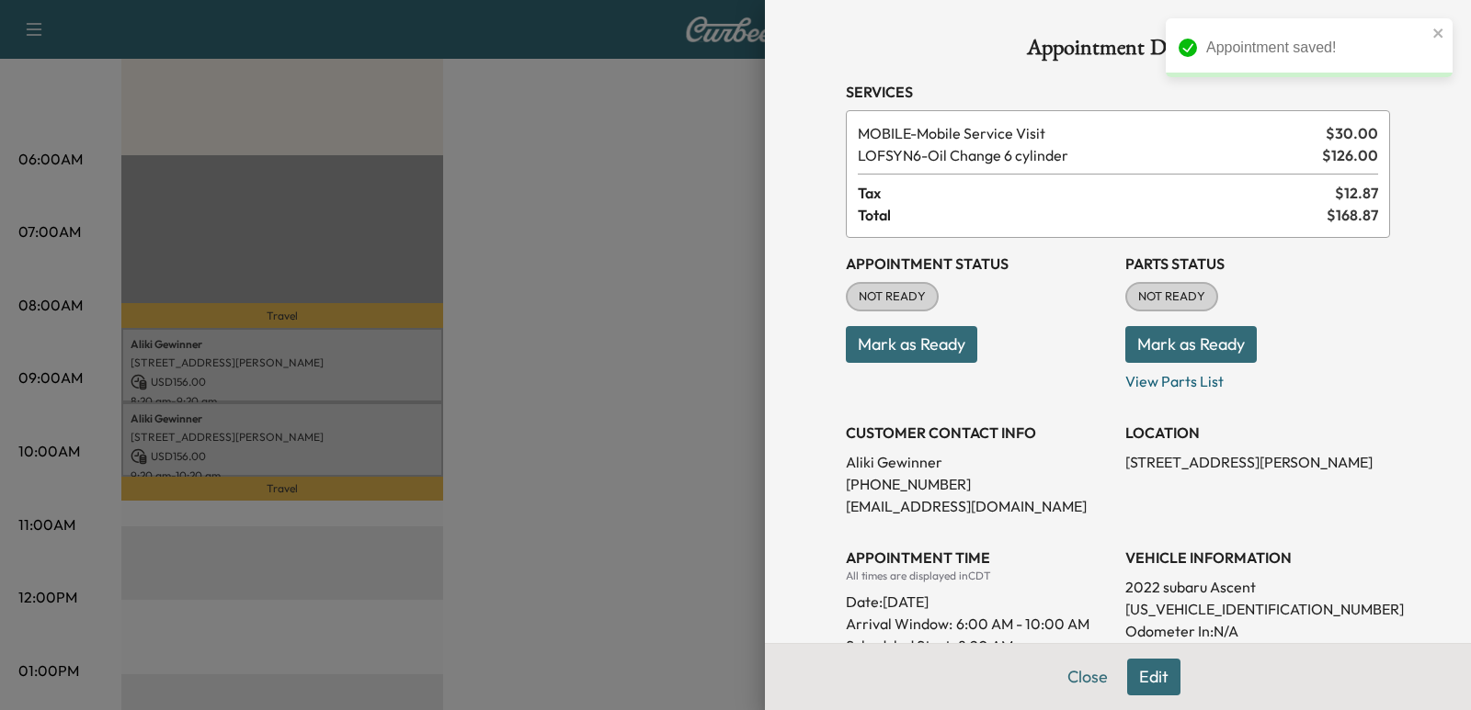
click at [913, 460] on p "[PERSON_NAME]" at bounding box center [978, 462] width 265 height 22
copy p "[PERSON_NAME]"
click at [907, 476] on p "[PHONE_NUMBER]" at bounding box center [978, 484] width 265 height 22
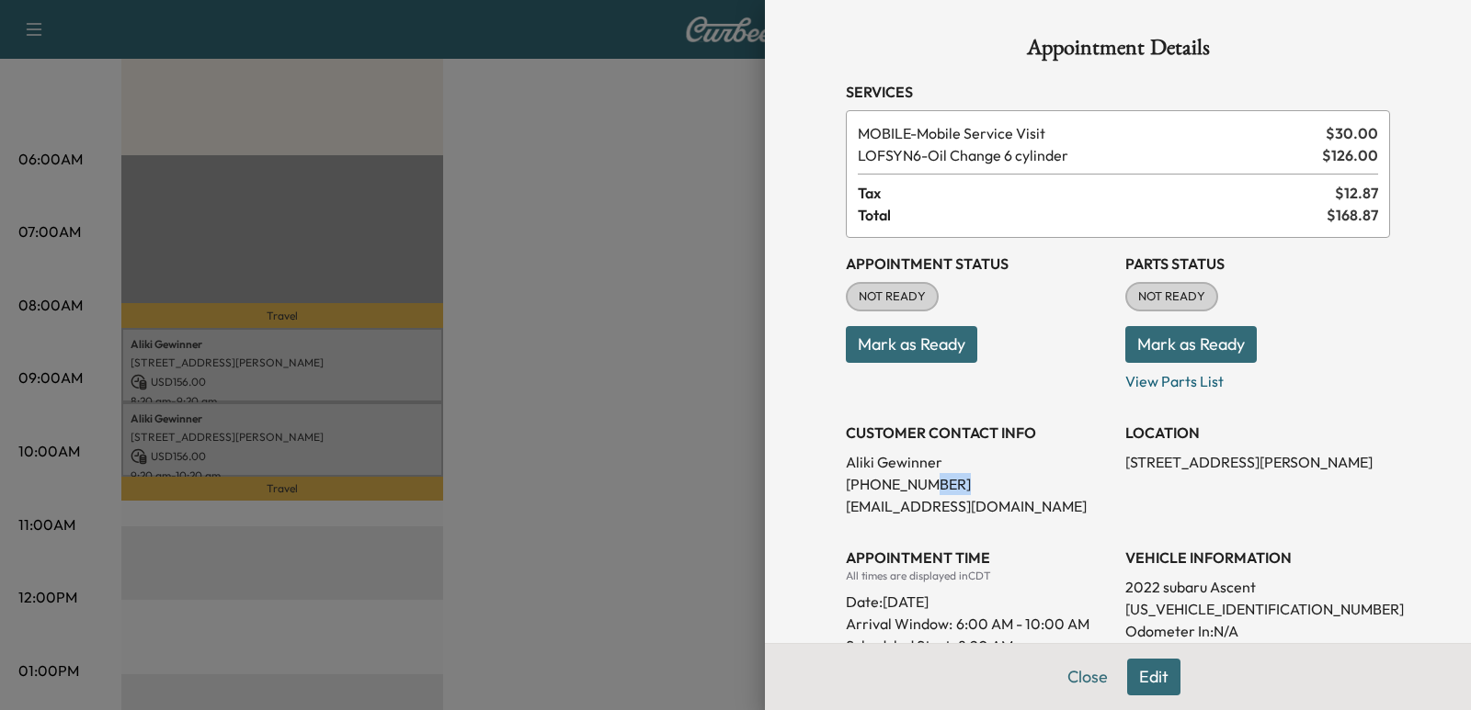
click at [907, 476] on p "[PHONE_NUMBER]" at bounding box center [978, 484] width 265 height 22
copy p "[PHONE_NUMBER]"
click at [575, 288] on div at bounding box center [735, 355] width 1471 height 710
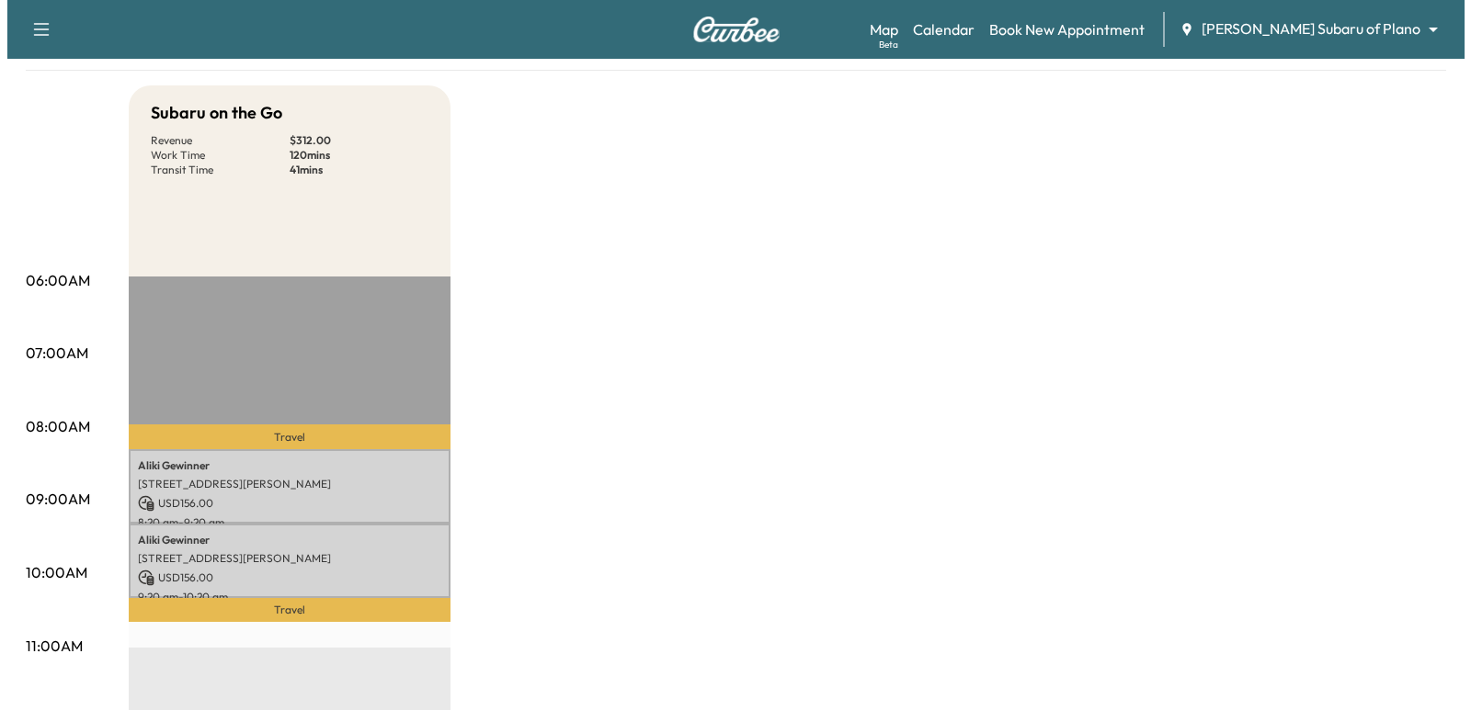
scroll to position [460, 0]
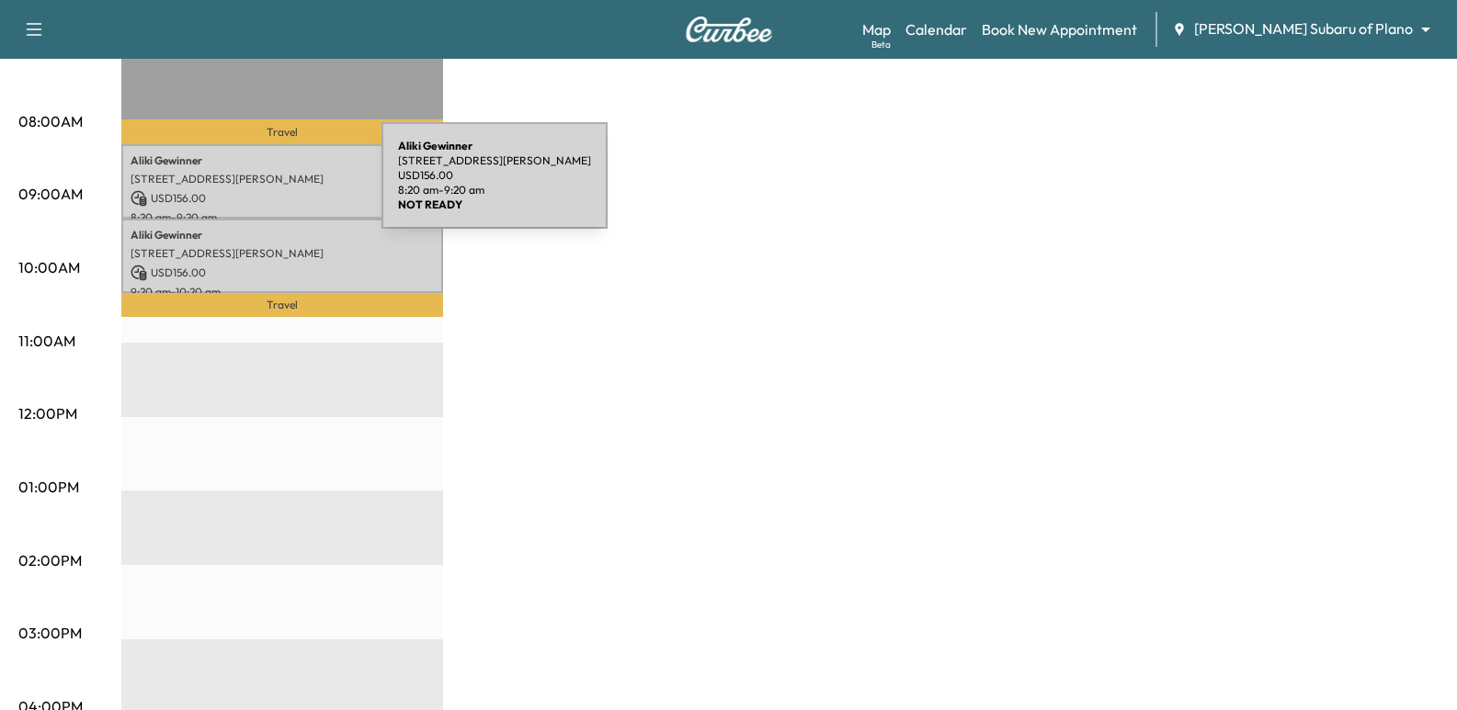
click at [244, 187] on div "[PERSON_NAME] [STREET_ADDRESS][PERSON_NAME][PERSON_NAME] USD 156.00 8:20 am - 9…" at bounding box center [282, 181] width 322 height 74
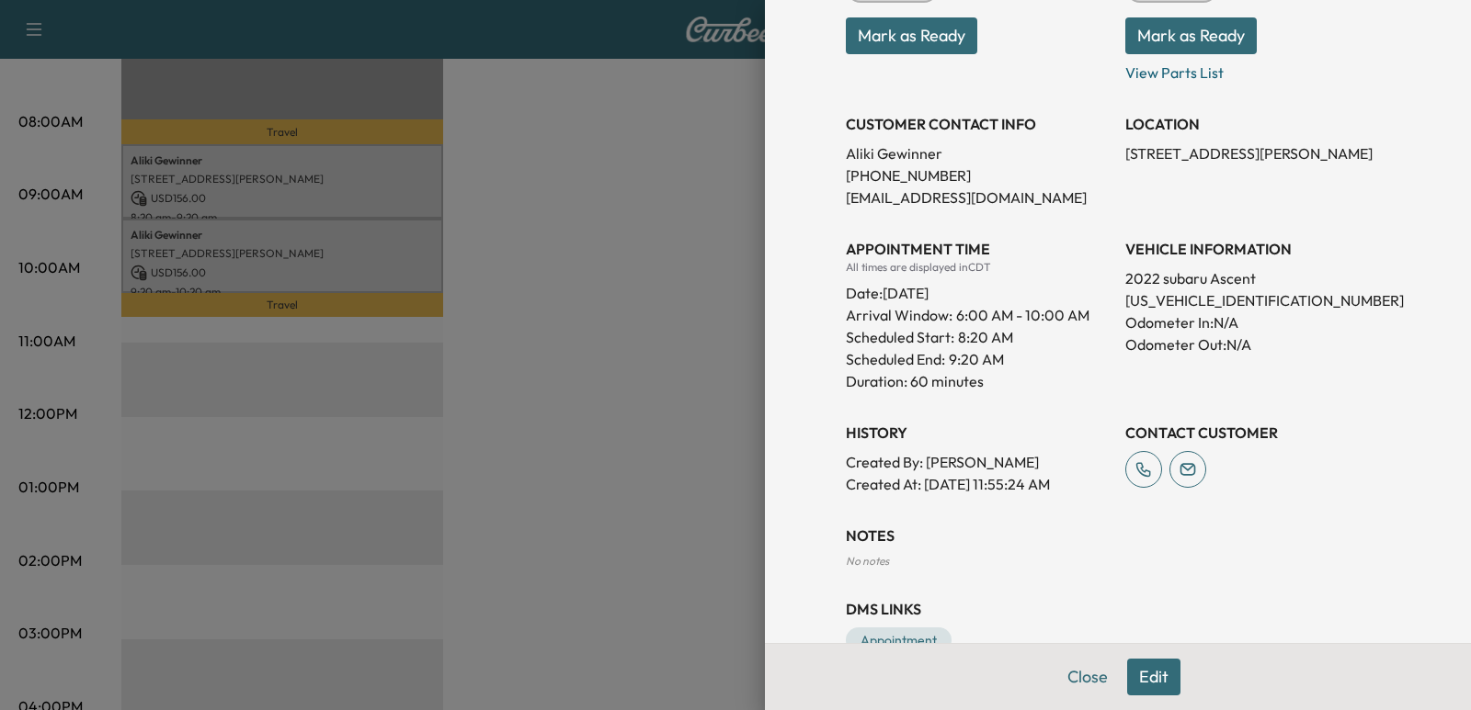
scroll to position [356, 0]
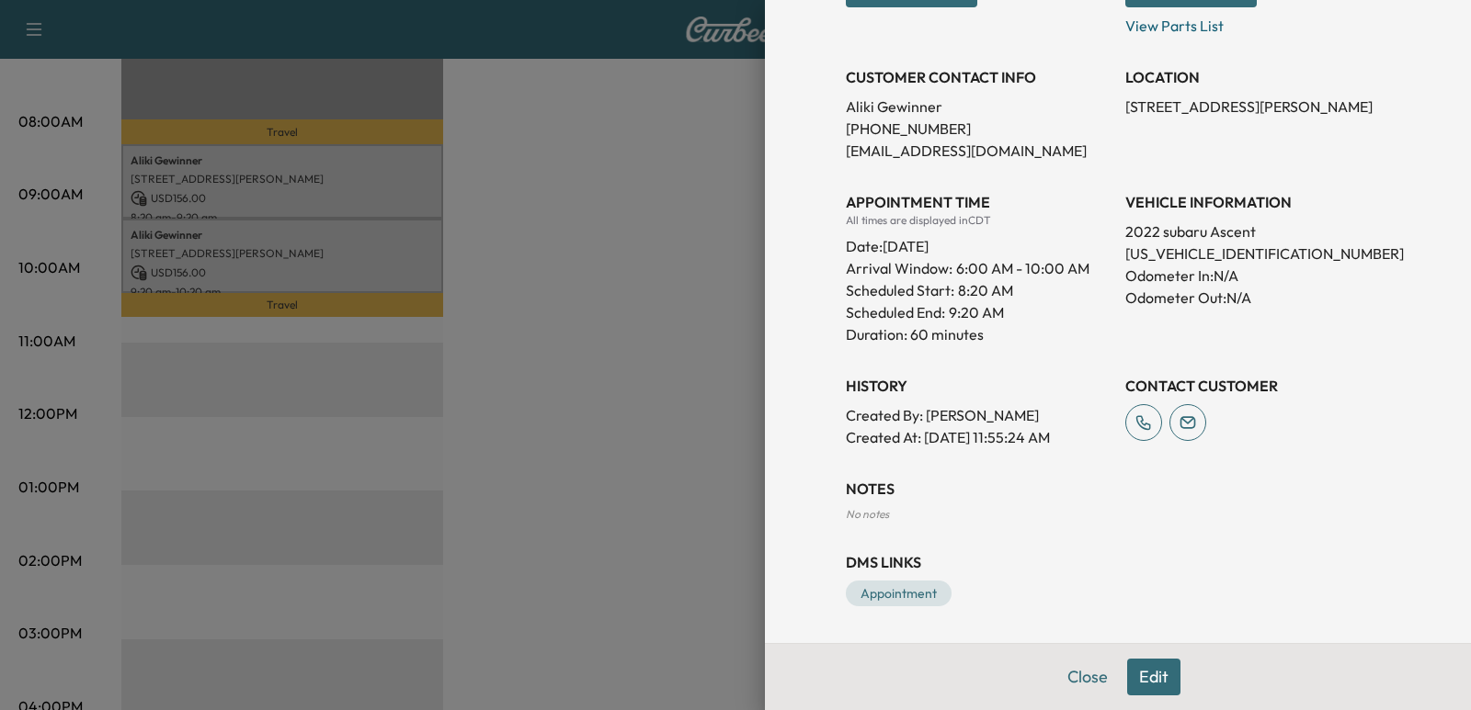
click at [535, 324] on div at bounding box center [735, 355] width 1471 height 710
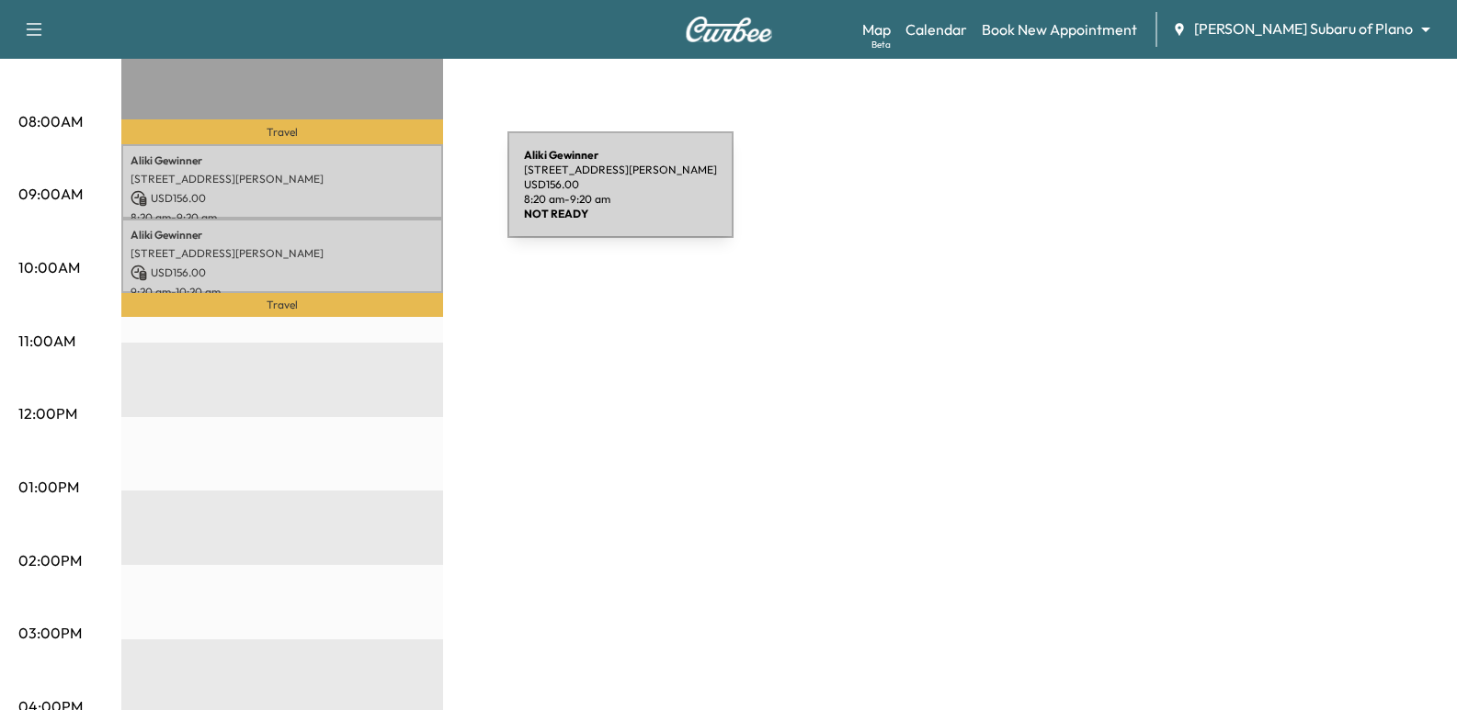
click at [369, 196] on p "USD 156.00" at bounding box center [282, 198] width 303 height 17
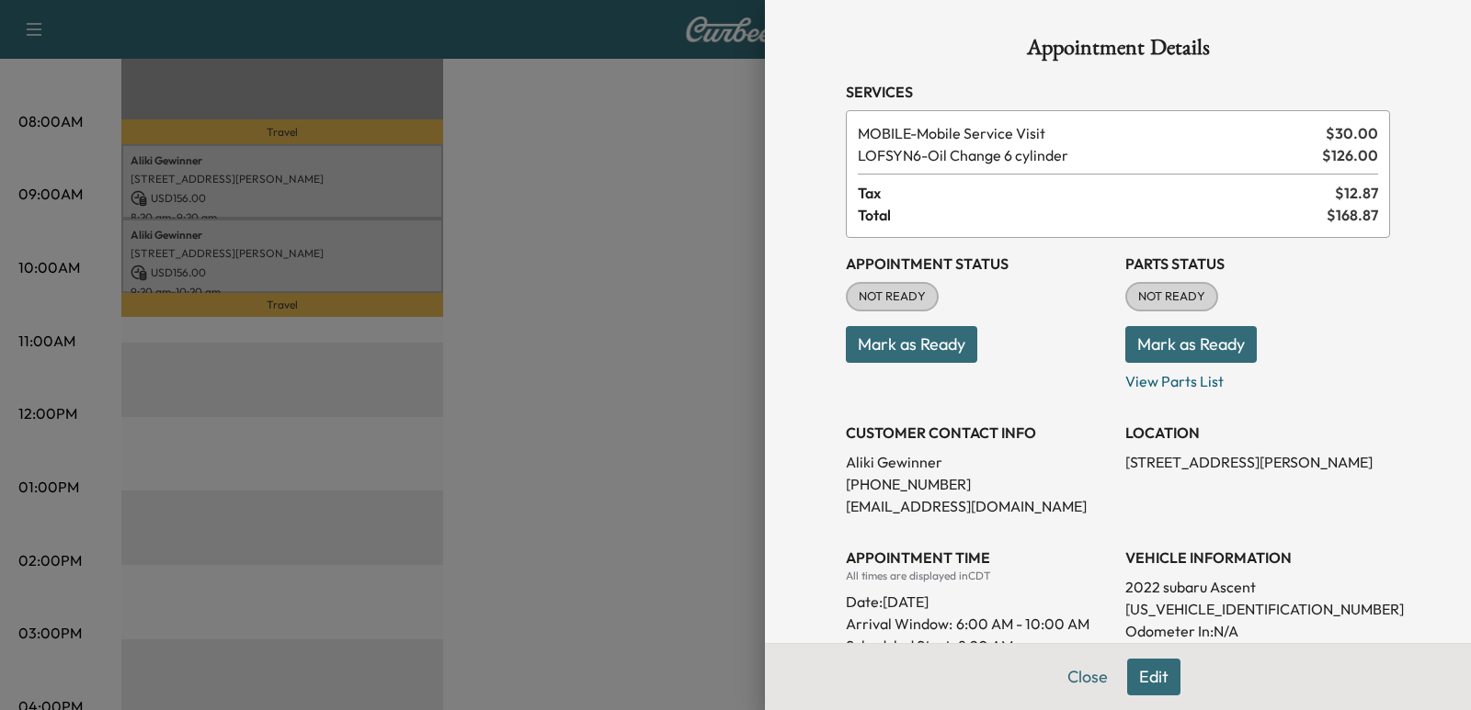
click at [416, 254] on div at bounding box center [735, 355] width 1471 height 710
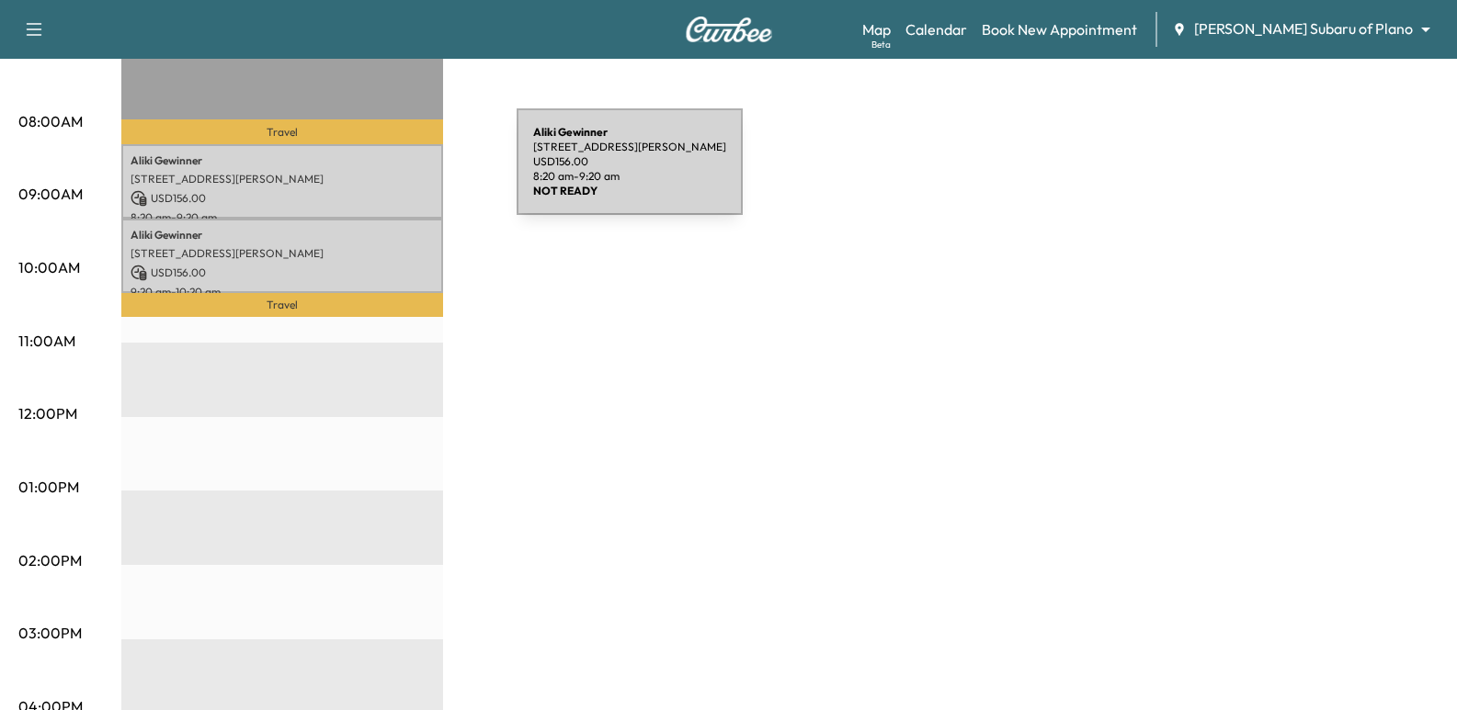
click at [379, 173] on p "[STREET_ADDRESS][PERSON_NAME]" at bounding box center [282, 179] width 303 height 15
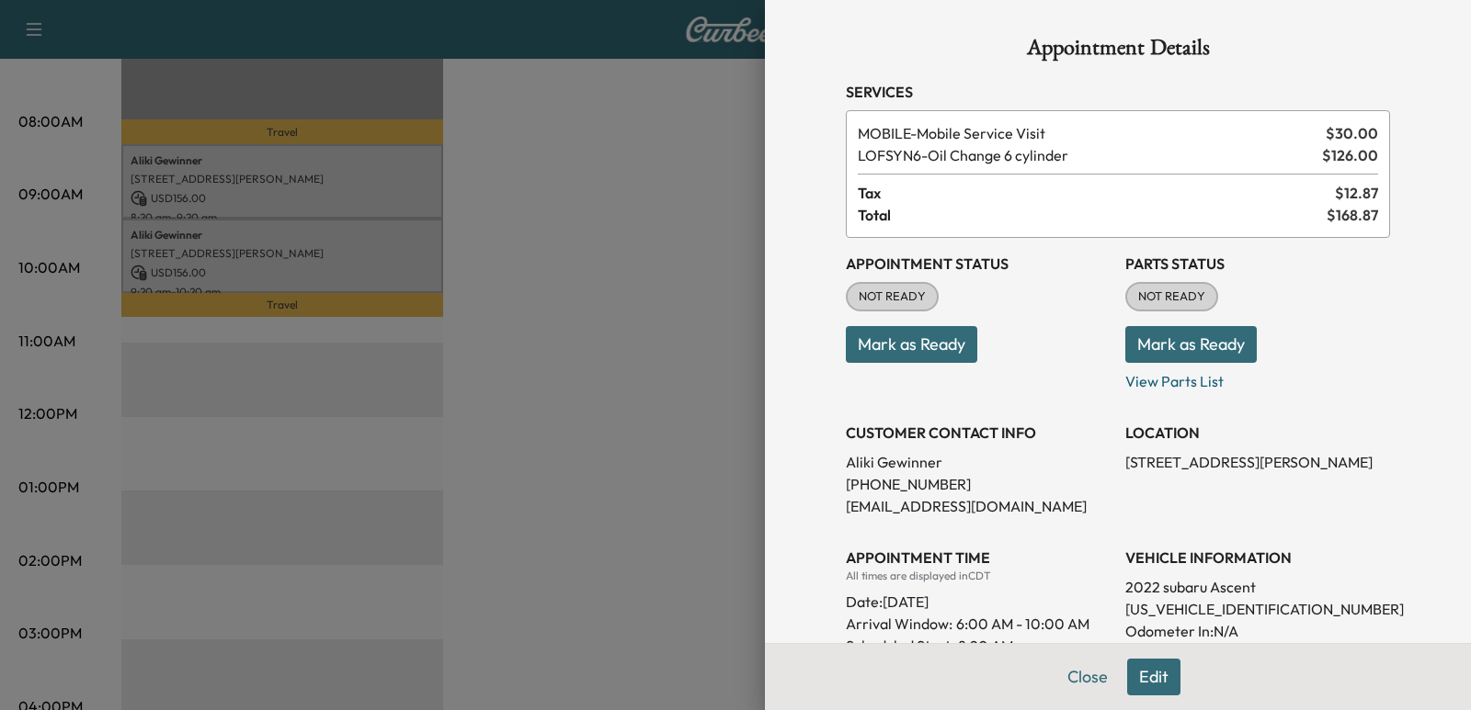
click at [367, 267] on div at bounding box center [735, 355] width 1471 height 710
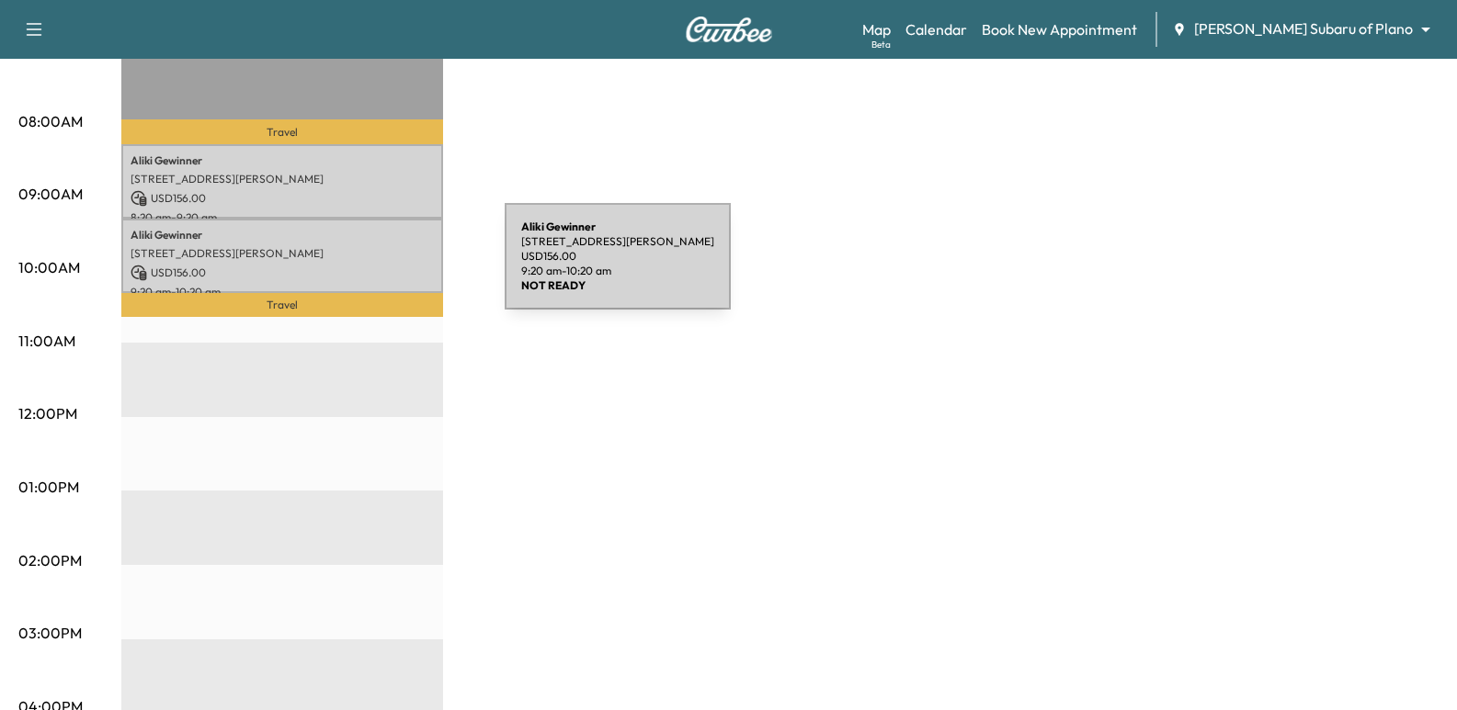
click at [367, 267] on p "USD 156.00" at bounding box center [282, 273] width 303 height 17
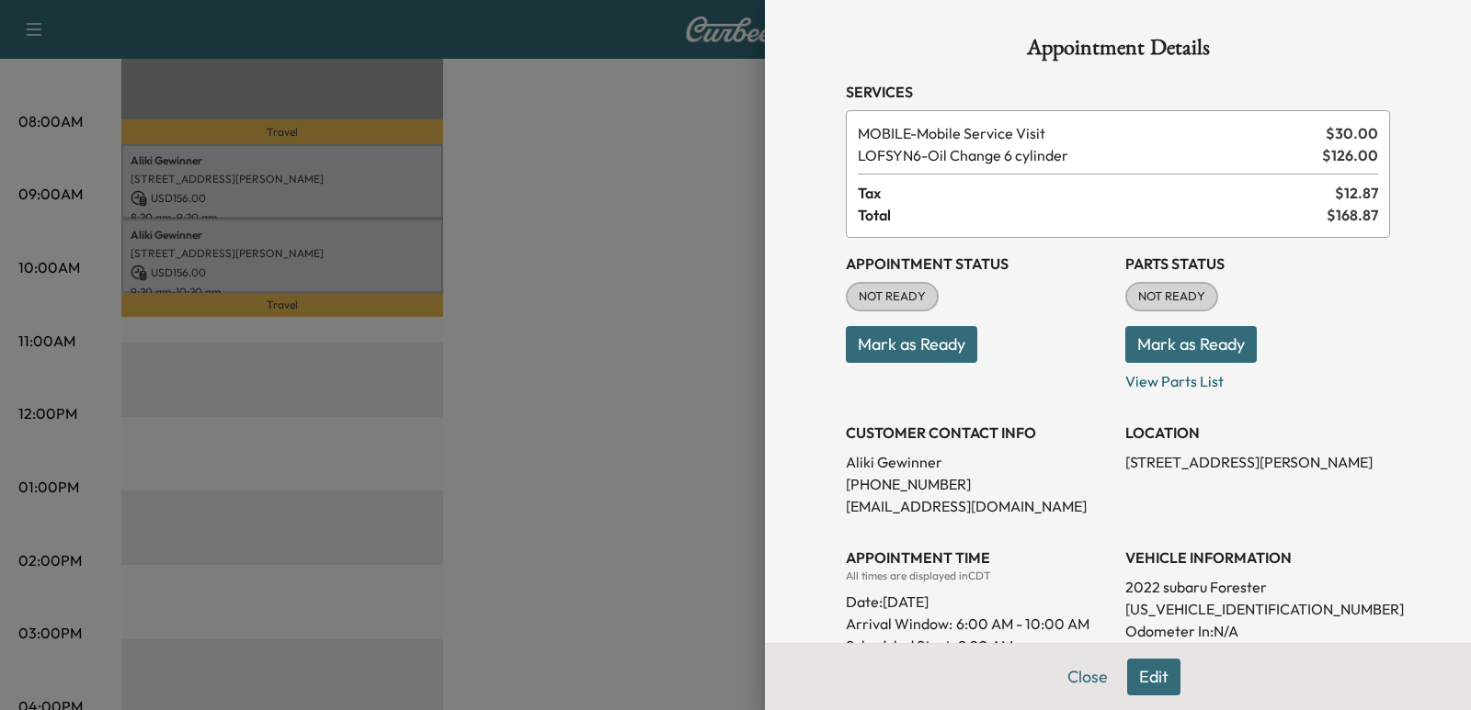
click at [456, 175] on div at bounding box center [735, 355] width 1471 height 710
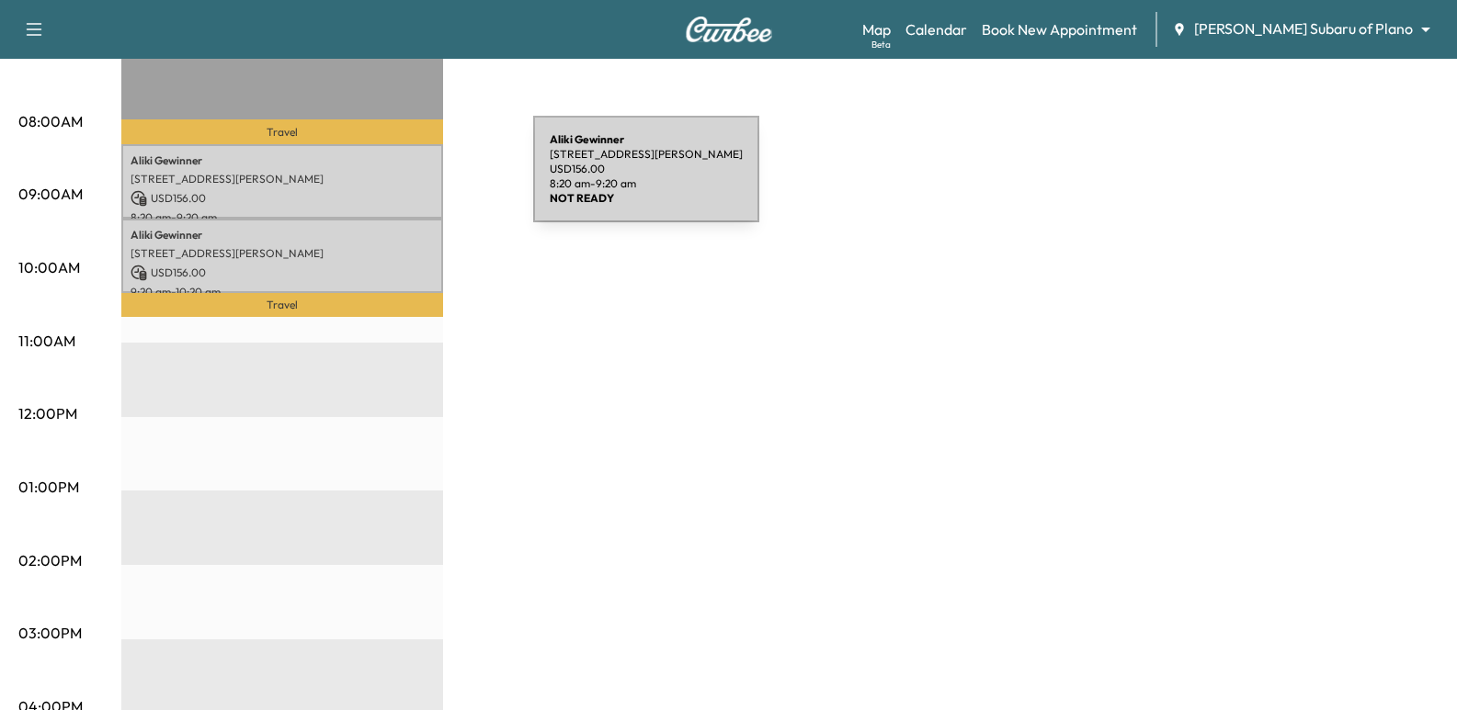
click at [395, 180] on p "[STREET_ADDRESS][PERSON_NAME]" at bounding box center [282, 179] width 303 height 15
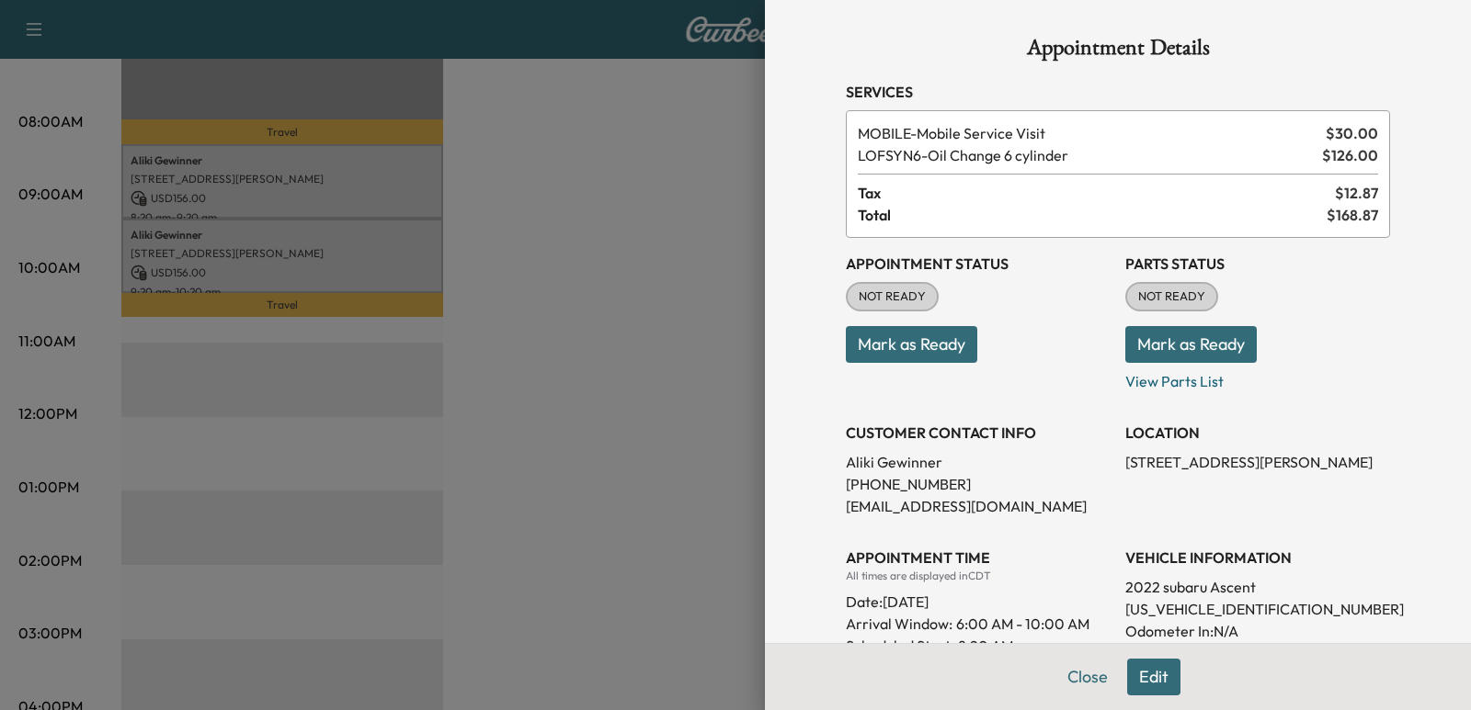
click at [392, 277] on div at bounding box center [735, 355] width 1471 height 710
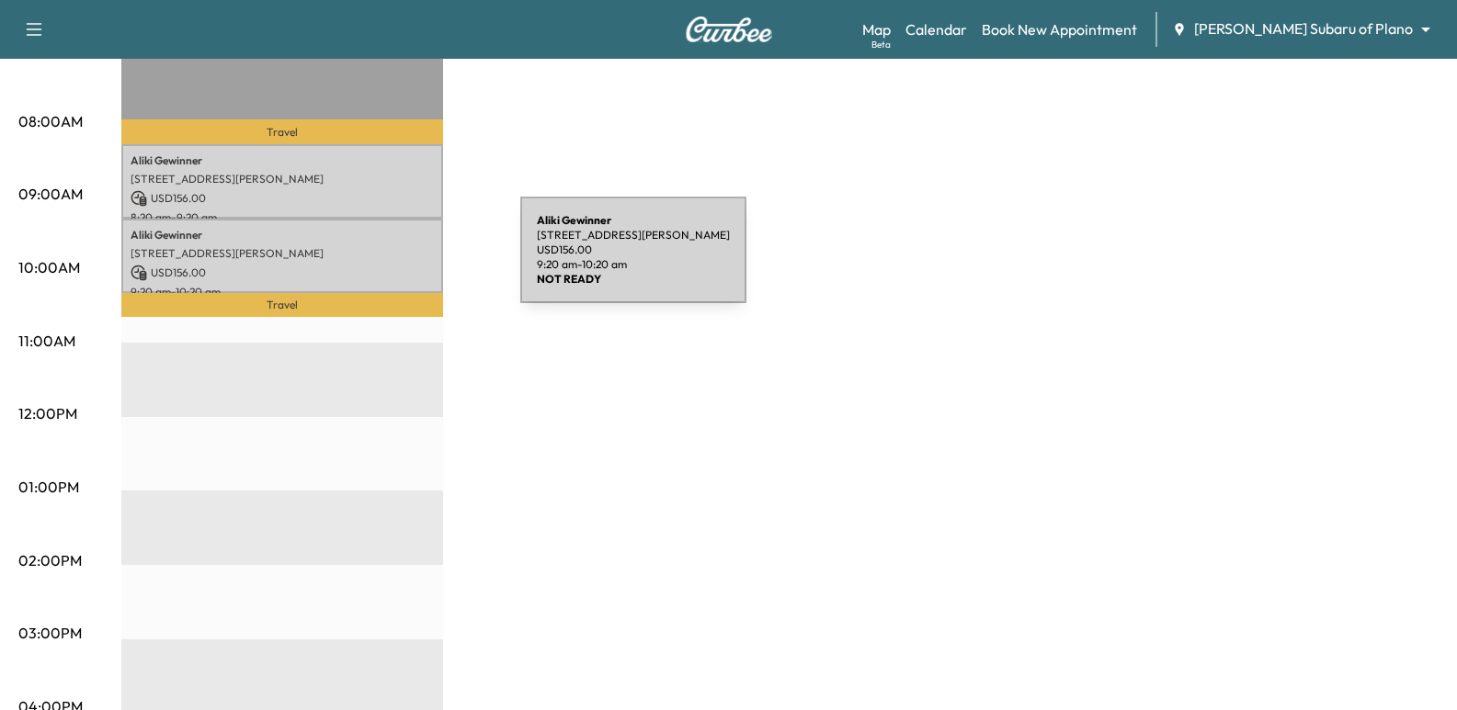
click at [382, 265] on p "USD 156.00" at bounding box center [282, 273] width 303 height 17
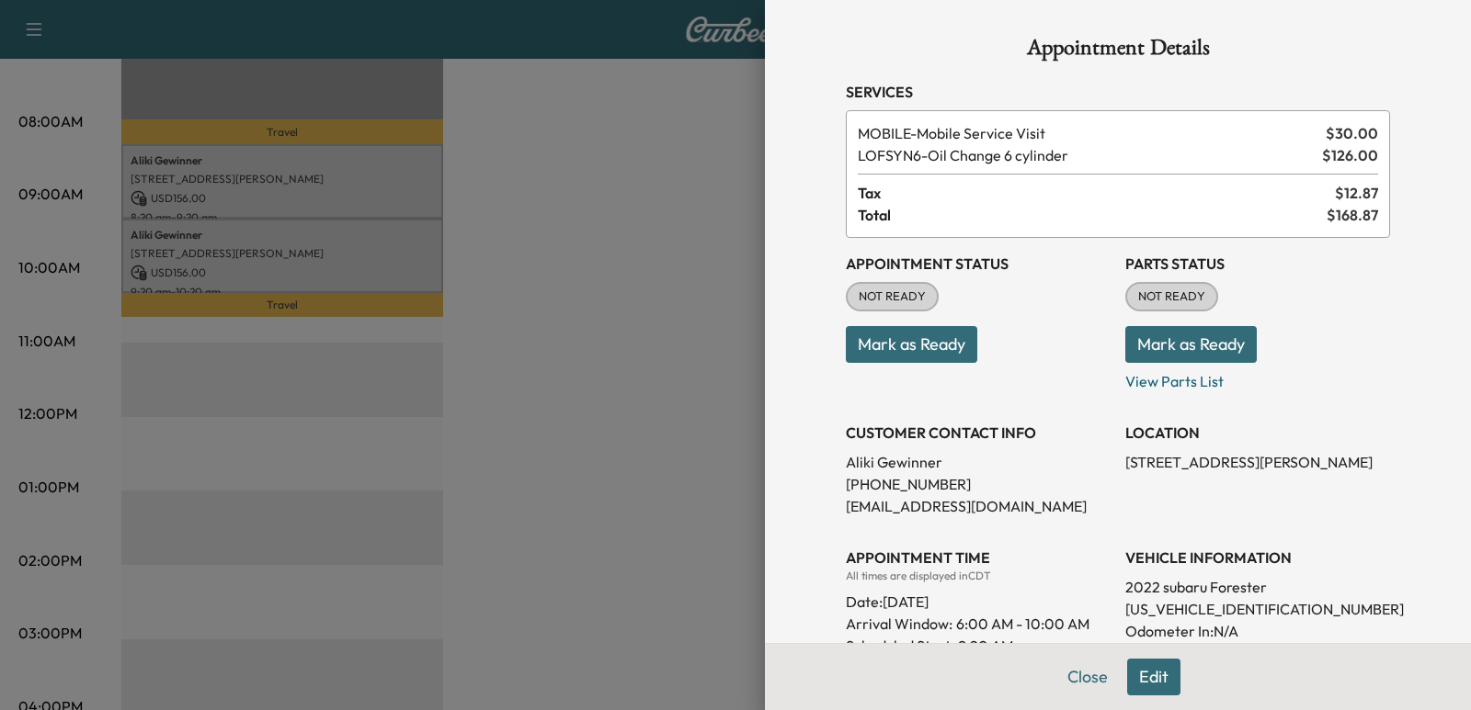
click at [605, 369] on div at bounding box center [735, 355] width 1471 height 710
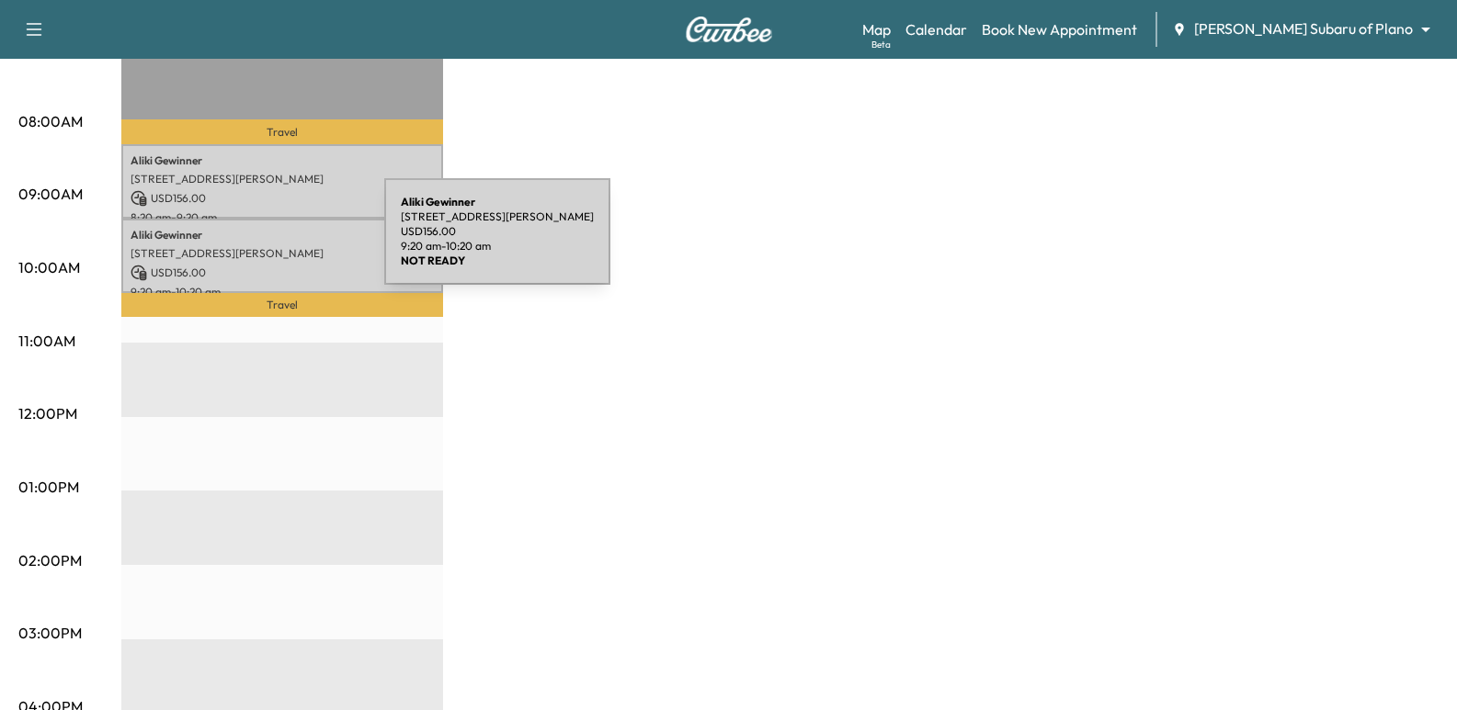
click at [246, 246] on p "[STREET_ADDRESS][PERSON_NAME]" at bounding box center [282, 253] width 303 height 15
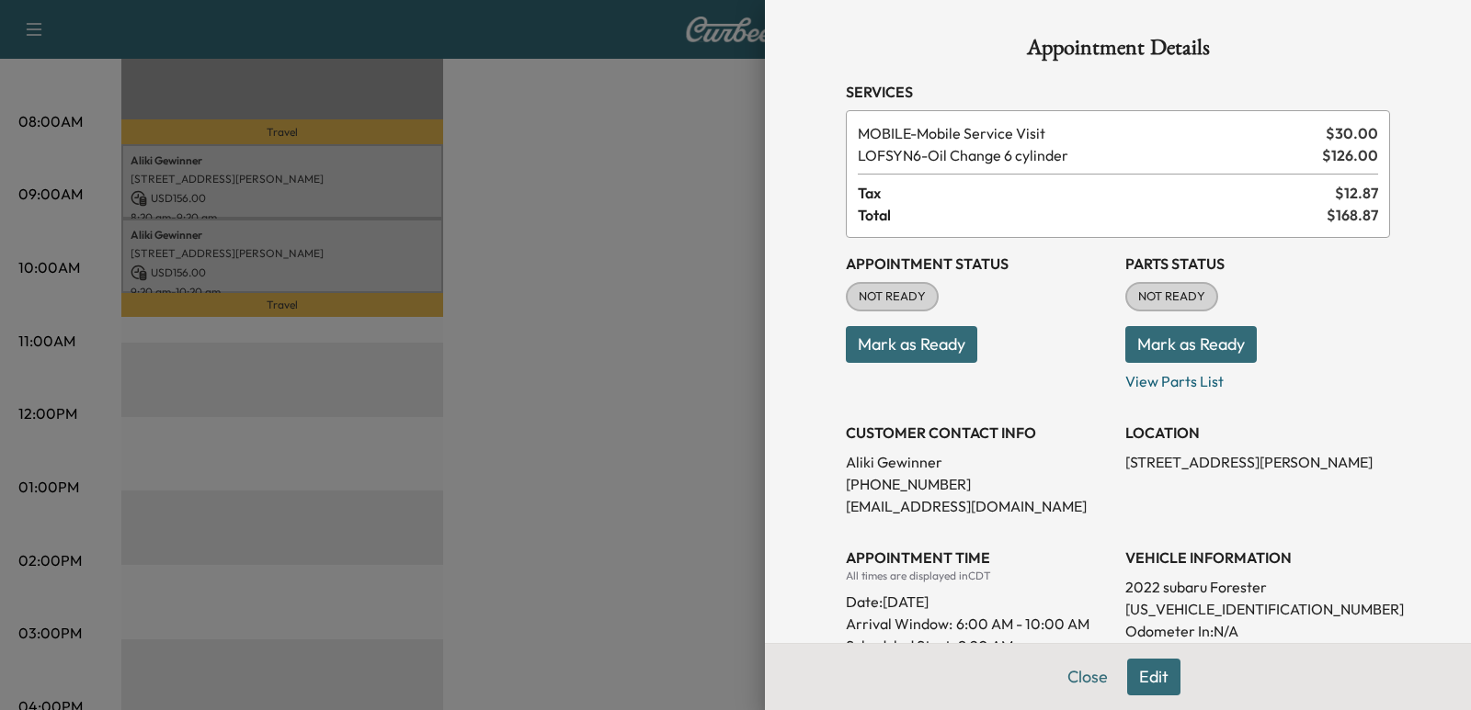
click at [904, 485] on p "[PHONE_NUMBER]" at bounding box center [978, 484] width 265 height 22
copy p "[PHONE_NUMBER]"
click at [907, 454] on p "[PERSON_NAME]" at bounding box center [978, 462] width 265 height 22
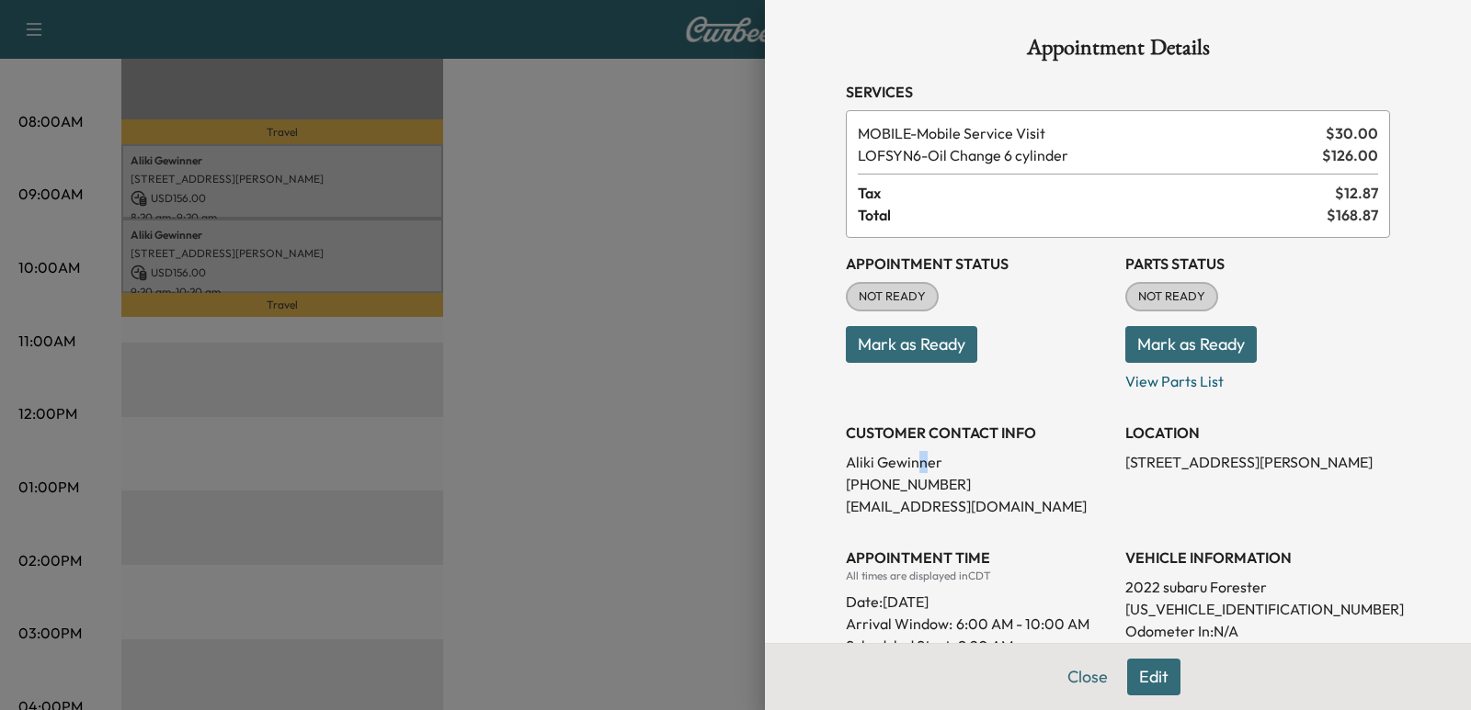
click at [907, 454] on p "[PERSON_NAME]" at bounding box center [978, 462] width 265 height 22
copy p "[PERSON_NAME]"
